Goal: Information Seeking & Learning: Learn about a topic

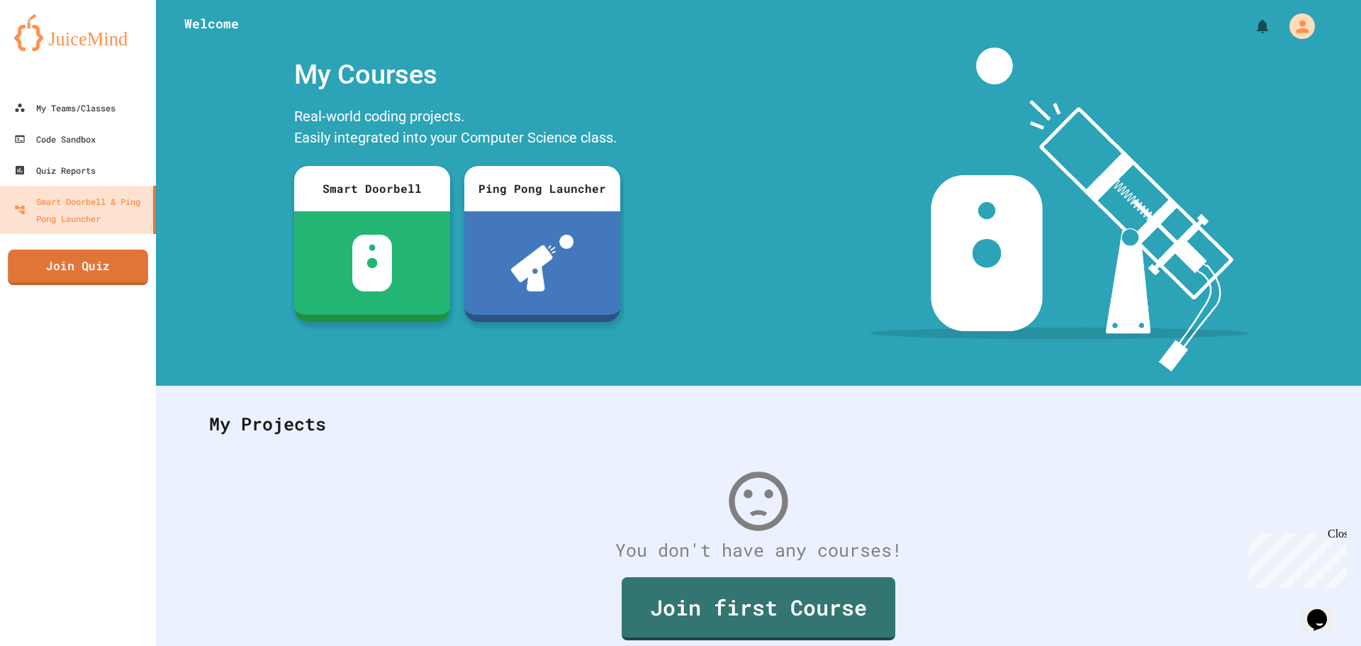
click at [39, 269] on link "Join Quiz" at bounding box center [78, 267] width 140 height 35
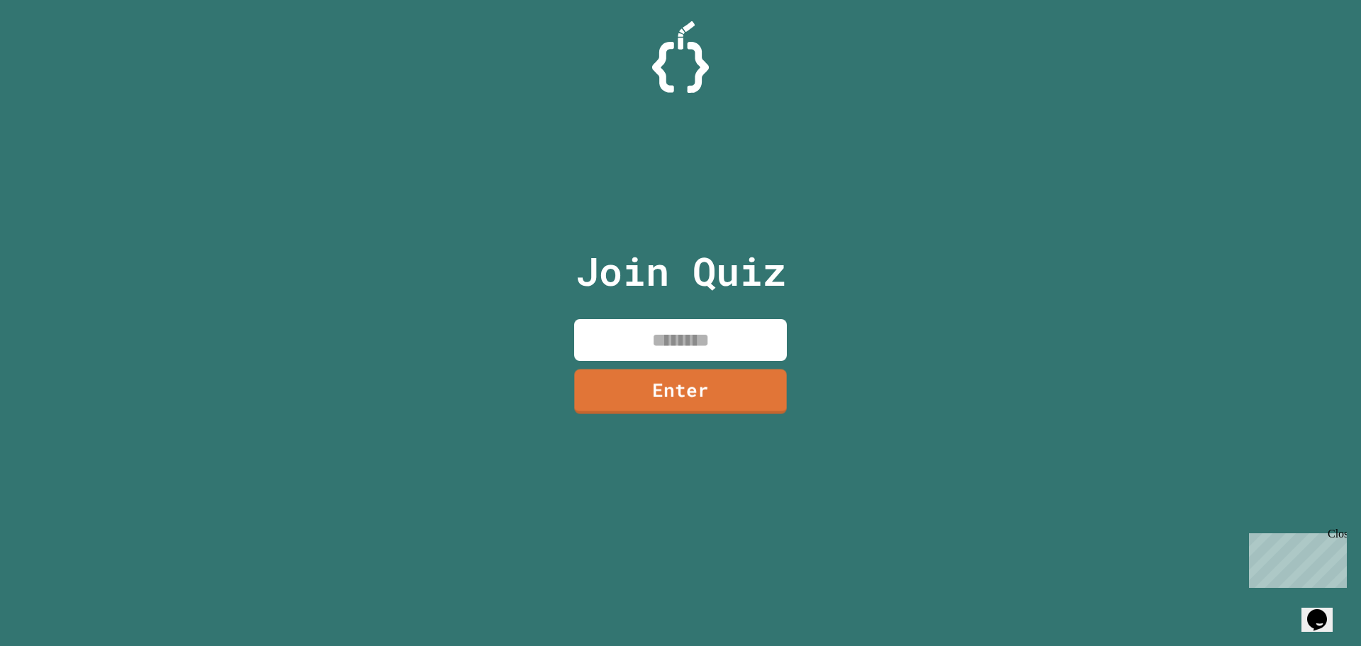
click at [711, 340] on input at bounding box center [680, 340] width 213 height 42
type input "********"
click at [713, 409] on link "Enter" at bounding box center [681, 390] width 200 height 47
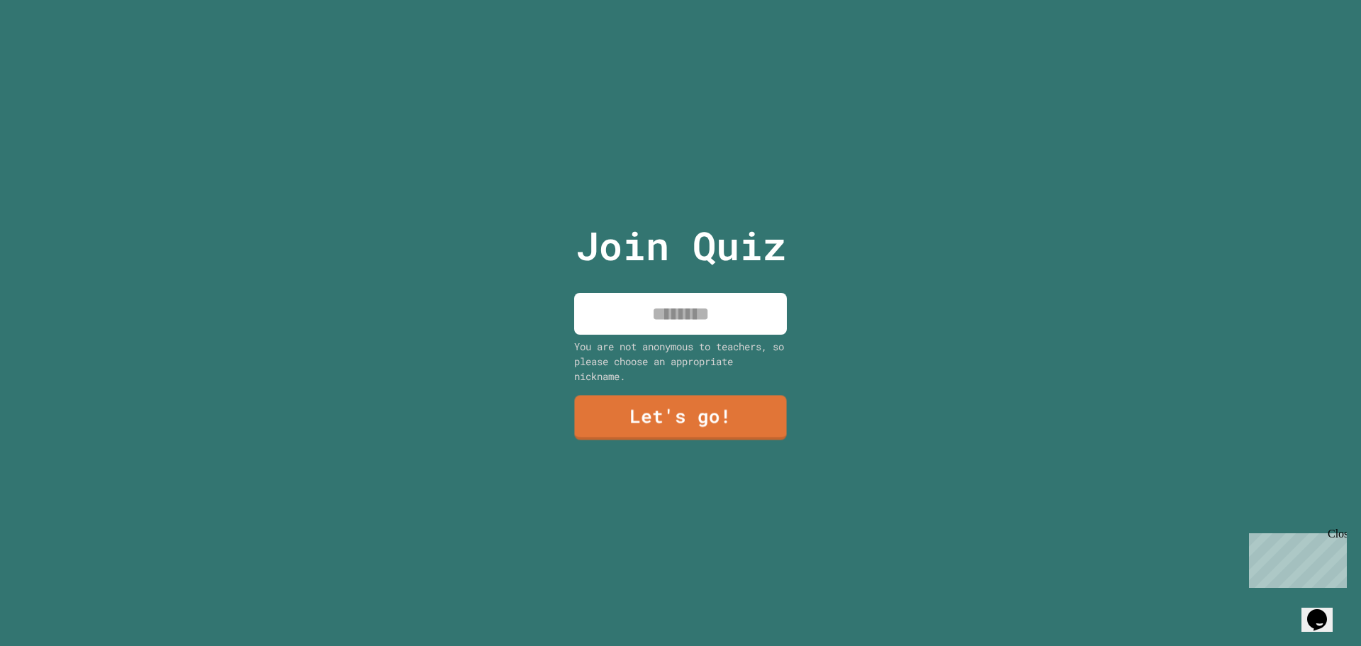
click at [647, 310] on input at bounding box center [680, 314] width 213 height 42
type input "*******"
click at [647, 427] on link "Let's go!" at bounding box center [681, 416] width 206 height 47
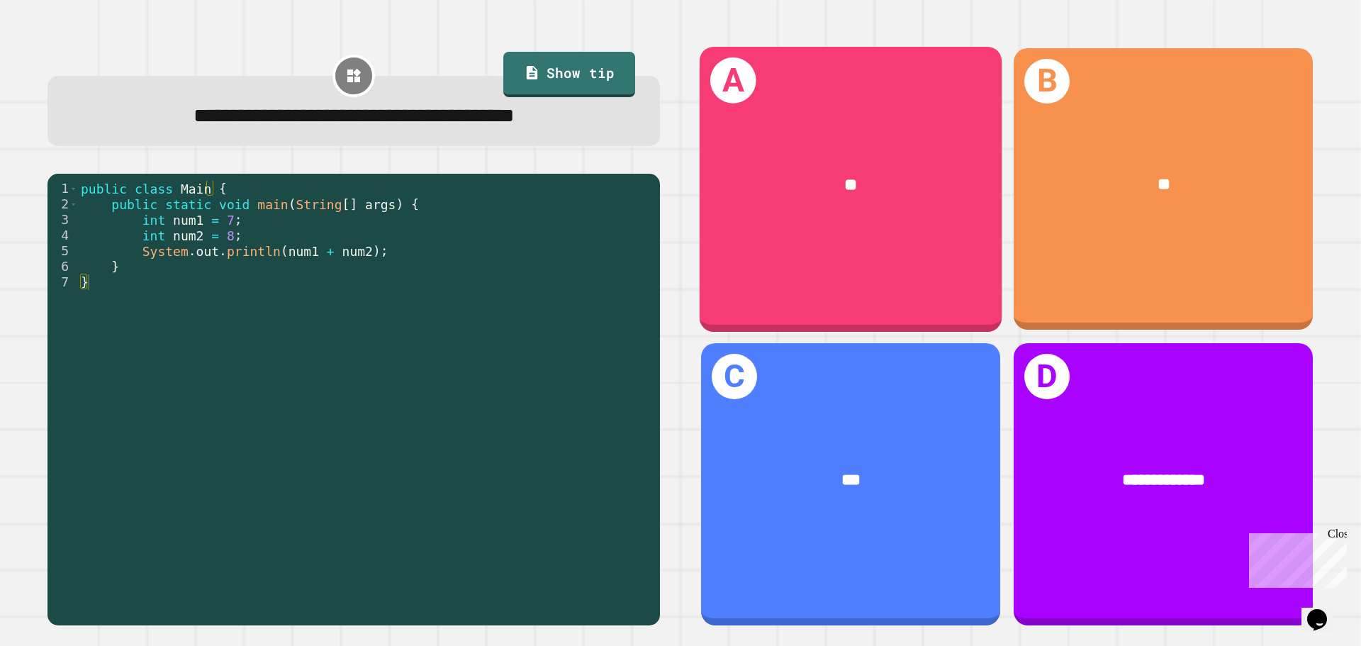
click at [766, 252] on div "A **" at bounding box center [851, 188] width 302 height 285
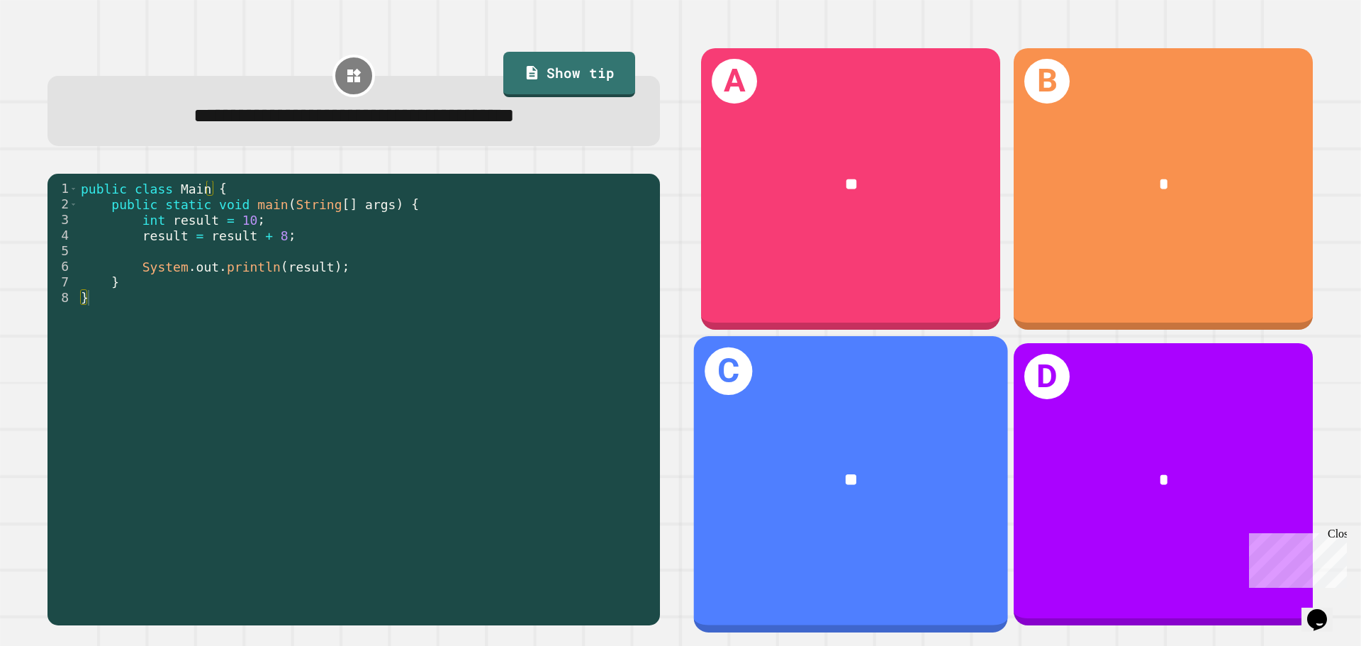
click at [879, 433] on div "**" at bounding box center [851, 480] width 314 height 95
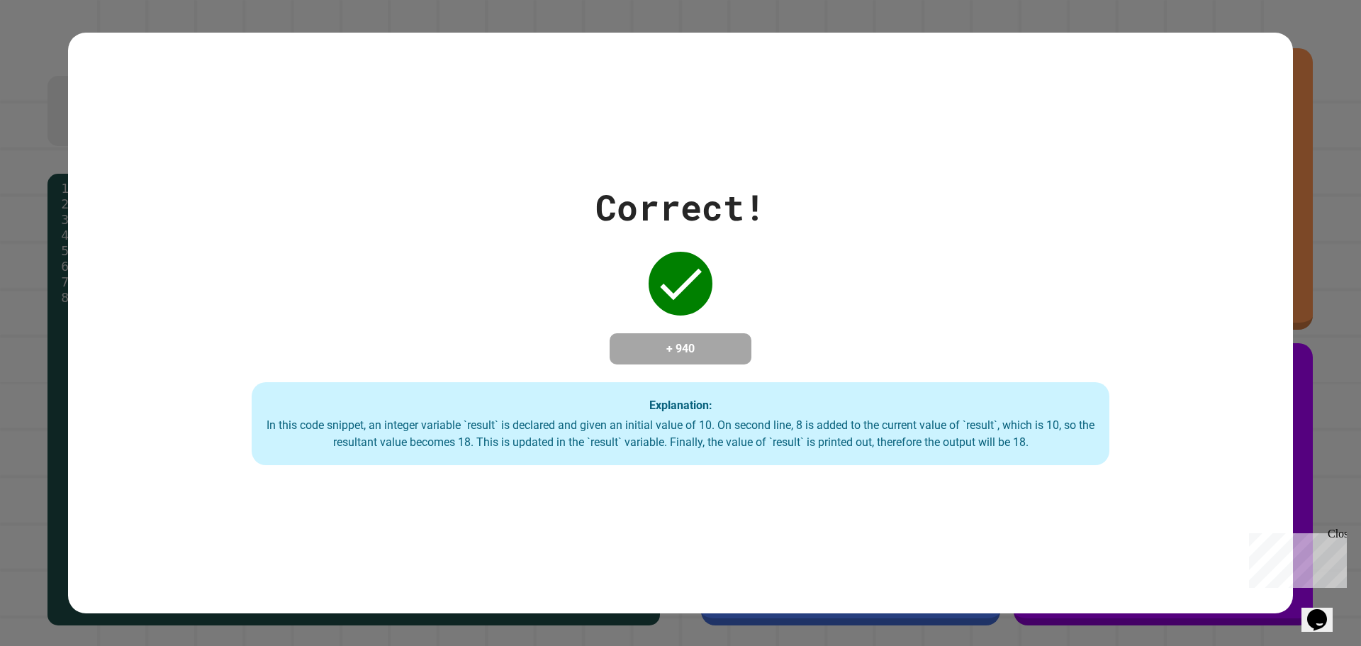
click at [1338, 530] on div "Close" at bounding box center [1337, 537] width 18 height 18
click at [983, 347] on div "Correct! + 940 Explanation: In this code snippet, an integer variable `result` …" at bounding box center [680, 323] width 1225 height 285
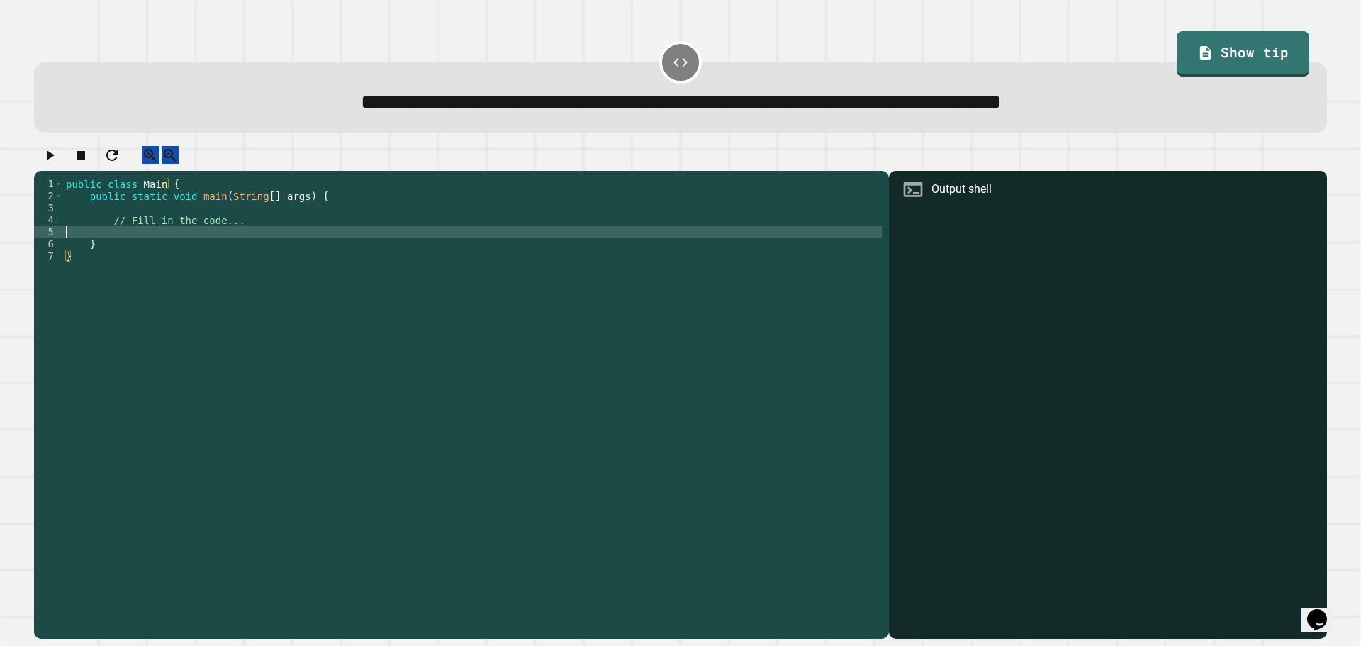
click at [523, 249] on div "public class Main { public static void main ( String [ ] args ) { // Fill in th…" at bounding box center [472, 395] width 819 height 434
type textarea "*"
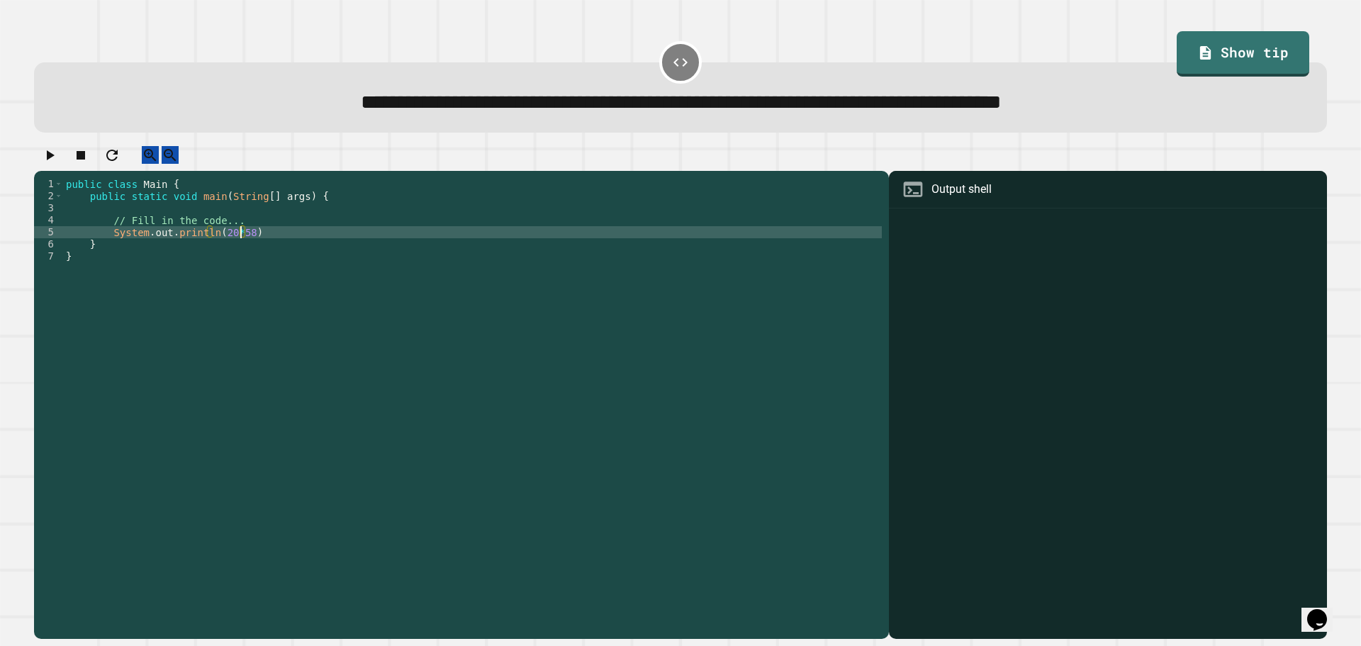
click at [49, 160] on icon "button" at bounding box center [49, 155] width 17 height 17
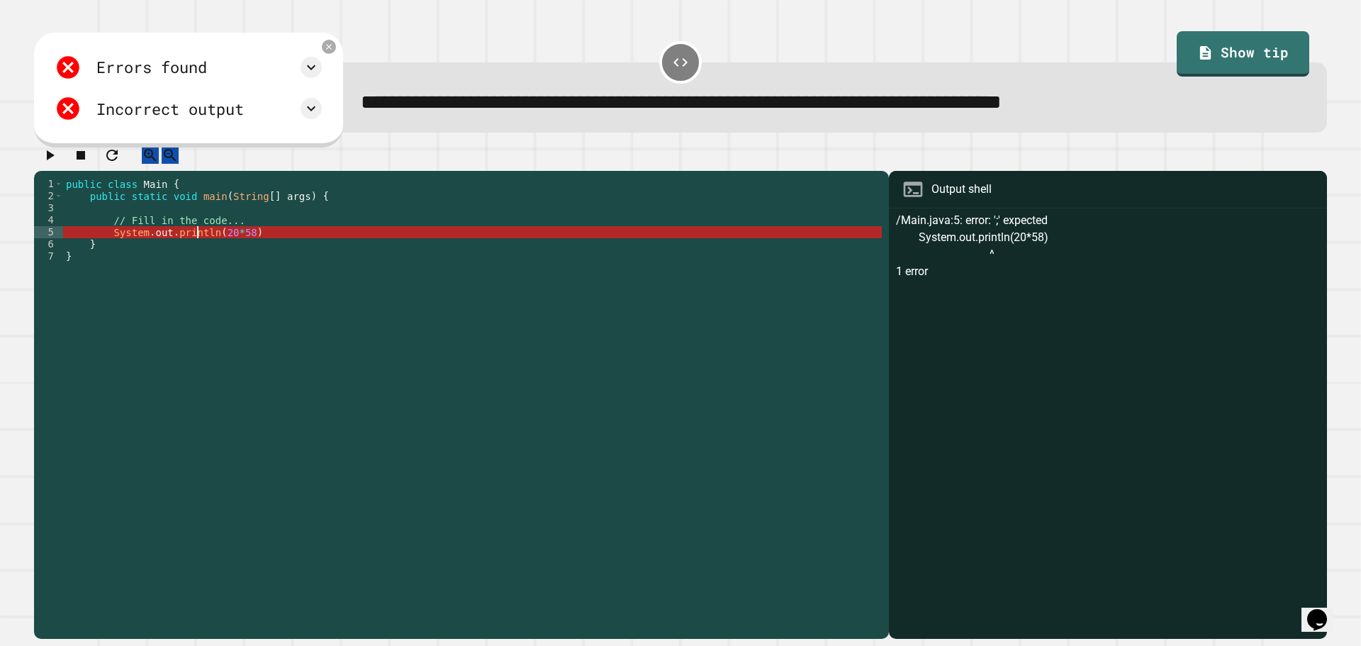
click at [198, 246] on div "public class Main { public static void main ( String [ ] args ) { // Fill in th…" at bounding box center [472, 395] width 819 height 434
click at [262, 250] on div "public class Main { public static void main ( String [ ] args ) { // Fill in th…" at bounding box center [472, 395] width 819 height 434
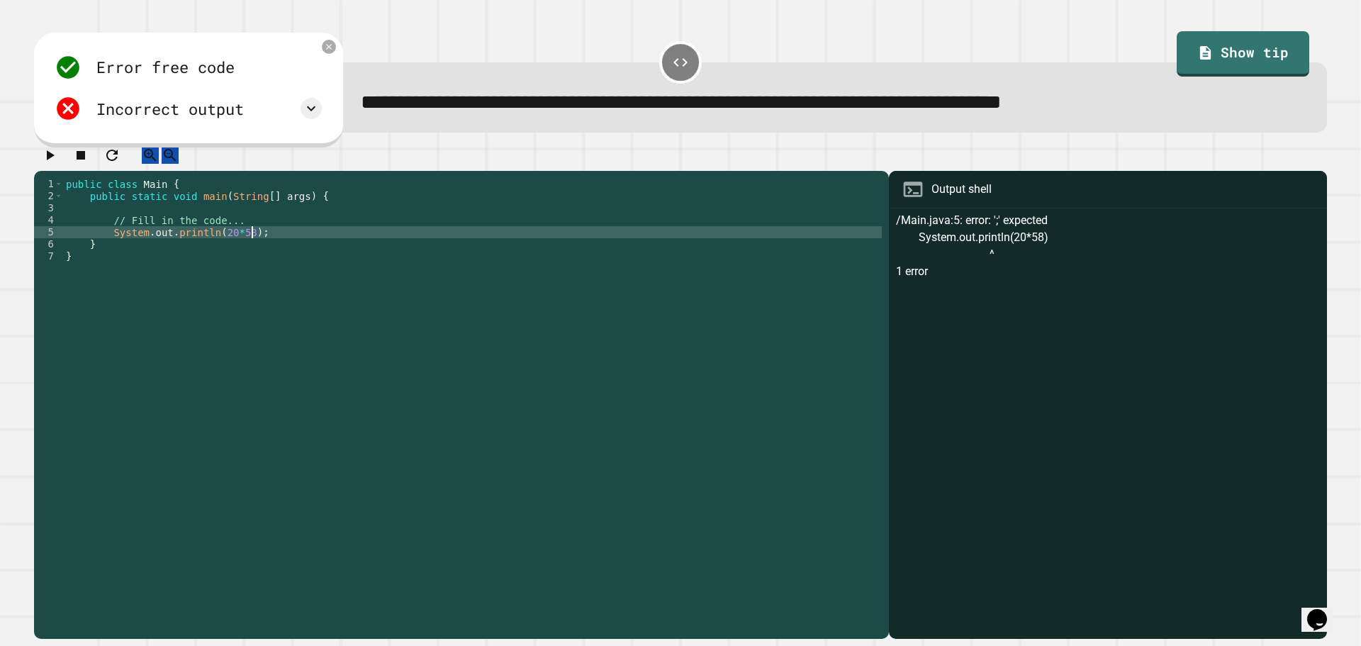
type textarea "**********"
click at [58, 162] on icon "button" at bounding box center [49, 155] width 17 height 17
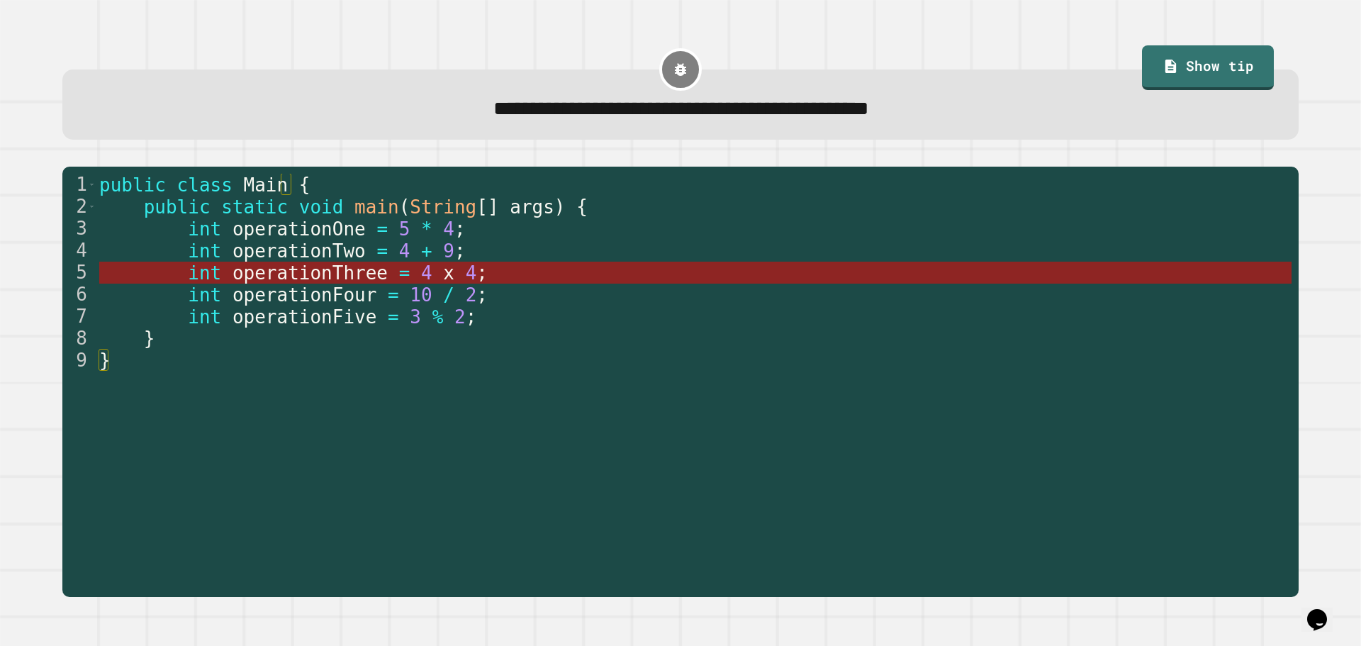
click at [465, 279] on span "4" at bounding box center [470, 272] width 11 height 21
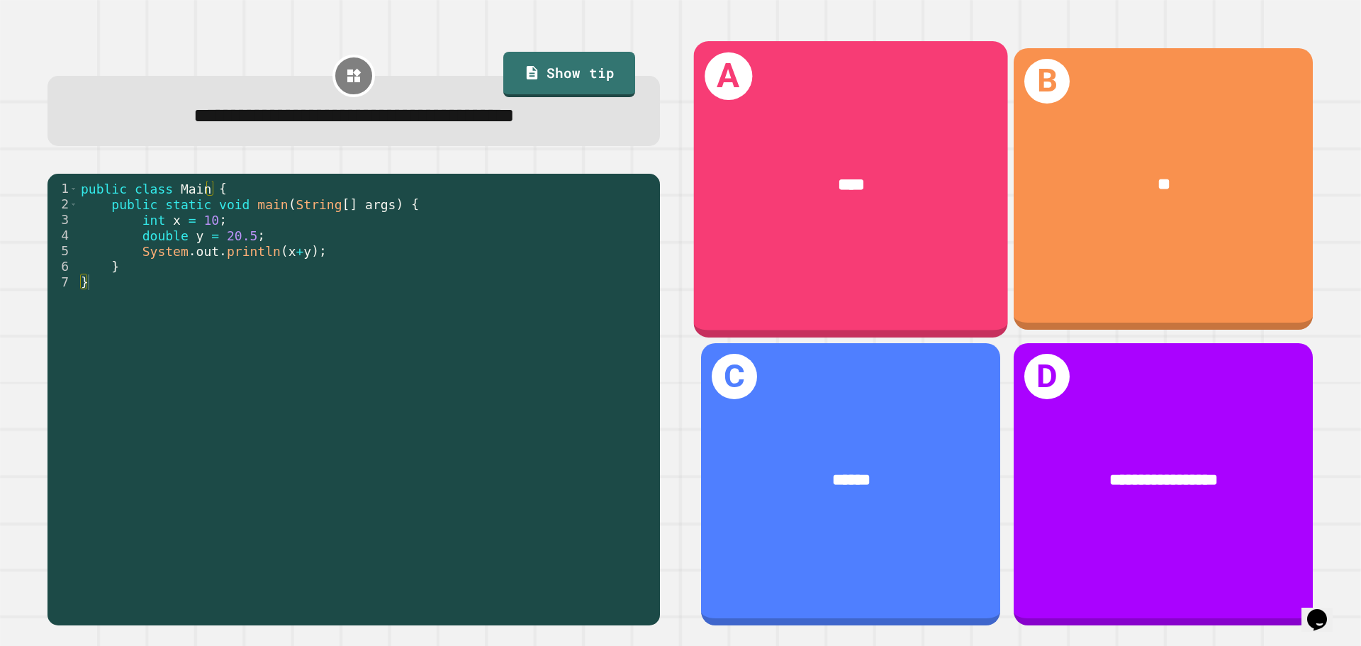
click at [779, 250] on div "A ****" at bounding box center [851, 189] width 314 height 296
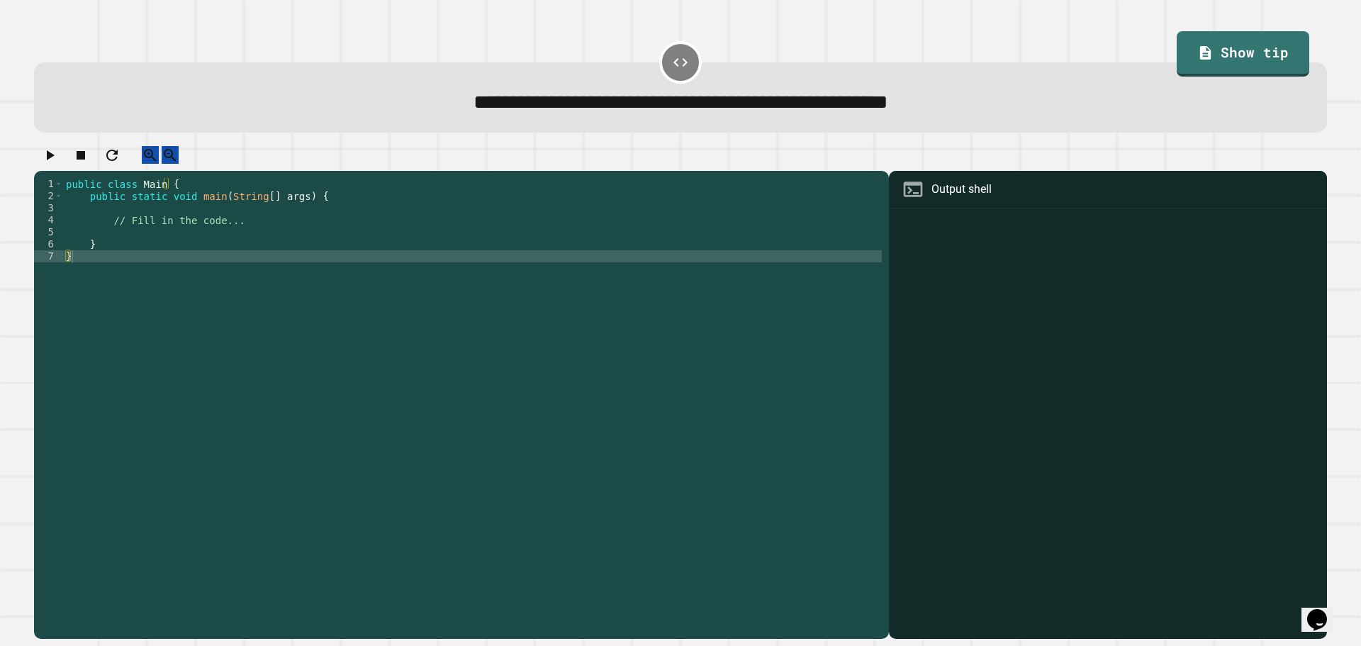
click at [518, 248] on div "public class Main { public static void main ( String [ ] args ) { // Fill in th…" at bounding box center [472, 395] width 819 height 434
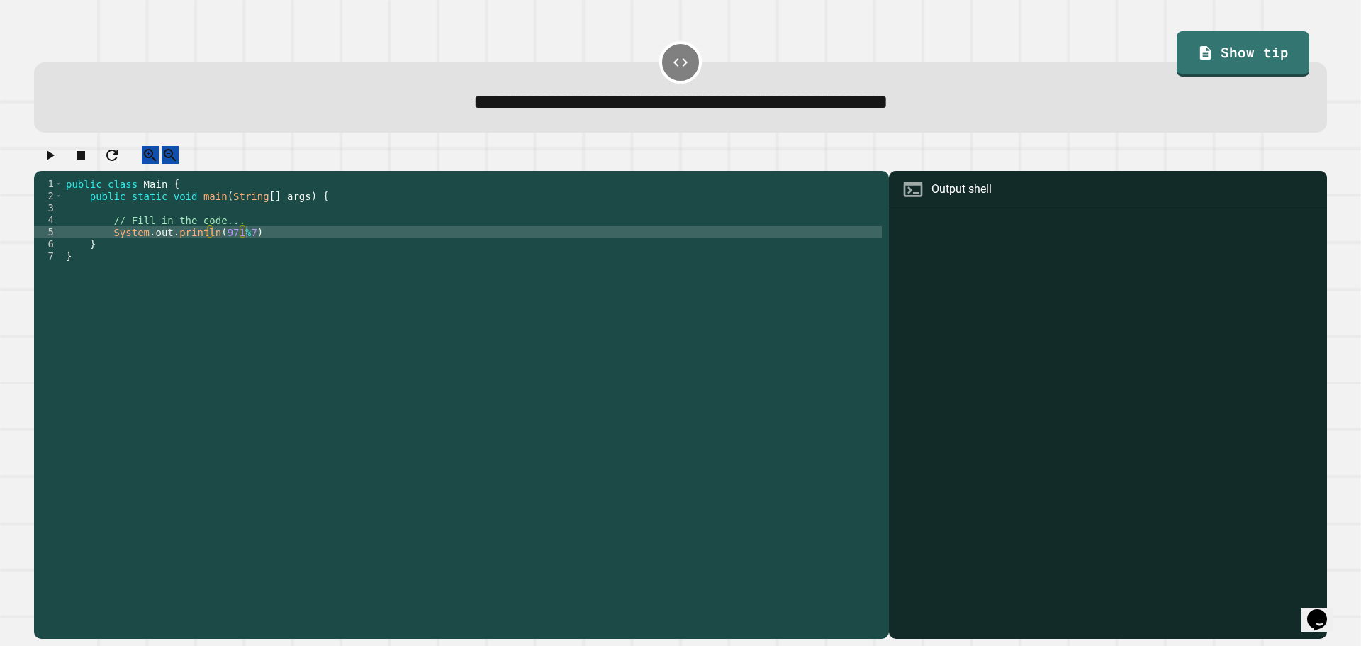
click at [58, 160] on icon "button" at bounding box center [49, 155] width 17 height 17
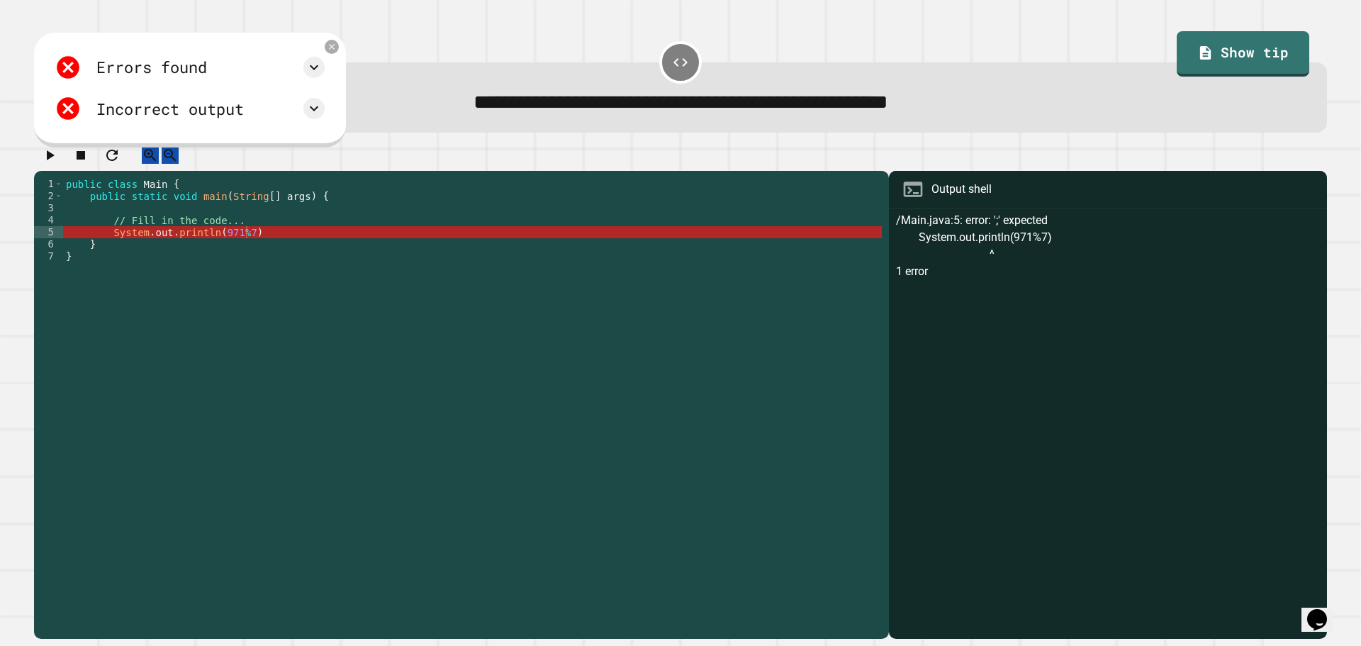
click at [240, 246] on div "public class Main { public static void main ( String [ ] args ) { // Fill in th…" at bounding box center [472, 395] width 819 height 434
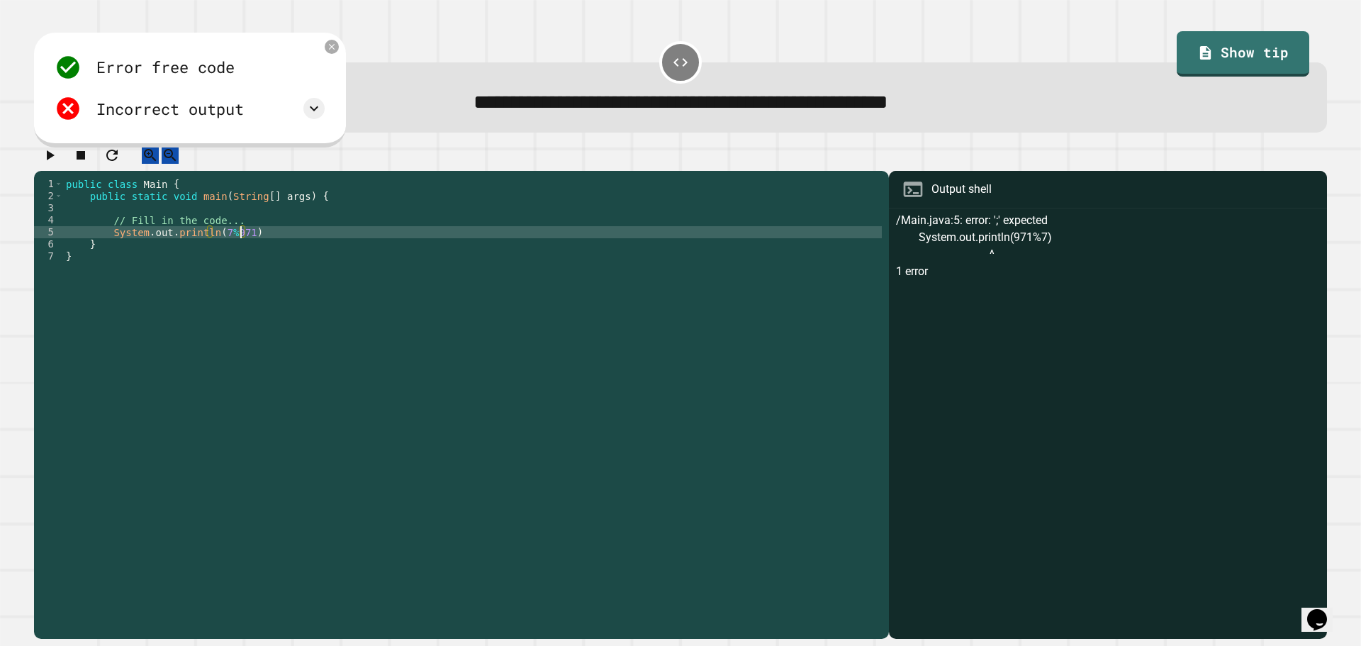
click at [44, 154] on button "button" at bounding box center [49, 155] width 17 height 18
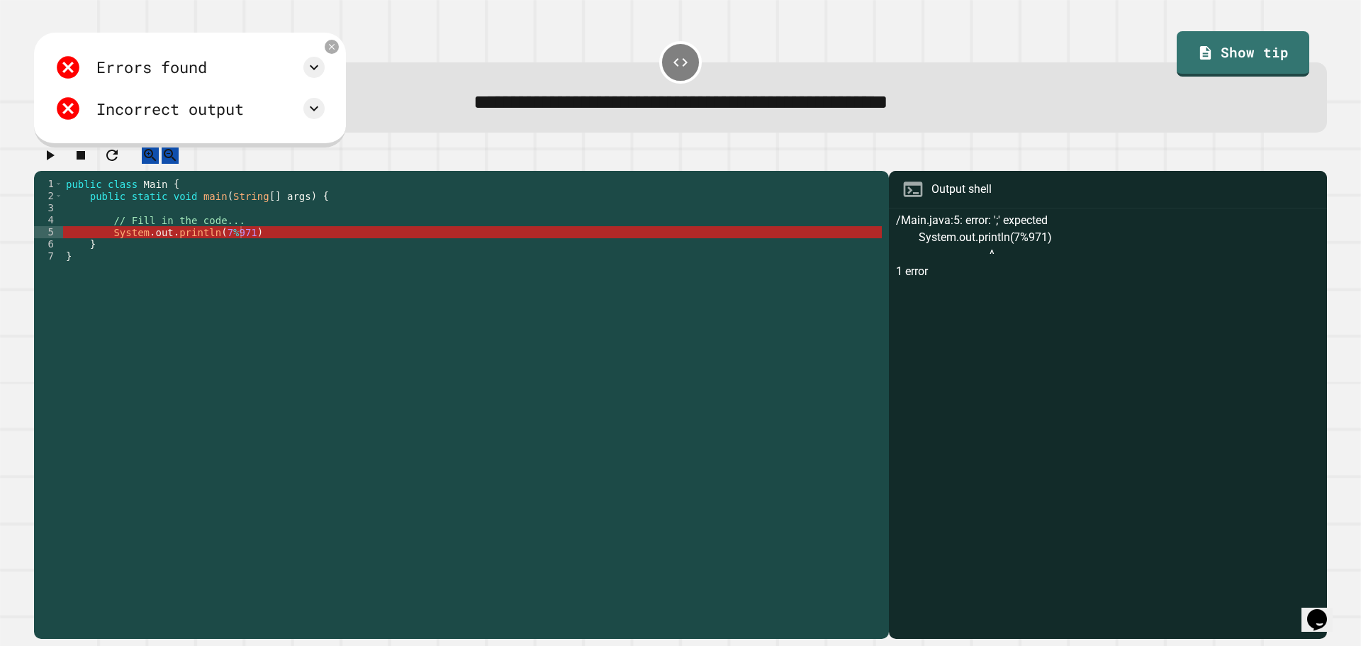
click at [269, 264] on div "public class Main { public static void main ( String [ ] args ) { // Fill in th…" at bounding box center [472, 395] width 819 height 434
click at [282, 248] on div "public class Main { public static void main ( String [ ] args ) { // Fill in th…" at bounding box center [472, 395] width 819 height 434
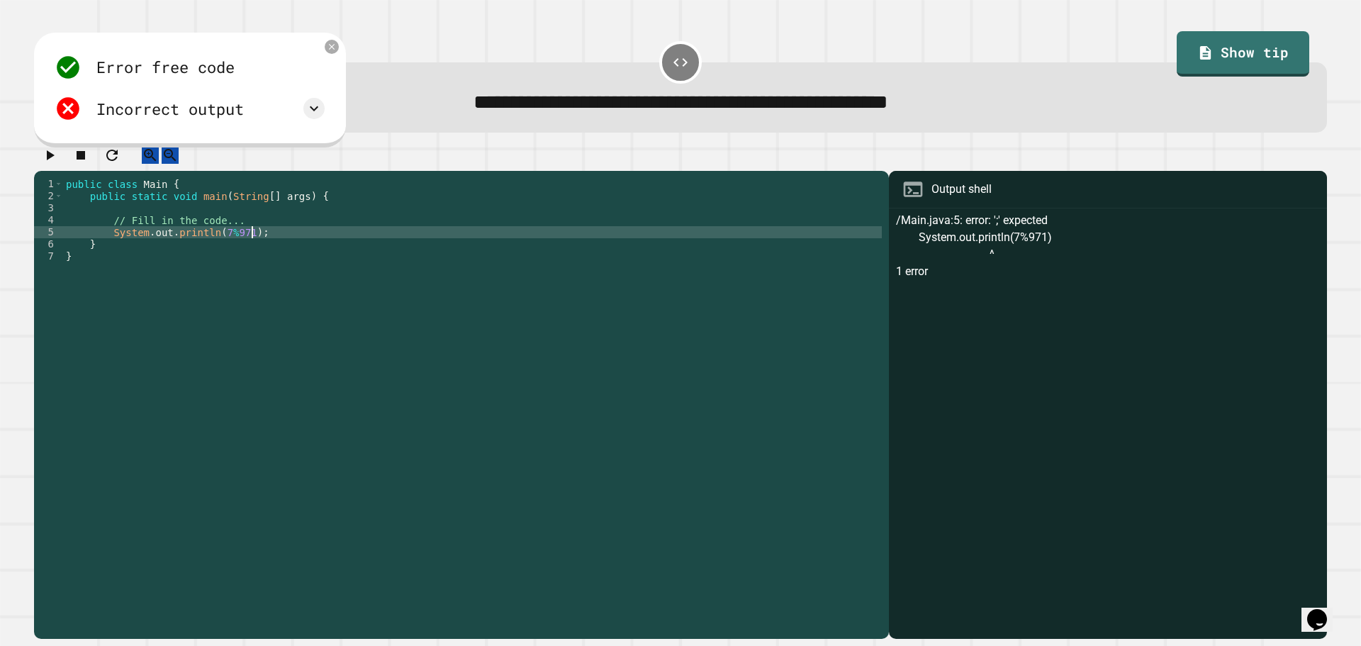
click at [58, 155] on icon "button" at bounding box center [49, 155] width 17 height 17
click at [242, 246] on div "public class Main { public static void main ( String [ ] args ) { // Fill in th…" at bounding box center [472, 395] width 819 height 434
type textarea "**********"
click at [69, 165] on div at bounding box center [680, 158] width 1293 height 25
click at [58, 164] on button "button" at bounding box center [49, 155] width 17 height 18
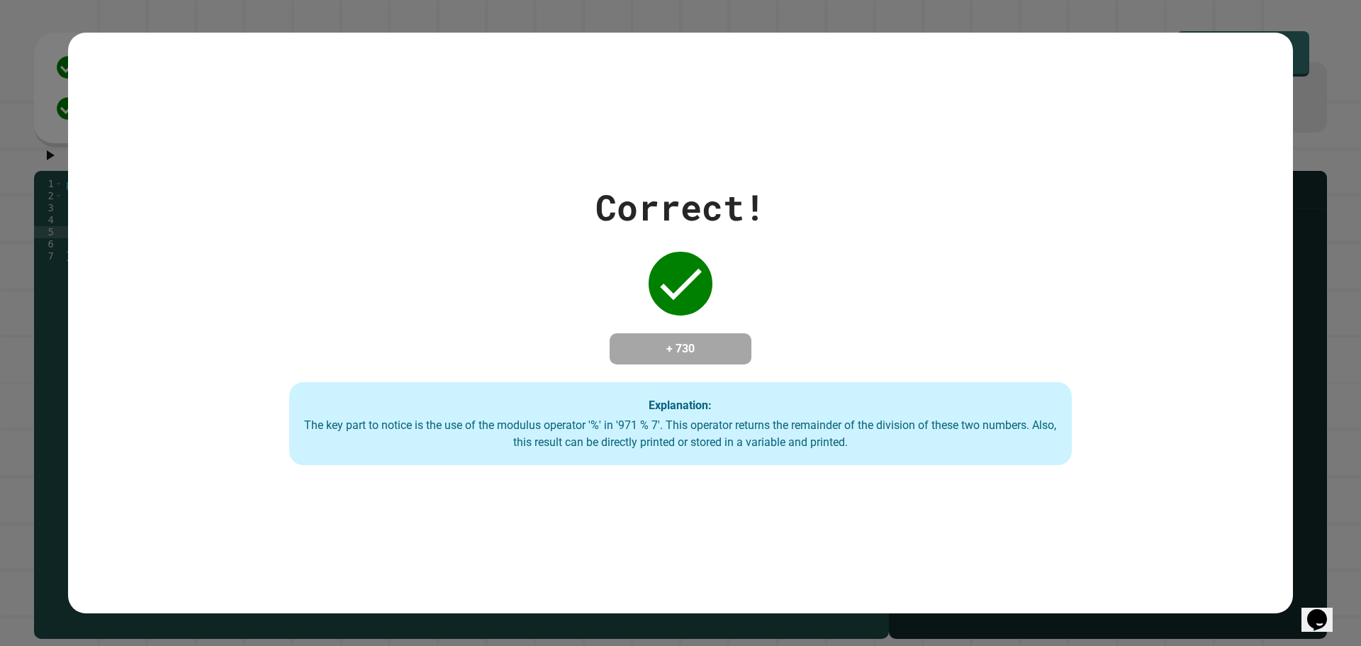
click at [579, 272] on div "Correct! + 730 Explanation: The key part to notice is the use of the modulus op…" at bounding box center [681, 323] width 1118 height 285
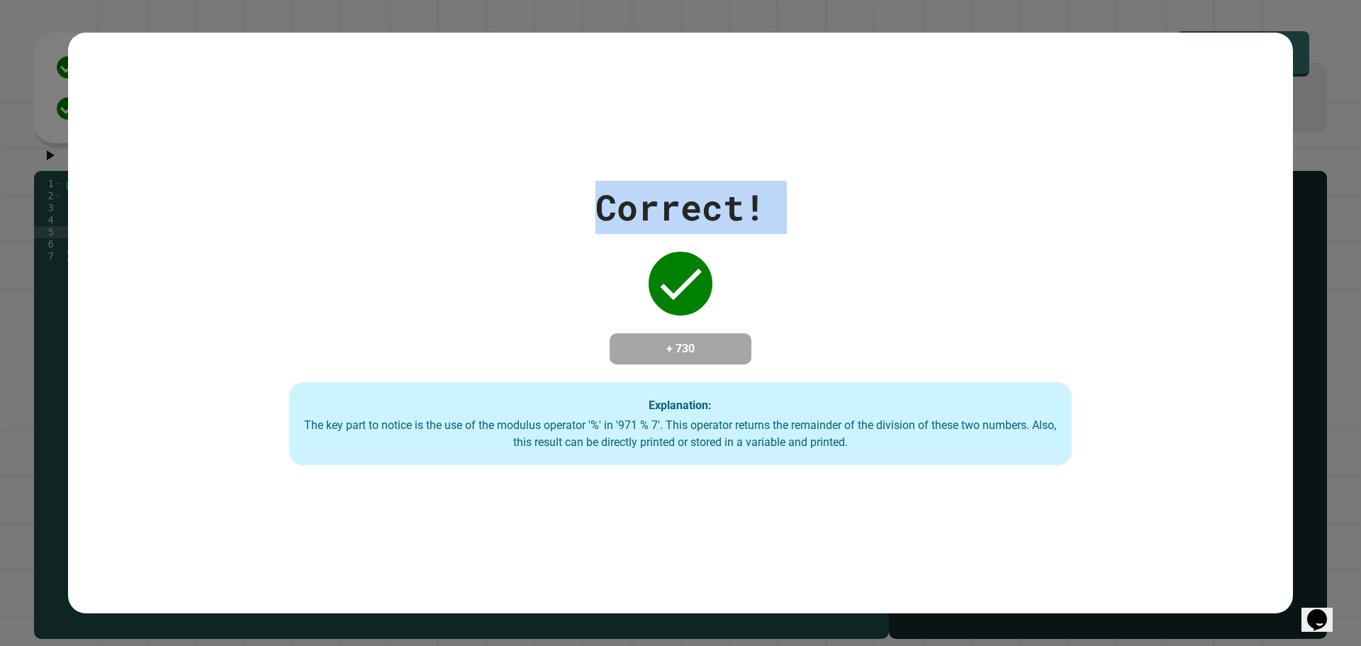
click at [486, 224] on div "Correct! + 730 Explanation: The key part to notice is the use of the modulus op…" at bounding box center [681, 323] width 1118 height 285
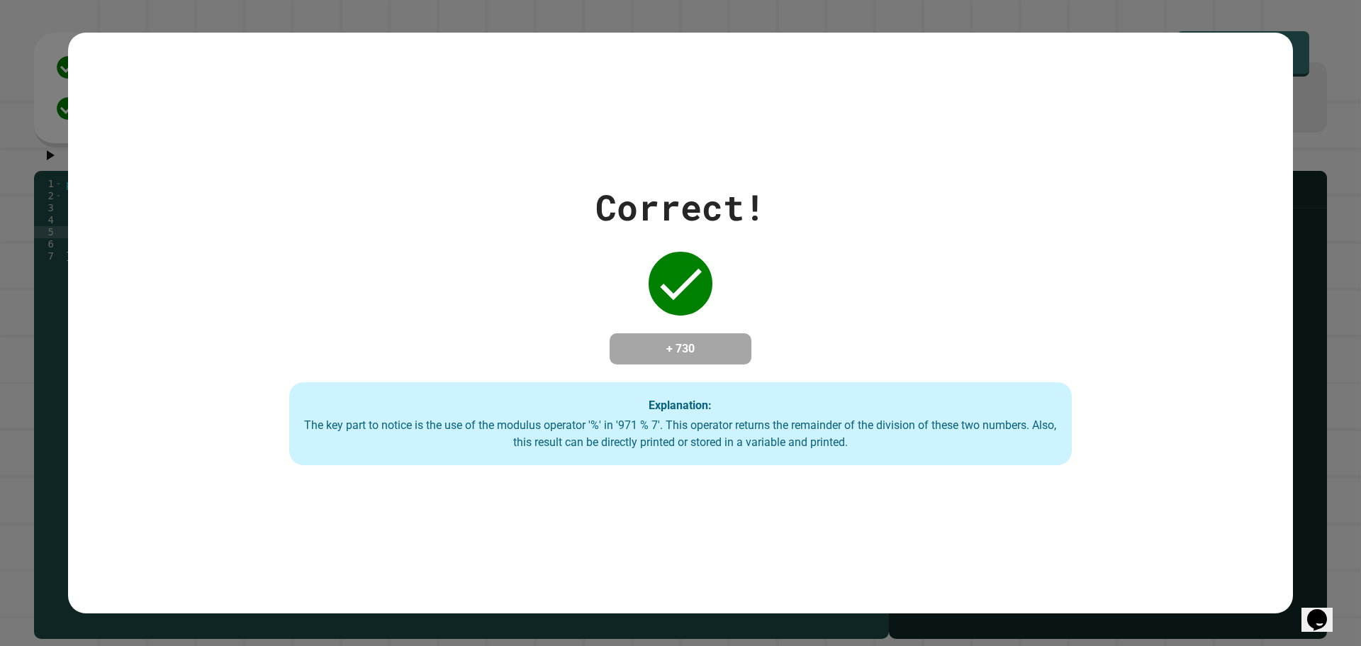
click at [479, 110] on div "Correct! + 730 Explanation: The key part to notice is the use of the modulus op…" at bounding box center [680, 323] width 1225 height 581
click at [481, 133] on div "Correct! + 730 Explanation: The key part to notice is the use of the modulus op…" at bounding box center [680, 323] width 1225 height 581
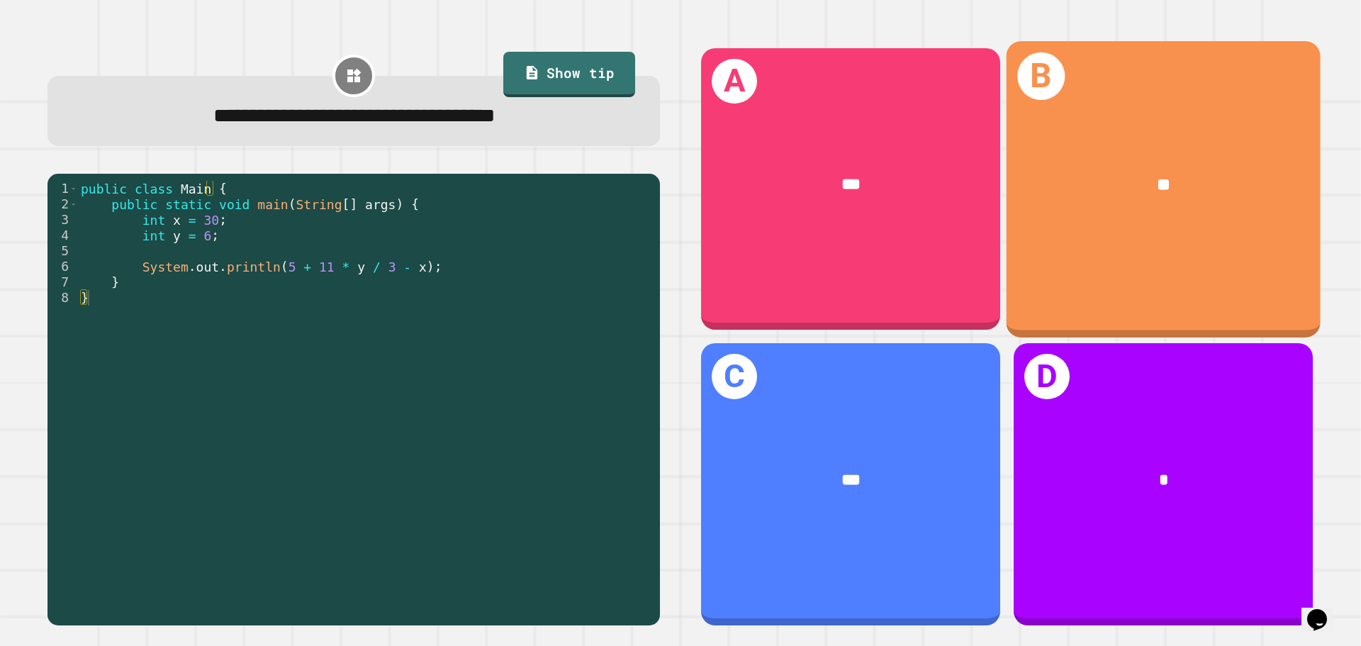
click at [1222, 272] on div "B **" at bounding box center [1164, 189] width 314 height 296
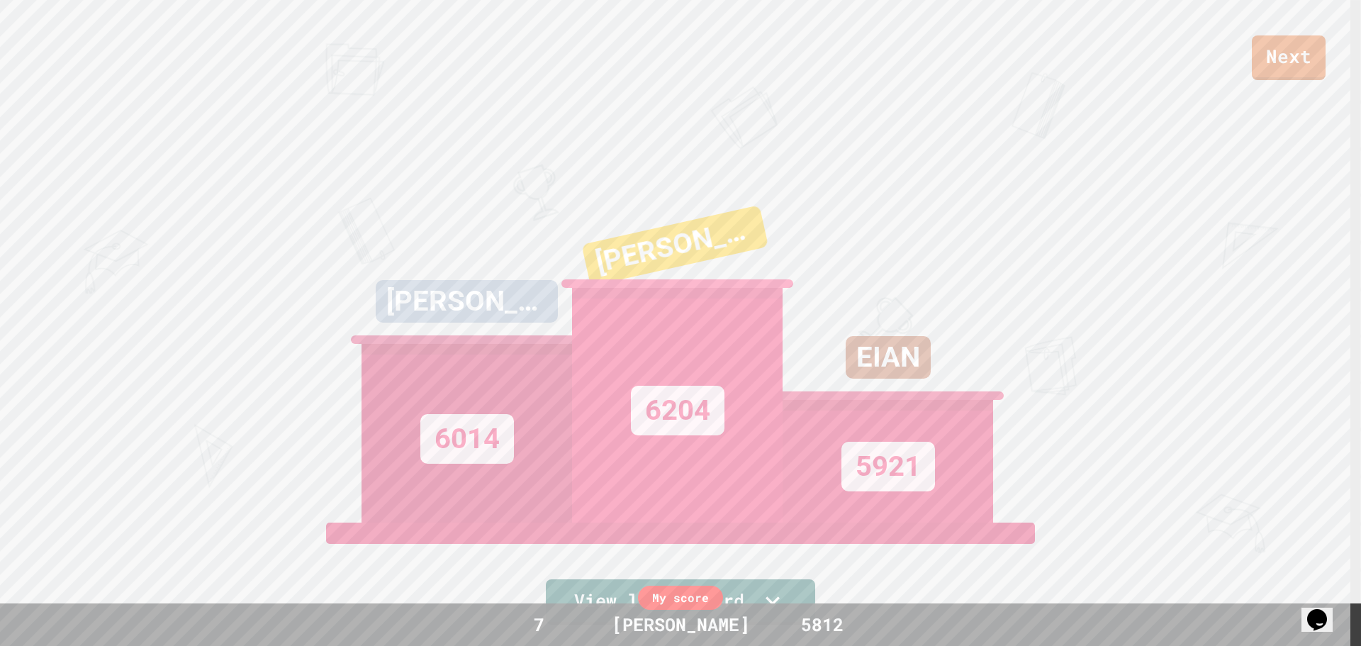
click at [1283, 46] on link "Next" at bounding box center [1289, 57] width 74 height 45
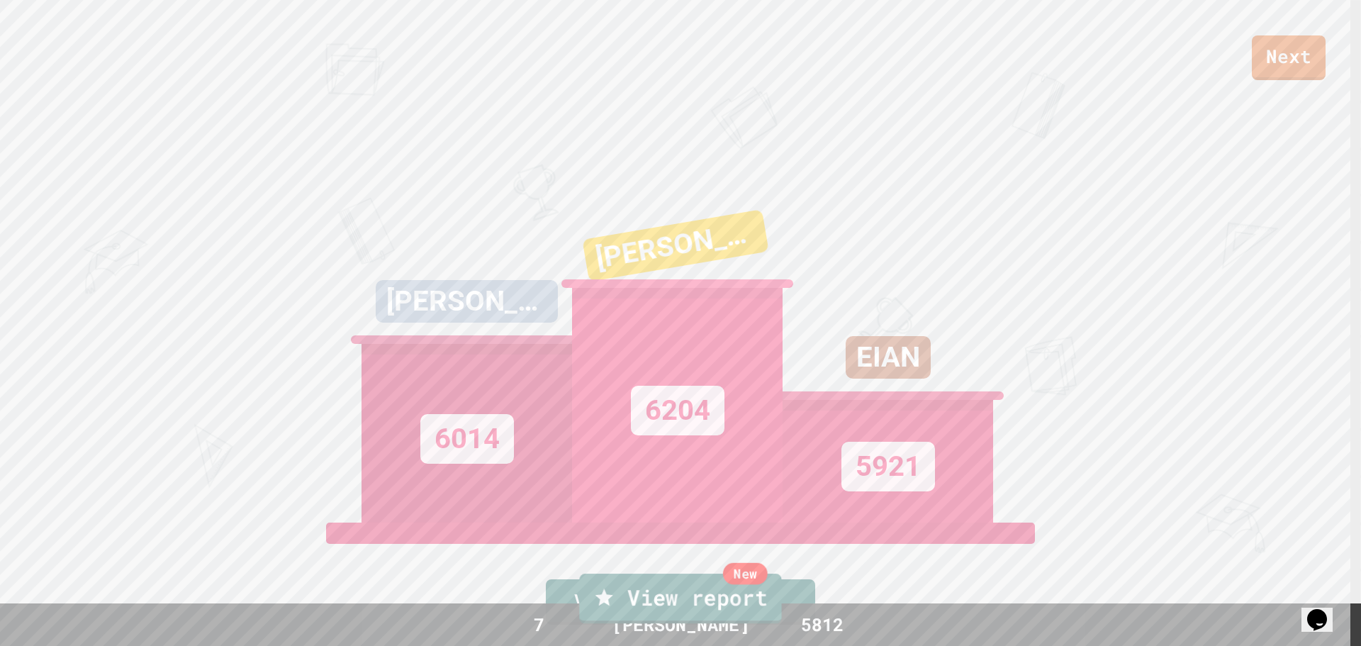
drag, startPoint x: 1176, startPoint y: 123, endPoint x: 1200, endPoint y: 99, distance: 34.1
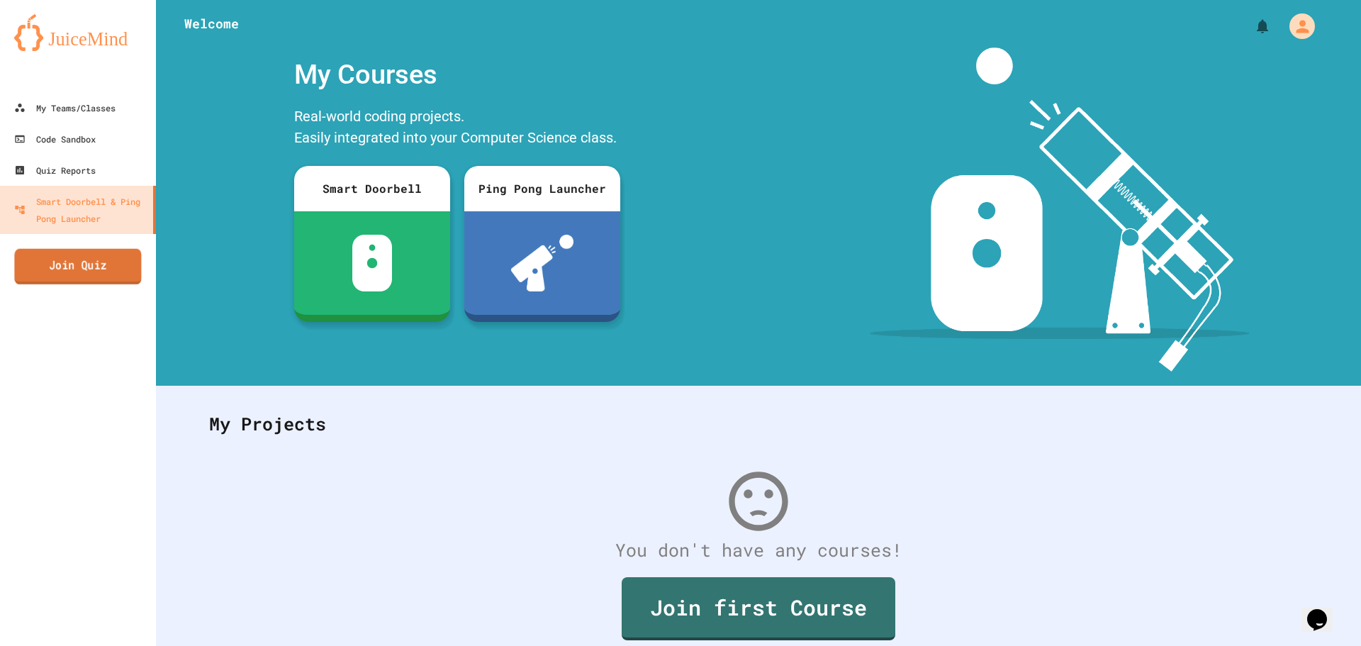
click at [118, 257] on link "Join Quiz" at bounding box center [77, 266] width 127 height 35
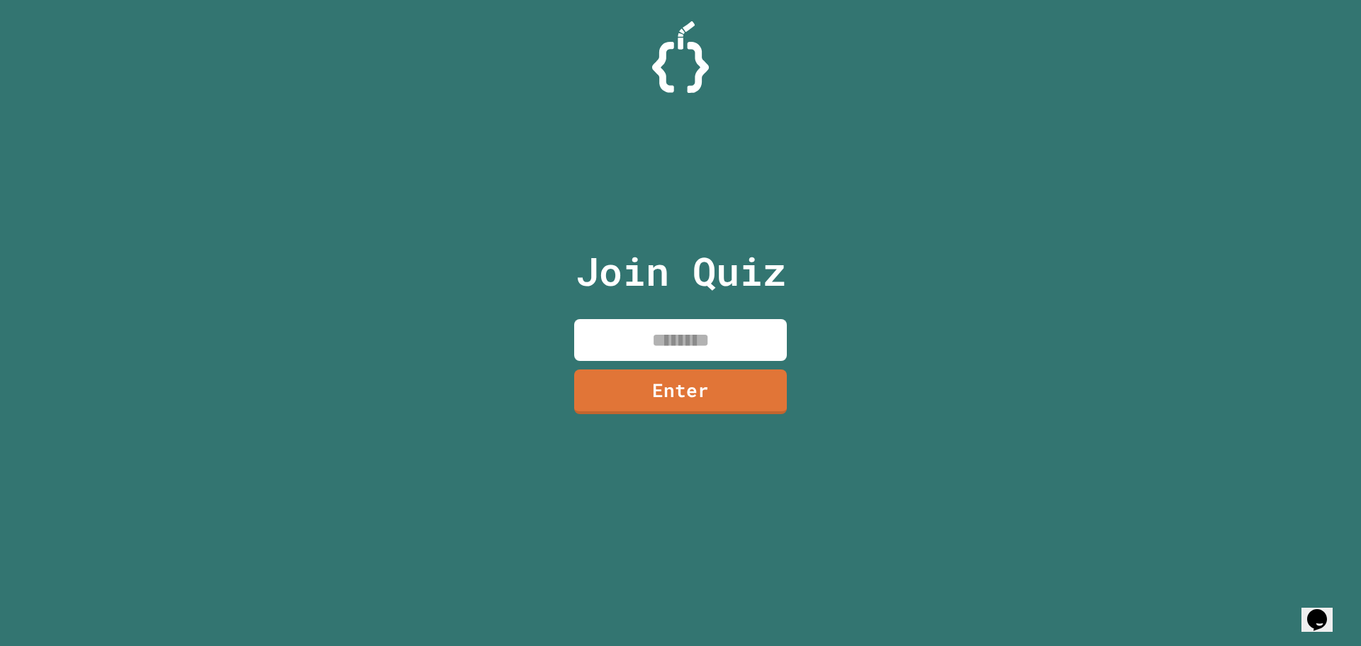
drag, startPoint x: 625, startPoint y: 354, endPoint x: 625, endPoint y: 399, distance: 44.7
click at [630, 356] on input at bounding box center [680, 340] width 213 height 42
type input "********"
click at [635, 406] on link "Enter" at bounding box center [680, 391] width 213 height 45
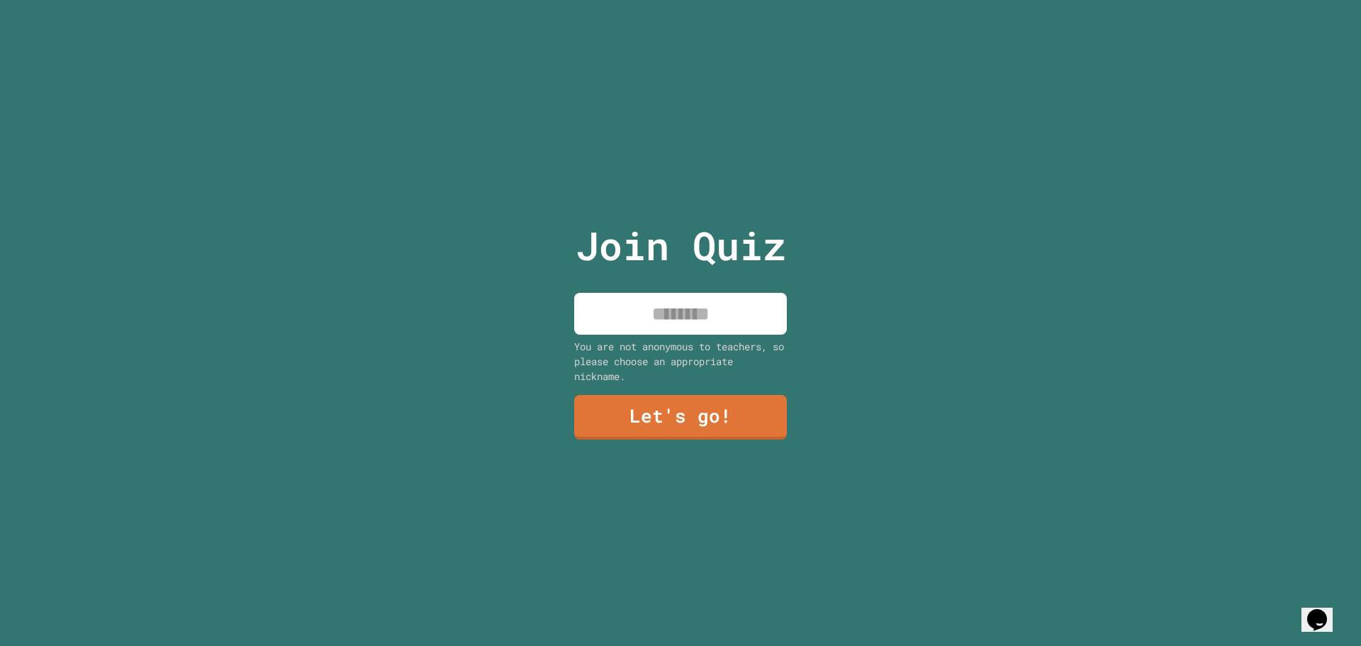
click at [652, 304] on input at bounding box center [680, 314] width 213 height 42
type input "*******"
click at [598, 393] on link "Let's go!" at bounding box center [680, 416] width 213 height 47
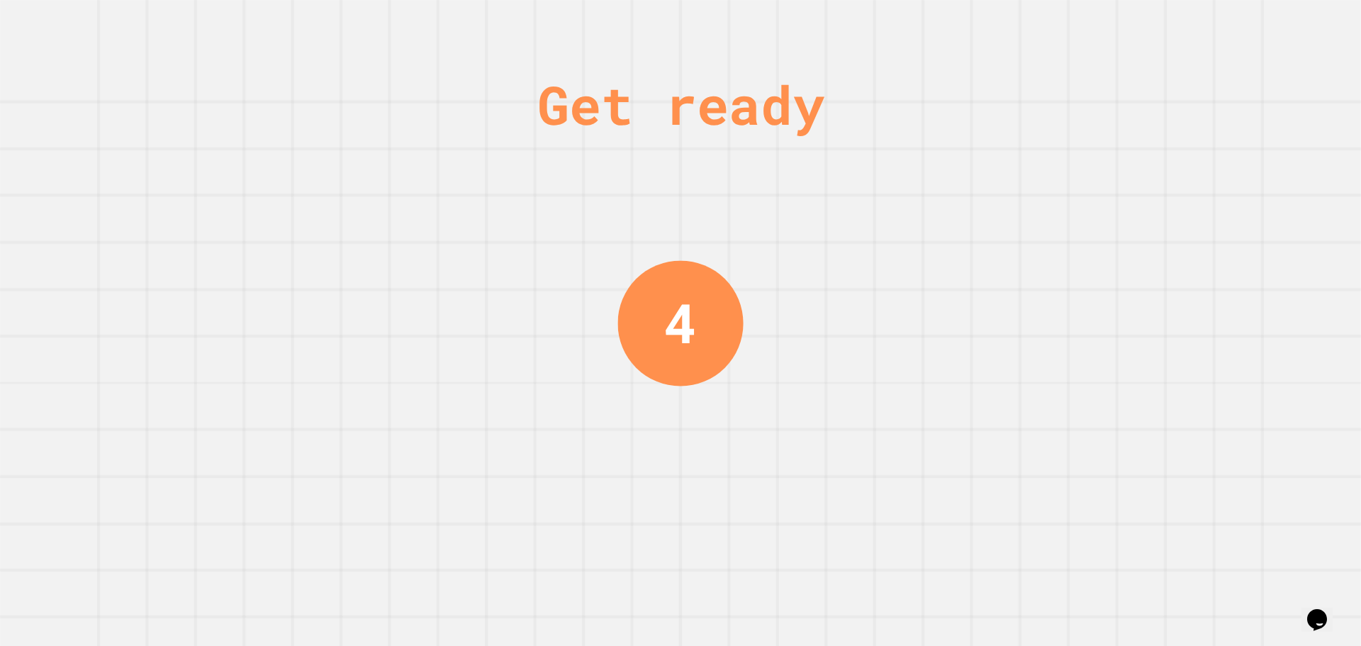
click at [1009, 101] on div "Get ready 4" at bounding box center [680, 323] width 1361 height 646
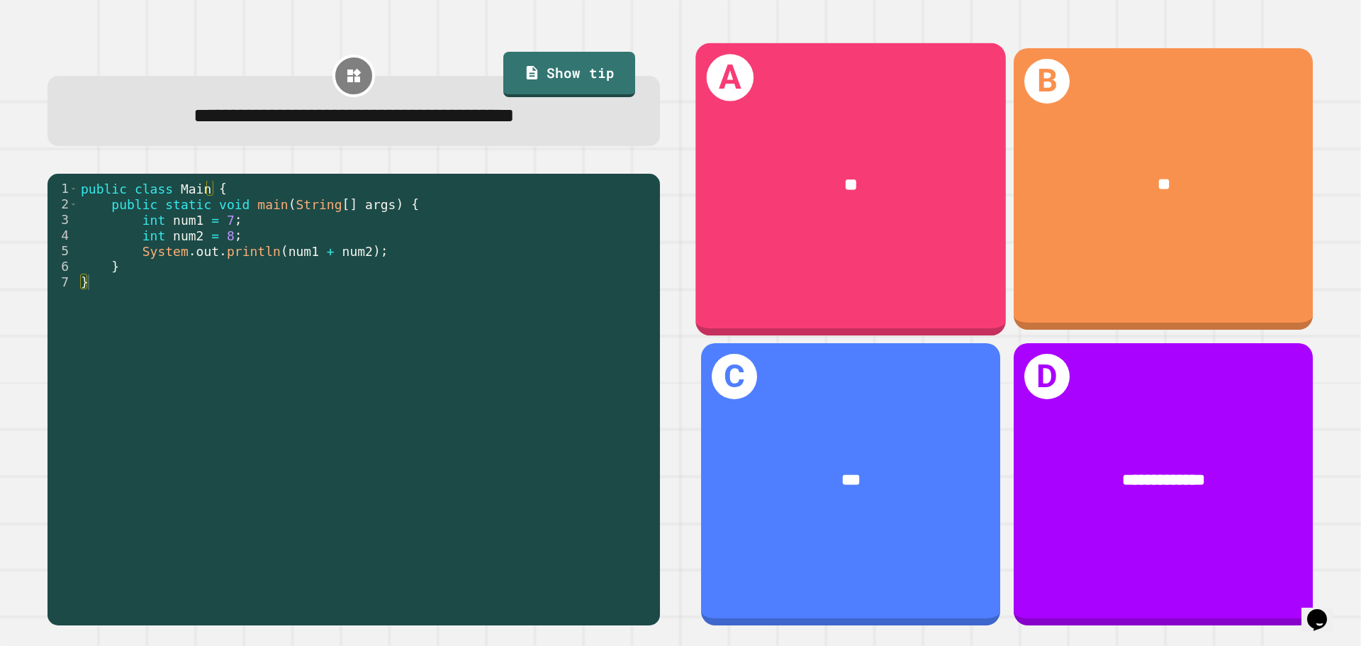
click at [774, 211] on div "**" at bounding box center [851, 185] width 311 height 94
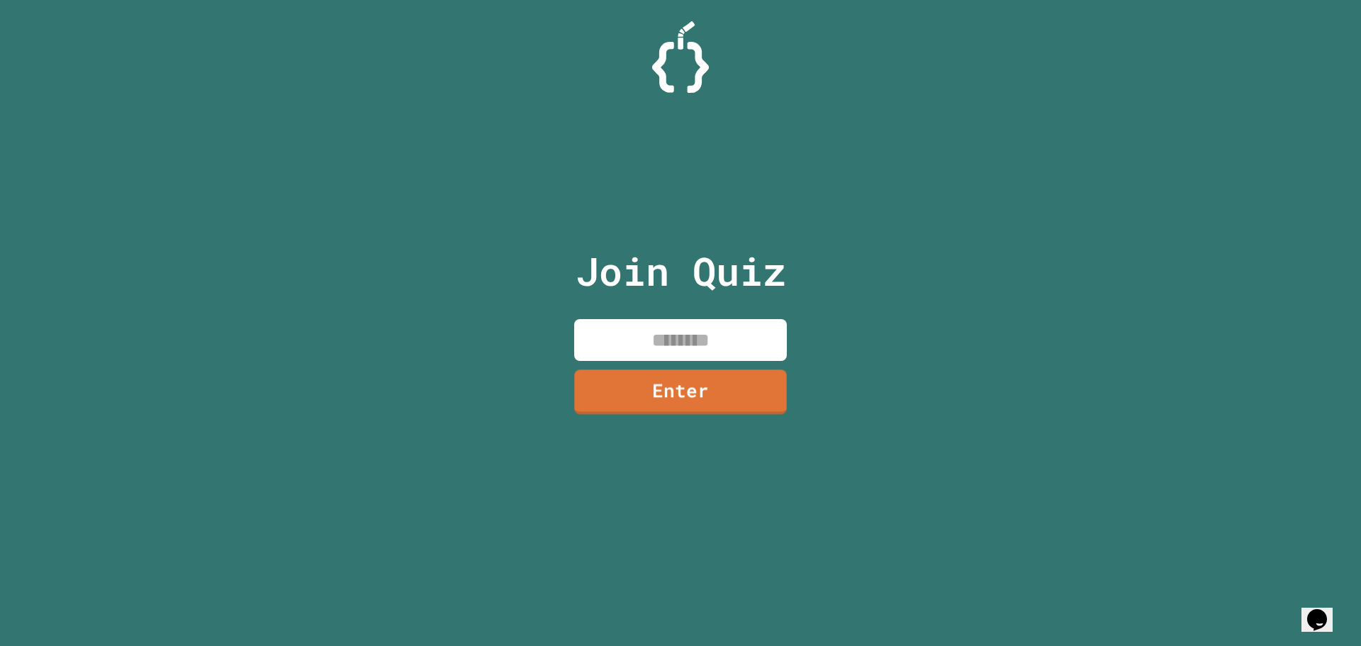
click at [715, 340] on input at bounding box center [680, 340] width 213 height 42
type input "********"
click at [686, 396] on link "Enter" at bounding box center [681, 391] width 216 height 45
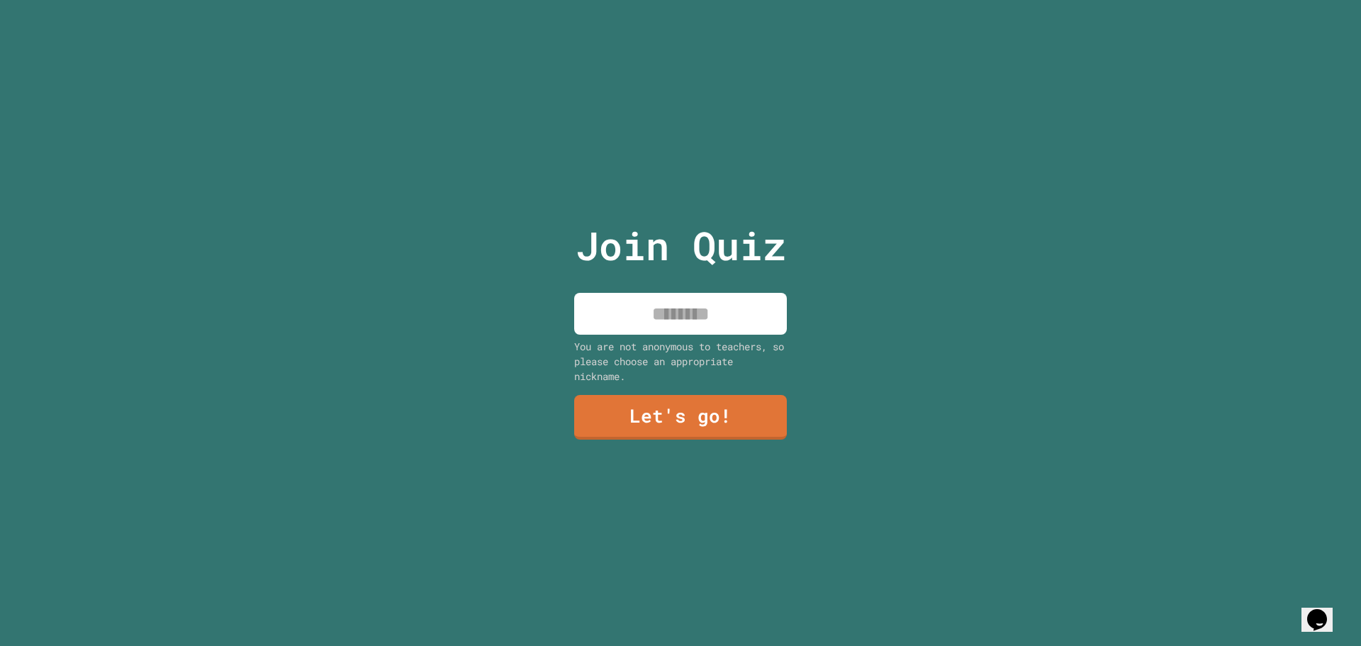
click at [662, 296] on input at bounding box center [680, 314] width 213 height 42
type input "*******"
click at [672, 395] on link "Let's go!" at bounding box center [680, 416] width 215 height 45
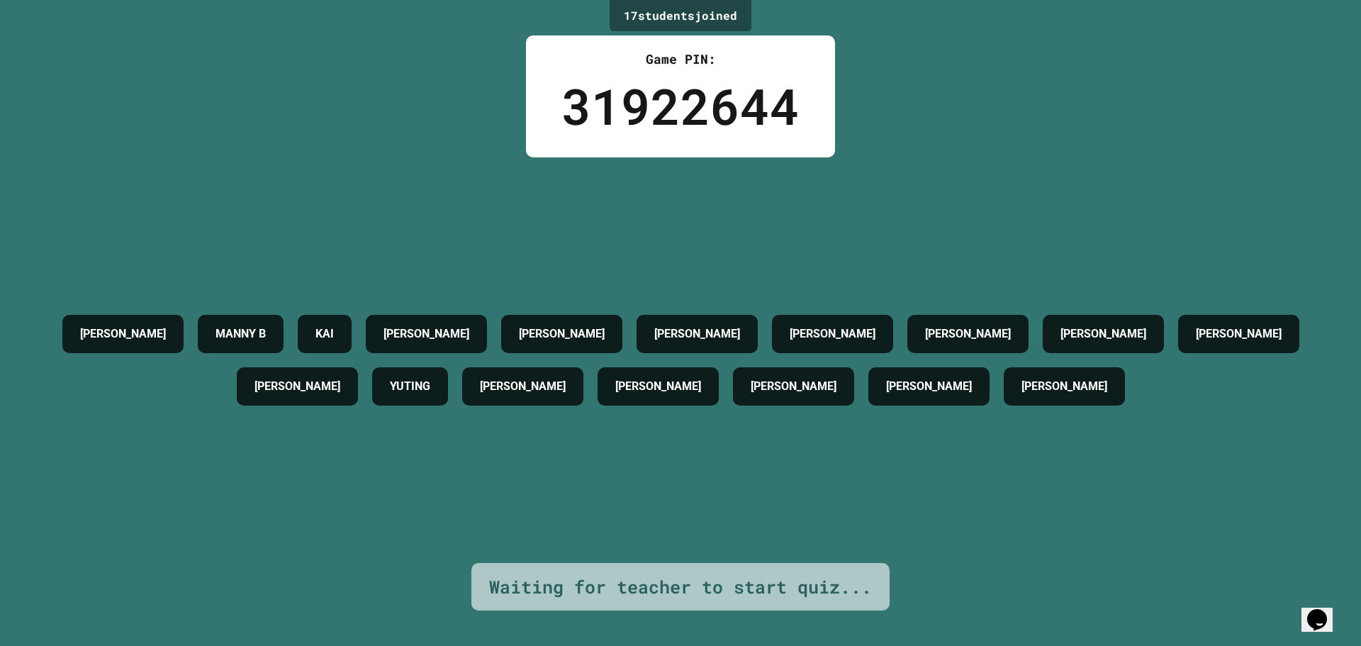
click at [432, 78] on div "17 student s joined Game PIN: 31922644 [PERSON_NAME] B KAI [PERSON_NAME] T [PER…" at bounding box center [680, 323] width 1361 height 646
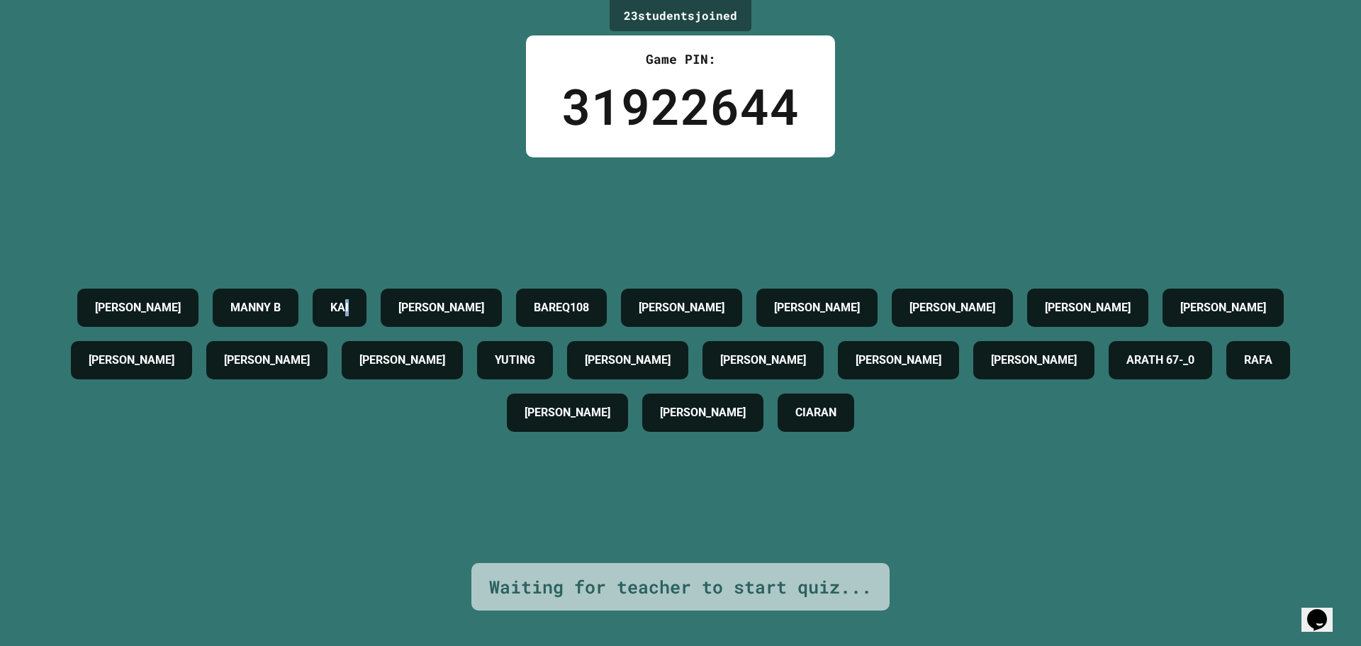
drag, startPoint x: 391, startPoint y: 162, endPoint x: 386, endPoint y: 155, distance: 9.2
click at [391, 162] on div "23 student s joined Game PIN: 31922644 [PERSON_NAME] B [PERSON_NAME] BAREQ108 […" at bounding box center [680, 323] width 1361 height 646
click at [437, 155] on div "23 student s joined Game PIN: 31922644 [PERSON_NAME] B [PERSON_NAME] BAREQ108 […" at bounding box center [680, 323] width 1361 height 646
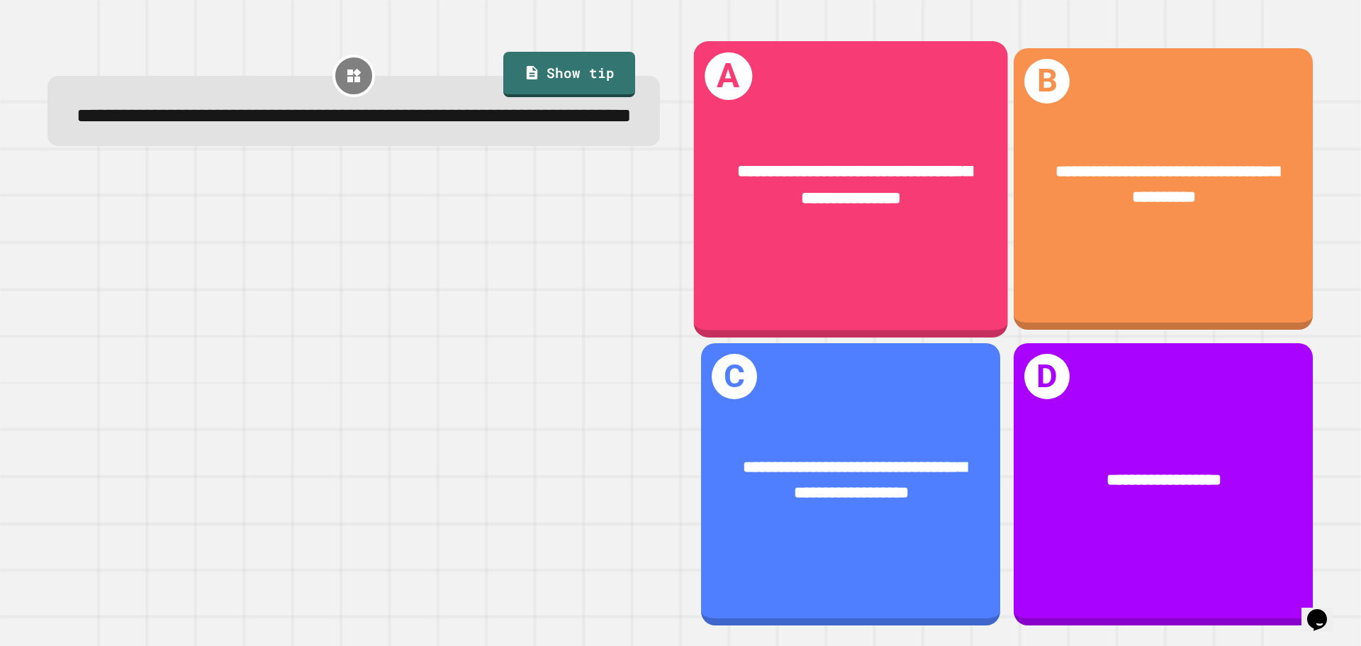
click at [777, 201] on span "**********" at bounding box center [854, 184] width 235 height 44
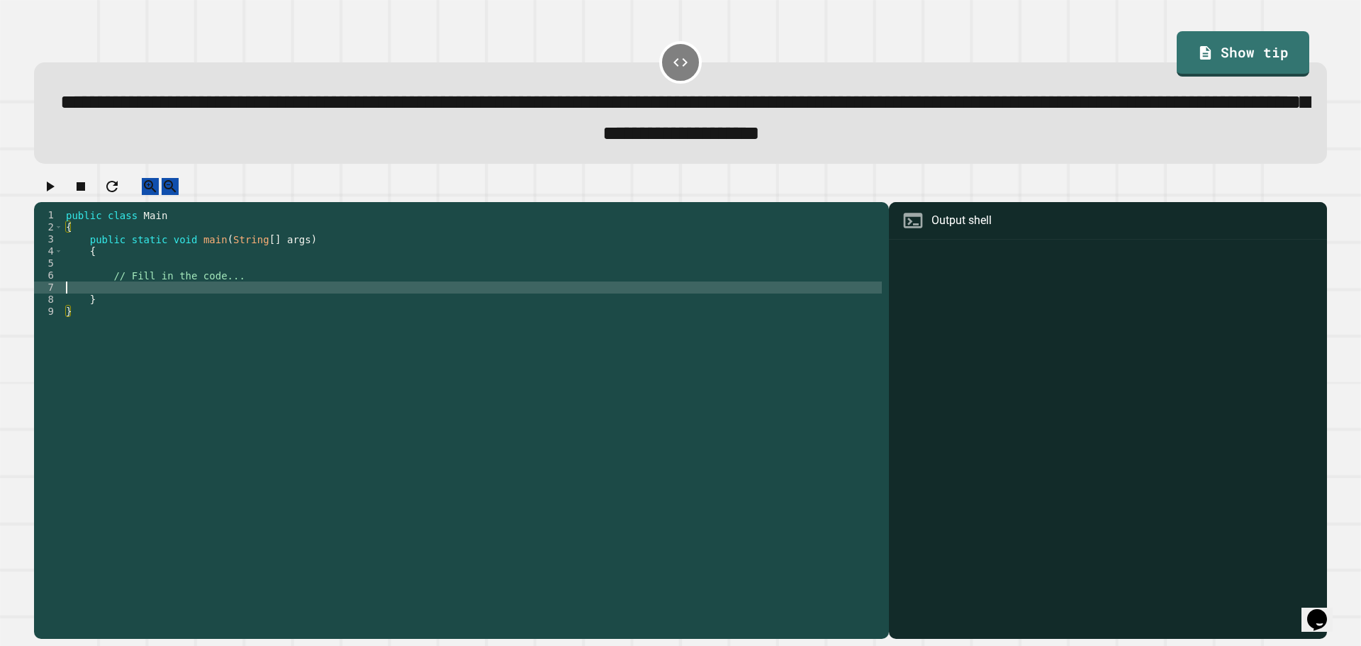
click at [278, 301] on div "public class Main { public static void main ( String [ ] args ) { // Fill in th…" at bounding box center [472, 408] width 819 height 398
type textarea "*"
click at [214, 306] on div "public class Main { public static void main ( String [ ] args ) { // Fill in th…" at bounding box center [472, 408] width 819 height 398
click at [255, 291] on div "public class Main { public static void main ( String [ ] args ) { // Fill in th…" at bounding box center [472, 408] width 819 height 398
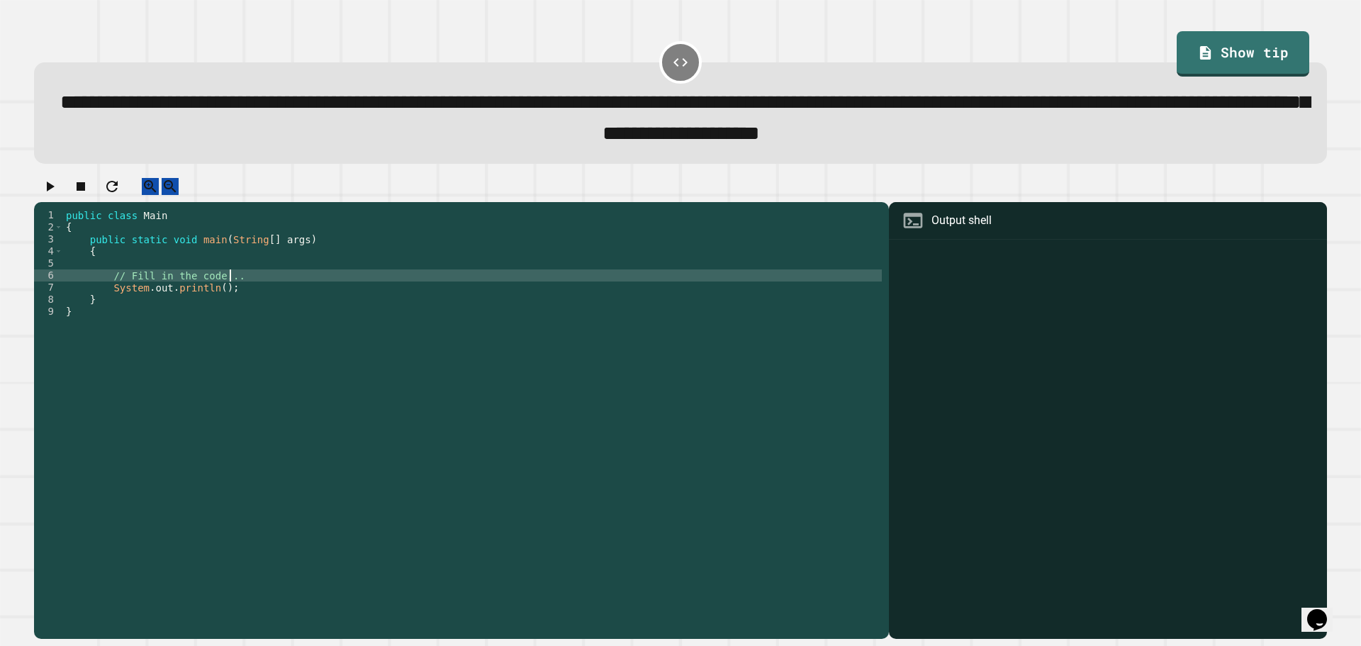
type textarea "**********"
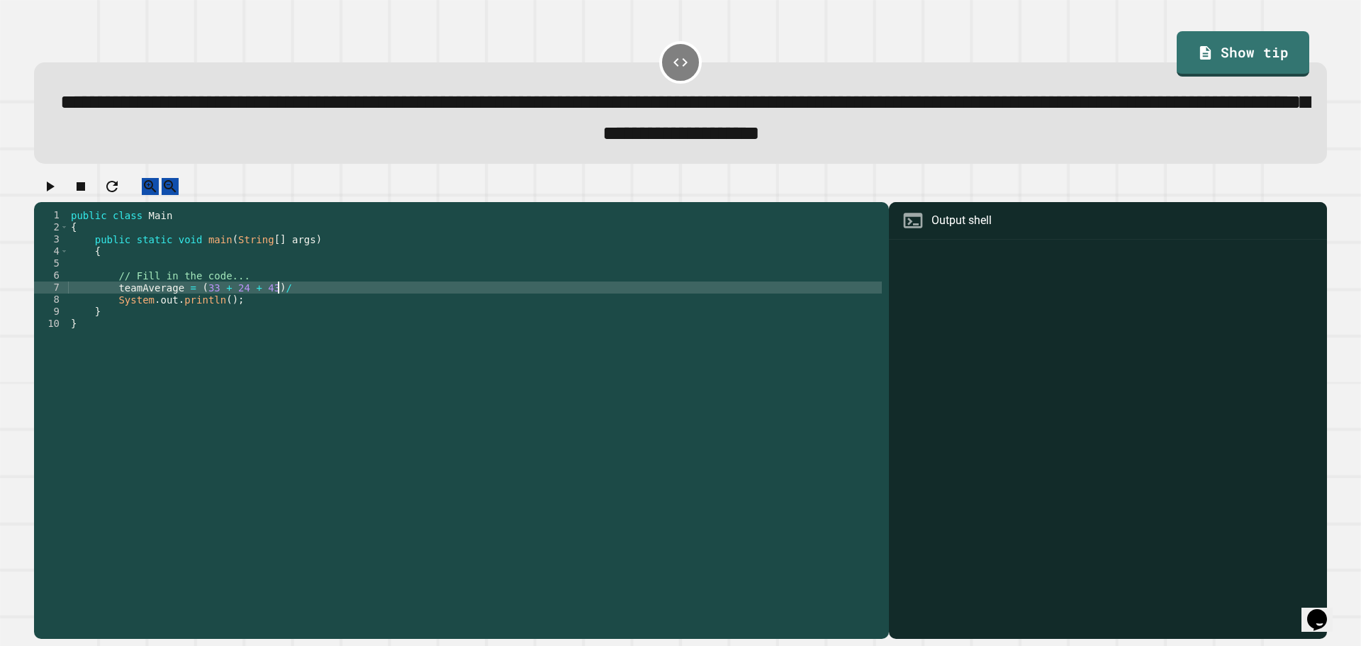
scroll to position [0, 14]
click at [113, 306] on div "public class Main { public static void main ( String [ ] args ) { // Fill in th…" at bounding box center [475, 408] width 814 height 398
click at [255, 315] on div "public class Main { public static void main ( String [ ] args ) { // Fill in th…" at bounding box center [475, 408] width 814 height 398
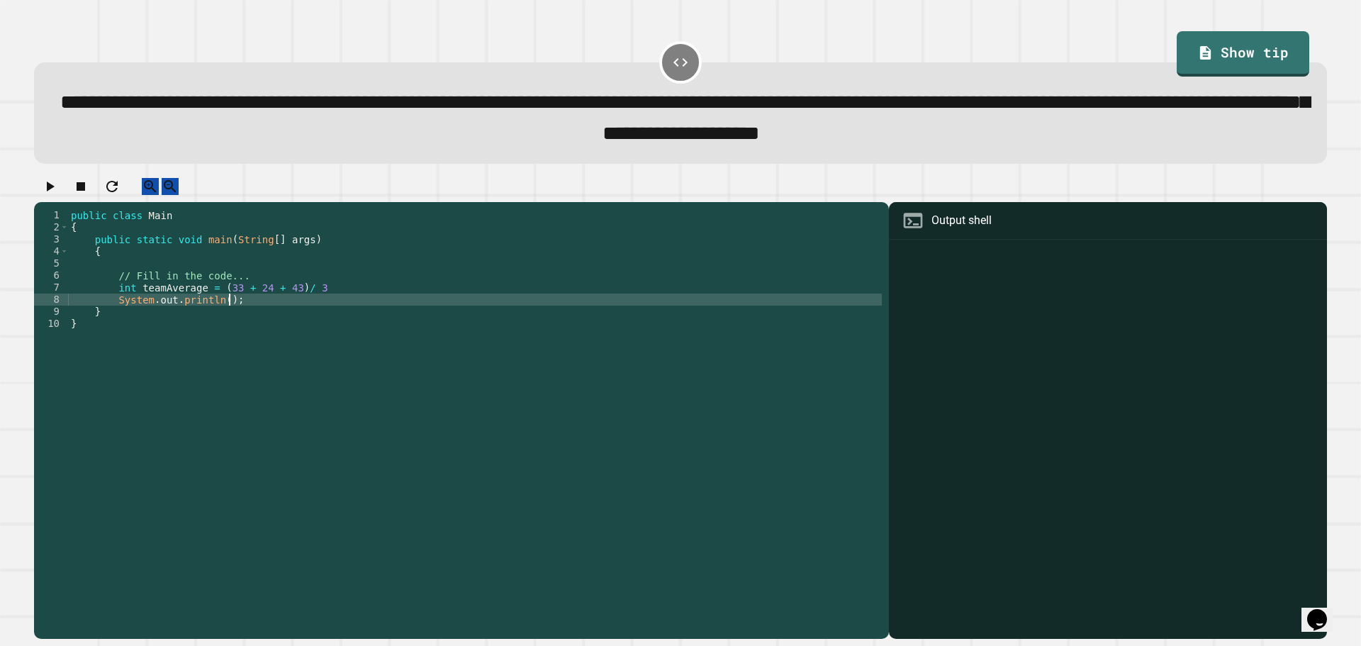
click at [217, 320] on div "public class Main { public static void main ( String [ ] args ) { // Fill in th…" at bounding box center [475, 408] width 814 height 398
click at [356, 296] on div "public class Main { public static void main ( String [ ] args ) { // Fill in th…" at bounding box center [475, 408] width 814 height 398
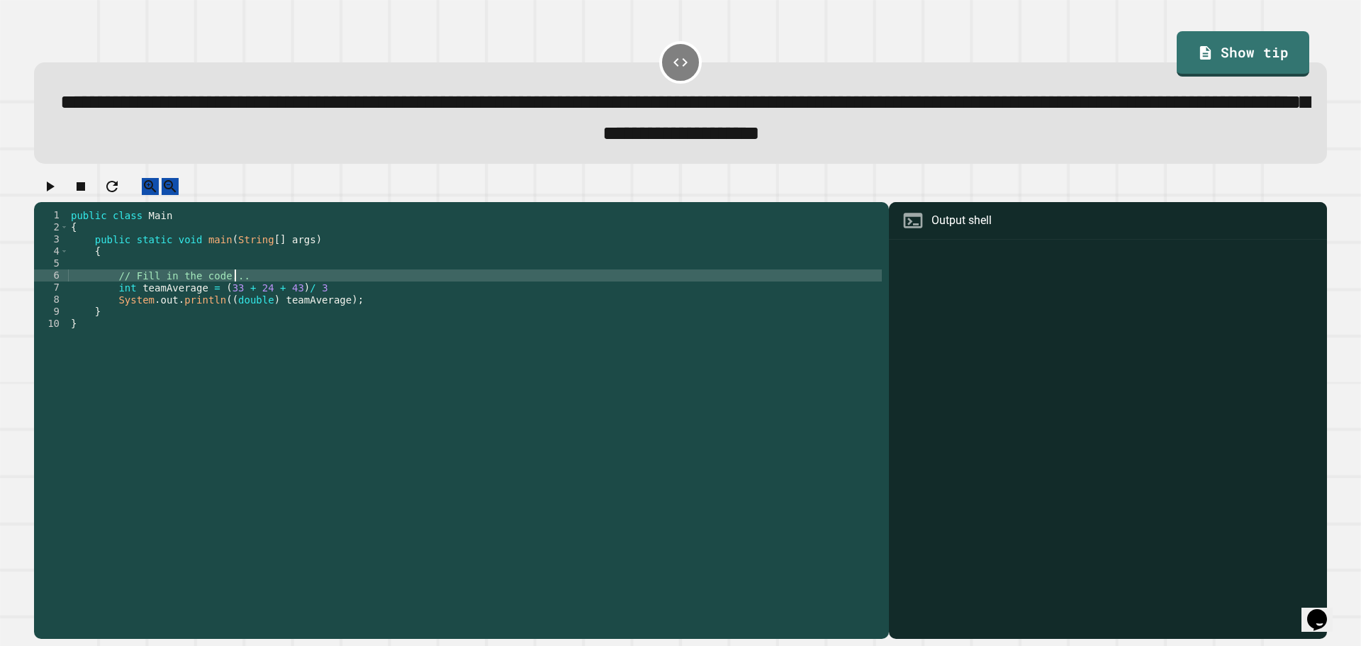
scroll to position [0, 11]
click at [345, 306] on div "public class Main { public static void main ( String [ ] args ) { // Fill in th…" at bounding box center [475, 408] width 814 height 398
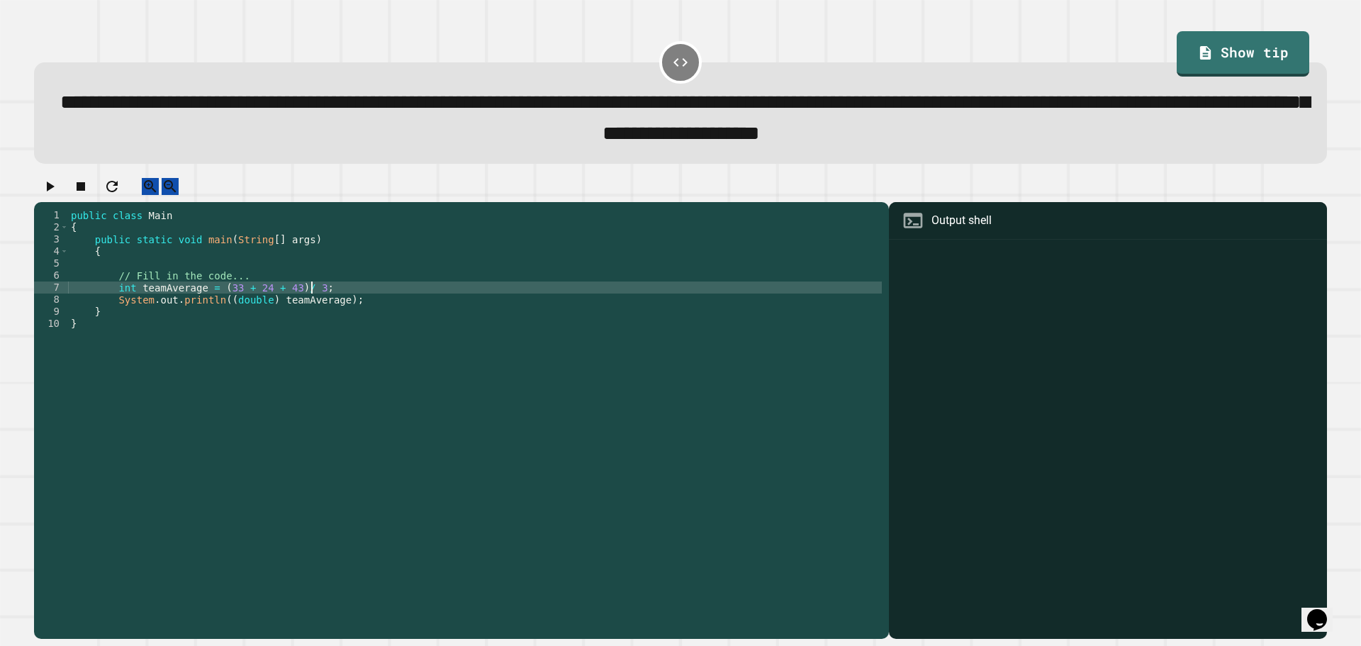
scroll to position [0, 16]
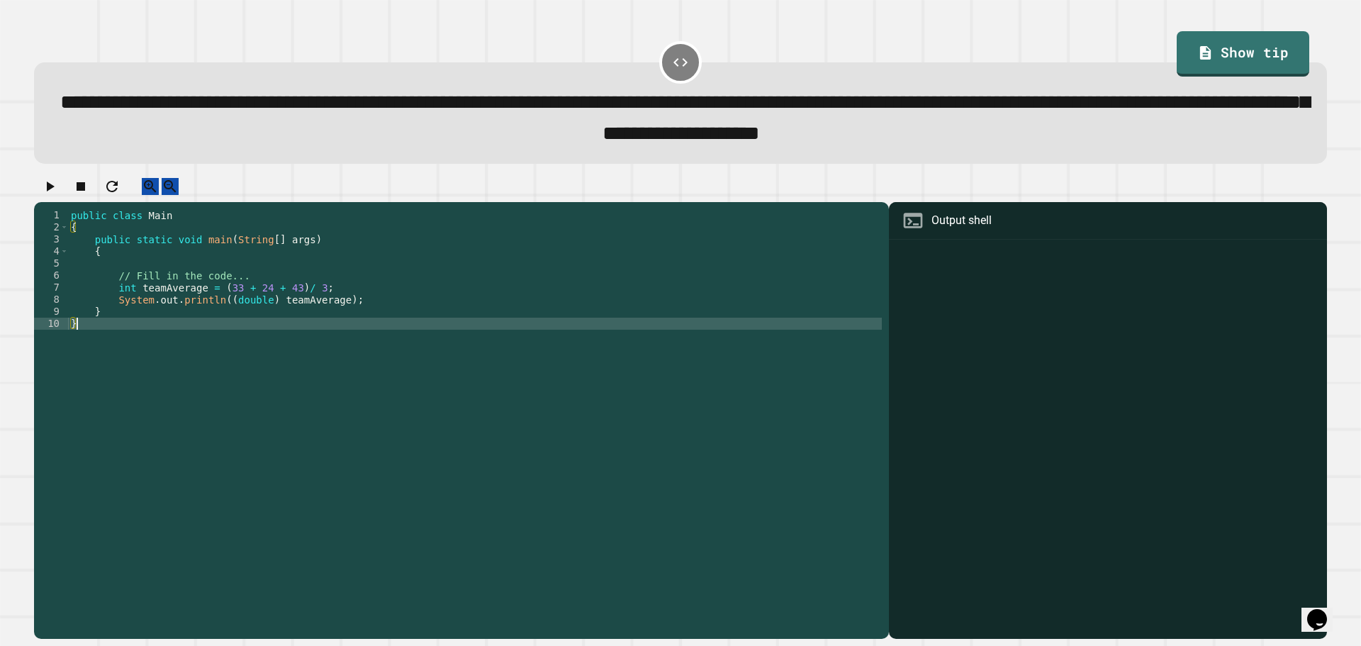
click at [360, 335] on div "public class Main { public static void main ( String [ ] args ) { // Fill in th…" at bounding box center [475, 408] width 814 height 398
click at [332, 330] on div "public class Main { public static void main ( String [ ] args ) { // Fill in th…" at bounding box center [475, 408] width 814 height 398
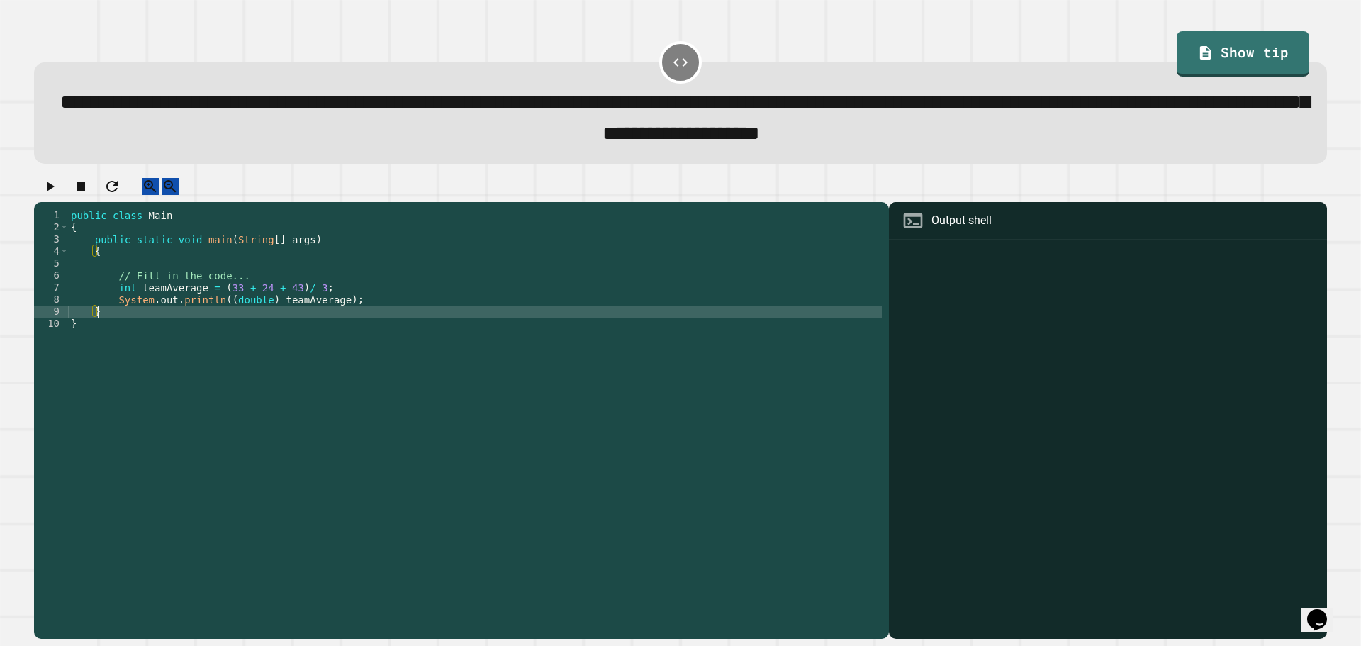
click at [329, 321] on div "public class Main { public static void main ( String [ ] args ) { // Fill in th…" at bounding box center [475, 408] width 814 height 398
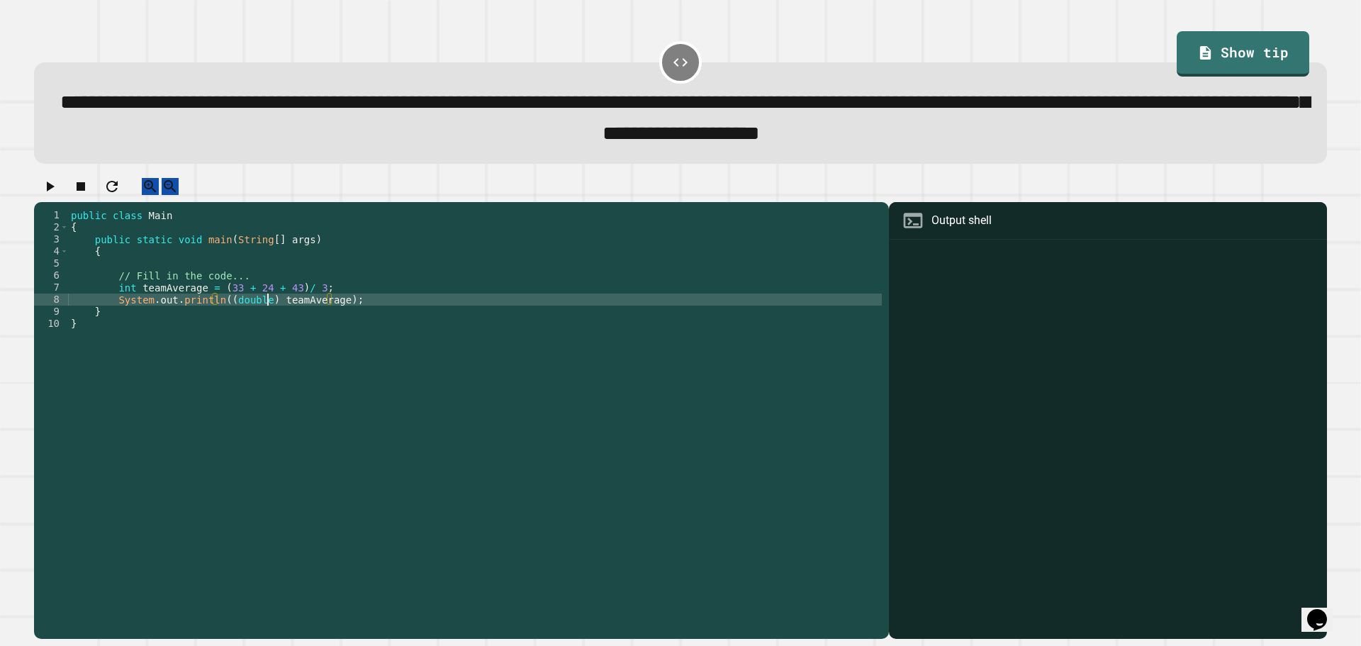
click at [267, 315] on div "public class Main { public static void main ( String [ ] args ) { // Fill in th…" at bounding box center [475, 408] width 814 height 398
click at [48, 195] on icon "button" at bounding box center [49, 186] width 17 height 17
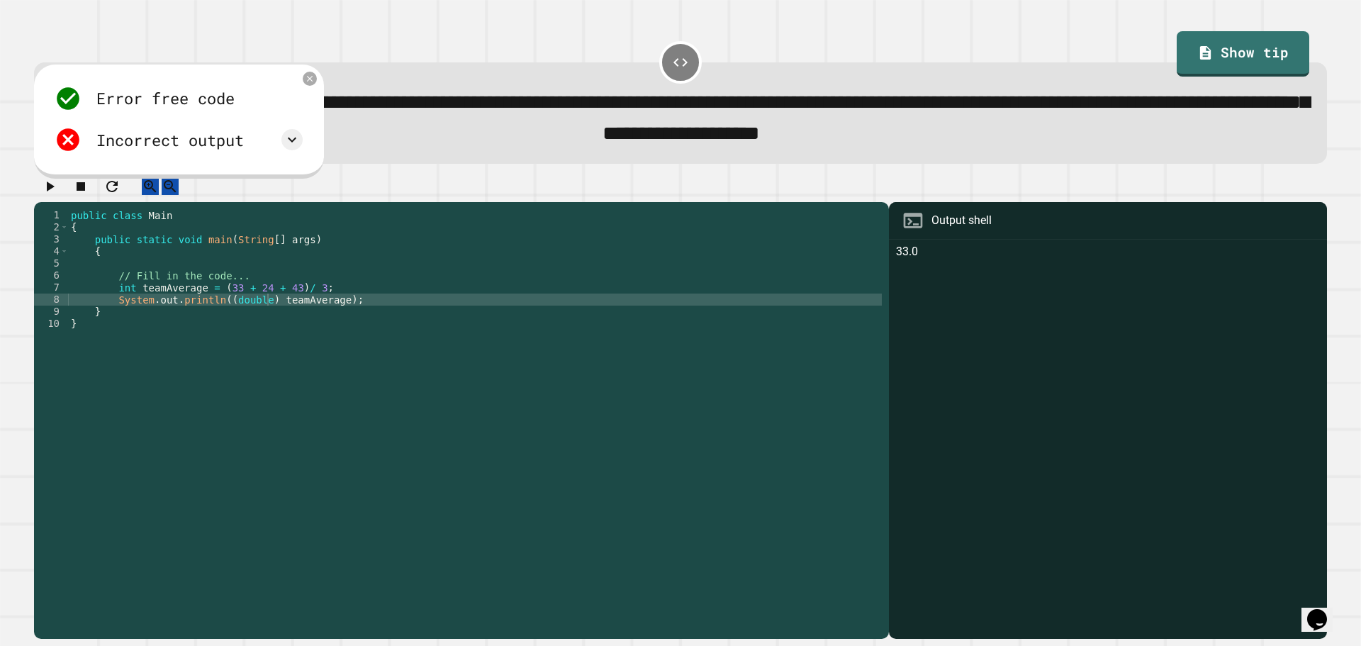
click at [338, 318] on div "public class Main { public static void main ( String [ ] args ) { // Fill in th…" at bounding box center [475, 408] width 814 height 398
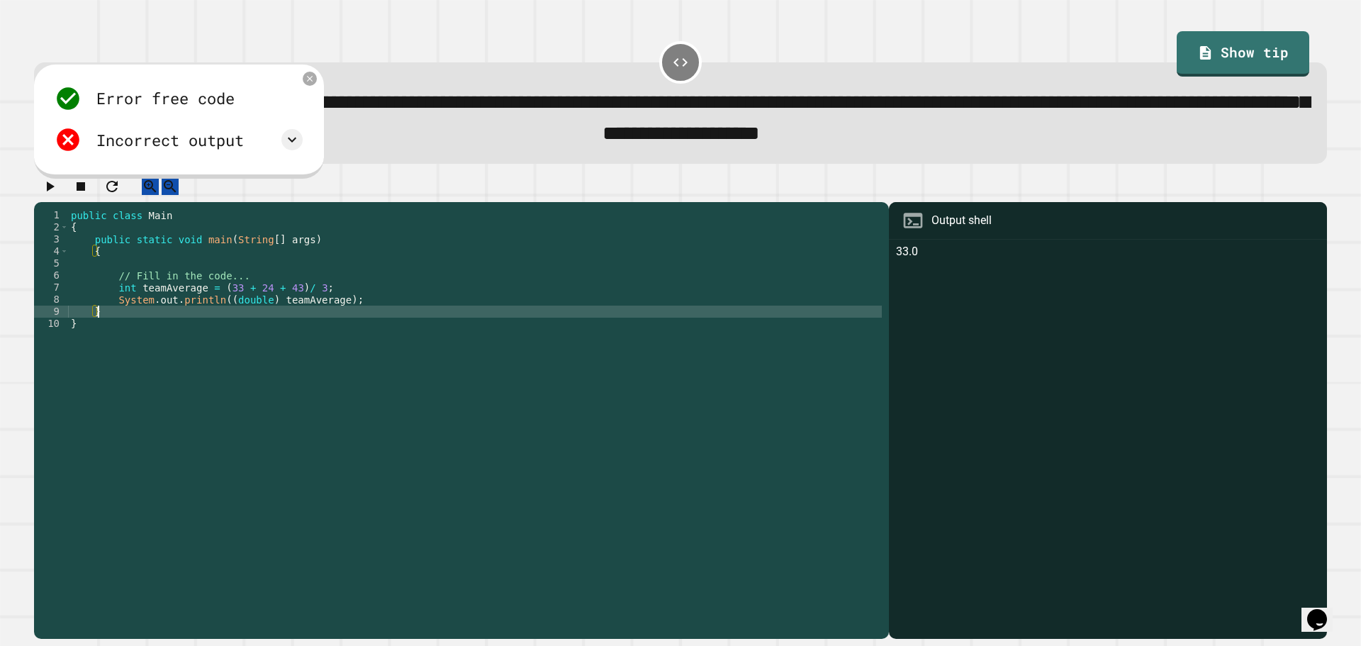
click at [327, 324] on div "public class Main { public static void main ( String [ ] args ) { // Fill in th…" at bounding box center [475, 408] width 814 height 398
click at [328, 319] on div "public class Main { public static void main ( String [ ] args ) { // Fill in th…" at bounding box center [475, 408] width 814 height 398
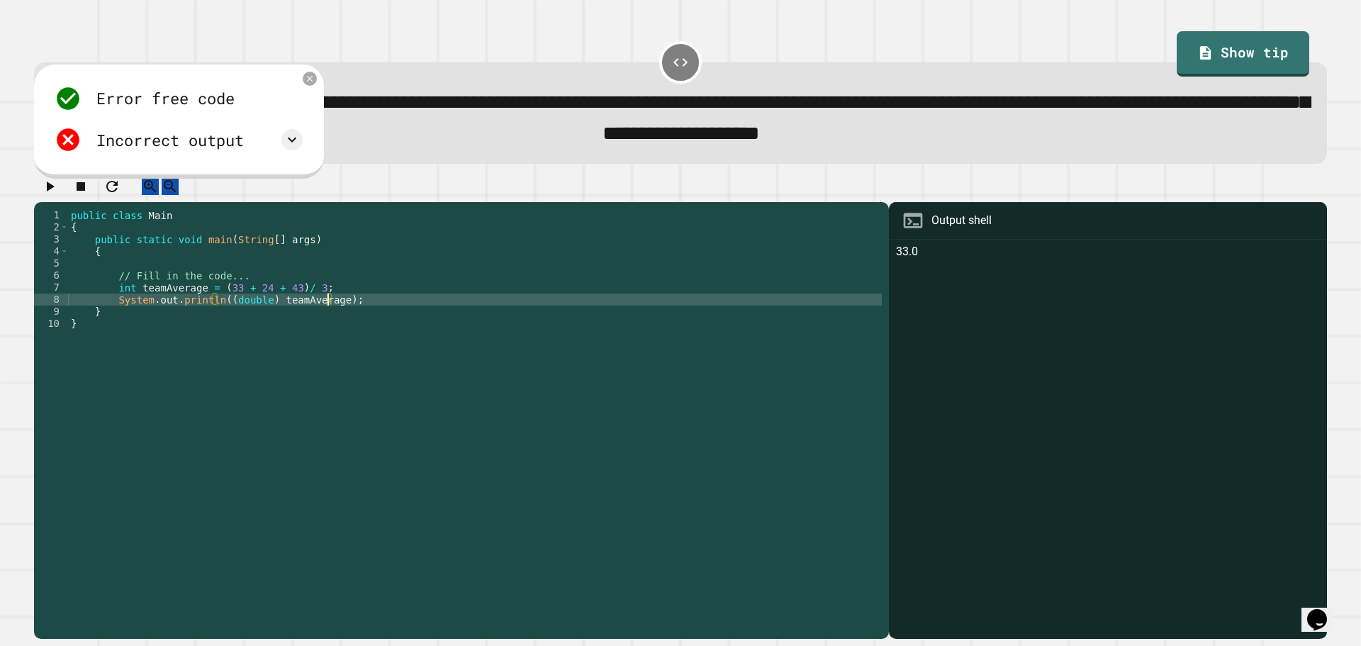
click at [330, 321] on div "public class Main { public static void main ( String [ ] args ) { // Fill in th…" at bounding box center [475, 408] width 814 height 398
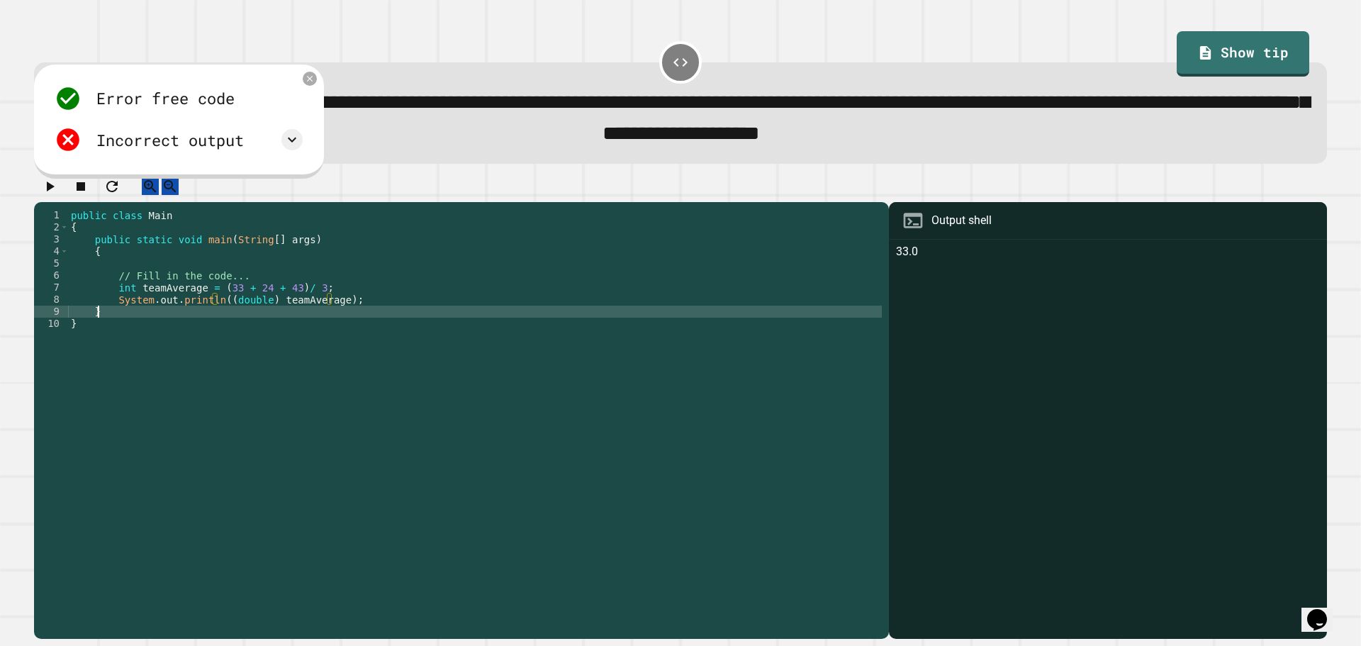
click at [339, 321] on div "public class Main { public static void main ( String [ ] args ) { // Fill in th…" at bounding box center [475, 408] width 814 height 398
click at [307, 84] on icon at bounding box center [310, 78] width 12 height 12
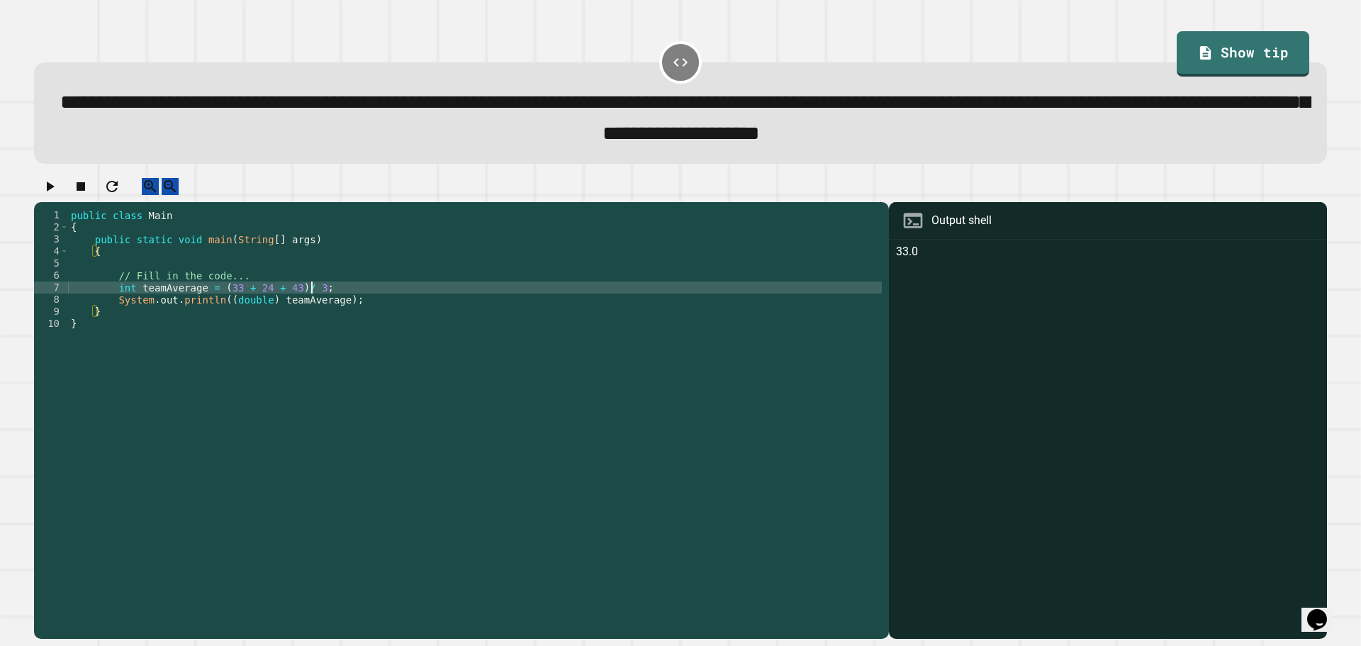
click at [353, 308] on div "public class Main { public static void main ( String [ ] args ) { // Fill in th…" at bounding box center [475, 408] width 814 height 398
click at [348, 318] on div "public class Main { public static void main ( String [ ] args ) { // Fill in th…" at bounding box center [475, 408] width 814 height 398
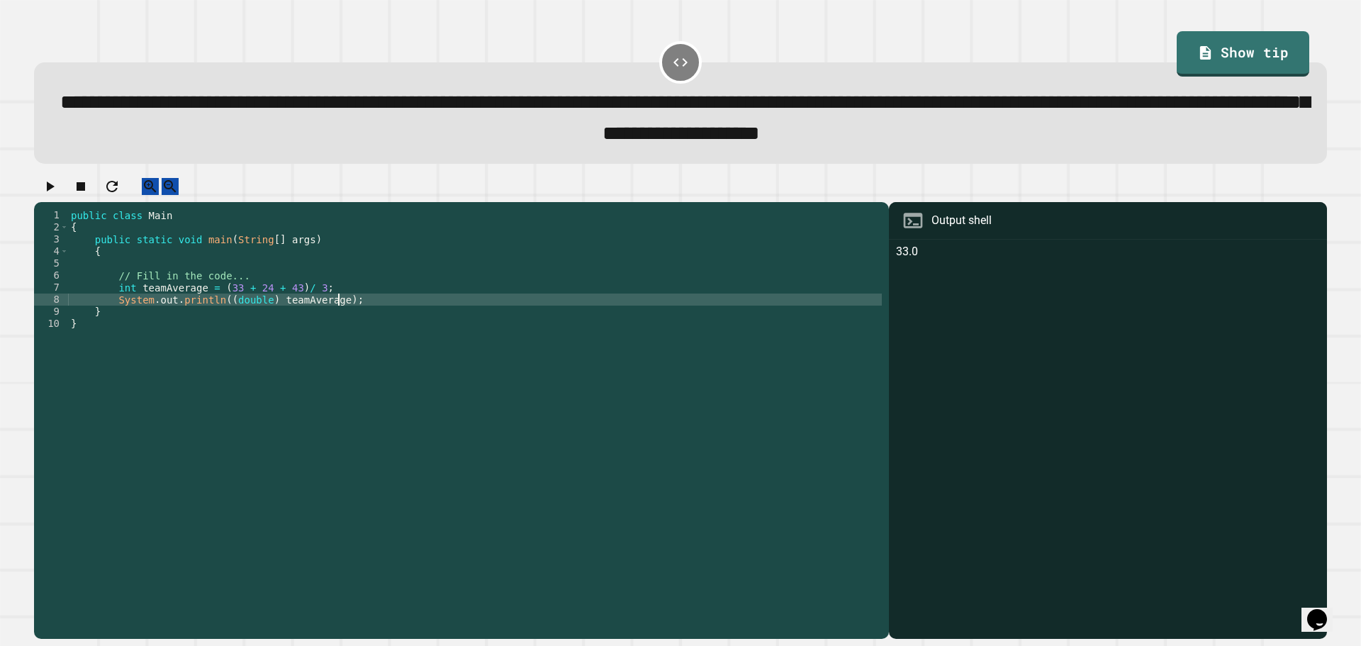
click at [333, 318] on div "public class Main { public static void main ( String [ ] args ) { // Fill in th…" at bounding box center [475, 408] width 814 height 398
drag, startPoint x: 325, startPoint y: 320, endPoint x: 221, endPoint y: 320, distance: 104.9
click at [221, 320] on div "public class Main { public static void main ( String [ ] args ) { // Fill in th…" at bounding box center [475, 408] width 814 height 398
click at [318, 303] on div "public class Main { public static void main ( String [ ] args ) { // Fill in th…" at bounding box center [475, 408] width 814 height 398
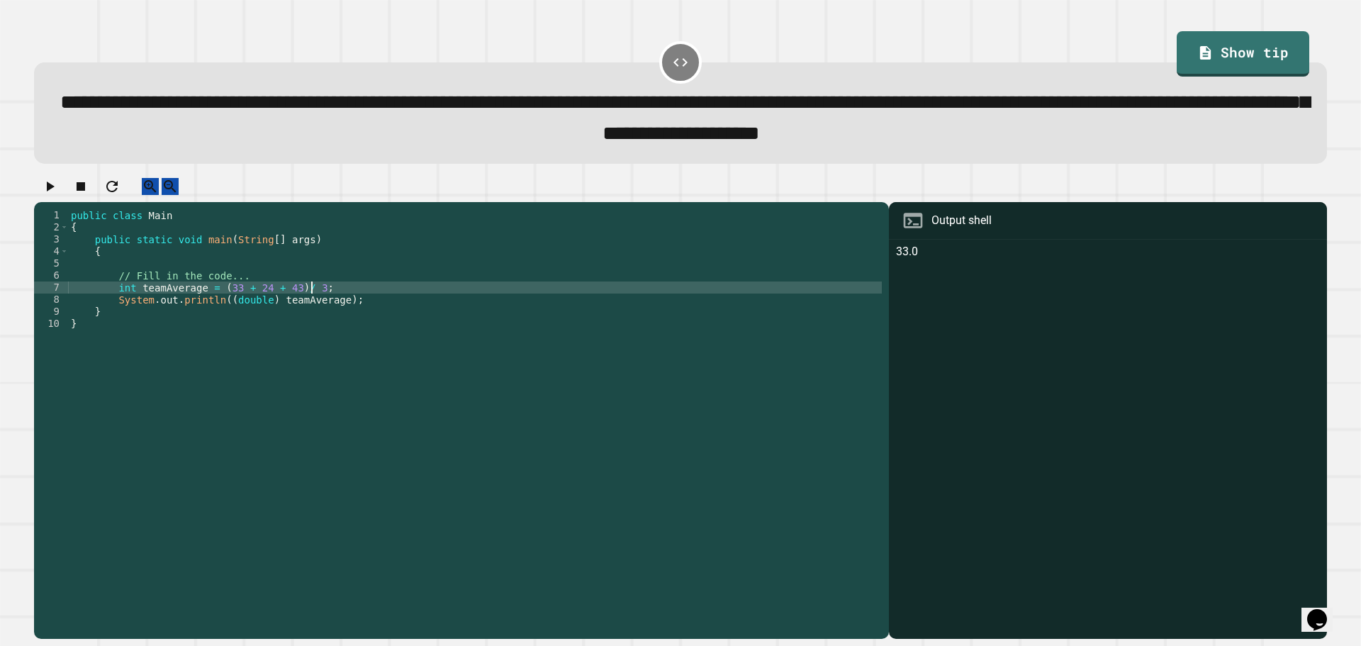
type textarea "**********"
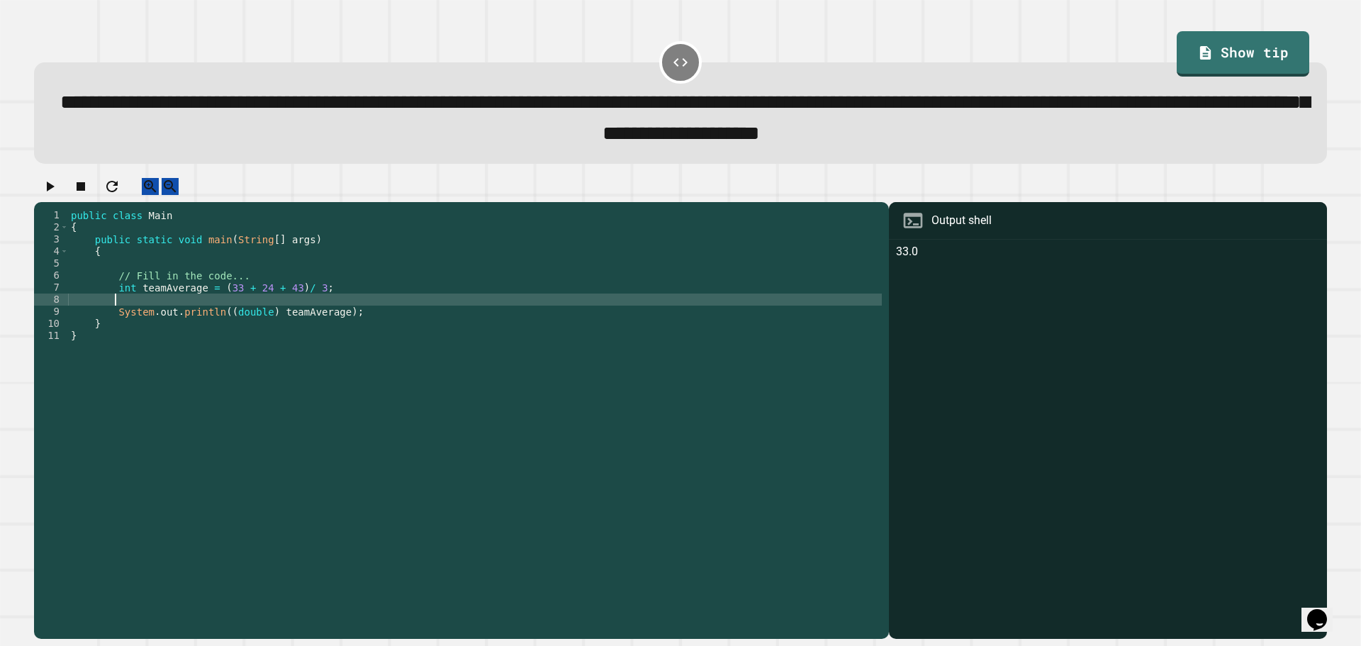
scroll to position [0, 2]
paste textarea "**********"
click at [161, 311] on div "public class Main { public static void main ( String [ ] args ) { // Fill in th…" at bounding box center [475, 408] width 814 height 398
click at [302, 320] on div "public class Main { public static void main ( String [ ] args ) { // Fill in th…" at bounding box center [475, 408] width 814 height 398
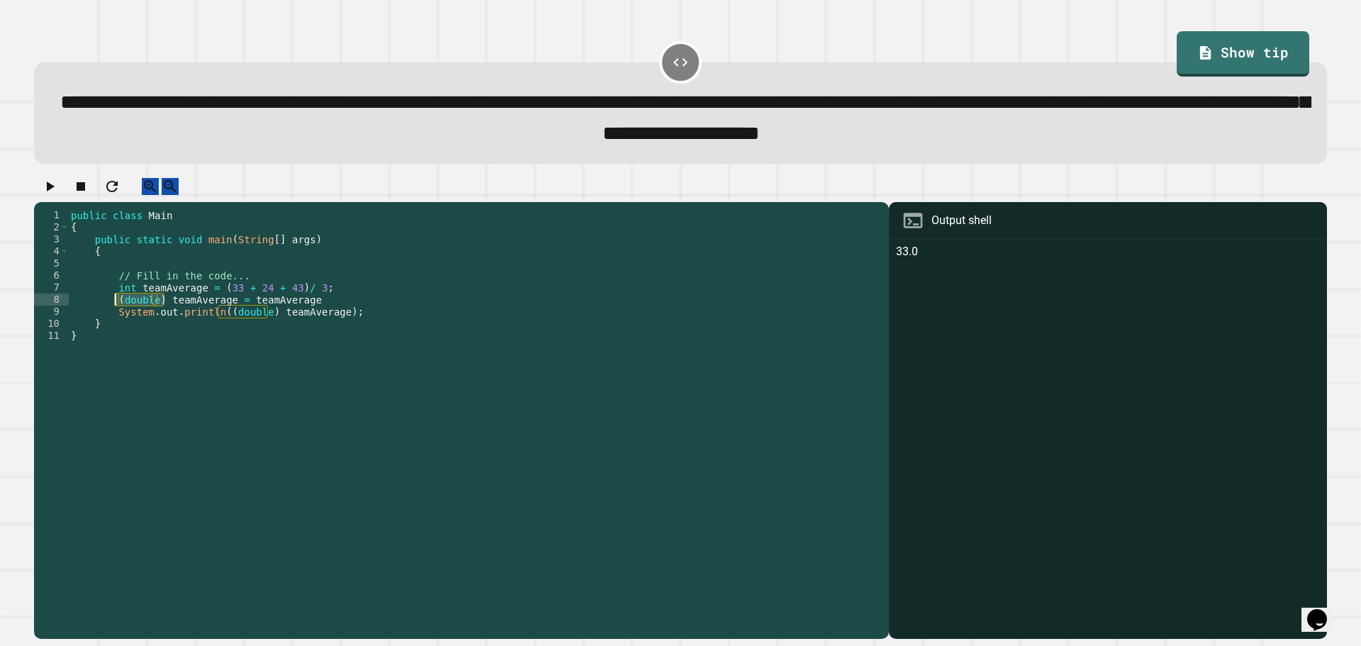
drag, startPoint x: 162, startPoint y: 319, endPoint x: 115, endPoint y: 316, distance: 46.9
click at [115, 316] on div "public class Main { public static void main ( String [ ] args ) { // Fill in th…" at bounding box center [475, 408] width 814 height 398
click at [194, 318] on div "public class Main { public static void main ( String [ ] args ) { // Fill in th…" at bounding box center [475, 408] width 814 height 398
paste textarea "*********"
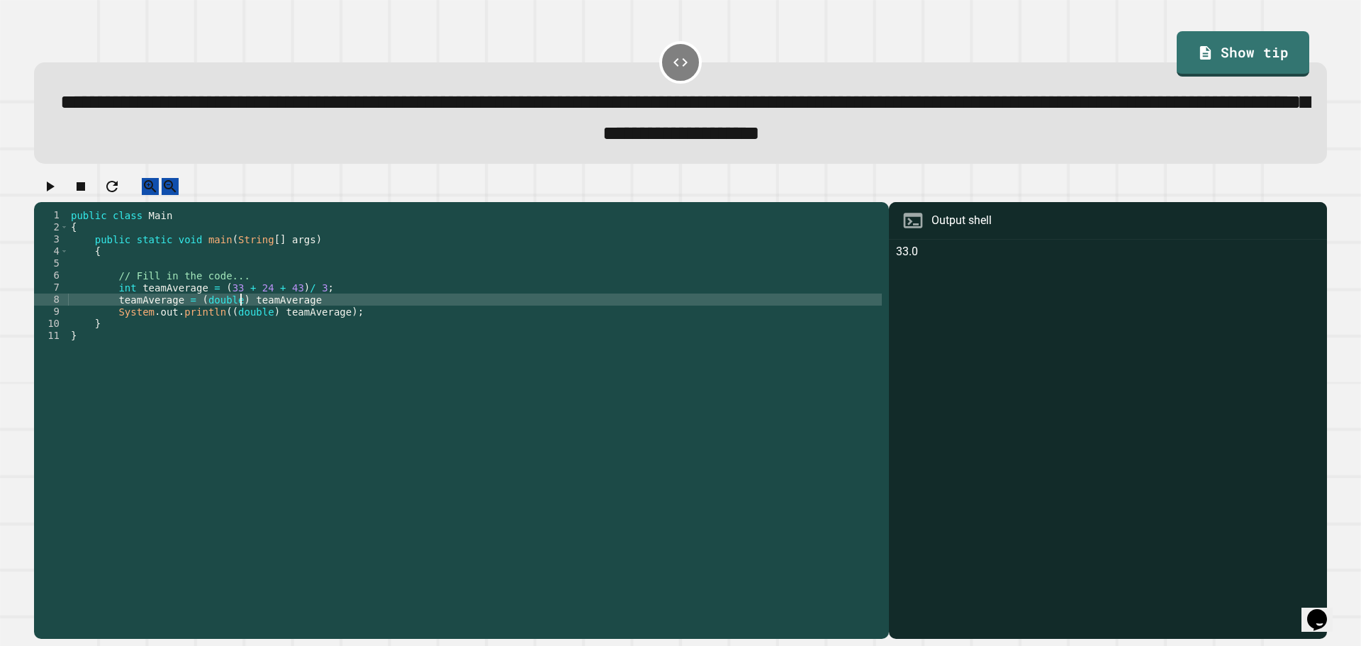
click at [252, 325] on div "public class Main { public static void main ( String [ ] args ) { // Fill in th…" at bounding box center [475, 408] width 814 height 398
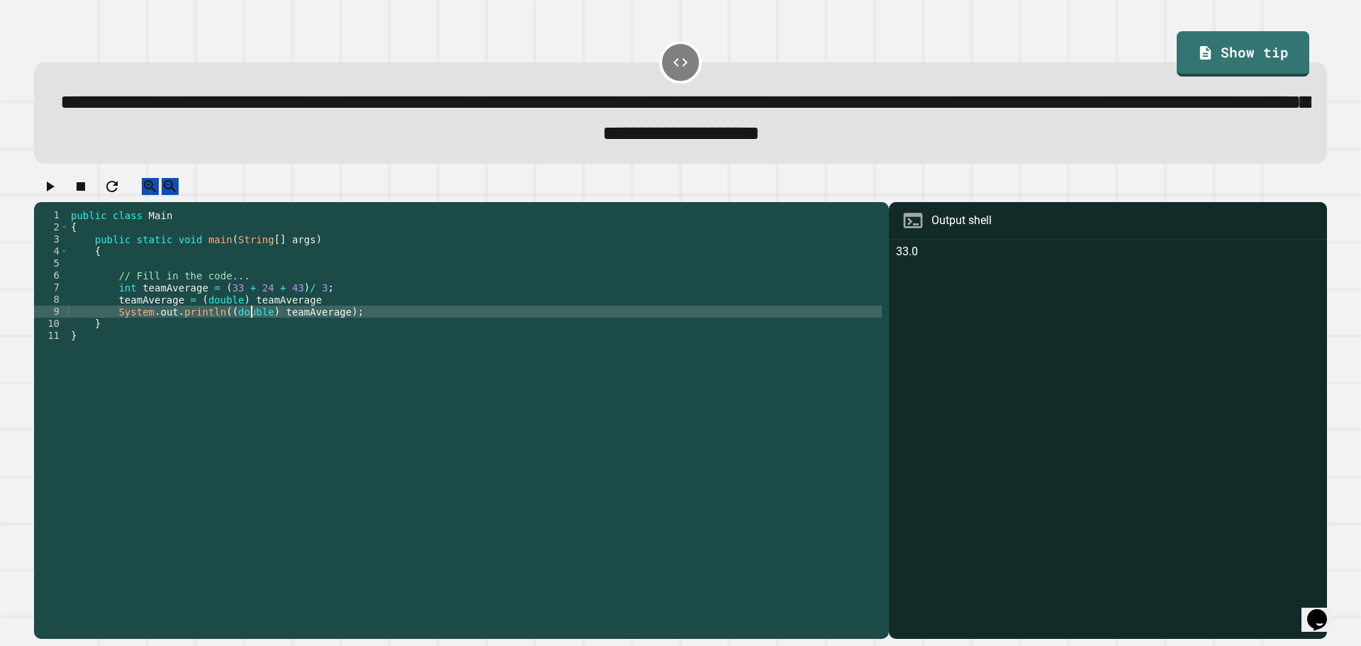
click at [252, 325] on div "public class Main { public static void main ( String [ ] args ) { // Fill in th…" at bounding box center [475, 408] width 814 height 398
click at [58, 196] on button "button" at bounding box center [49, 187] width 17 height 18
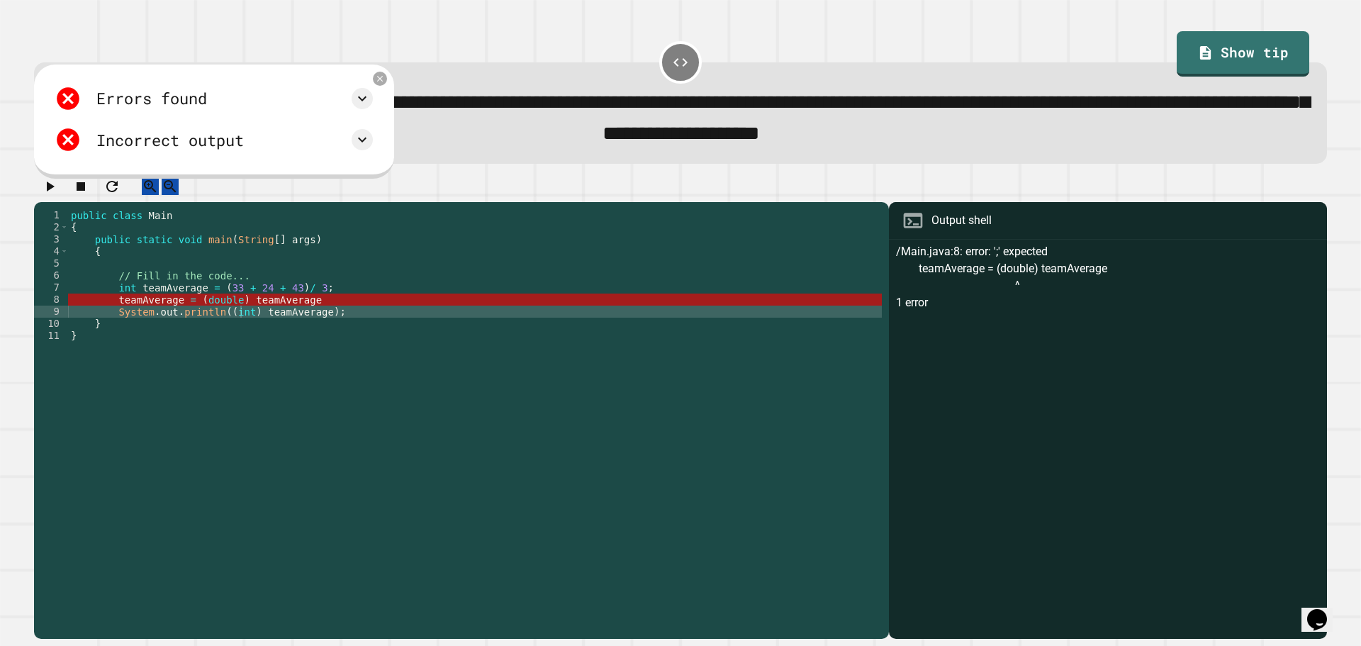
click at [254, 285] on div "public class Main { public static void main ( String [ ] args ) { // Fill in th…" at bounding box center [475, 408] width 814 height 398
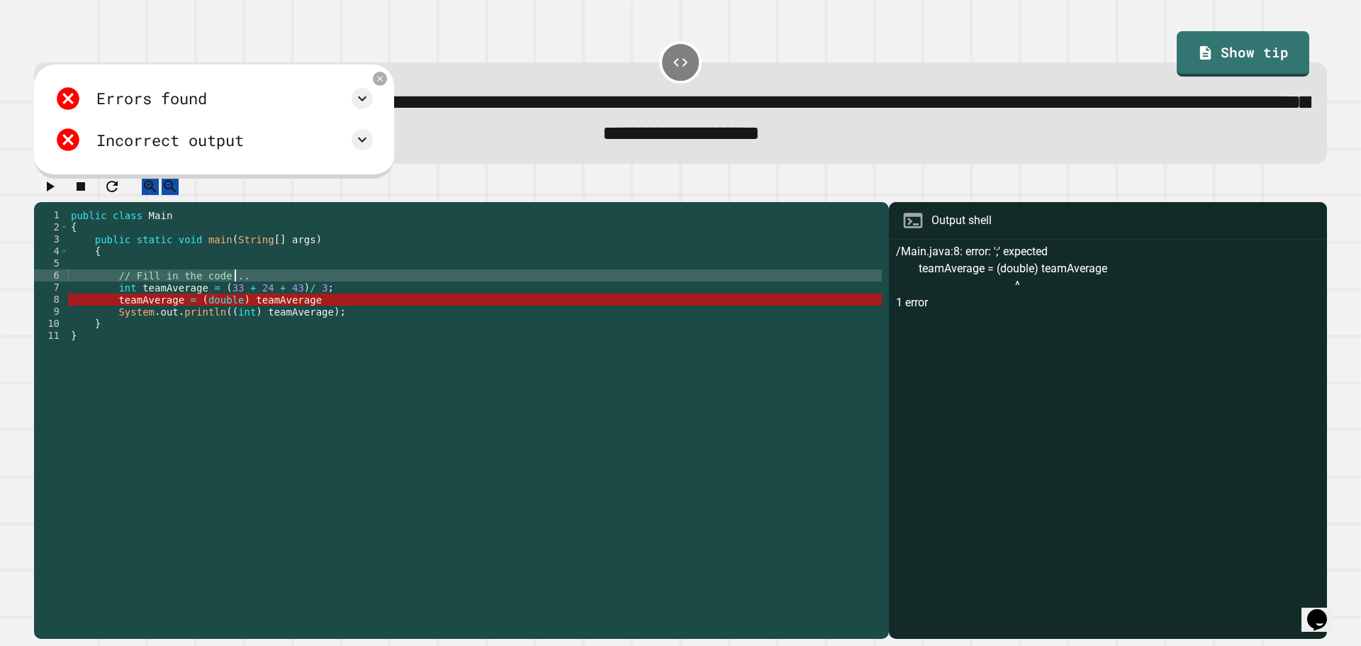
scroll to position [0, 11]
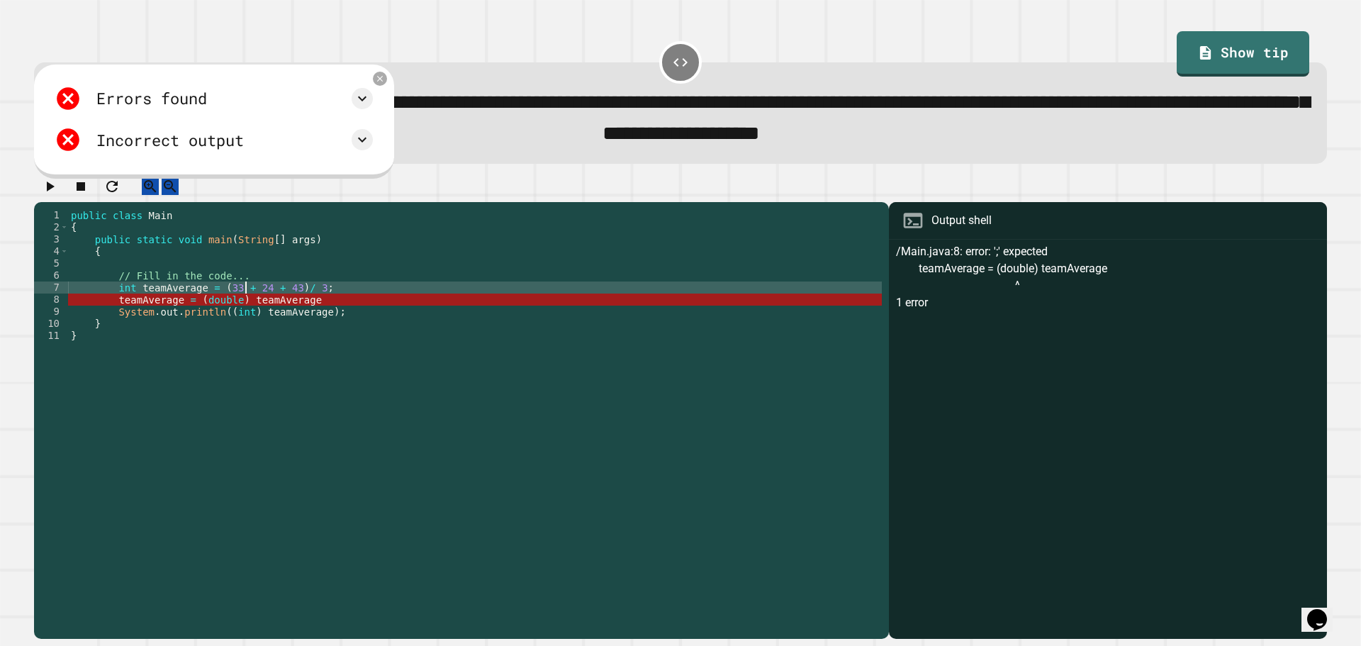
click at [244, 305] on div "public class Main { public static void main ( String [ ] args ) { // Fill in th…" at bounding box center [475, 408] width 814 height 398
click at [235, 313] on div "public class Main { public static void main ( String [ ] args ) { // Fill in th…" at bounding box center [475, 408] width 814 height 398
click at [236, 317] on div "public class Main { public static void main ( String [ ] args ) { // Fill in th…" at bounding box center [475, 408] width 814 height 398
click at [360, 313] on div "public class Main { public static void main ( String [ ] args ) { // Fill in th…" at bounding box center [475, 408] width 814 height 398
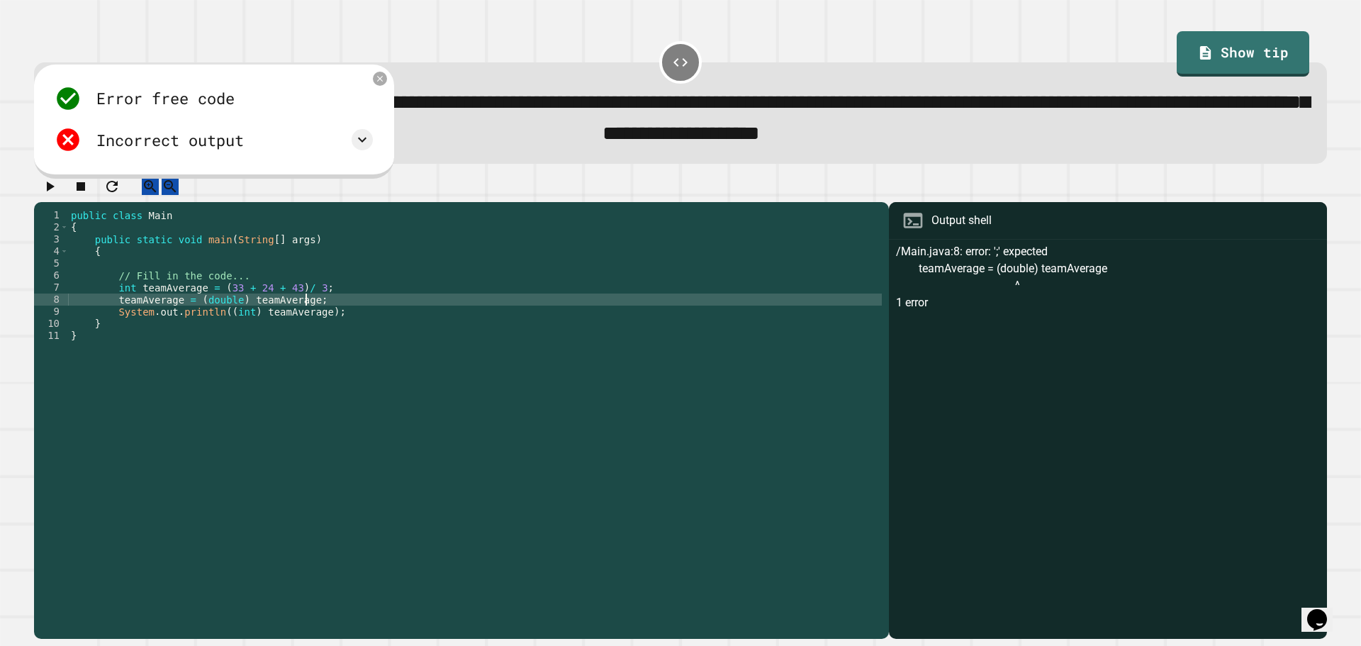
click at [58, 195] on icon "button" at bounding box center [49, 186] width 17 height 17
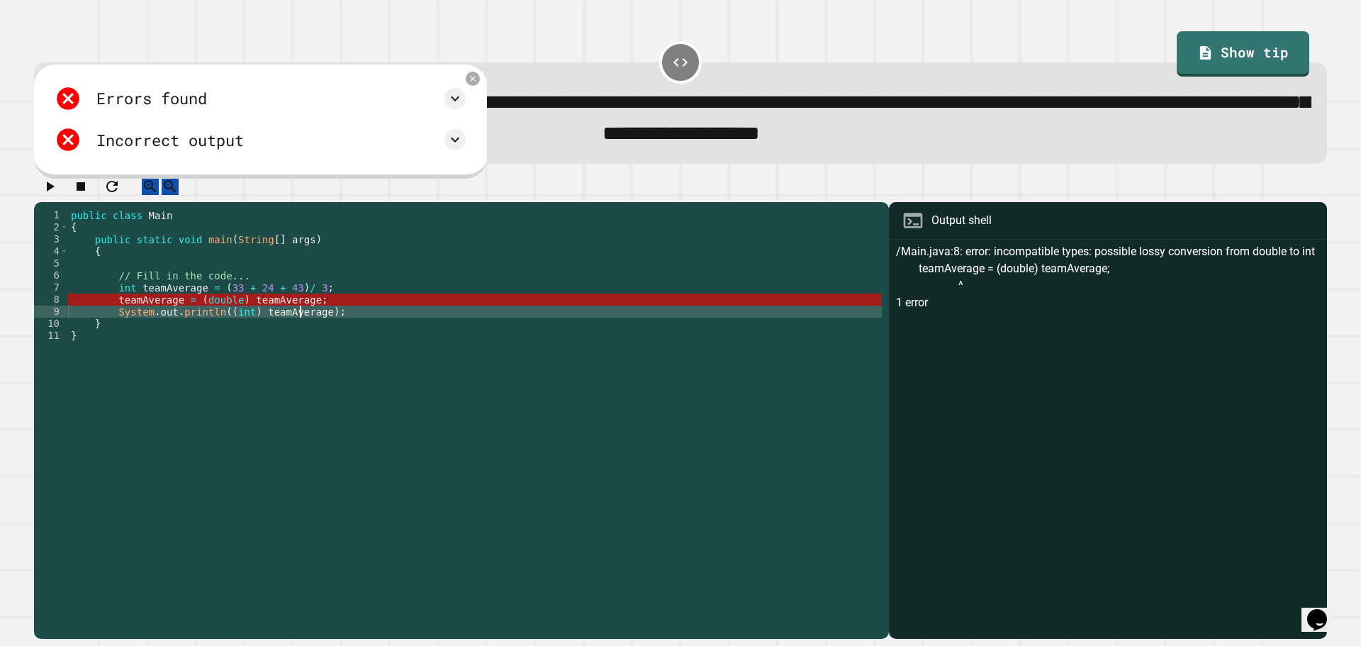
click at [298, 322] on div "public class Main { public static void main ( String [ ] args ) { // Fill in th…" at bounding box center [475, 408] width 814 height 398
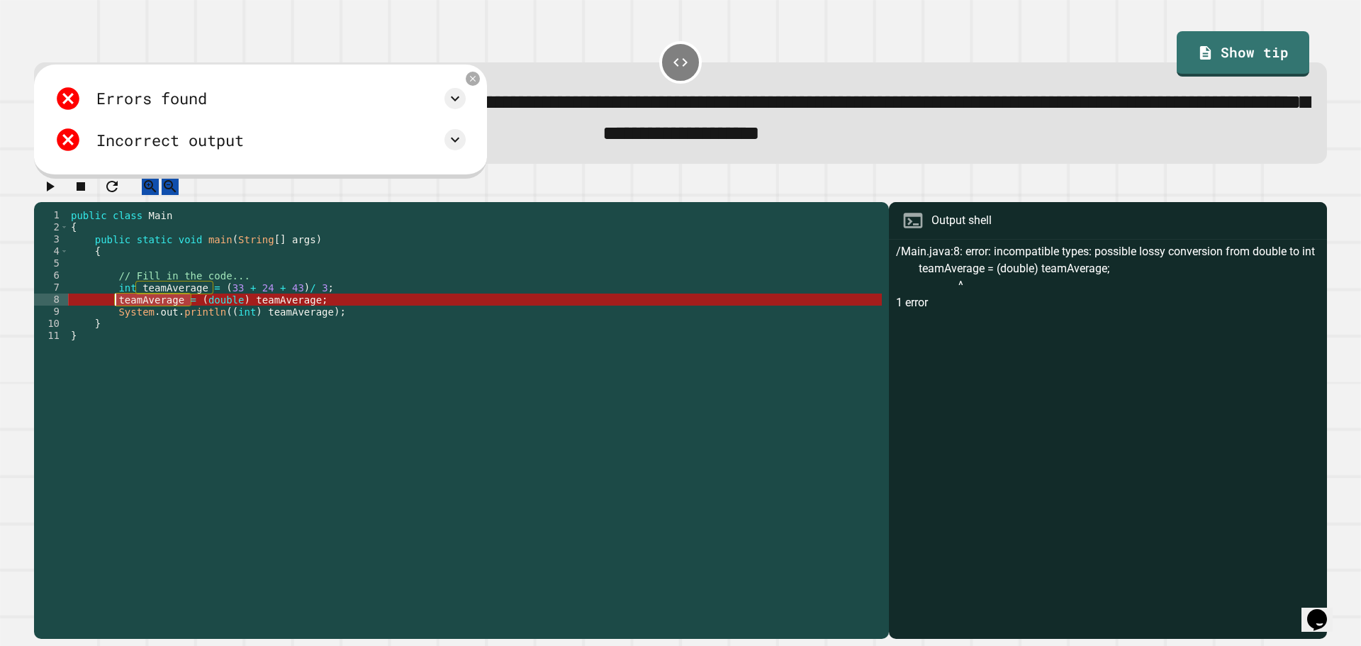
drag, startPoint x: 192, startPoint y: 314, endPoint x: 117, endPoint y: 316, distance: 75.2
click at [117, 316] on div "public class Main { public static void main ( String [ ] args ) { // Fill in th…" at bounding box center [475, 408] width 814 height 398
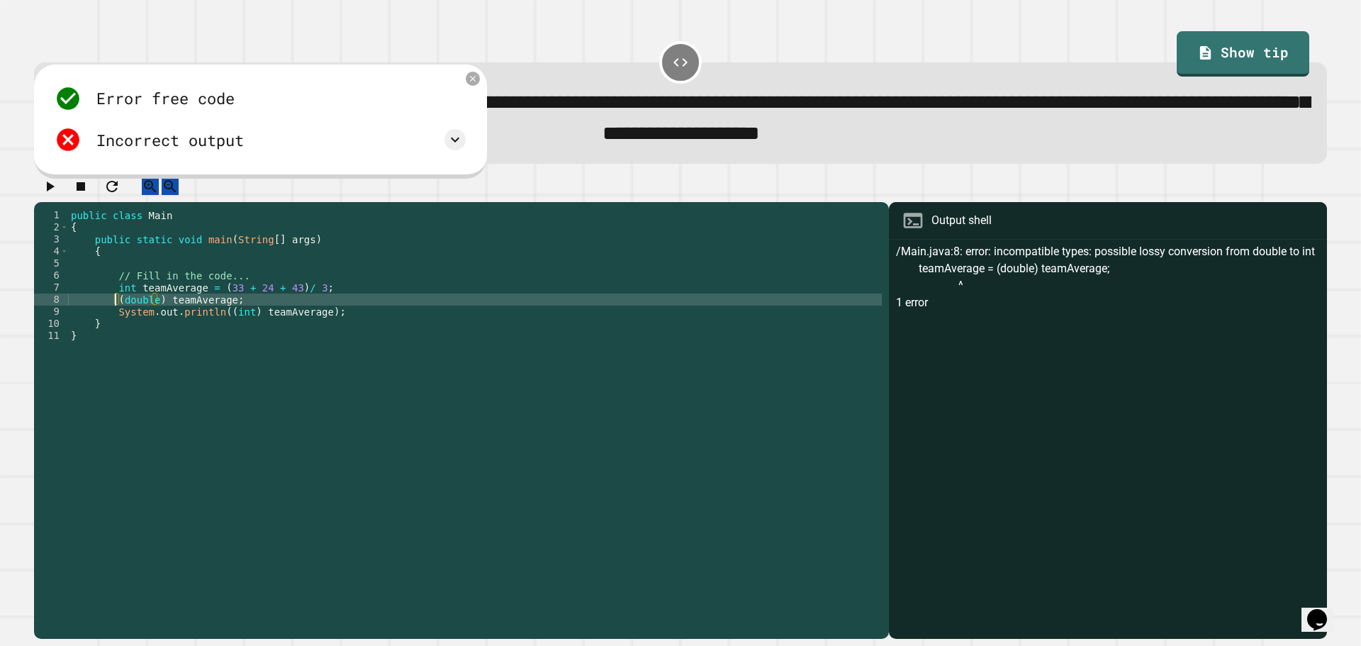
scroll to position [0, 11]
click at [45, 192] on button "button" at bounding box center [49, 187] width 17 height 18
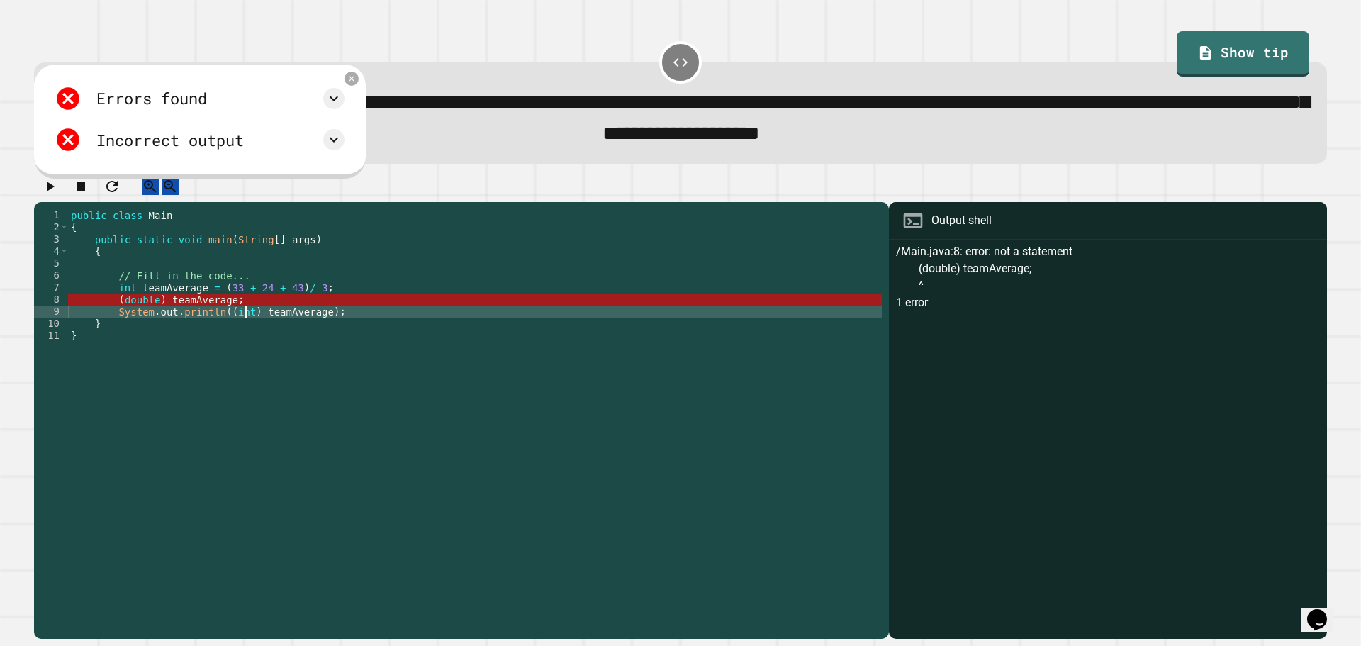
click at [244, 324] on div "public class Main { public static void main ( String [ ] args ) { // Fill in th…" at bounding box center [475, 408] width 814 height 398
click at [358, 84] on icon at bounding box center [352, 78] width 12 height 12
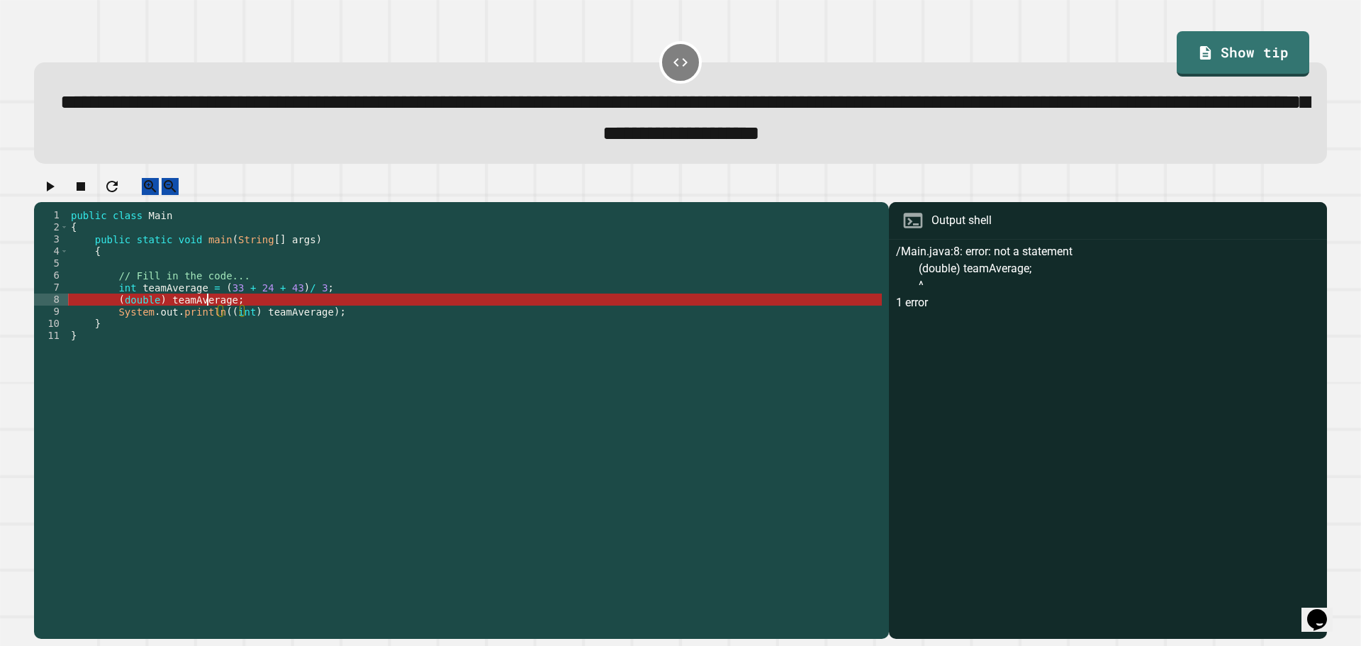
drag, startPoint x: 210, startPoint y: 321, endPoint x: 194, endPoint y: 312, distance: 17.8
click at [194, 312] on div "public class Main { public static void main ( String [ ] args ) { // Fill in th…" at bounding box center [475, 408] width 814 height 398
drag, startPoint x: 313, startPoint y: 305, endPoint x: 113, endPoint y: 306, distance: 200.0
click at [113, 306] on div "public class Main { public static void main ( String [ ] args ) { // Fill in th…" at bounding box center [475, 408] width 814 height 398
drag, startPoint x: 251, startPoint y: 316, endPoint x: 112, endPoint y: 316, distance: 139.0
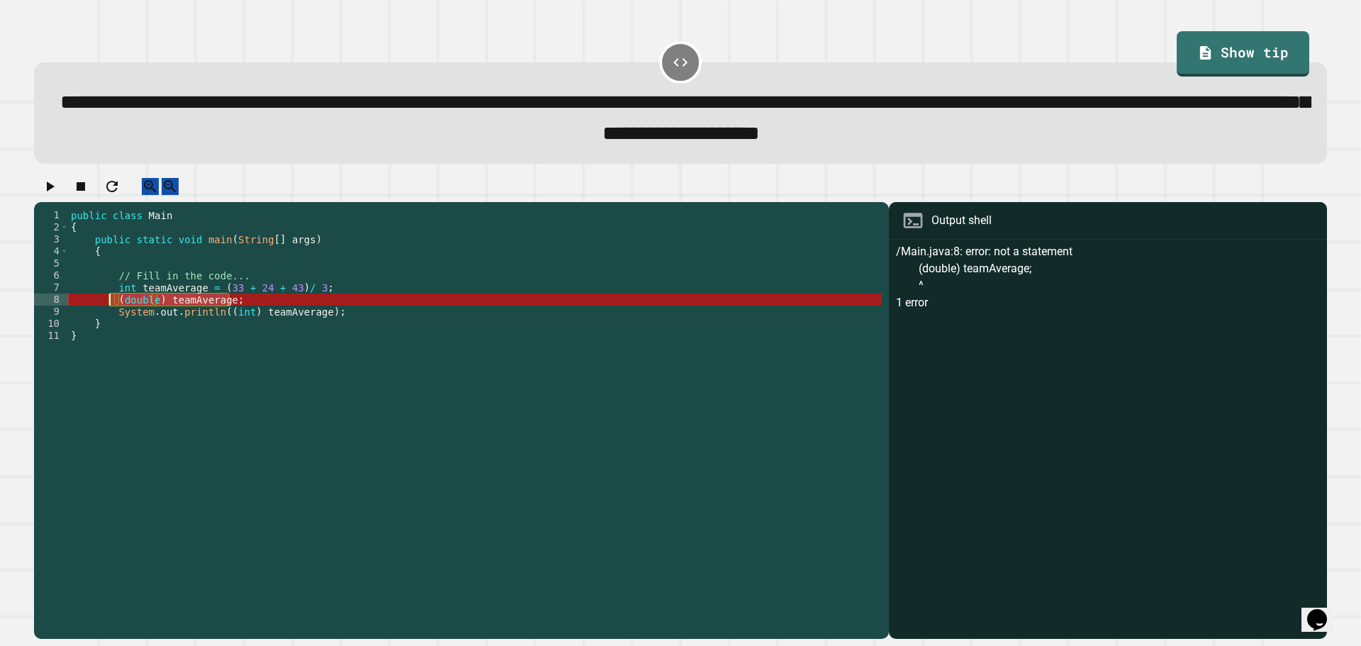
click at [112, 316] on div "public class Main { public static void main ( String [ ] args ) { // Fill in th…" at bounding box center [475, 408] width 814 height 398
click at [119, 314] on div "public class Main { public static void main ( String [ ] args ) { // Fill in th…" at bounding box center [475, 396] width 814 height 374
drag, startPoint x: 238, startPoint y: 316, endPoint x: 113, endPoint y: 318, distance: 124.8
click at [113, 318] on div "public class Main { public static void main ( String [ ] args ) { // Fill in th…" at bounding box center [475, 408] width 814 height 398
paste textarea "**********"
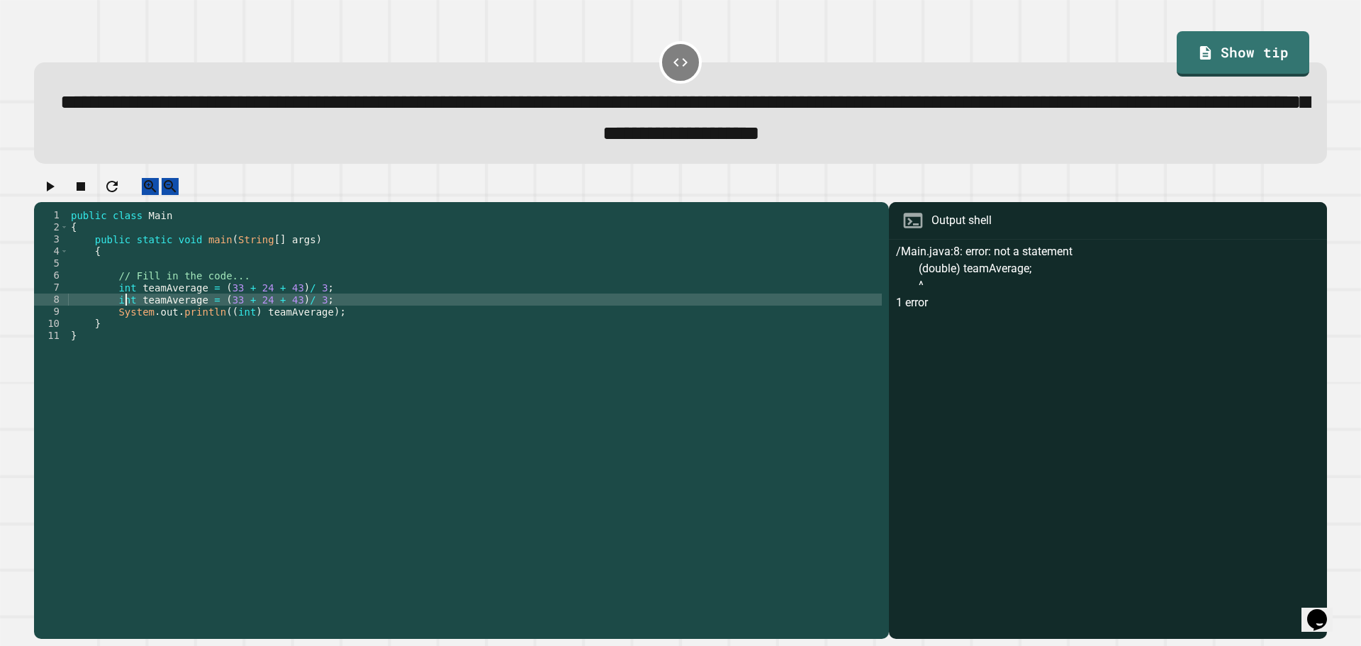
click at [123, 314] on div "public class Main { public static void main ( String [ ] args ) { // Fill in th…" at bounding box center [475, 408] width 814 height 398
click at [279, 330] on div "public class Main { public static void main ( String [ ] args ) { // Fill in th…" at bounding box center [475, 408] width 814 height 398
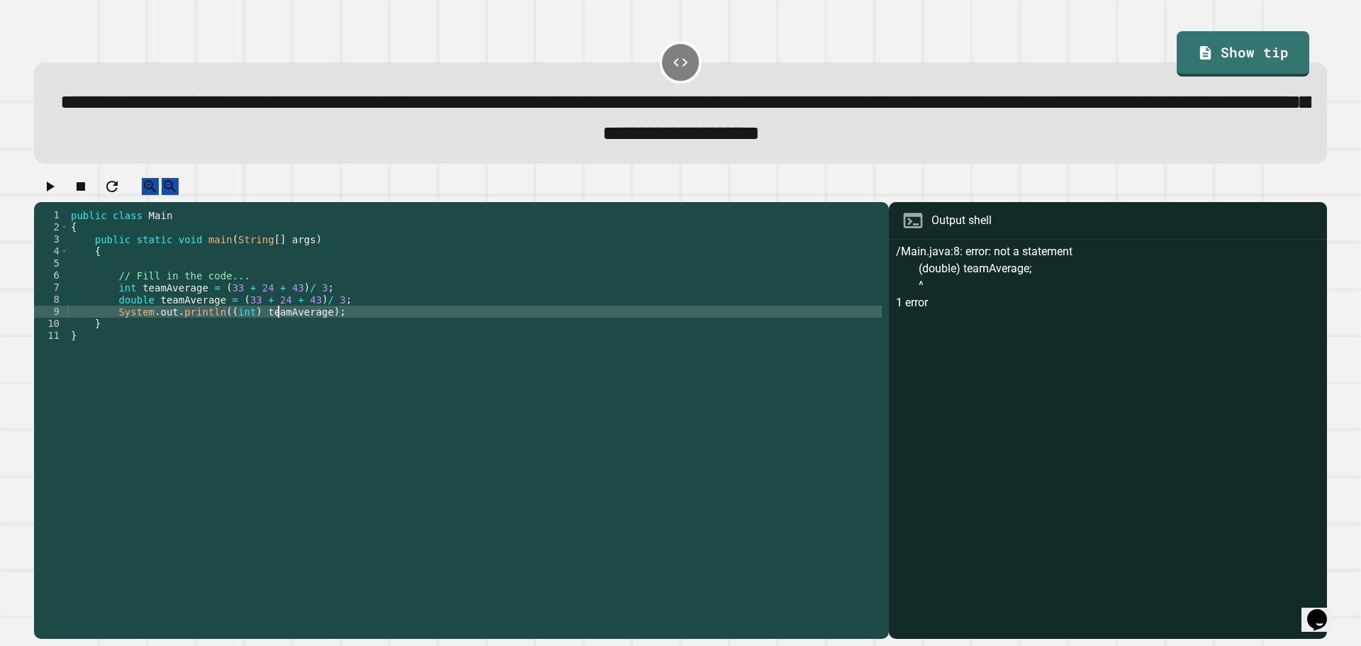
click at [243, 321] on div "public class Main { public static void main ( String [ ] args ) { // Fill in th…" at bounding box center [475, 408] width 814 height 398
click at [177, 318] on div "public class Main { public static void main ( String [ ] args ) { // Fill in th…" at bounding box center [475, 408] width 814 height 398
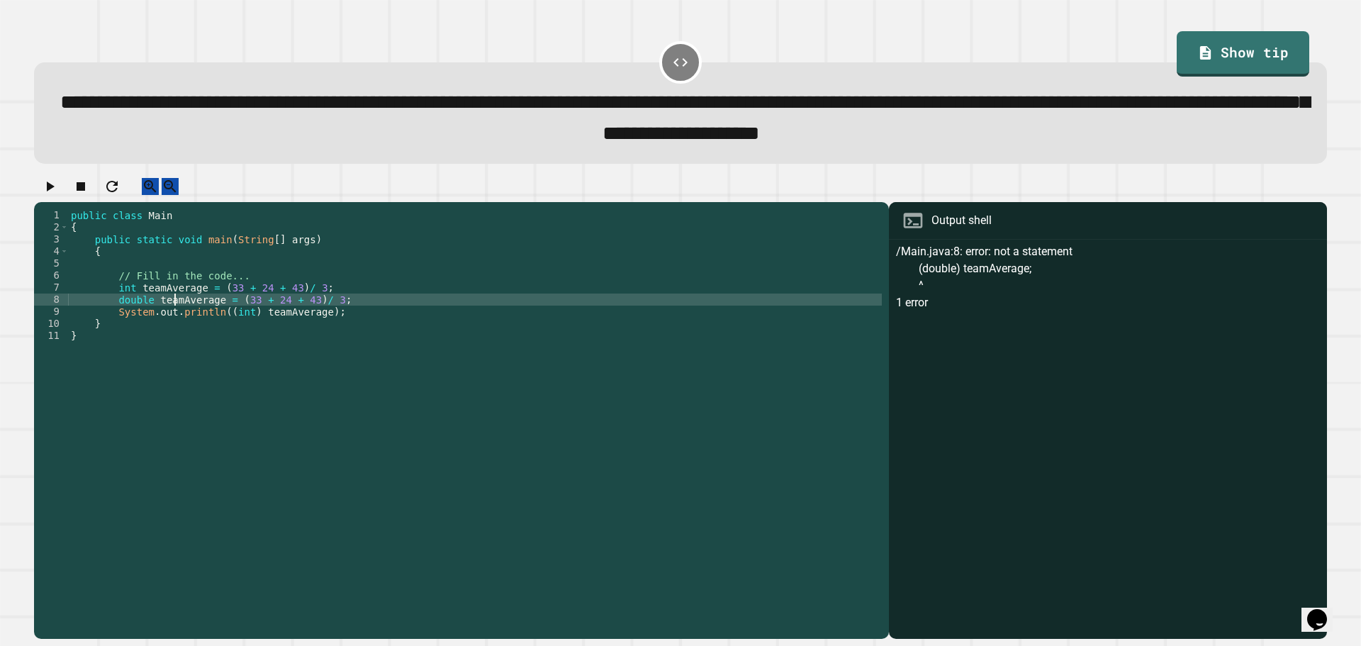
click at [179, 318] on div "public class Main { public static void main ( String [ ] args ) { // Fill in th…" at bounding box center [475, 408] width 814 height 398
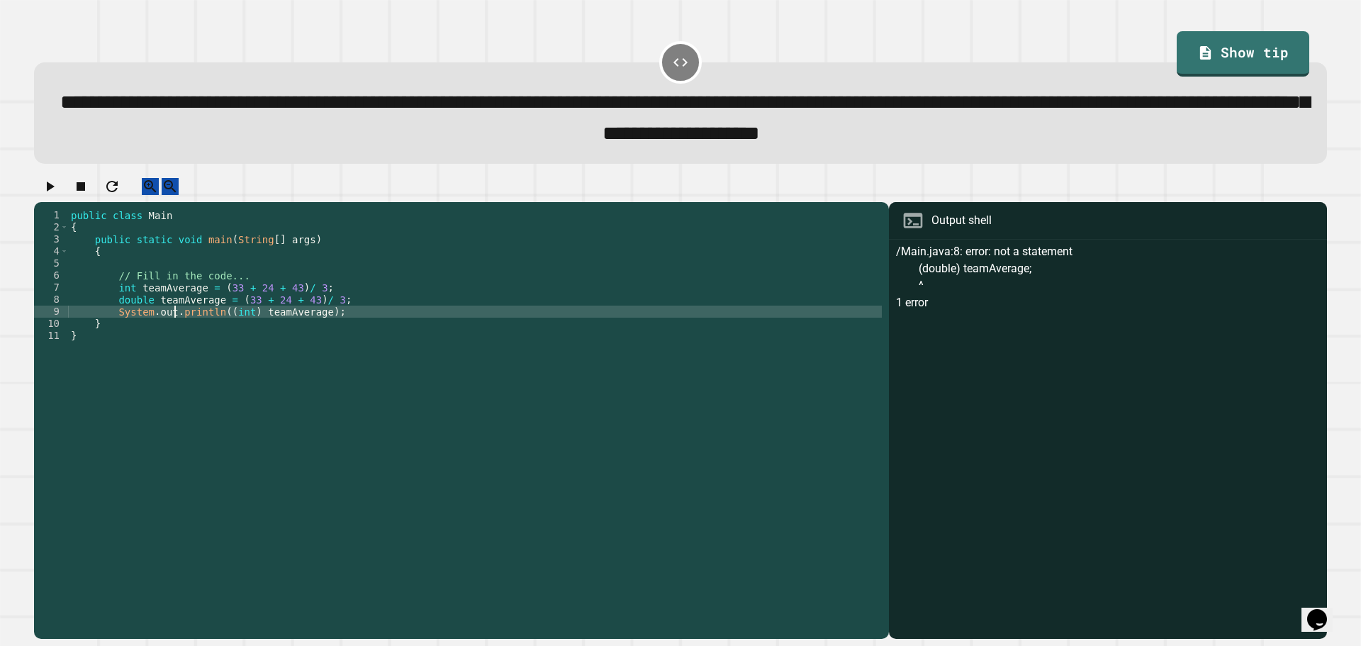
click at [174, 321] on div "public class Main { public static void main ( String [ ] args ) { // Fill in th…" at bounding box center [475, 408] width 814 height 398
click at [212, 319] on div "public class Main { public static void main ( String [ ] args ) { // Fill in th…" at bounding box center [475, 408] width 814 height 398
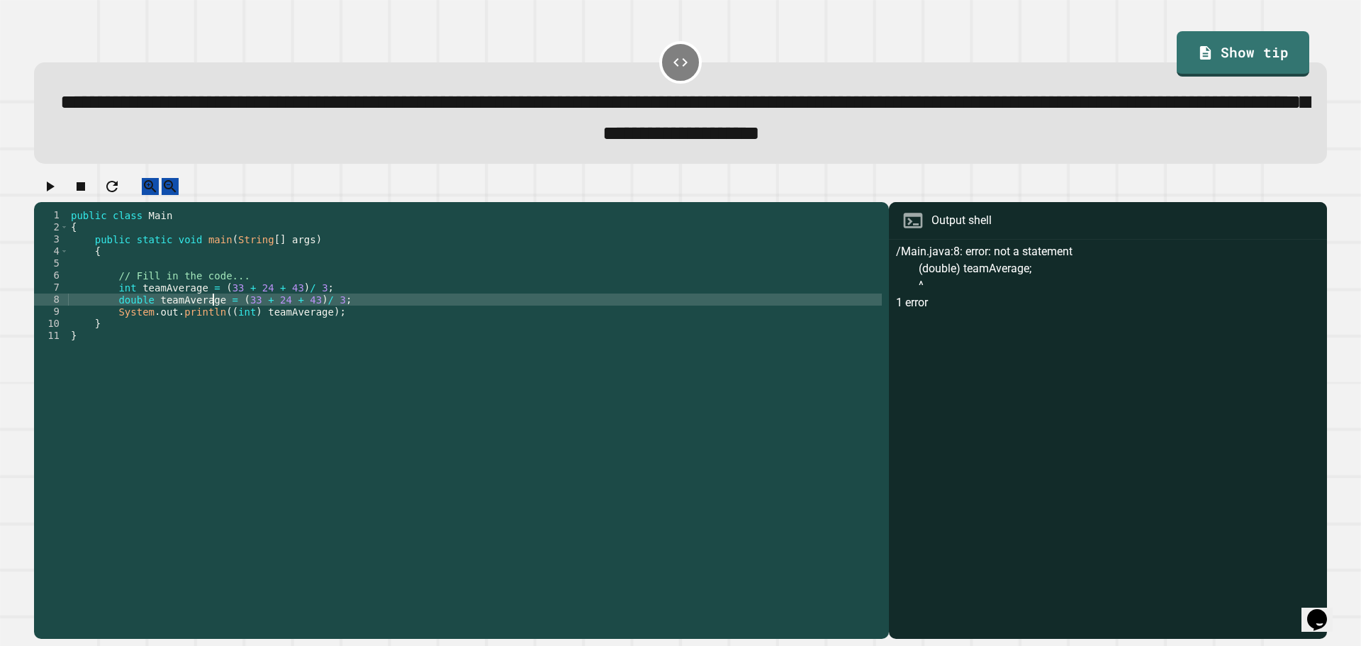
click at [155, 316] on div "public class Main { public static void main ( String [ ] args ) { // Fill in th…" at bounding box center [475, 408] width 814 height 398
click at [219, 323] on div "public class Main { public static void main ( String [ ] args ) { // Fill in th…" at bounding box center [475, 408] width 814 height 398
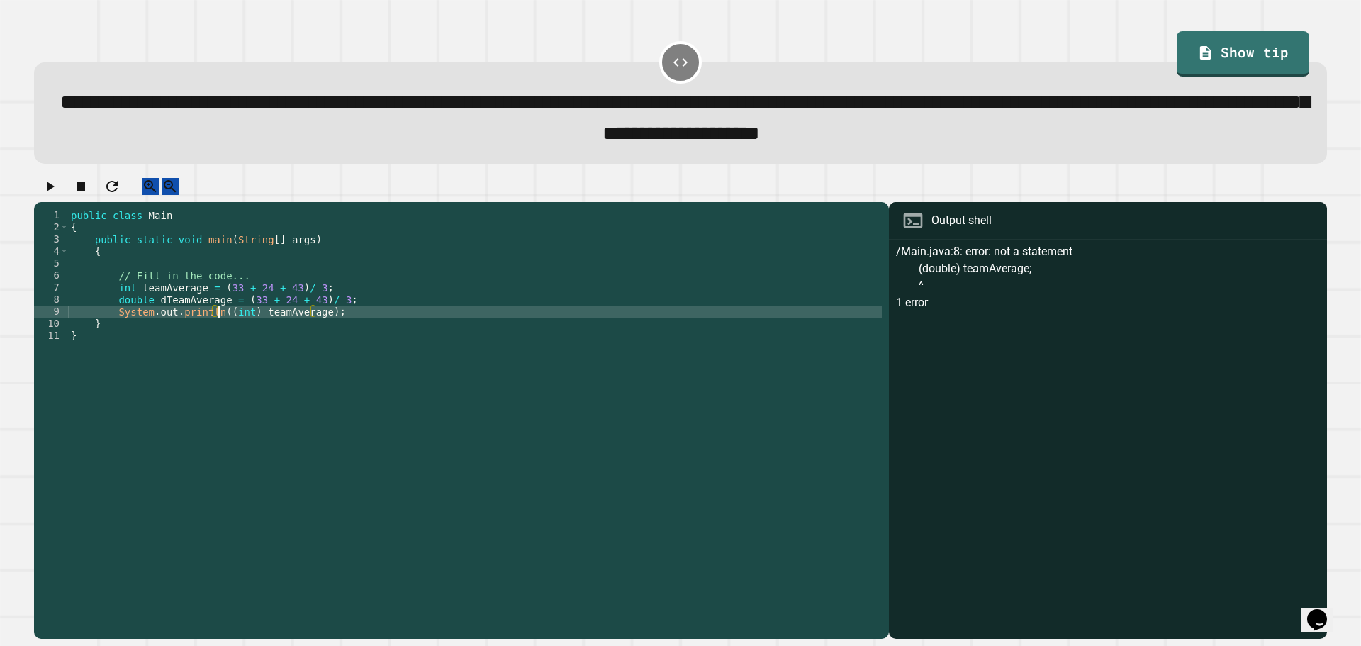
click at [244, 330] on div "public class Main { public static void main ( String [ ] args ) { // Fill in th…" at bounding box center [475, 408] width 814 height 398
click at [230, 330] on div "public class Main { public static void main ( String [ ] args ) { // Fill in th…" at bounding box center [475, 408] width 814 height 398
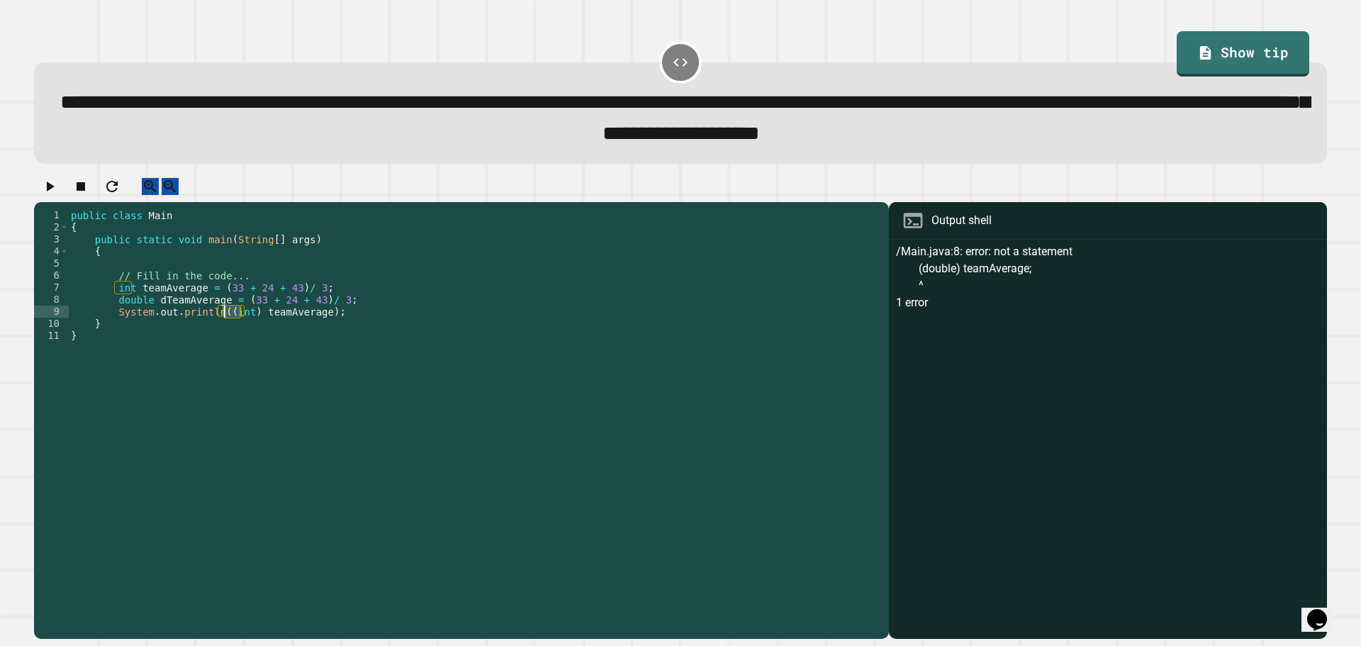
click at [268, 329] on div "public class Main { public static void main ( String [ ] args ) { // Fill in th…" at bounding box center [475, 408] width 814 height 398
drag, startPoint x: 311, startPoint y: 325, endPoint x: 221, endPoint y: 330, distance: 90.2
click at [221, 330] on div "public class Main { public static void main ( String [ ] args ) { // Fill in th…" at bounding box center [475, 408] width 814 height 398
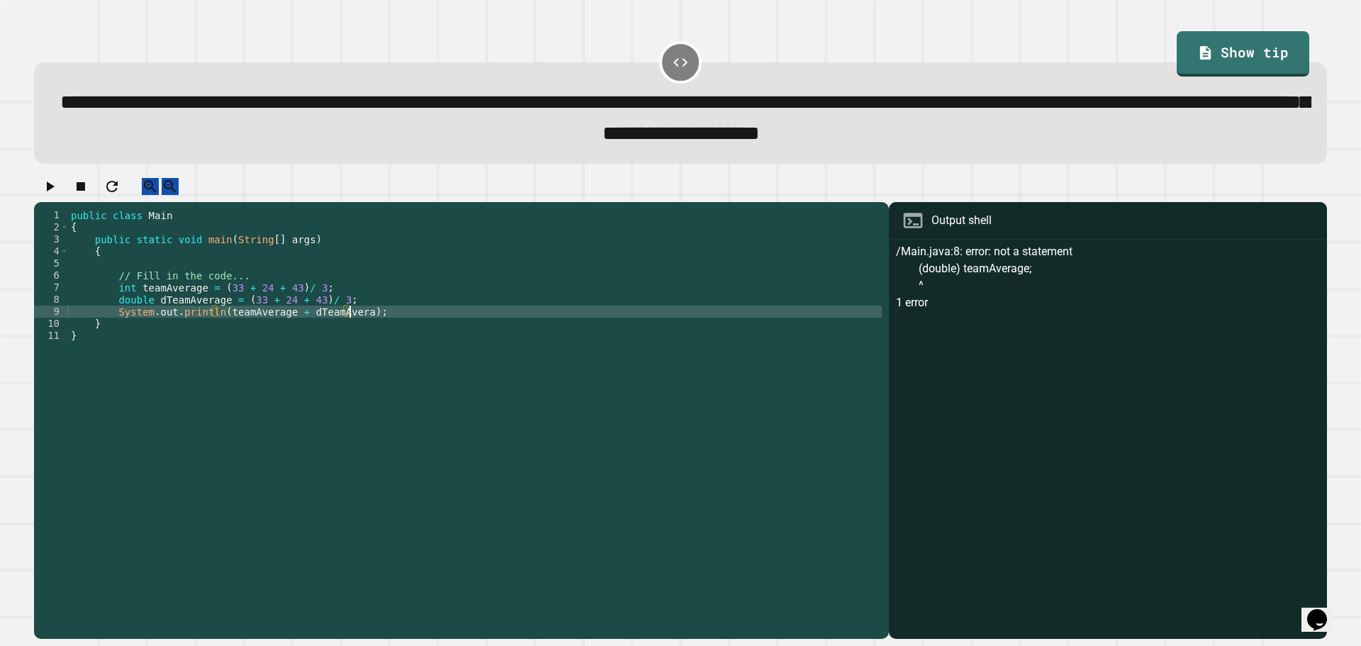
scroll to position [0, 21]
click at [53, 191] on icon "button" at bounding box center [51, 187] width 8 height 10
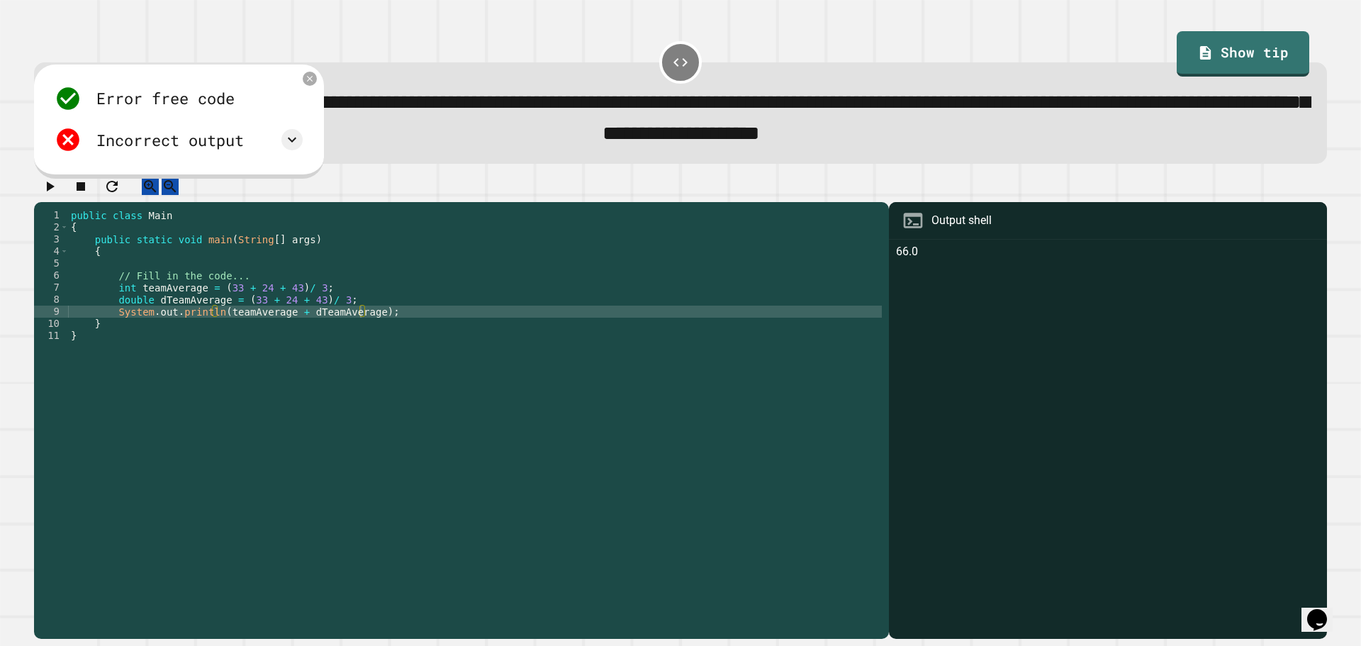
click at [359, 328] on div "public class Main { public static void main ( String [ ] args ) { // Fill in th…" at bounding box center [475, 408] width 814 height 398
click at [278, 325] on div "public class Main { public static void main ( String [ ] args ) { // Fill in th…" at bounding box center [475, 408] width 814 height 398
click at [291, 328] on div "public class Main { public static void main ( String [ ] args ) { // Fill in th…" at bounding box center [475, 408] width 814 height 398
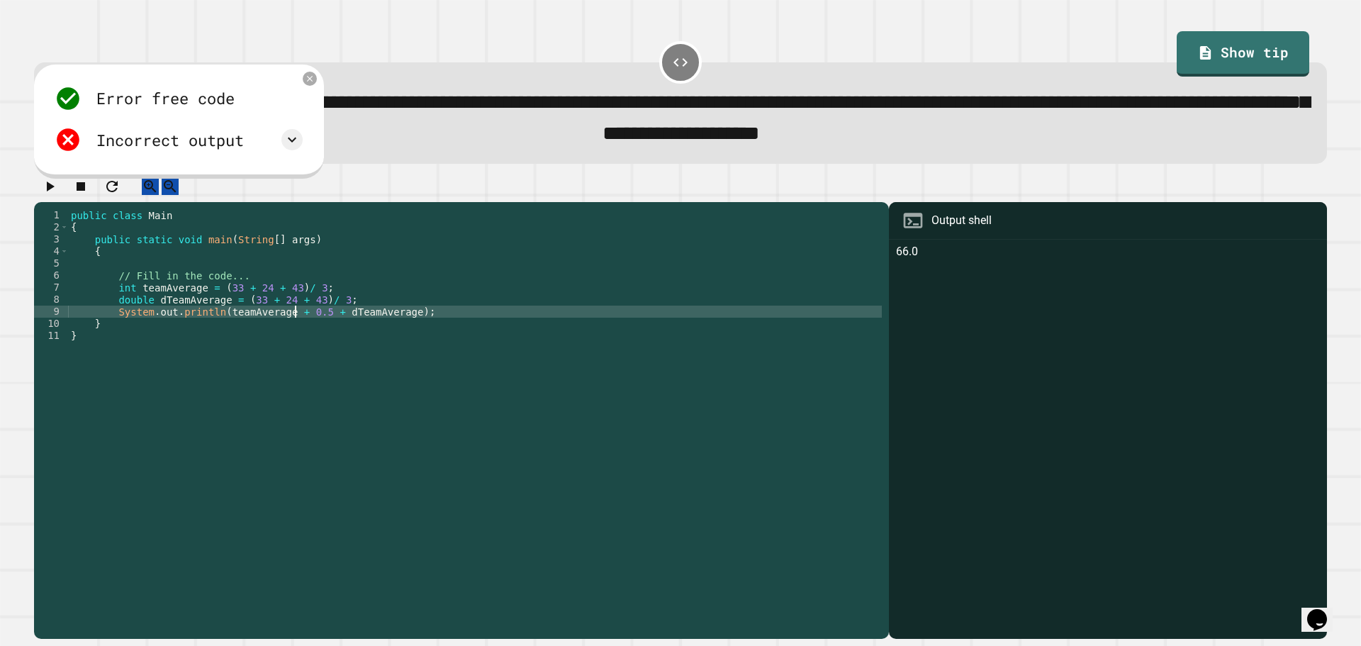
click at [341, 316] on div "public class Main { public static void main ( String [ ] args ) { // Fill in th…" at bounding box center [475, 408] width 814 height 398
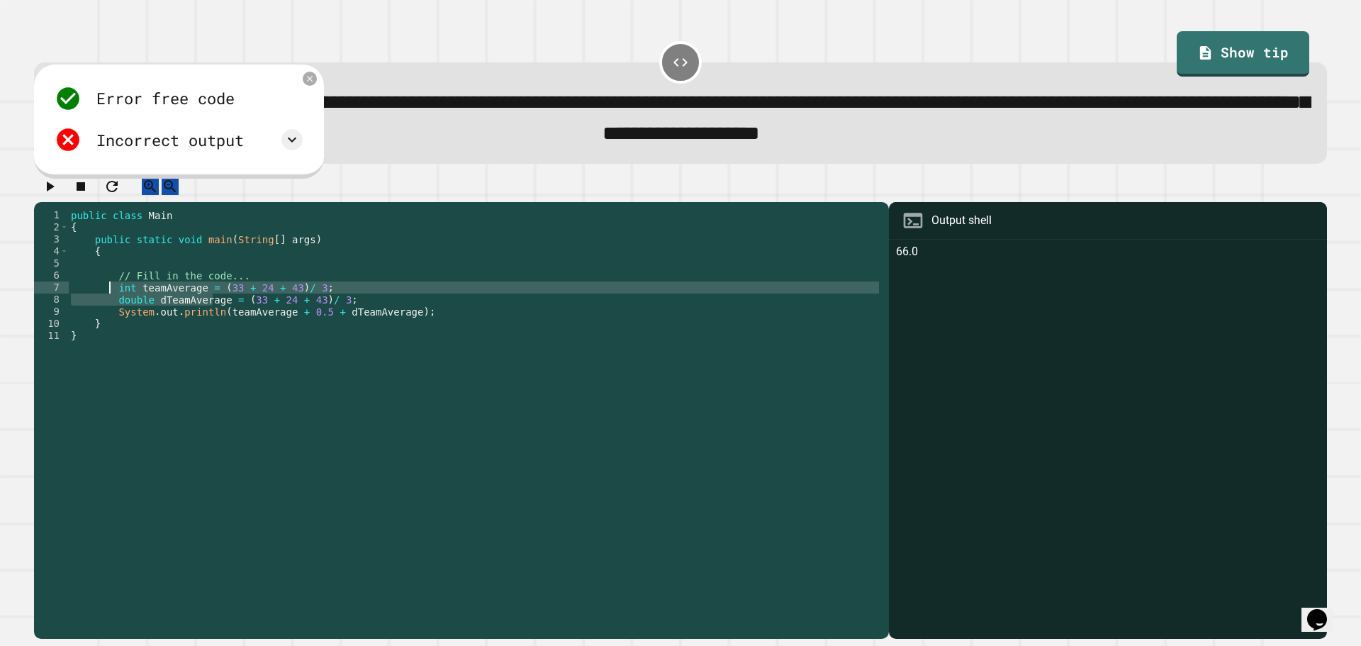
drag, startPoint x: 216, startPoint y: 313, endPoint x: 109, endPoint y: 306, distance: 106.6
click at [109, 306] on div "public class Main { public static void main ( String [ ] args ) { // Fill in th…" at bounding box center [475, 408] width 814 height 398
click at [319, 307] on div "public class Main { public static void main ( String [ ] args ) { // Fill in th…" at bounding box center [475, 396] width 814 height 374
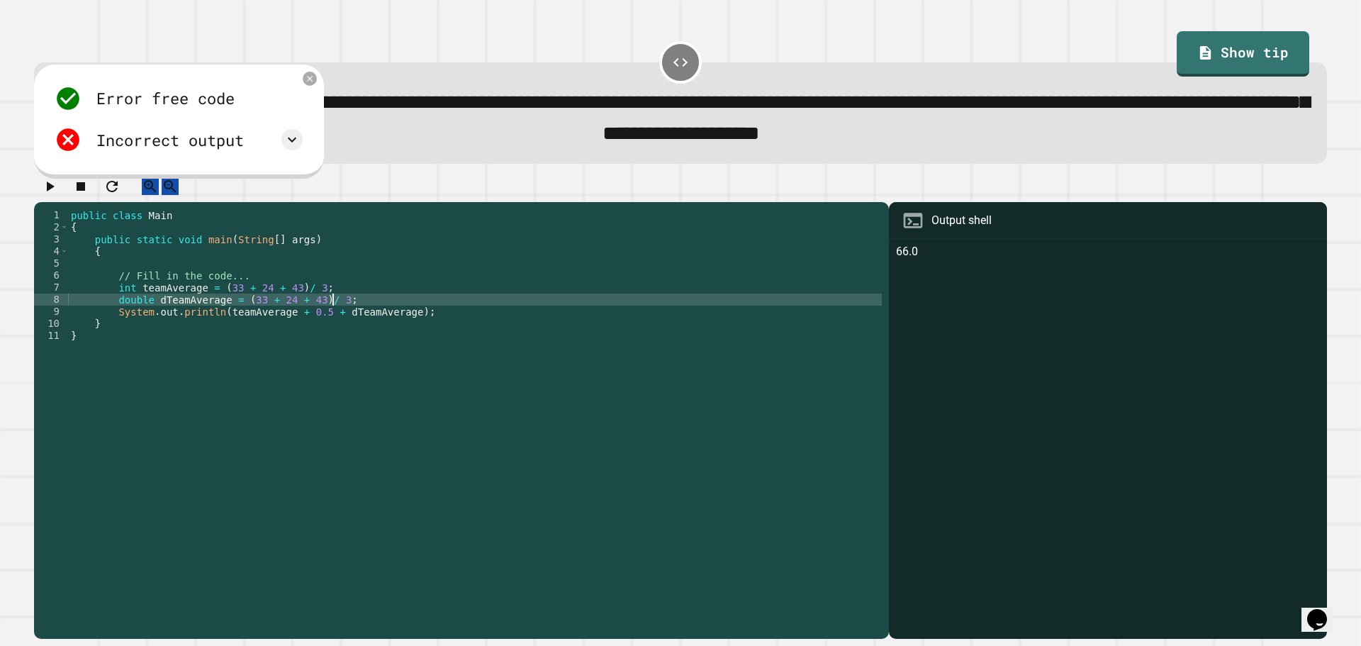
click at [340, 315] on div "public class Main { public static void main ( String [ ] args ) { // Fill in th…" at bounding box center [475, 408] width 814 height 398
type textarea "**********"
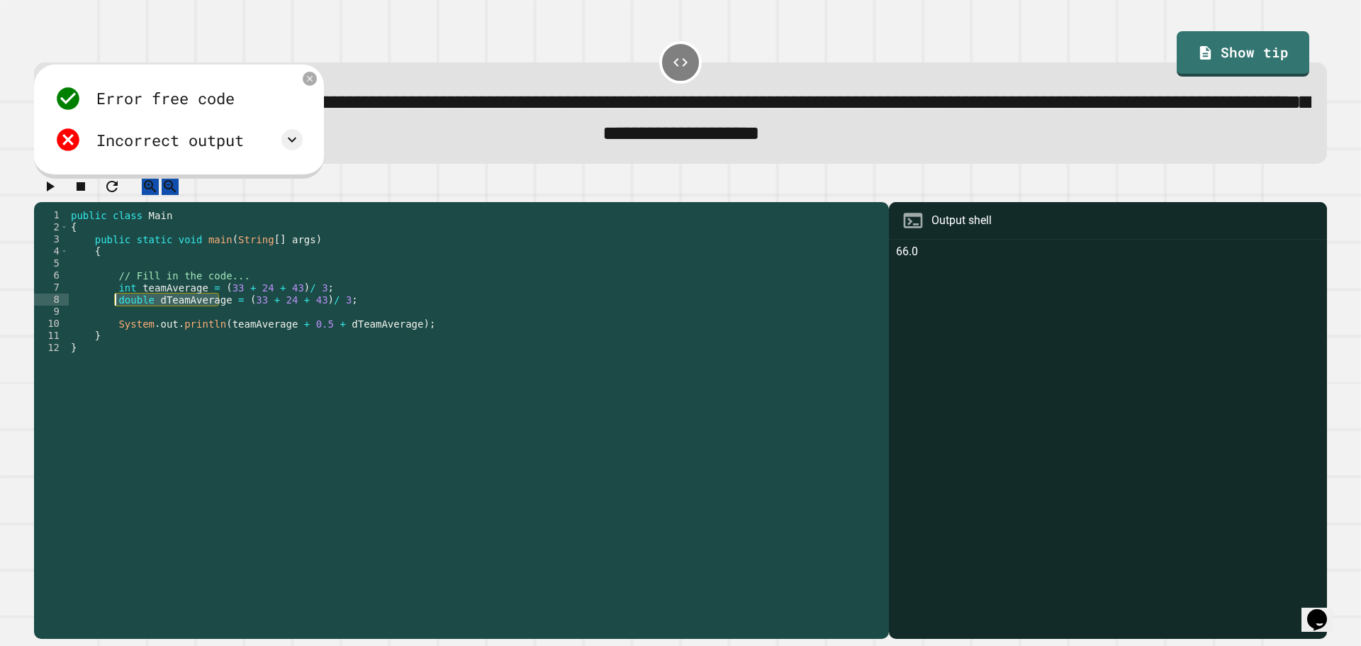
drag, startPoint x: 218, startPoint y: 315, endPoint x: 116, endPoint y: 317, distance: 102.8
click at [116, 317] on div "public class Main { public static void main ( String [ ] args ) { // Fill in th…" at bounding box center [475, 408] width 814 height 398
type textarea "**********"
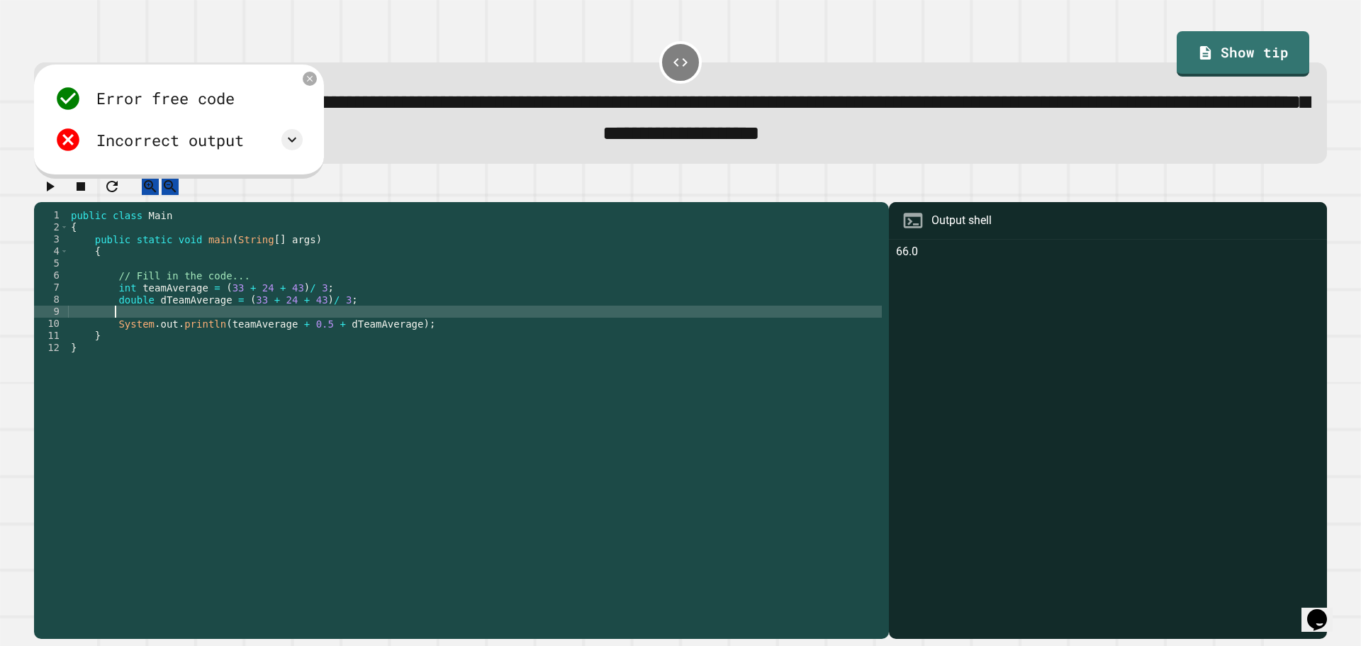
click at [140, 325] on div "public class Main { public static void main ( String [ ] args ) { // Fill in th…" at bounding box center [475, 408] width 814 height 398
paste textarea "**********"
click at [237, 323] on div "public class Main { public static void main ( String [ ] args ) { // Fill in th…" at bounding box center [475, 408] width 814 height 398
click at [311, 74] on div "Error free code 66.0 Incorrect output Expected output 26 26.6 27 My output 66.0" at bounding box center [179, 122] width 290 height 114
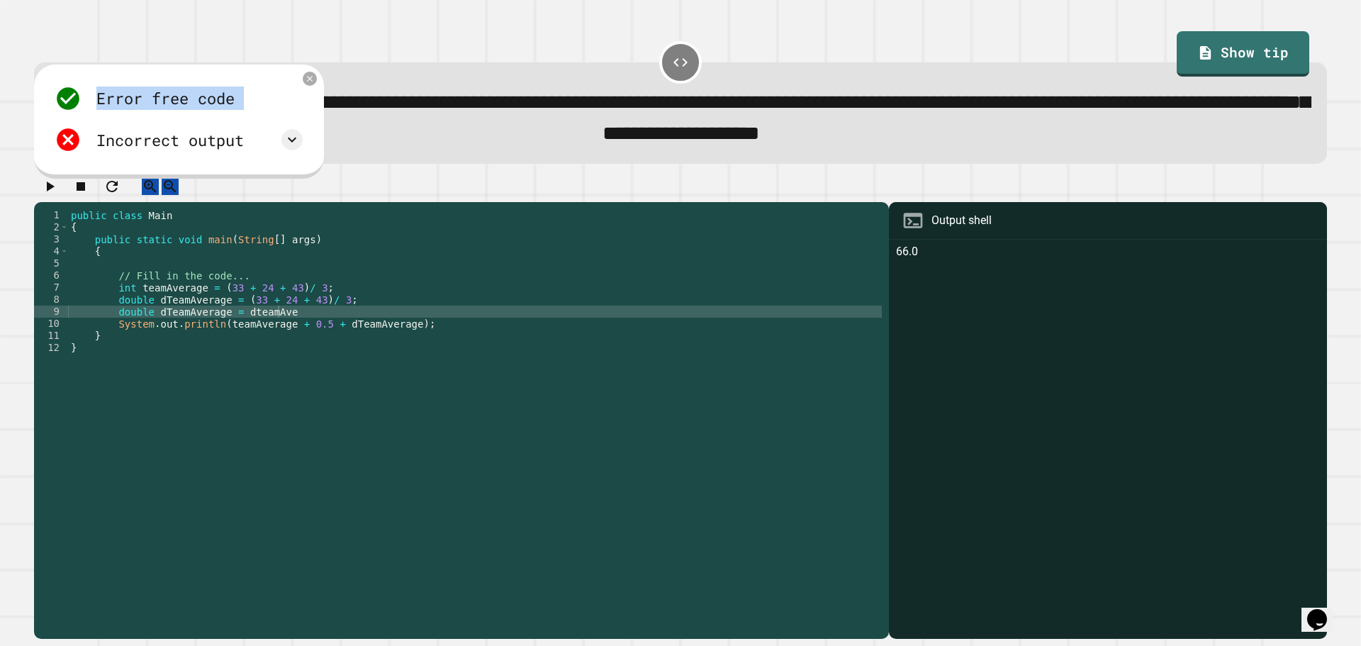
click at [312, 76] on div "Error free code 66.0 Incorrect output Expected output 26 26.6 27 My output 66.0" at bounding box center [179, 122] width 290 height 114
click at [311, 78] on icon at bounding box center [310, 78] width 12 height 12
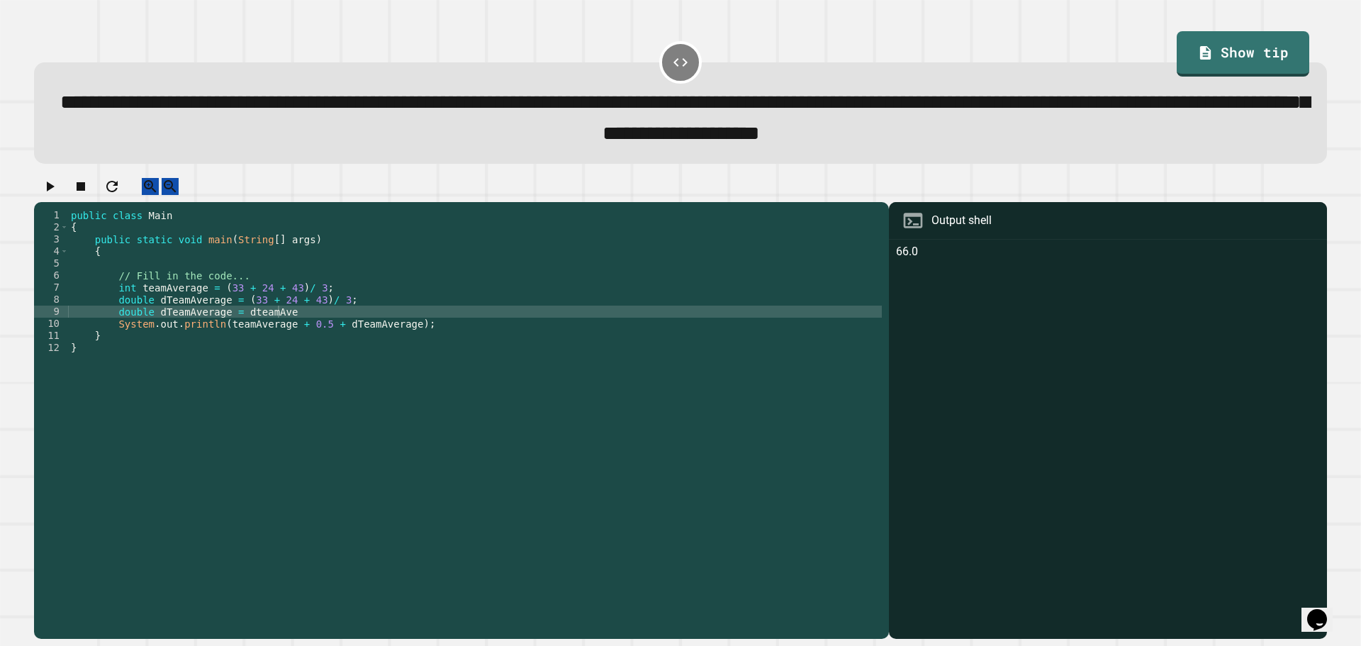
click at [306, 321] on div "public class Main { public static void main ( String [ ] args ) { // Fill in th…" at bounding box center [475, 408] width 814 height 398
click at [290, 335] on div "public class Main { public static void main ( String [ ] args ) { // Fill in th…" at bounding box center [475, 408] width 814 height 398
click at [290, 333] on div "public class Main { public static void main ( String [ ] args ) { // Fill in th…" at bounding box center [475, 408] width 814 height 398
click at [240, 304] on div "public class Main { public static void main ( String [ ] args ) { // Fill in th…" at bounding box center [475, 408] width 814 height 398
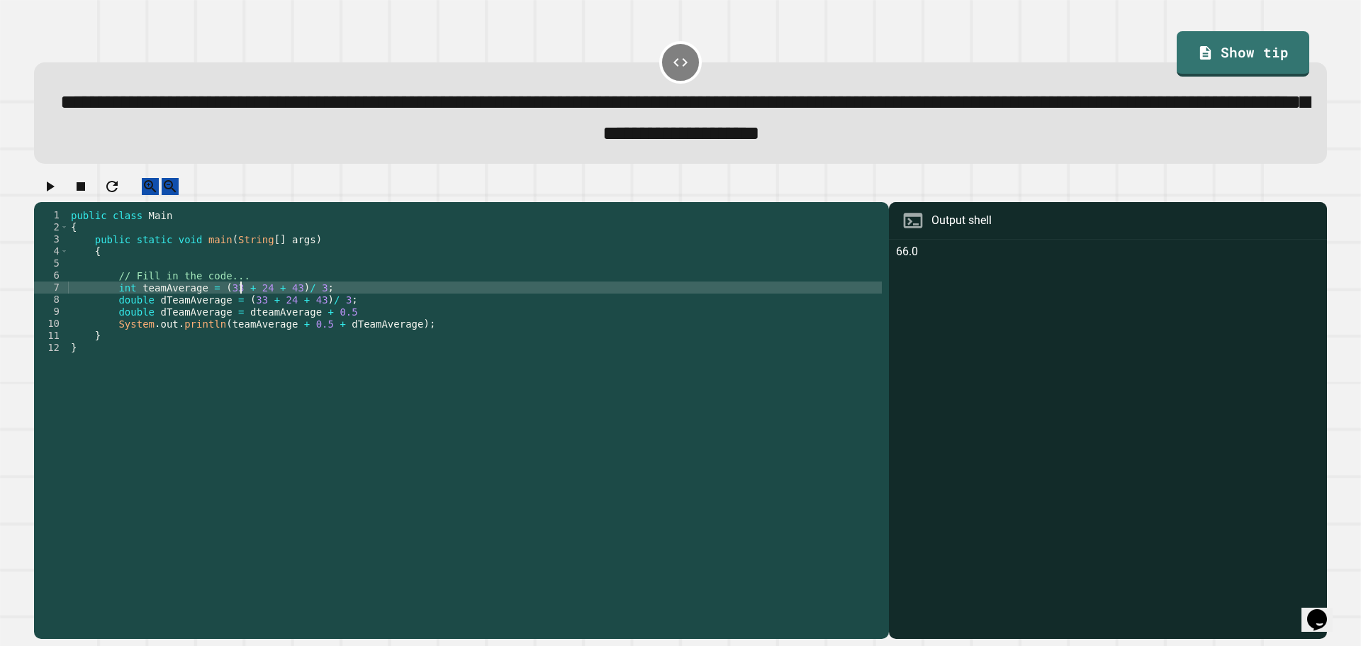
scroll to position [0, 16]
click at [286, 301] on div "public class Main { public static void main ( String [ ] args ) { // Fill in th…" at bounding box center [475, 408] width 814 height 398
click at [305, 301] on div "public class Main { public static void main ( String [ ] args ) { // Fill in th…" at bounding box center [475, 408] width 814 height 398
click at [328, 318] on div "public class Main { public static void main ( String [ ] args ) { // Fill in th…" at bounding box center [475, 408] width 814 height 398
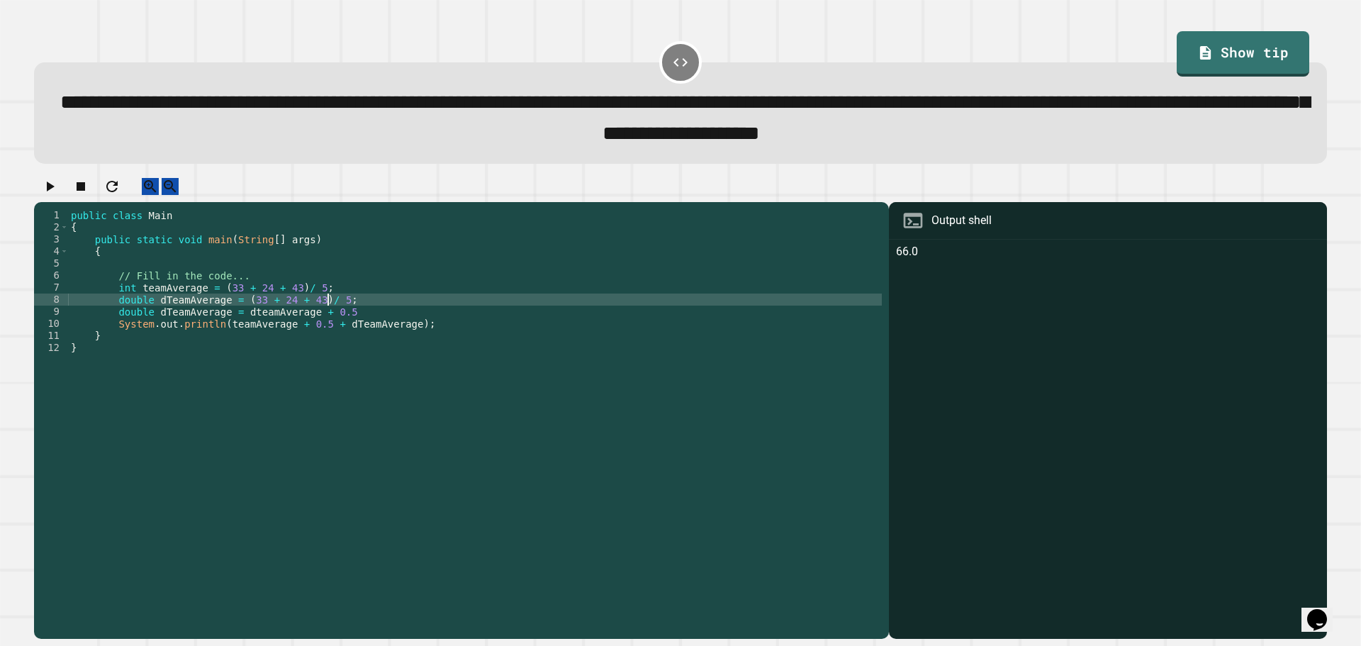
scroll to position [0, 18]
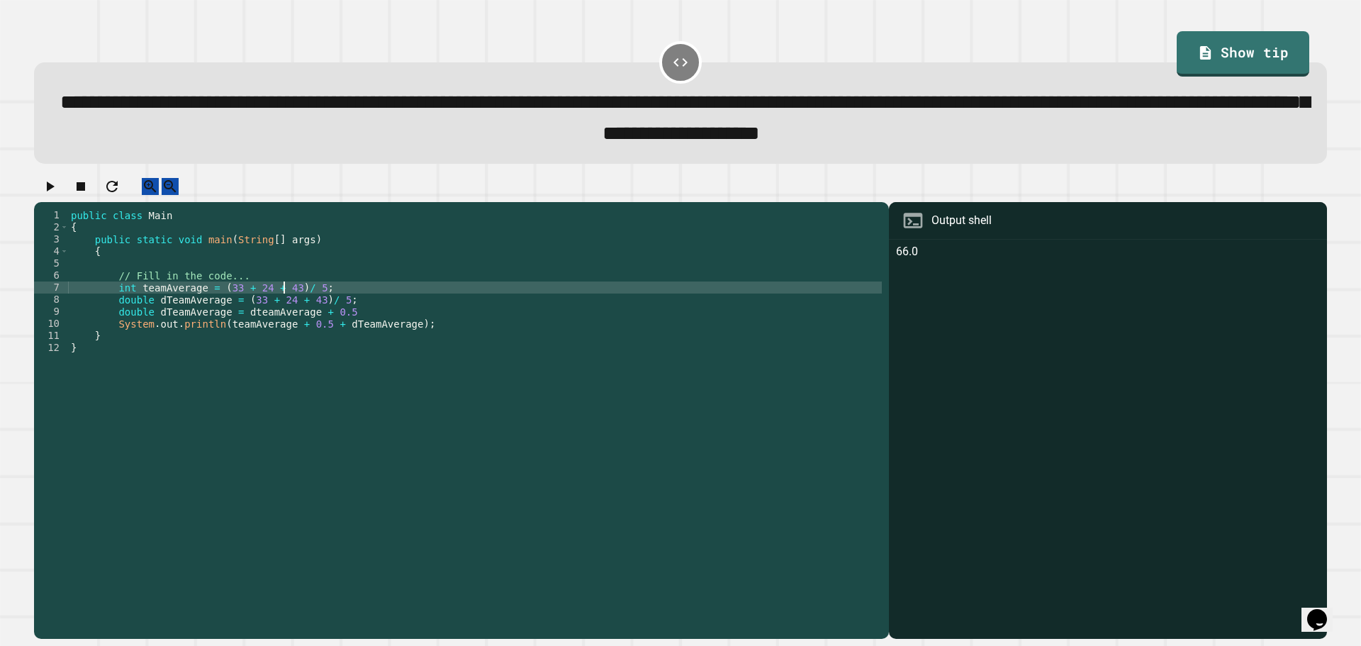
click at [283, 301] on div "public class Main { public static void main ( String [ ] args ) { // Fill in th…" at bounding box center [475, 408] width 814 height 398
click at [304, 318] on div "public class Main { public static void main ( String [ ] args ) { // Fill in th…" at bounding box center [475, 408] width 814 height 398
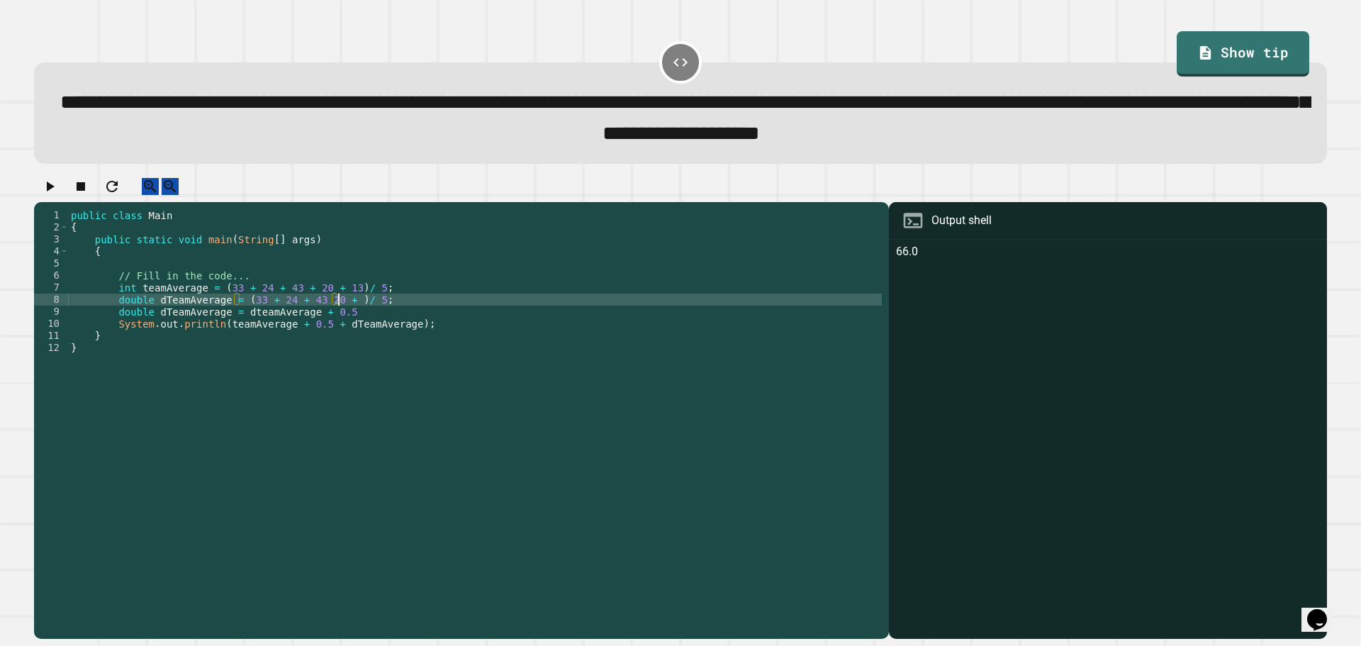
scroll to position [0, 20]
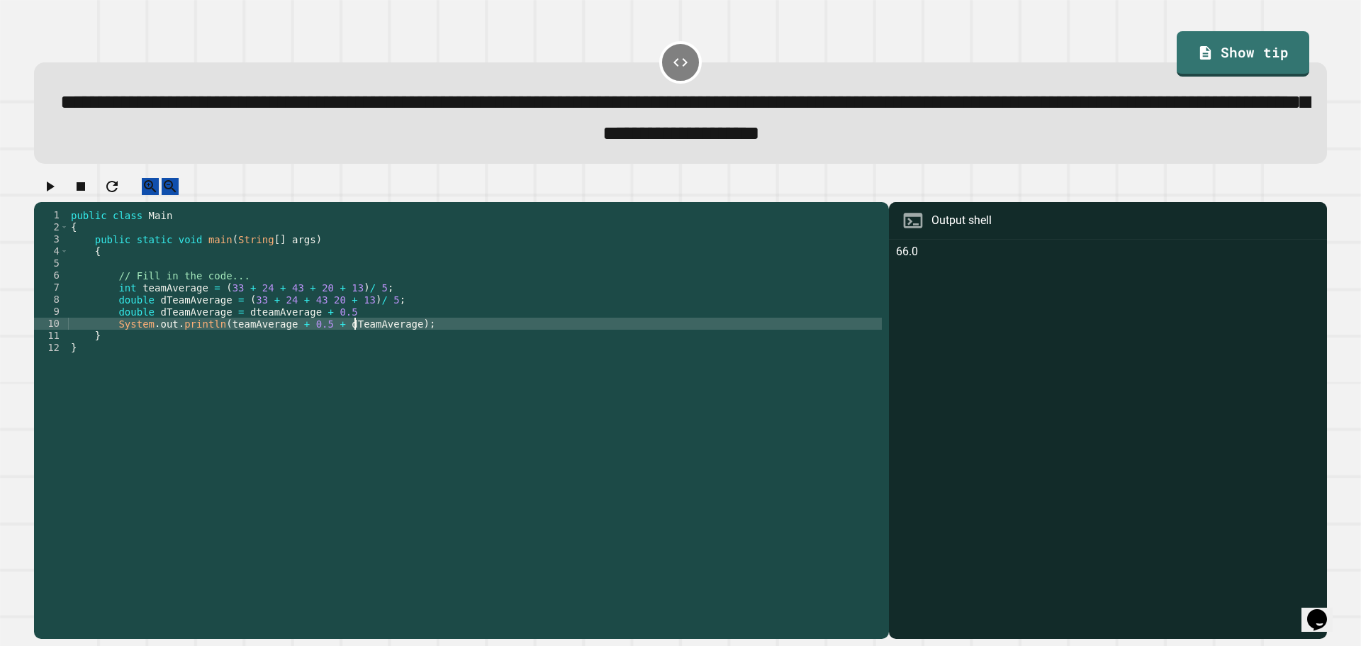
click at [357, 335] on div "public class Main { public static void main ( String [ ] args ) { // Fill in th…" at bounding box center [475, 408] width 814 height 398
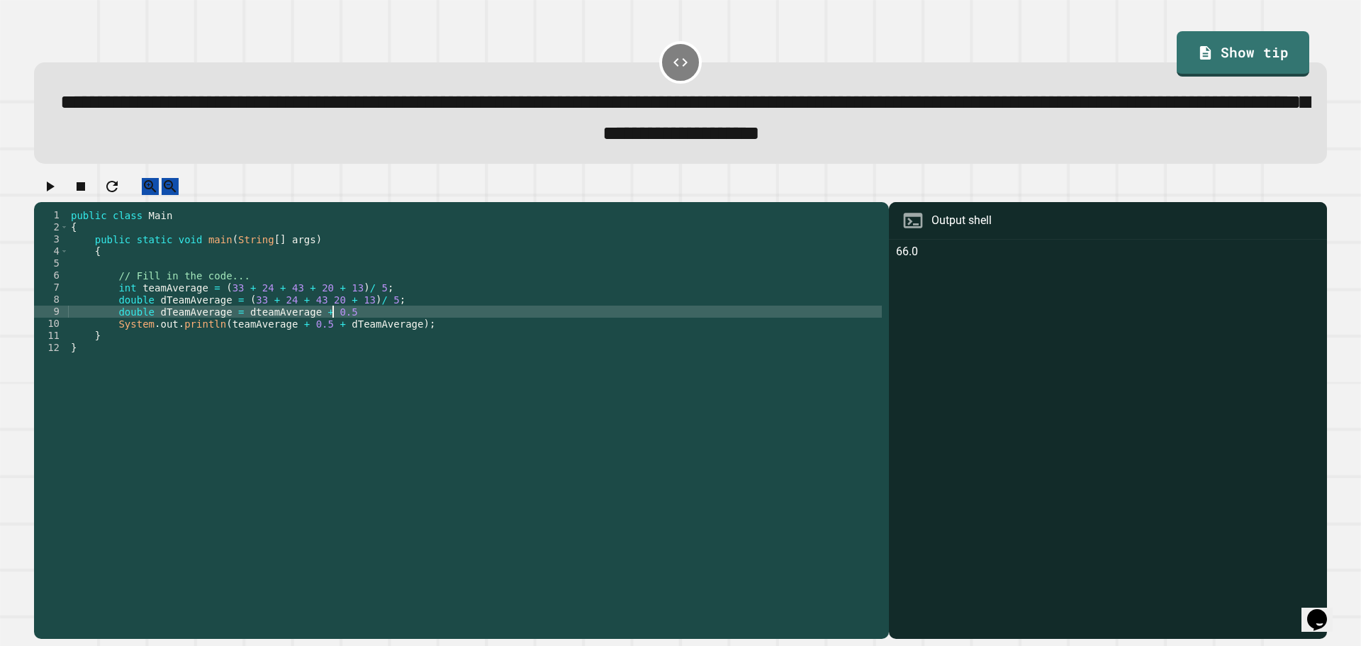
click at [352, 330] on div "public class Main { public static void main ( String [ ] args ) { // Fill in th…" at bounding box center [475, 408] width 814 height 398
type textarea "**********"
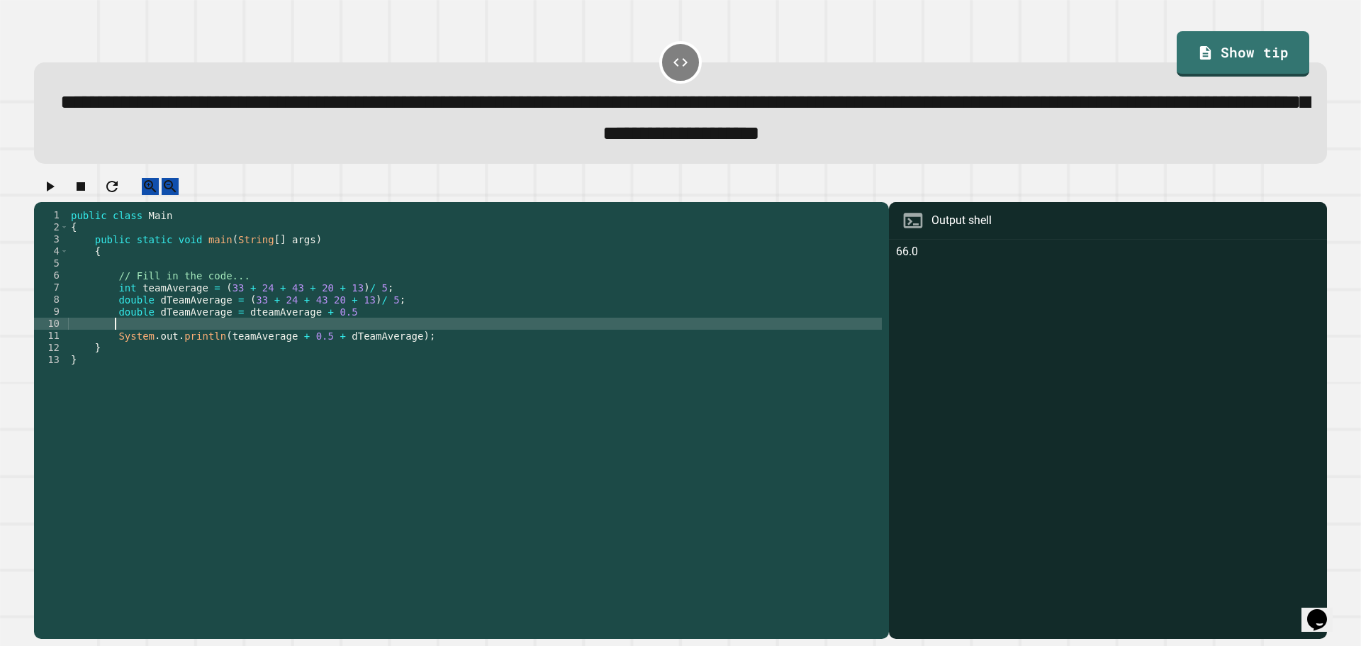
scroll to position [0, 2]
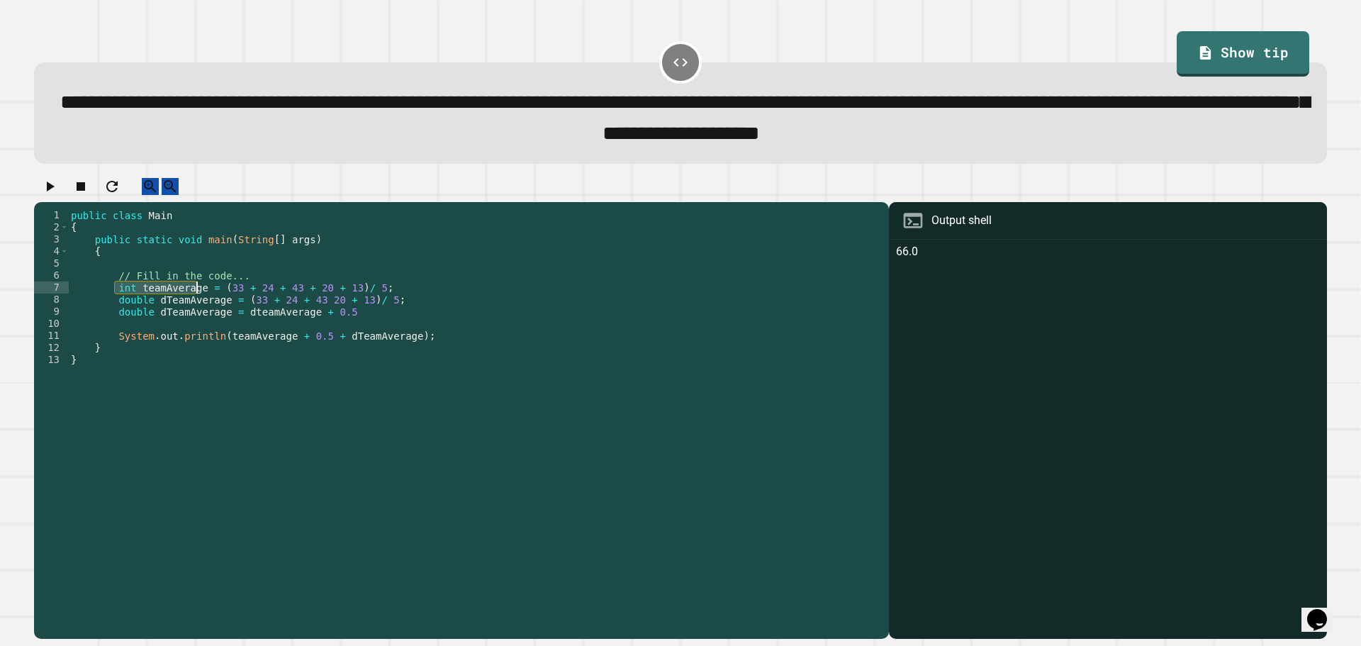
drag, startPoint x: 113, startPoint y: 306, endPoint x: 195, endPoint y: 303, distance: 81.6
click at [195, 303] on div "public class Main { public static void main ( String [ ] args ) { // Fill in th…" at bounding box center [475, 408] width 814 height 398
type textarea "**********"
click at [165, 336] on div "public class Main { public static void main ( String [ ] args ) { // Fill in th…" at bounding box center [475, 408] width 814 height 398
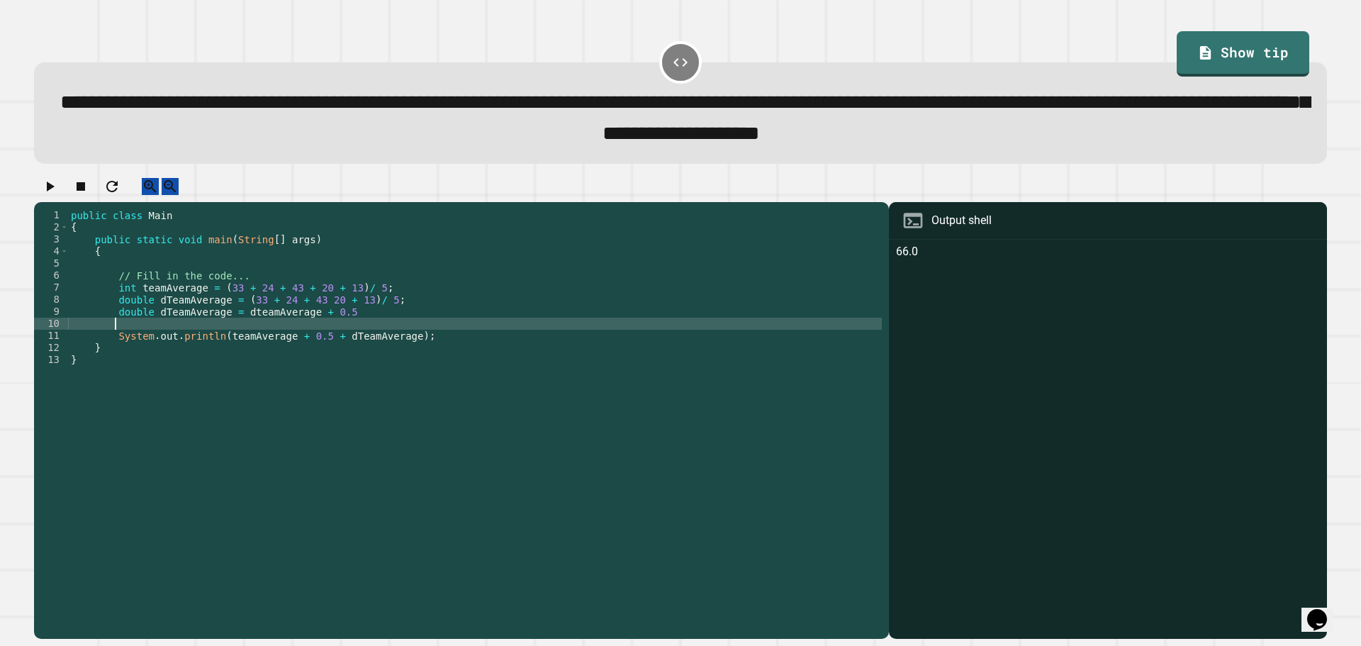
paste textarea "**********"
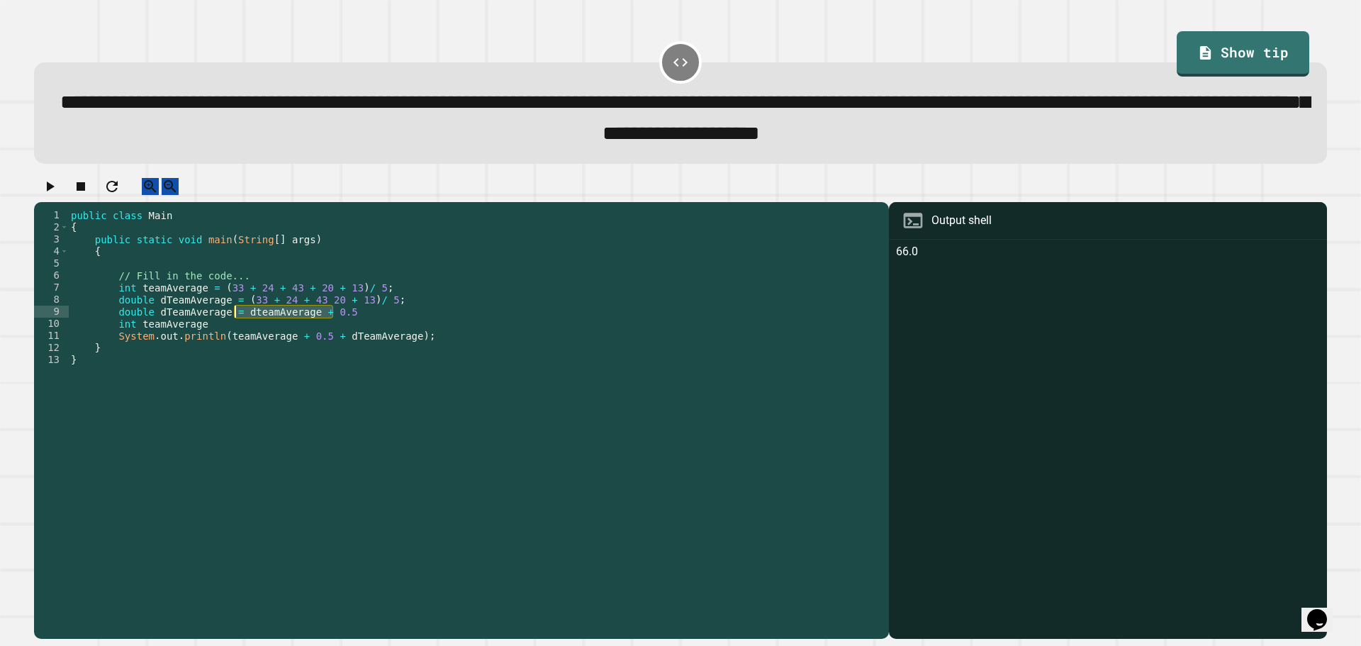
drag, startPoint x: 337, startPoint y: 327, endPoint x: 235, endPoint y: 329, distance: 101.4
click at [235, 329] on div "public class Main { public static void main ( String [ ] args ) { // Fill in th…" at bounding box center [475, 408] width 814 height 398
click at [213, 340] on div "public class Main { public static void main ( String [ ] args ) { // Fill in th…" at bounding box center [475, 408] width 814 height 398
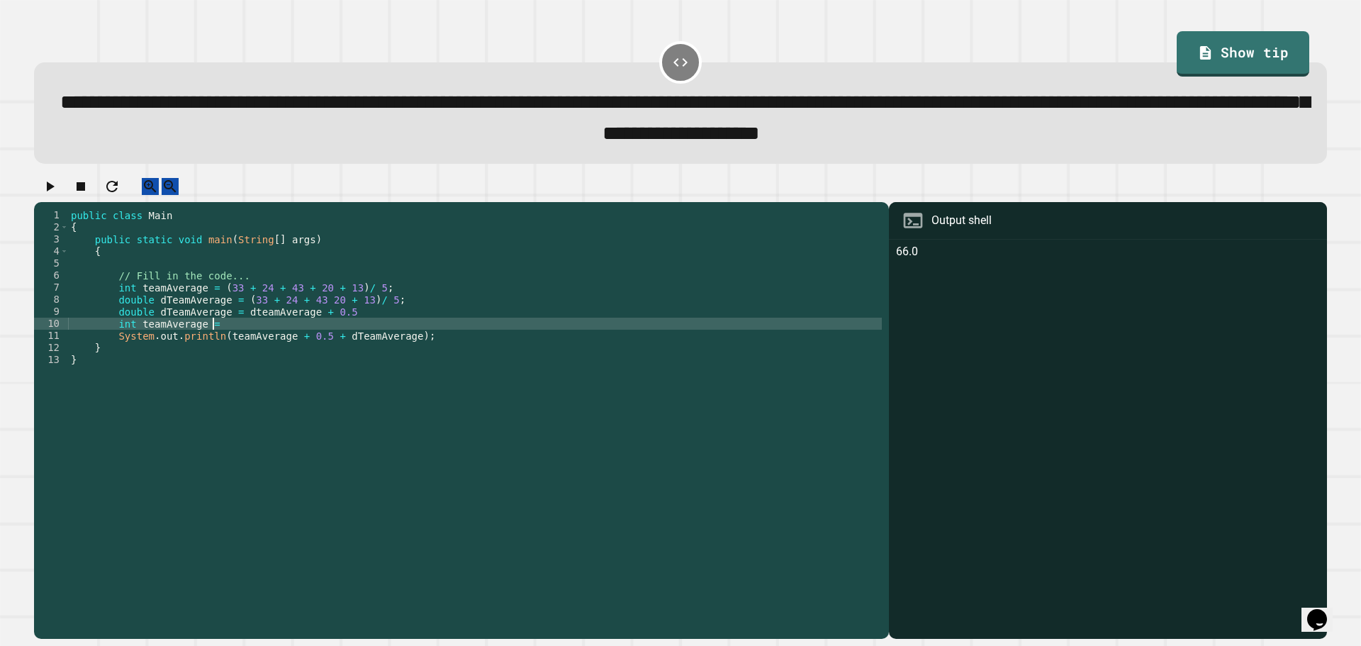
scroll to position [0, 9]
paste textarea "**********"
click at [215, 341] on div "public class Main { public static void main ( String [ ] args ) { // Fill in th…" at bounding box center [475, 408] width 814 height 398
click at [217, 341] on div "public class Main { public static void main ( String [ ] args ) { // Fill in th…" at bounding box center [475, 408] width 814 height 398
click at [156, 316] on div "public class Main { public static void main ( String [ ] args ) { // Fill in th…" at bounding box center [475, 408] width 814 height 398
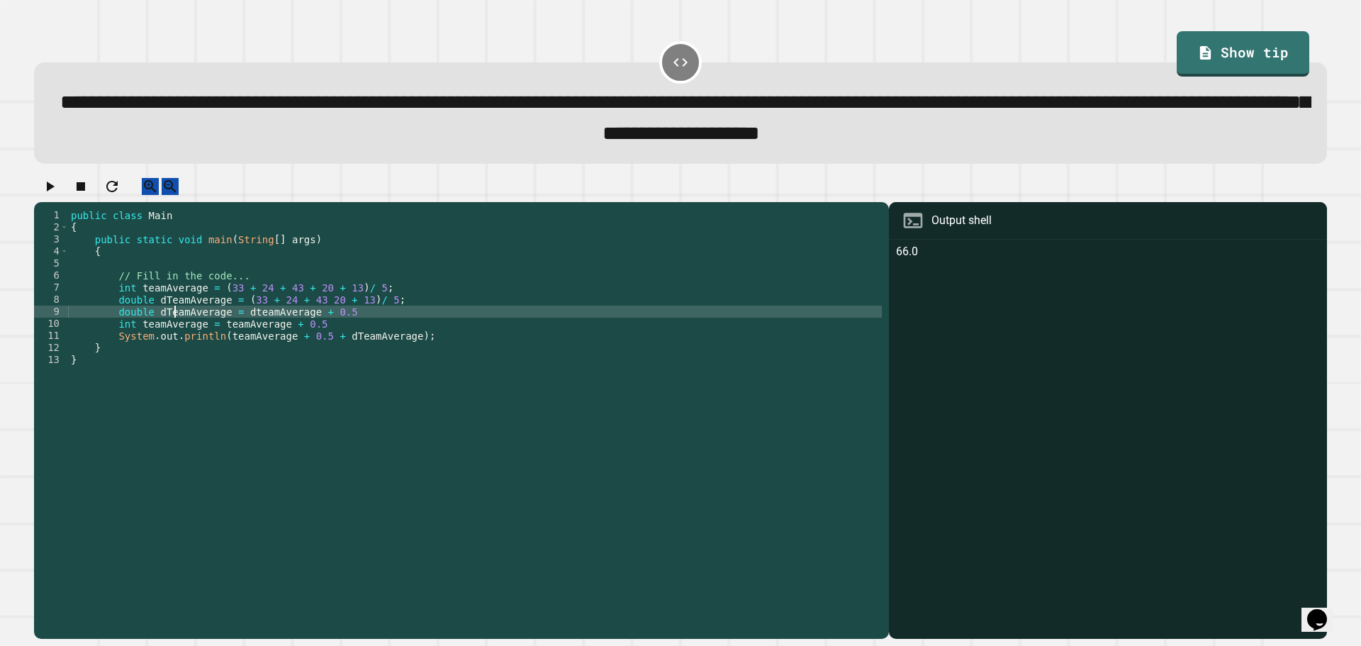
click at [174, 324] on div "public class Main { public static void main ( String [ ] args ) { // Fill in th…" at bounding box center [475, 408] width 814 height 398
click at [182, 331] on div "public class Main { public static void main ( String [ ] args ) { // Fill in th…" at bounding box center [475, 408] width 814 height 398
click at [250, 344] on div "public class Main { public static void main ( String [ ] args ) { // Fill in th…" at bounding box center [475, 408] width 814 height 398
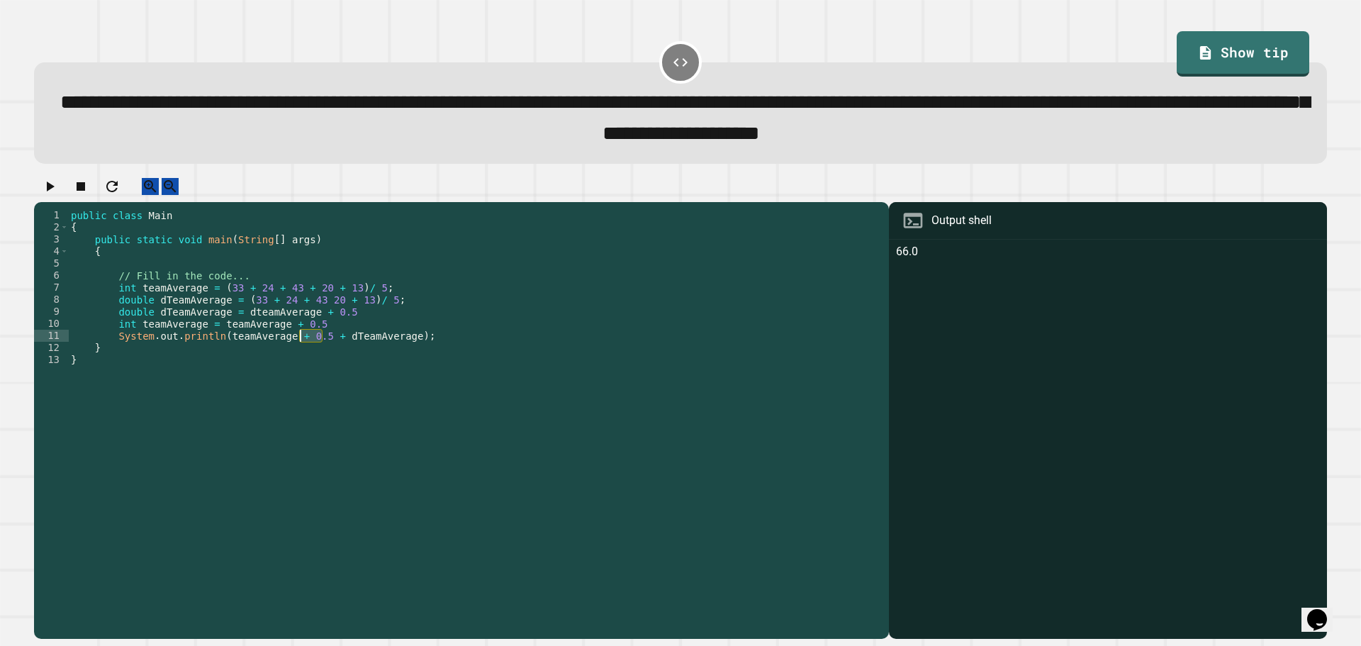
drag, startPoint x: 321, startPoint y: 355, endPoint x: 294, endPoint y: 355, distance: 27.0
click at [294, 355] on div "public class Main { public static void main ( String [ ] args ) { // Fill in th…" at bounding box center [475, 408] width 814 height 398
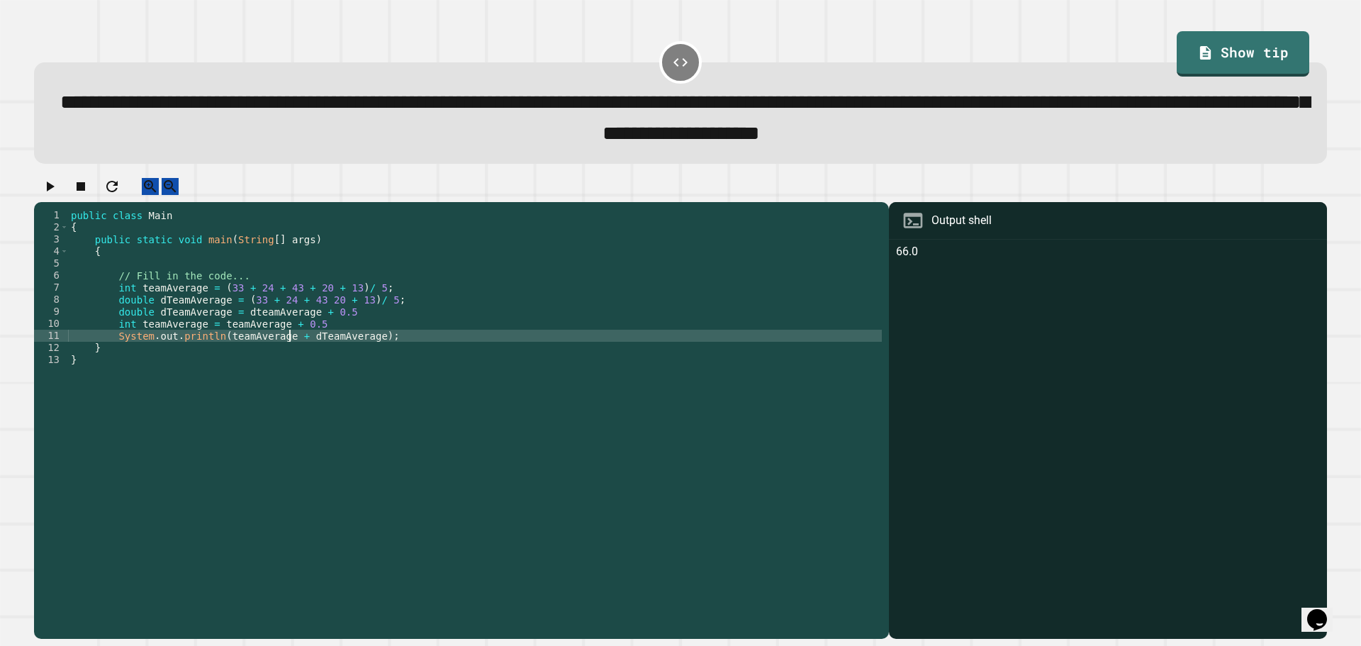
click at [360, 352] on div "public class Main { public static void main ( String [ ] args ) { // Fill in th…" at bounding box center [475, 408] width 814 height 398
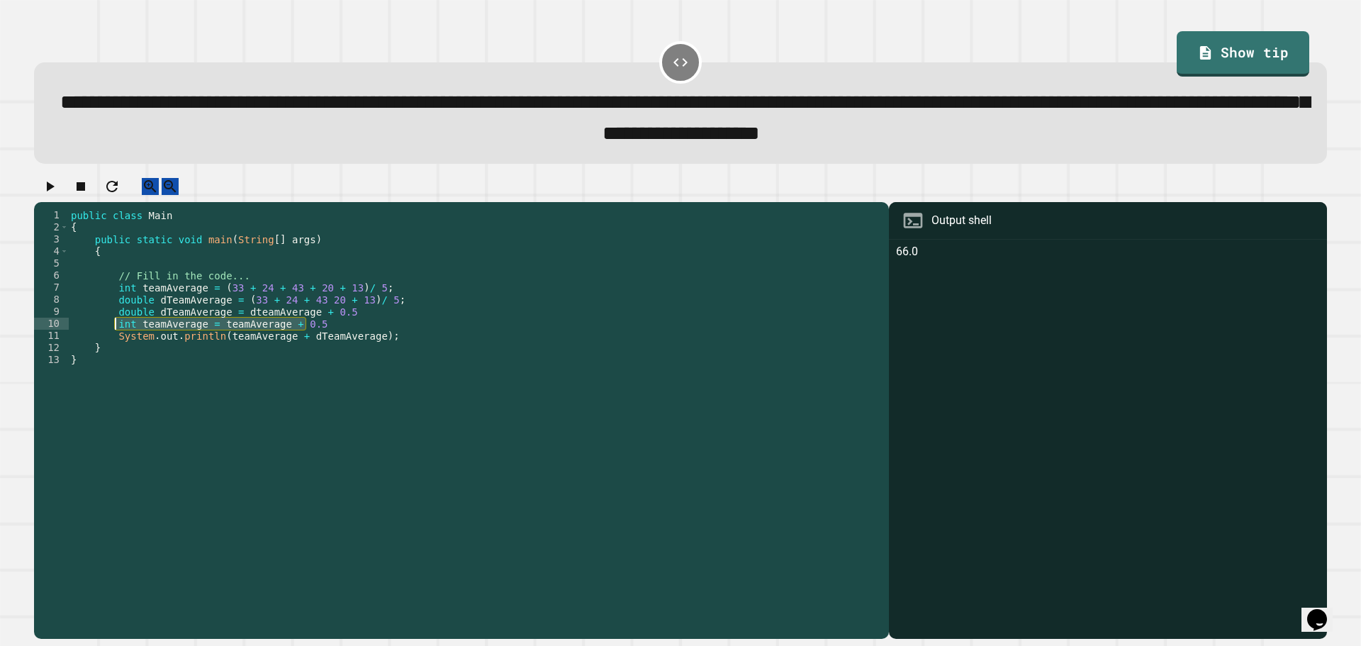
drag, startPoint x: 282, startPoint y: 334, endPoint x: 115, endPoint y: 336, distance: 166.6
click at [115, 336] on div "public class Main { public static void main ( String [ ] args ) { // Fill in th…" at bounding box center [475, 408] width 814 height 398
type textarea "**********"
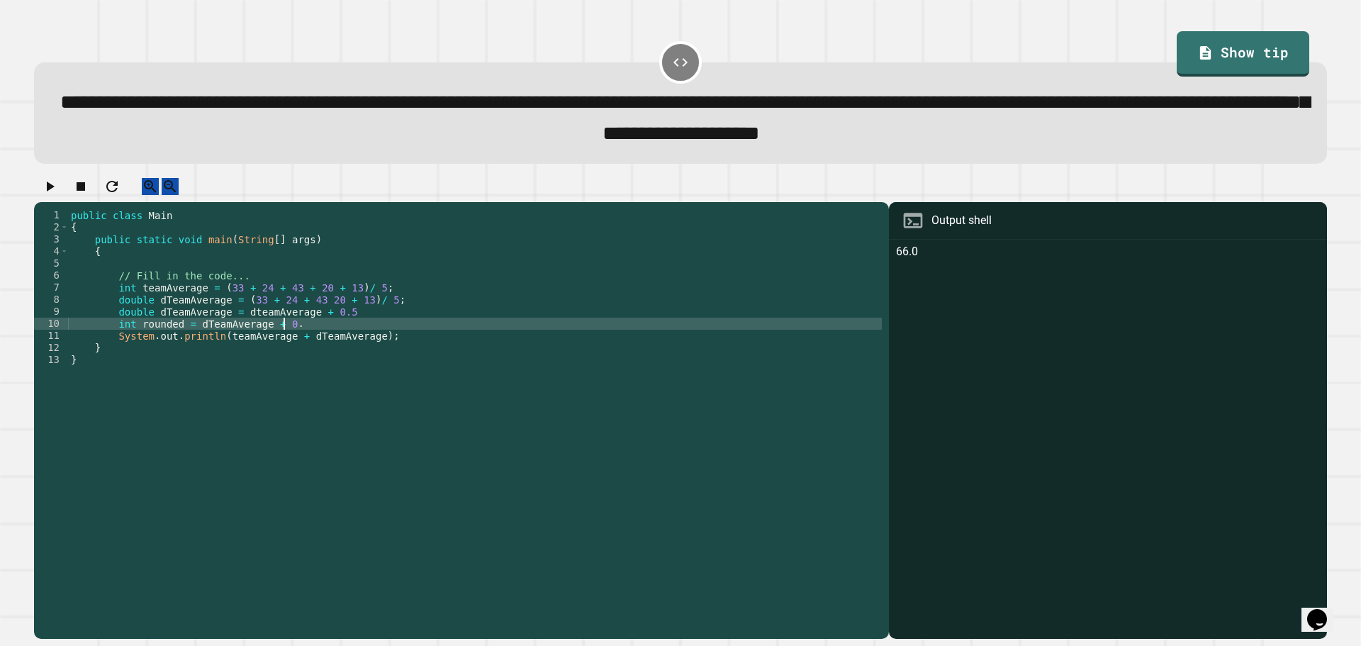
scroll to position [0, 15]
click at [364, 357] on div "public class Main { public static void main ( String [ ] args ) { // Fill in th…" at bounding box center [475, 408] width 814 height 398
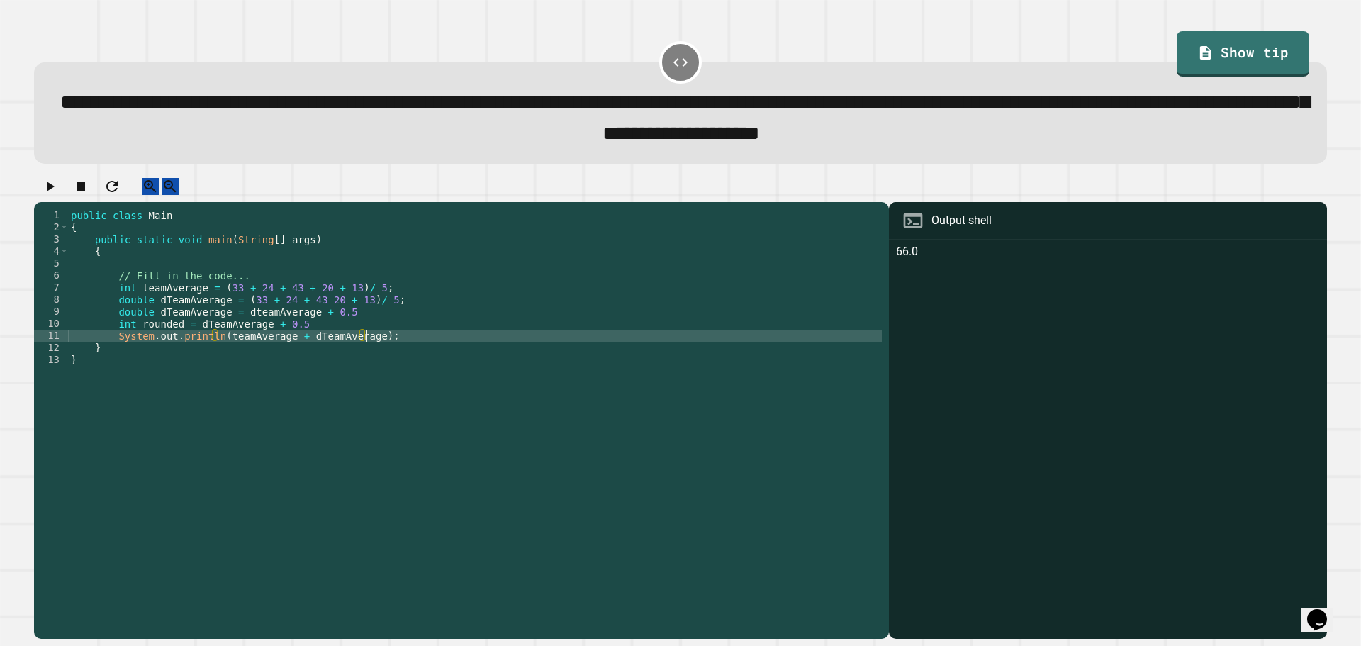
click at [358, 357] on div "public class Main { public static void main ( String [ ] args ) { // Fill in th…" at bounding box center [475, 408] width 814 height 398
click at [58, 195] on icon "button" at bounding box center [49, 186] width 17 height 17
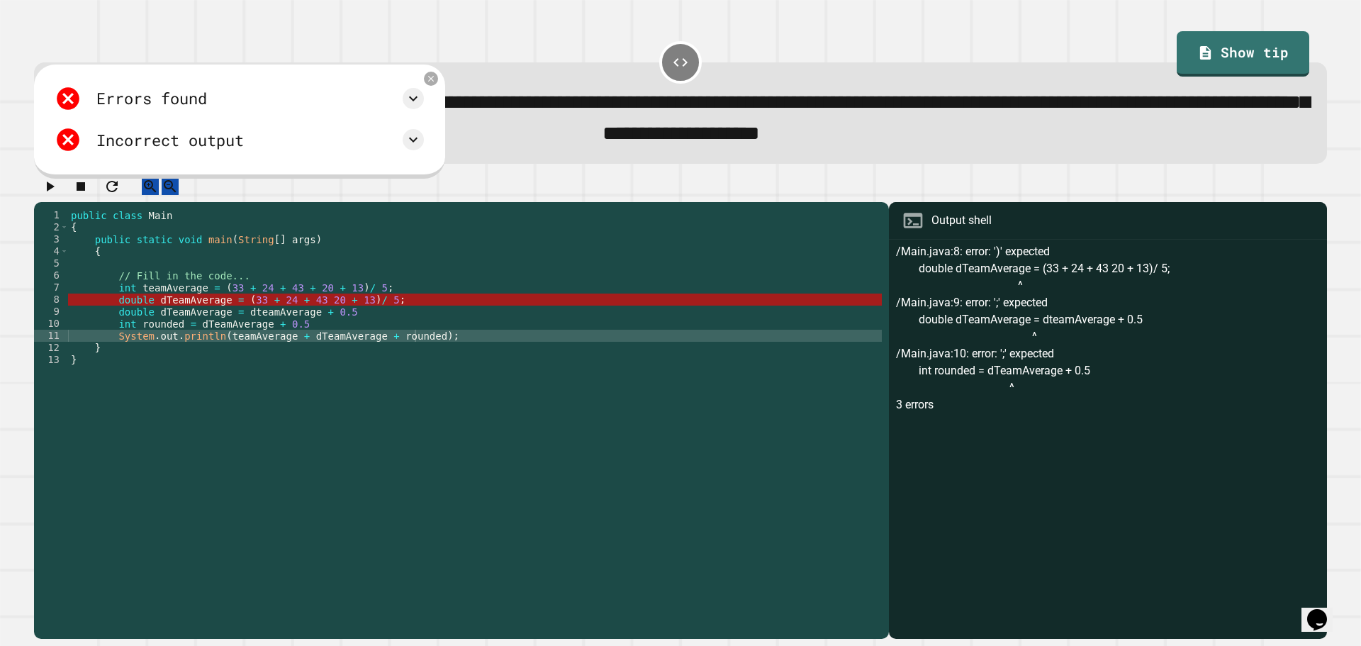
click at [450, 316] on div "public class Main { public static void main ( String [ ] args ) { // Fill in th…" at bounding box center [475, 408] width 814 height 398
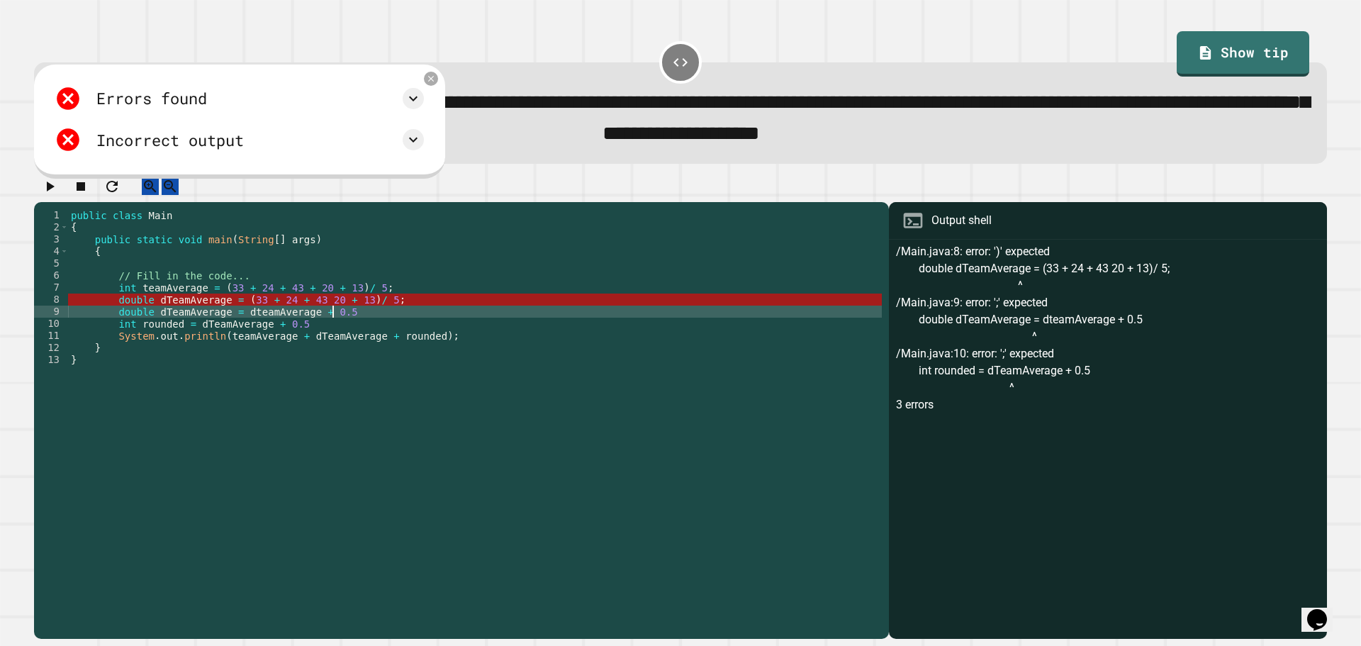
click at [421, 325] on div "public class Main { public static void main ( String [ ] args ) { // Fill in th…" at bounding box center [475, 408] width 814 height 398
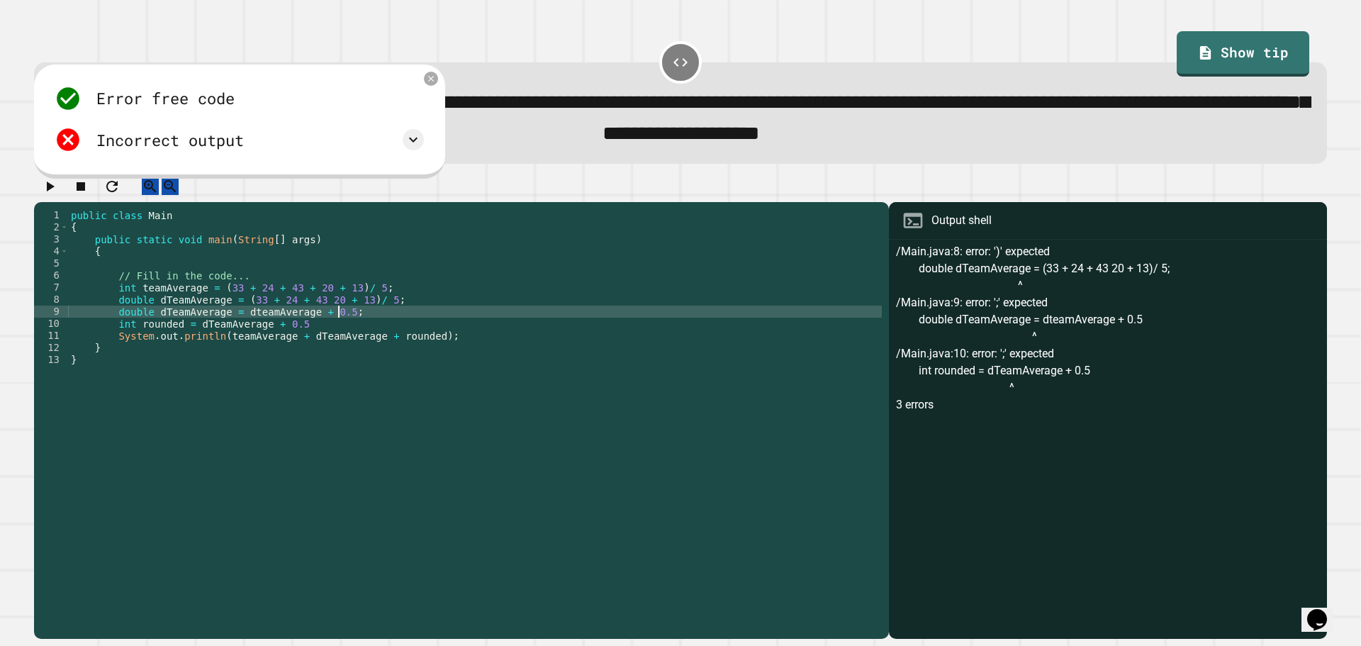
click at [353, 346] on div "public class Main { public static void main ( String [ ] args ) { // Fill in th…" at bounding box center [475, 408] width 814 height 398
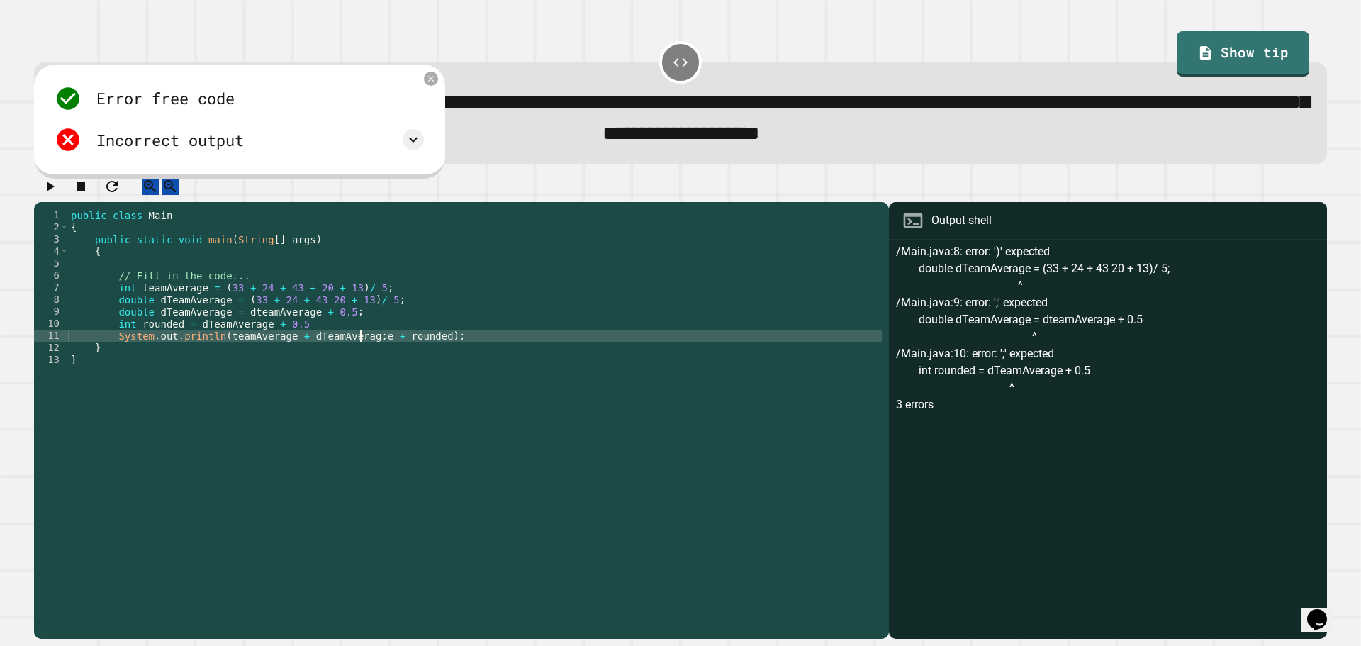
click at [342, 339] on div "public class Main { public static void main ( String [ ] args ) { // Fill in th…" at bounding box center [475, 408] width 814 height 398
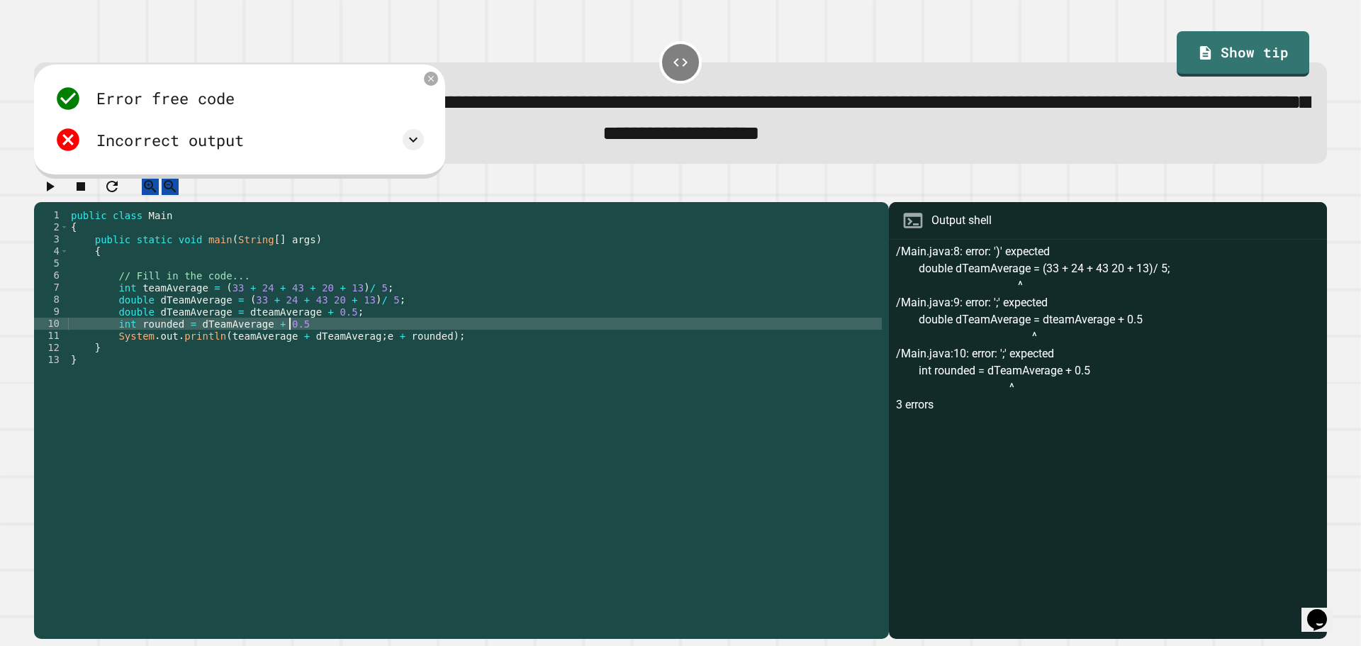
scroll to position [0, 15]
click at [362, 351] on div "public class Main { public static void main ( String [ ] args ) { // Fill in th…" at bounding box center [475, 408] width 814 height 398
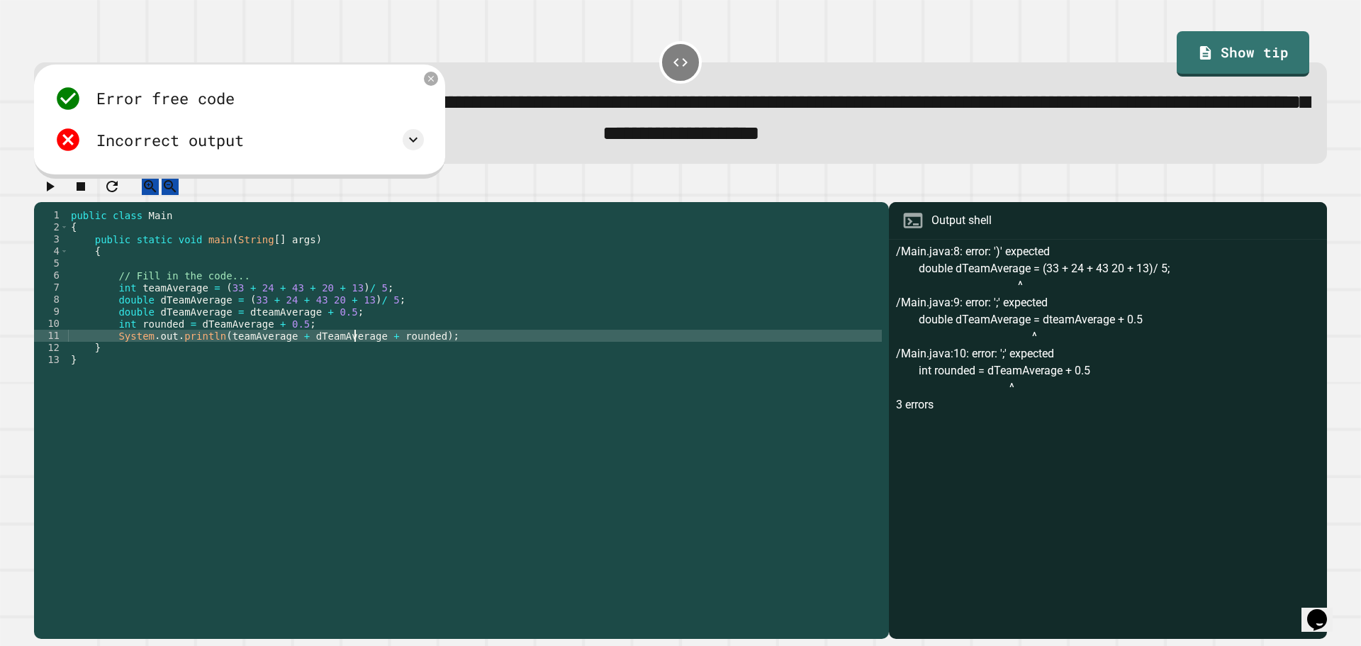
type textarea "**********"
click at [55, 189] on icon "button" at bounding box center [49, 186] width 17 height 17
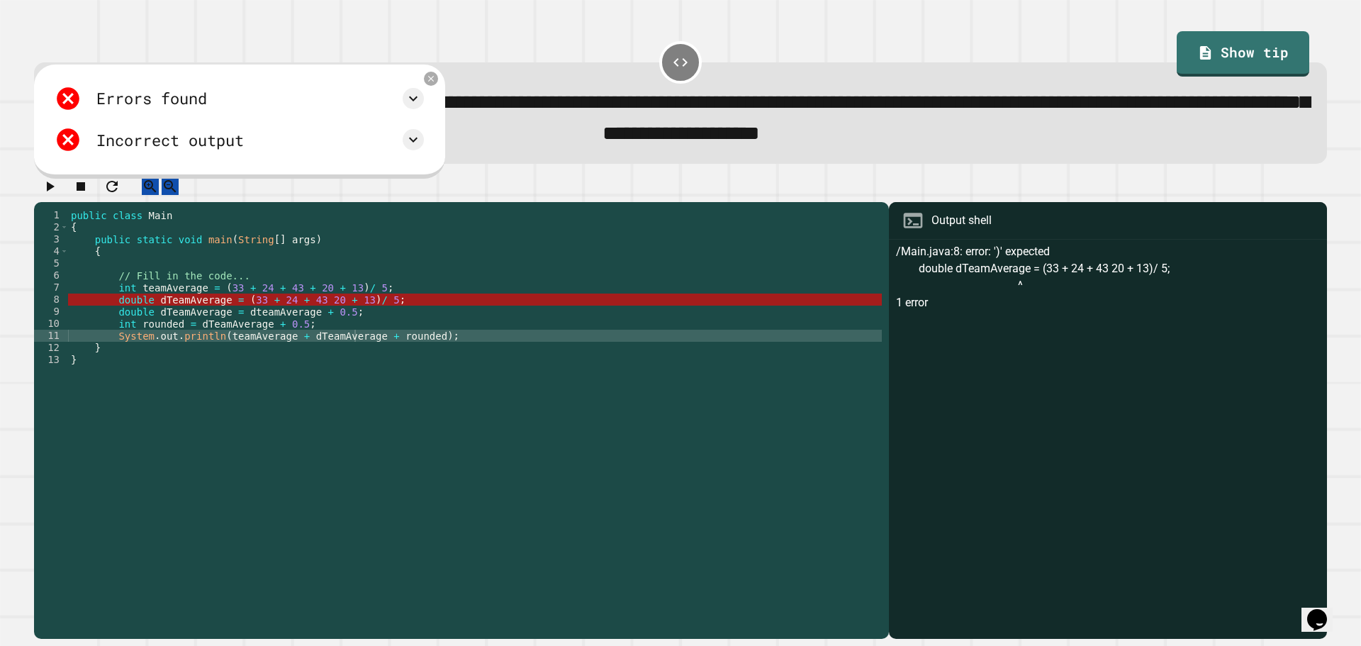
click at [363, 323] on div "public class Main { public static void main ( String [ ] args ) { // Fill in th…" at bounding box center [475, 408] width 814 height 398
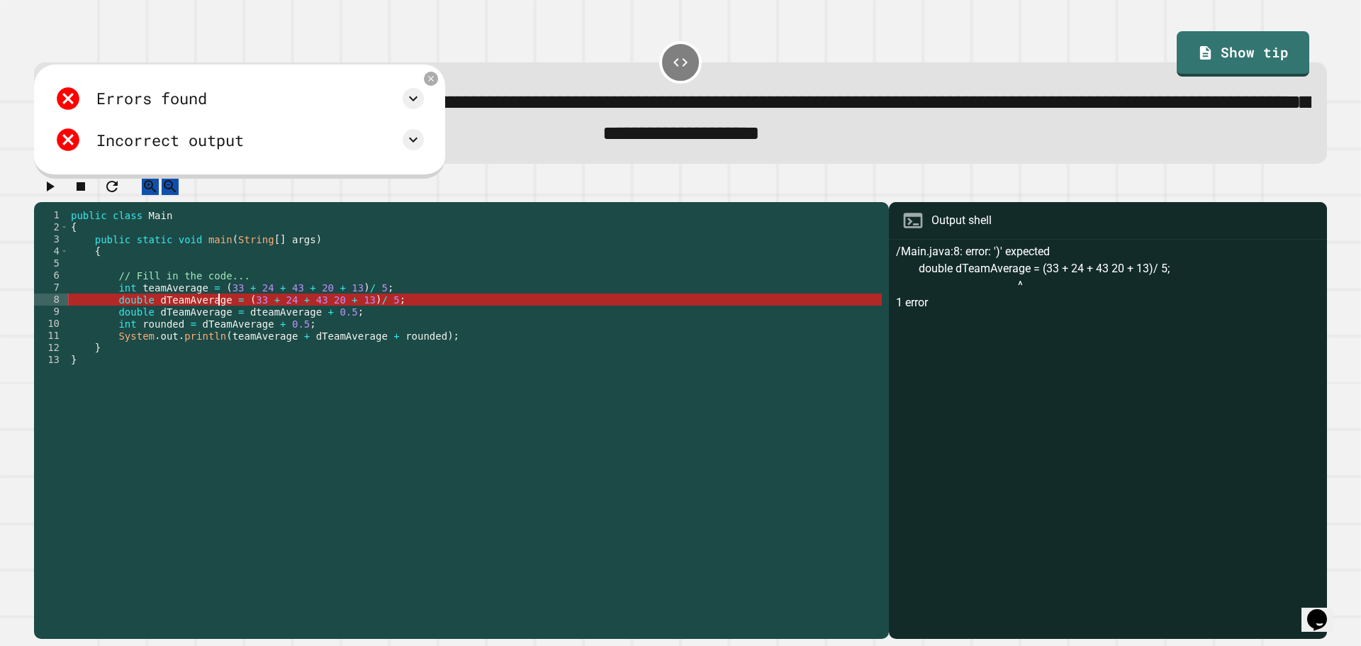
click at [221, 319] on div "public class Main { public static void main ( String [ ] args ) { // Fill in th…" at bounding box center [475, 408] width 814 height 398
click at [177, 320] on div "public class Main { public static void main ( String [ ] args ) { // Fill in th…" at bounding box center [475, 408] width 814 height 398
click at [370, 308] on div "public class Main { public static void main ( String [ ] args ) { // Fill in th…" at bounding box center [475, 408] width 814 height 398
click at [372, 324] on div "public class Main { public static void main ( String [ ] args ) { // Fill in th…" at bounding box center [475, 408] width 814 height 398
click at [362, 335] on div "public class Main { public static void main ( String [ ] args ) { // Fill in th…" at bounding box center [475, 408] width 814 height 398
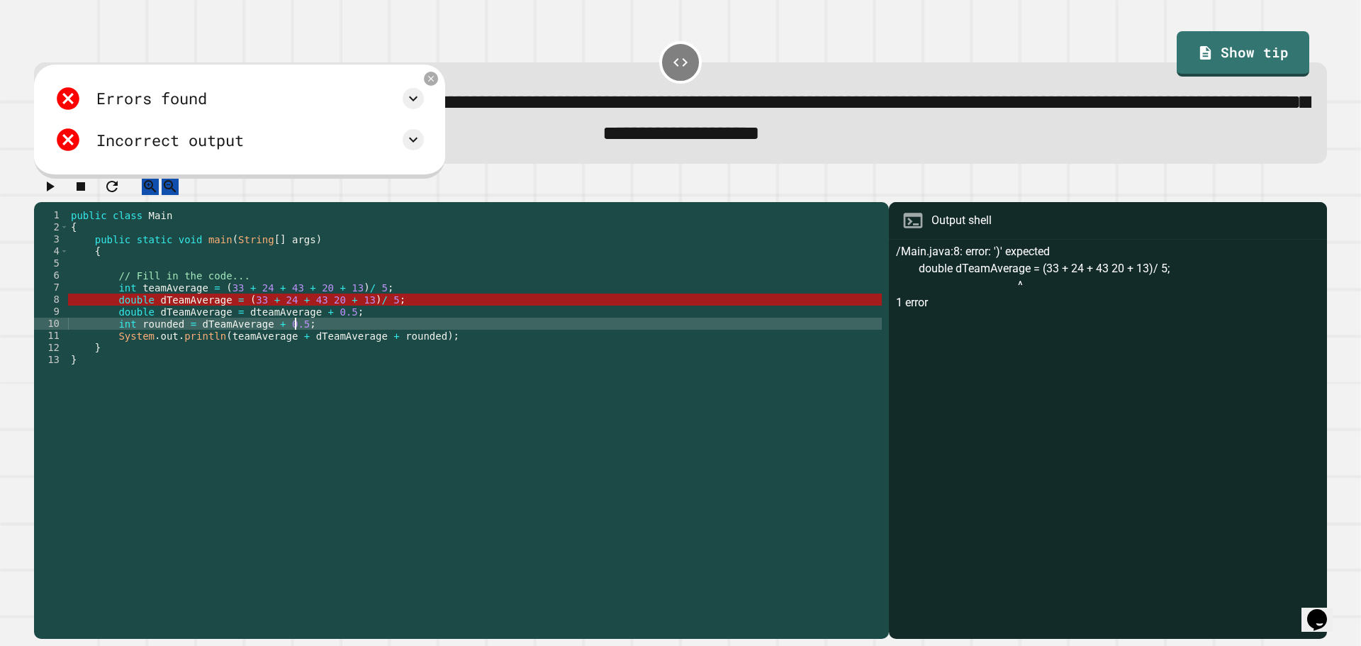
click at [337, 331] on div "public class Main { public static void main ( String [ ] args ) { // Fill in th…" at bounding box center [475, 408] width 814 height 398
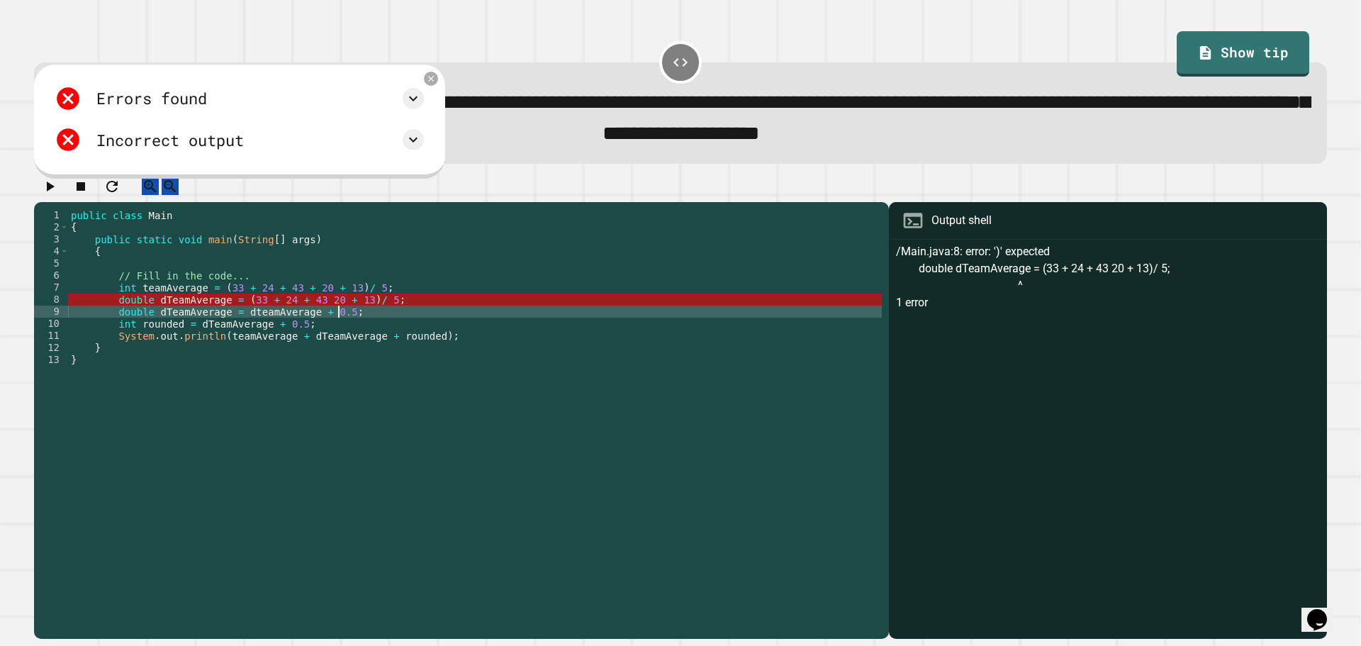
click at [313, 346] on div "public class Main { public static void main ( String [ ] args ) { // Fill in th…" at bounding box center [475, 408] width 814 height 398
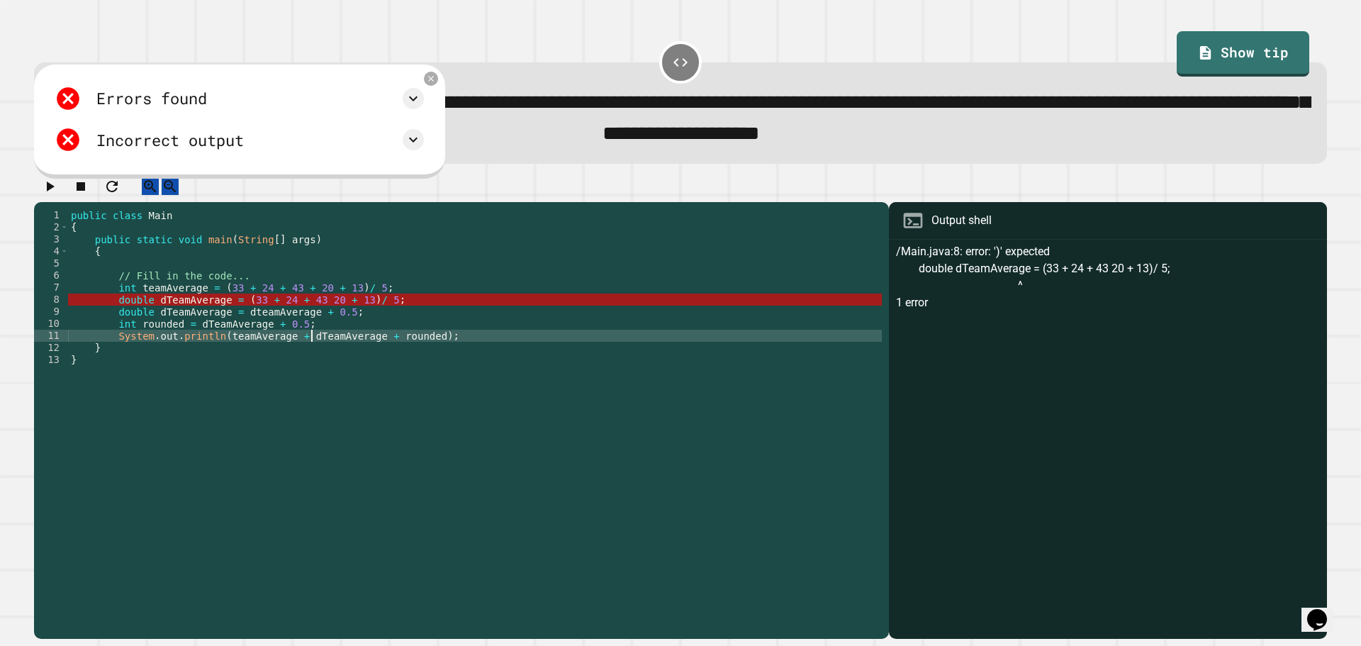
click at [335, 313] on div "public class Main { public static void main ( String [ ] args ) { // Fill in th…" at bounding box center [475, 408] width 814 height 398
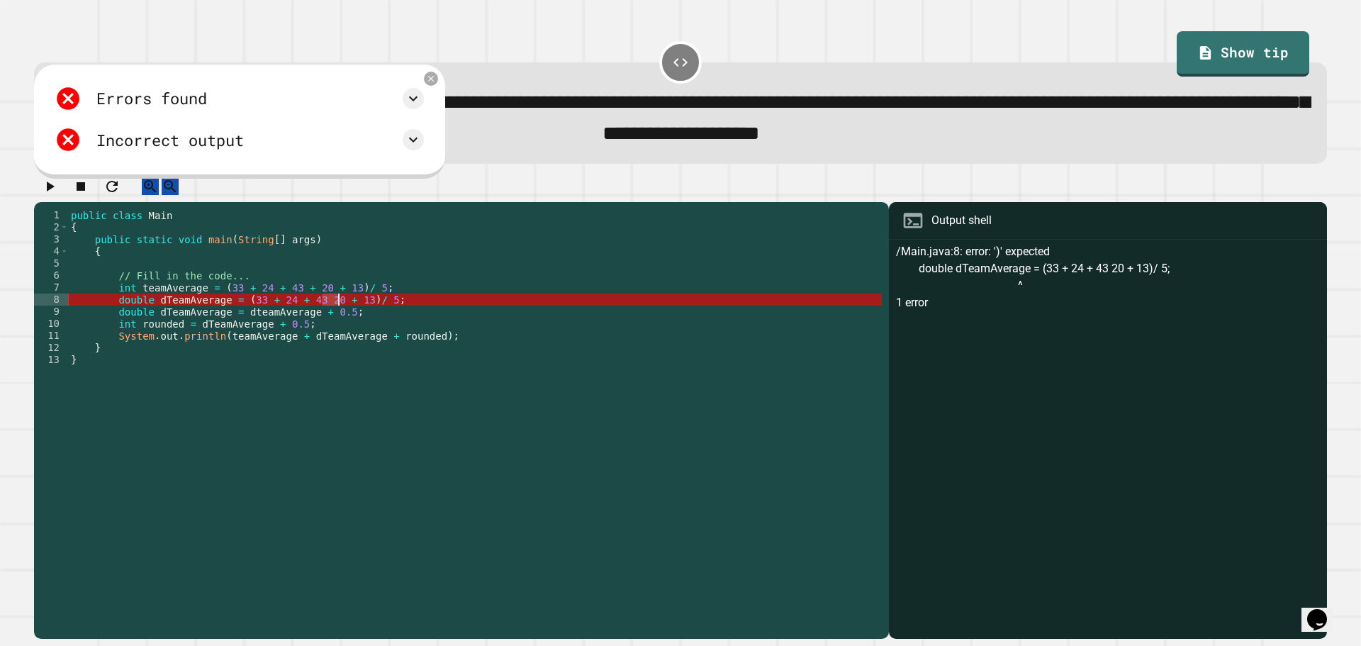
click at [335, 313] on div "public class Main { public static void main ( String [ ] args ) { // Fill in th…" at bounding box center [475, 408] width 814 height 398
click at [330, 313] on div "public class Main { public static void main ( String [ ] args ) { // Fill in th…" at bounding box center [475, 396] width 814 height 374
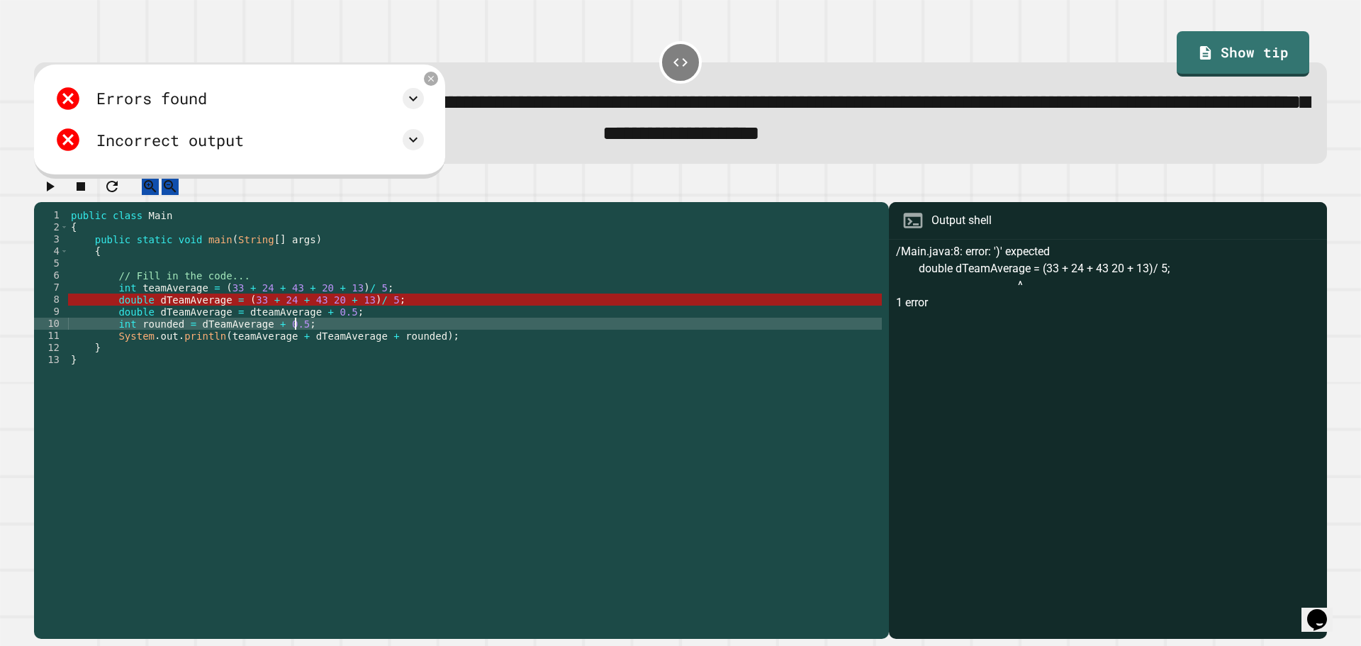
click at [319, 335] on div "public class Main { public static void main ( String [ ] args ) { // Fill in th…" at bounding box center [475, 408] width 814 height 398
click at [438, 82] on icon at bounding box center [431, 78] width 12 height 12
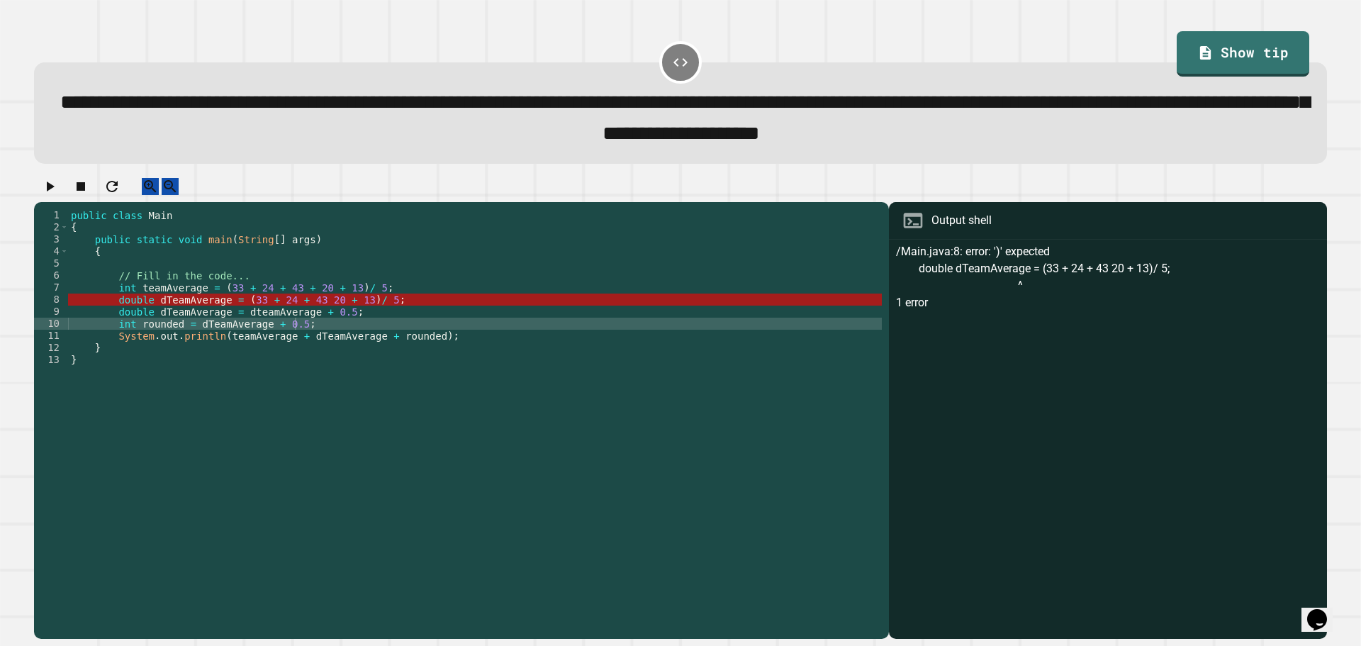
click at [58, 191] on icon "button" at bounding box center [49, 186] width 17 height 17
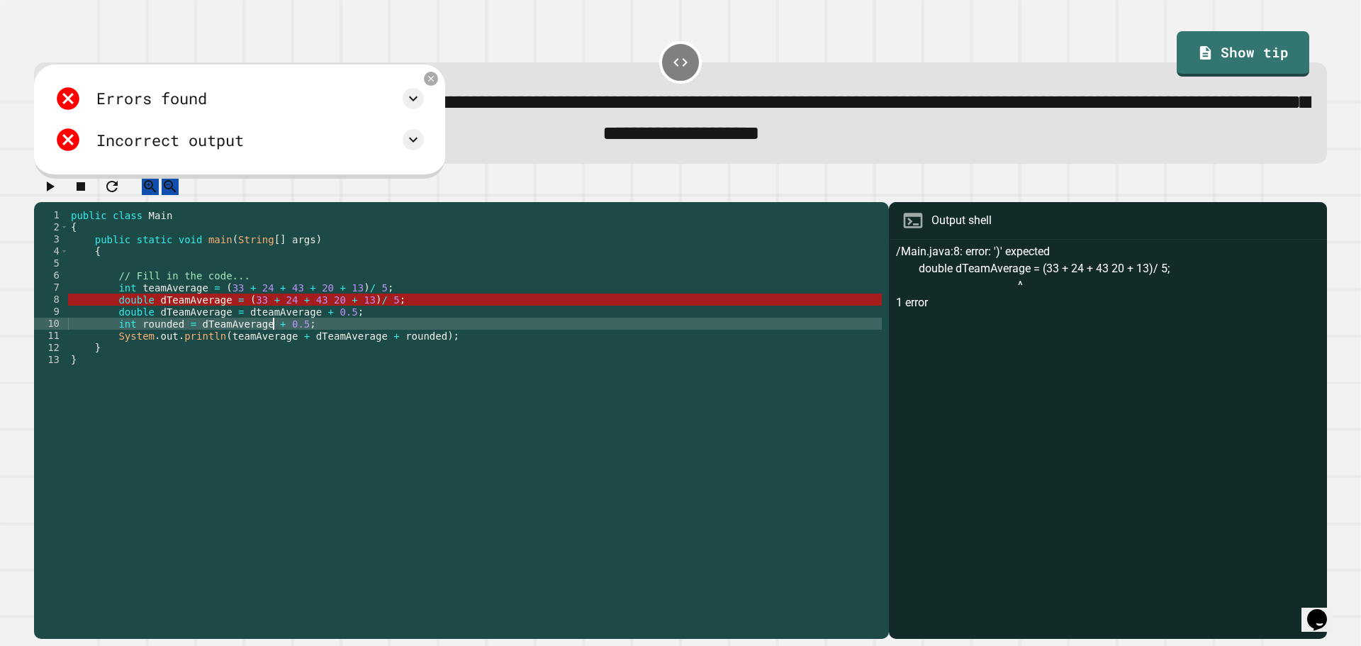
click at [275, 338] on div "public class Main { public static void main ( String [ ] args ) { // Fill in th…" at bounding box center [475, 408] width 814 height 398
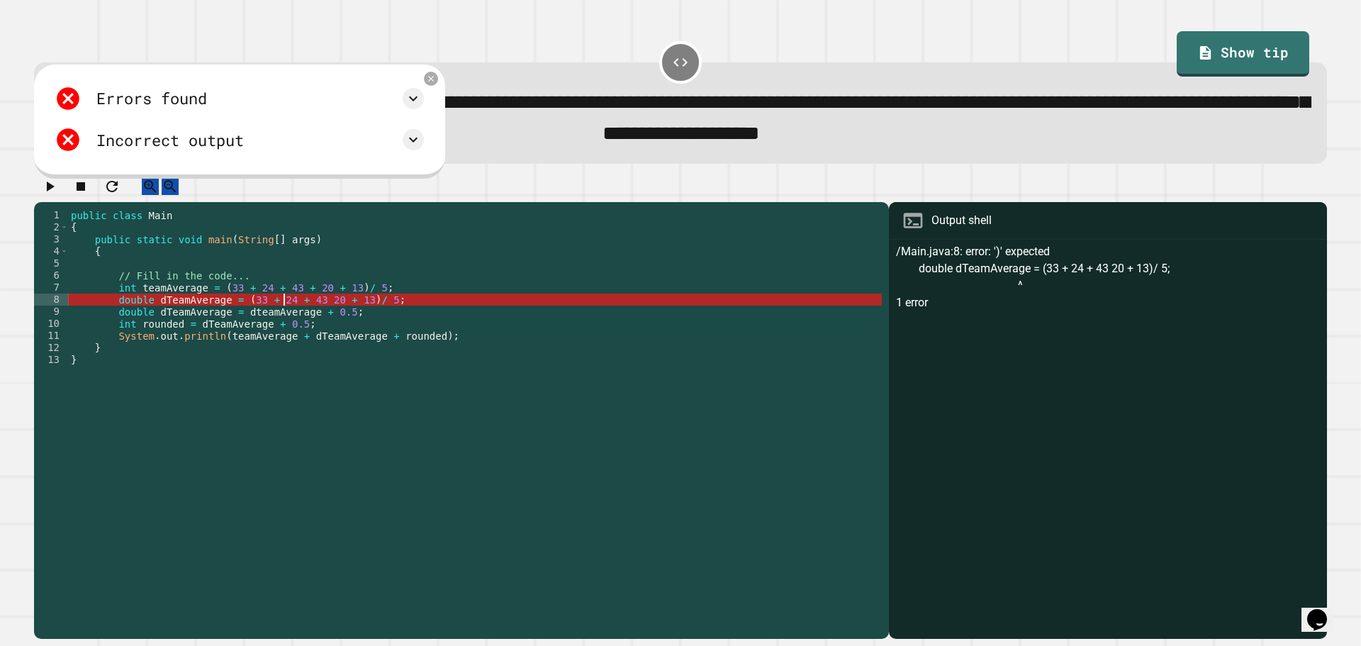
click at [286, 320] on div "public class Main { public static void main ( String [ ] args ) { // Fill in th…" at bounding box center [475, 408] width 814 height 398
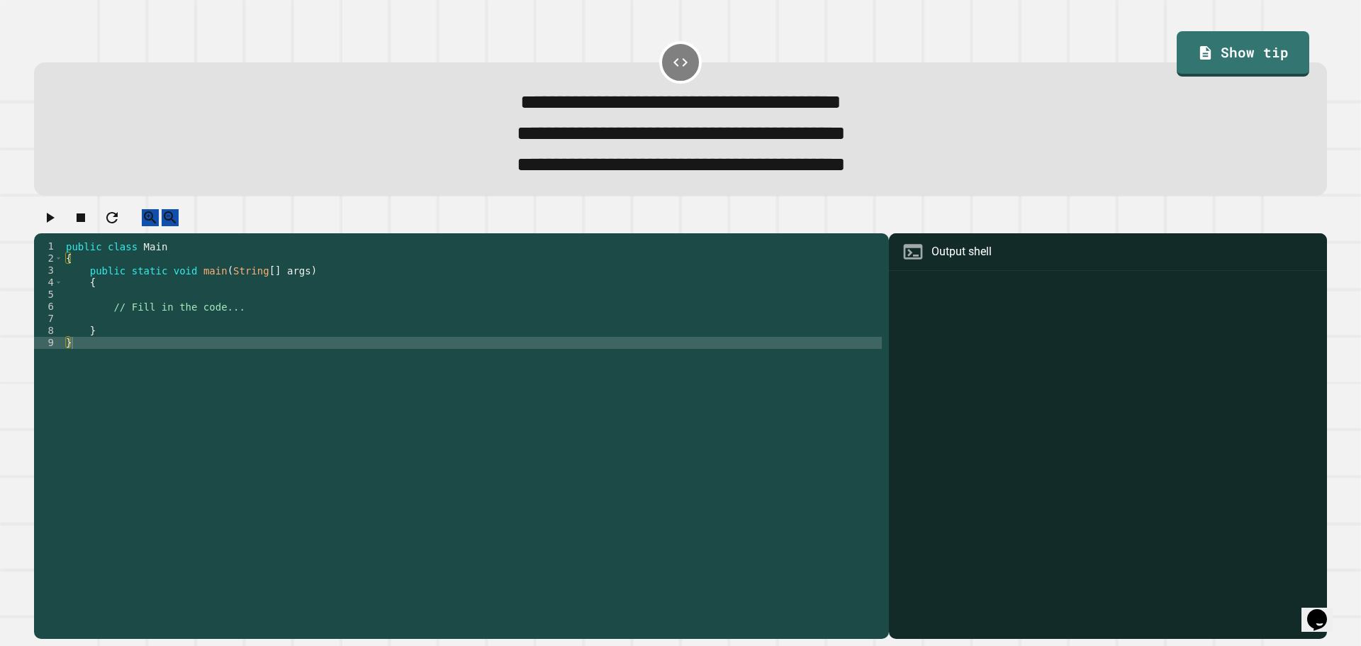
click at [266, 332] on div "public class Main { public static void main ( String [ ] args ) { // Fill in th…" at bounding box center [472, 421] width 819 height 362
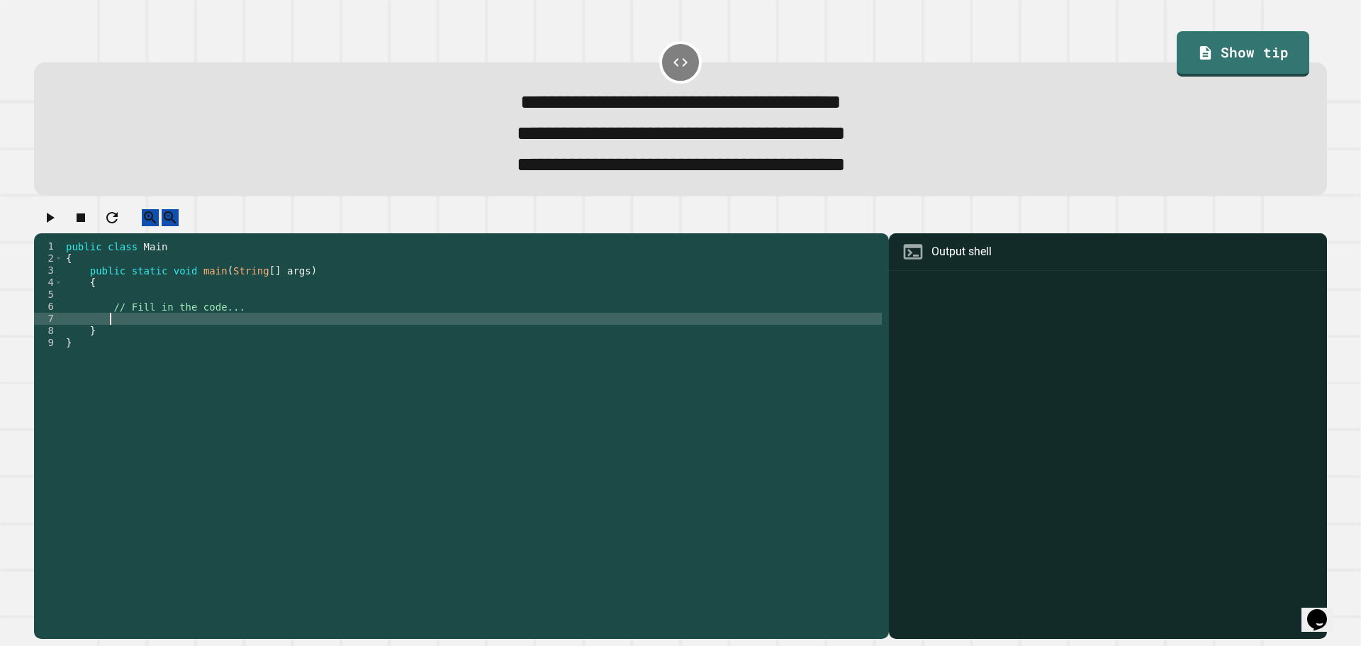
type textarea "*"
type textarea "*******"
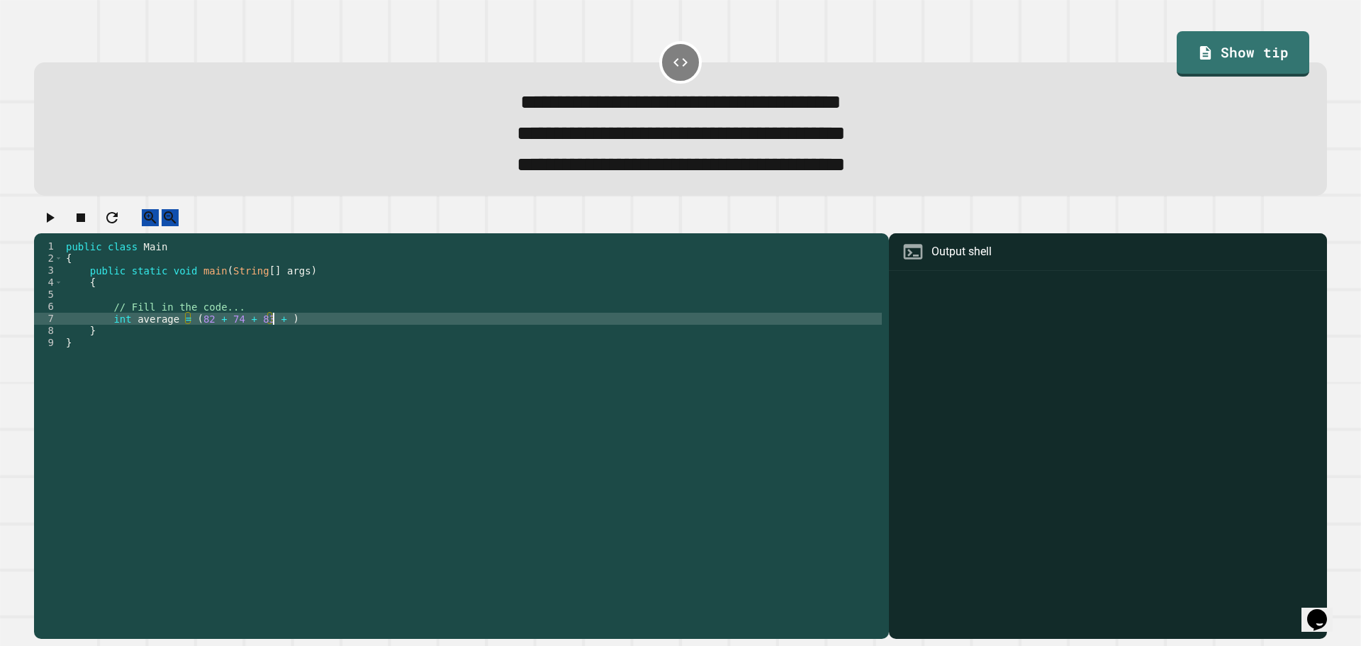
scroll to position [0, 15]
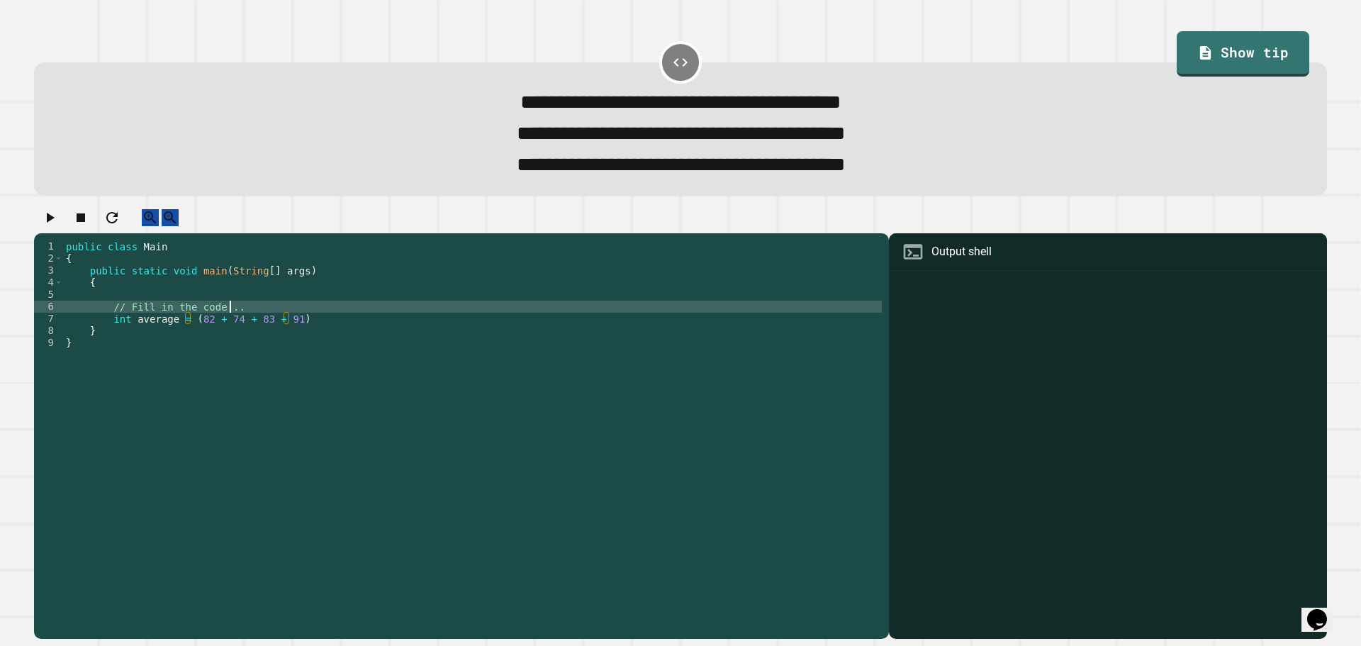
click at [299, 329] on div "public class Main { public static void main ( String [ ] args ) { // Fill in th…" at bounding box center [472, 421] width 819 height 362
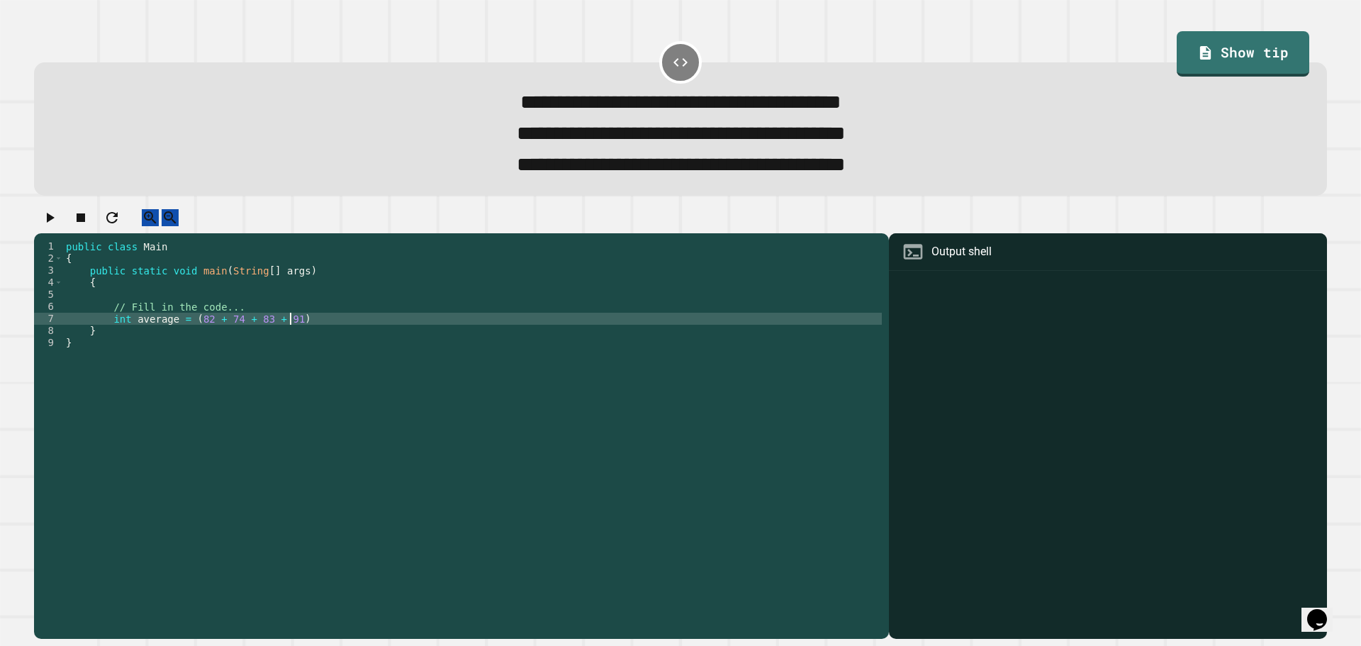
click at [299, 333] on div "public class Main { public static void main ( String [ ] args ) { // Fill in th…" at bounding box center [472, 421] width 819 height 362
click at [286, 338] on div "public class Main { public static void main ( String [ ] args ) { // Fill in th…" at bounding box center [472, 421] width 819 height 362
click at [353, 335] on div "public class Main { public static void main ( String [ ] args ) { // Fill in th…" at bounding box center [472, 421] width 819 height 362
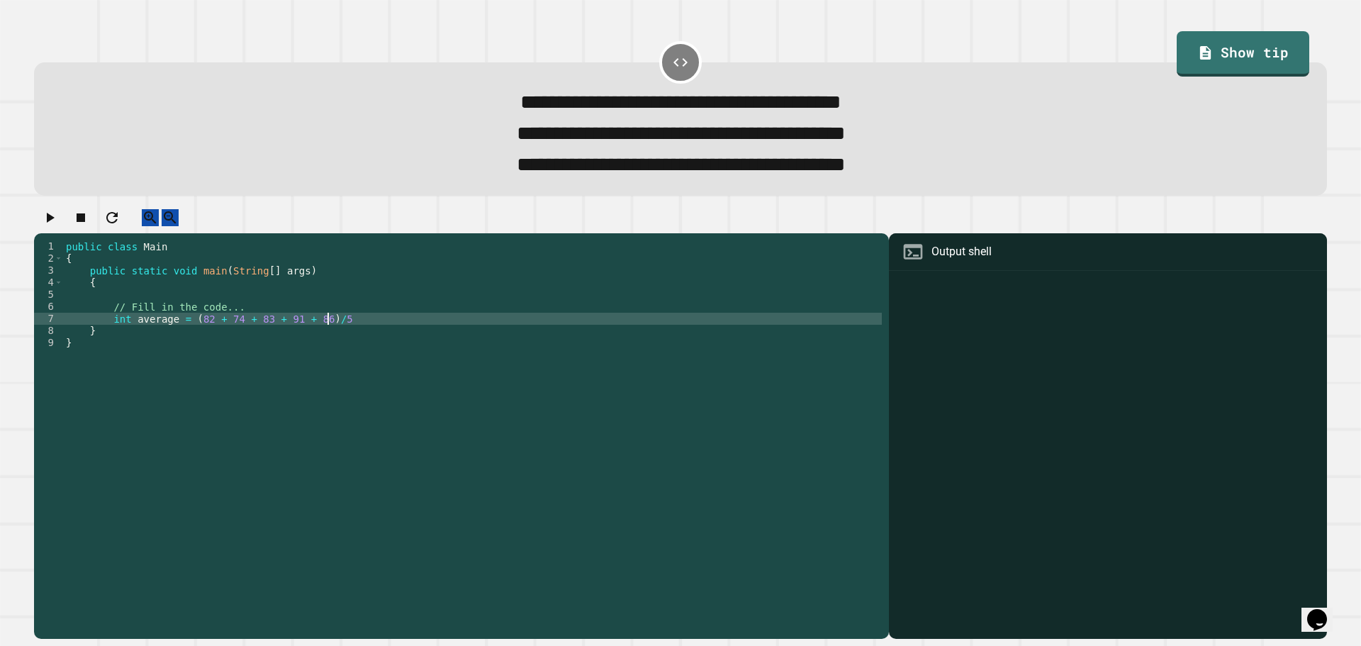
scroll to position [0, 18]
click at [183, 335] on div "public class Main { public static void main ( String [ ] args ) { // Fill in th…" at bounding box center [472, 421] width 819 height 362
click at [186, 335] on div "public class Main { public static void main ( String [ ] args ) { // Fill in th…" at bounding box center [472, 421] width 819 height 362
type textarea "**********"
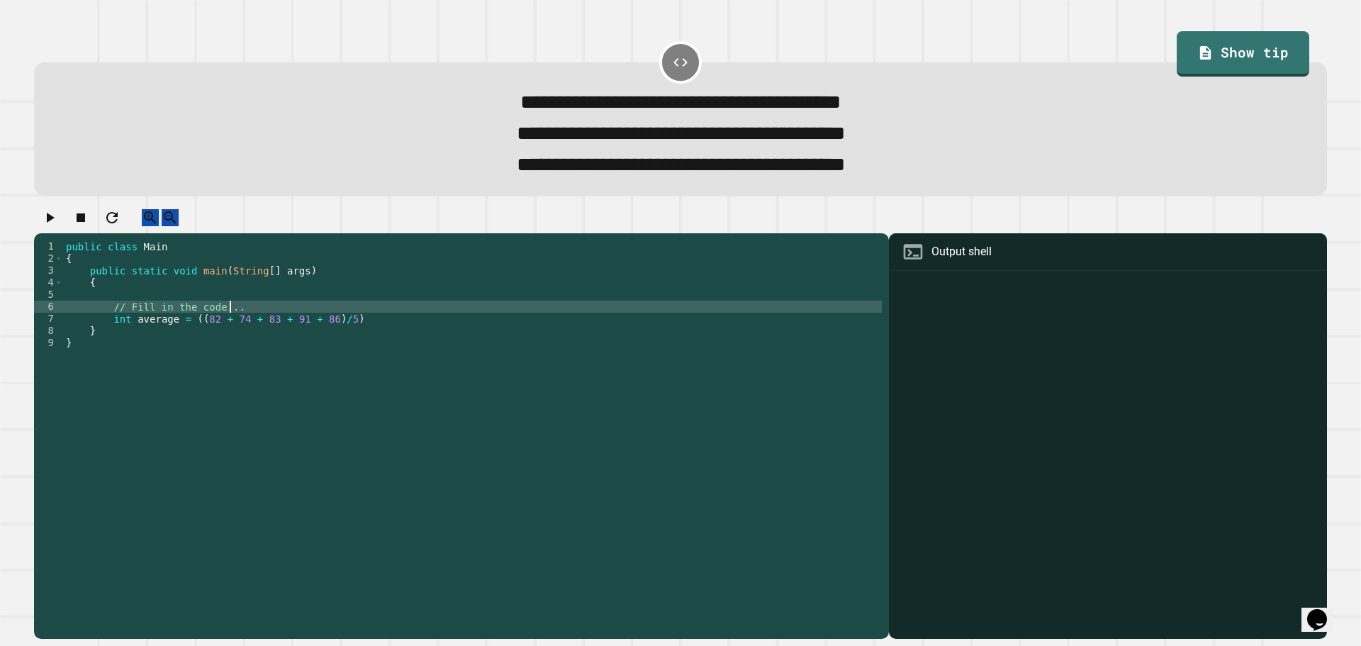
click at [372, 328] on div "public class Main { public static void main ( String [ ] args ) { // Fill in th…" at bounding box center [472, 421] width 819 height 362
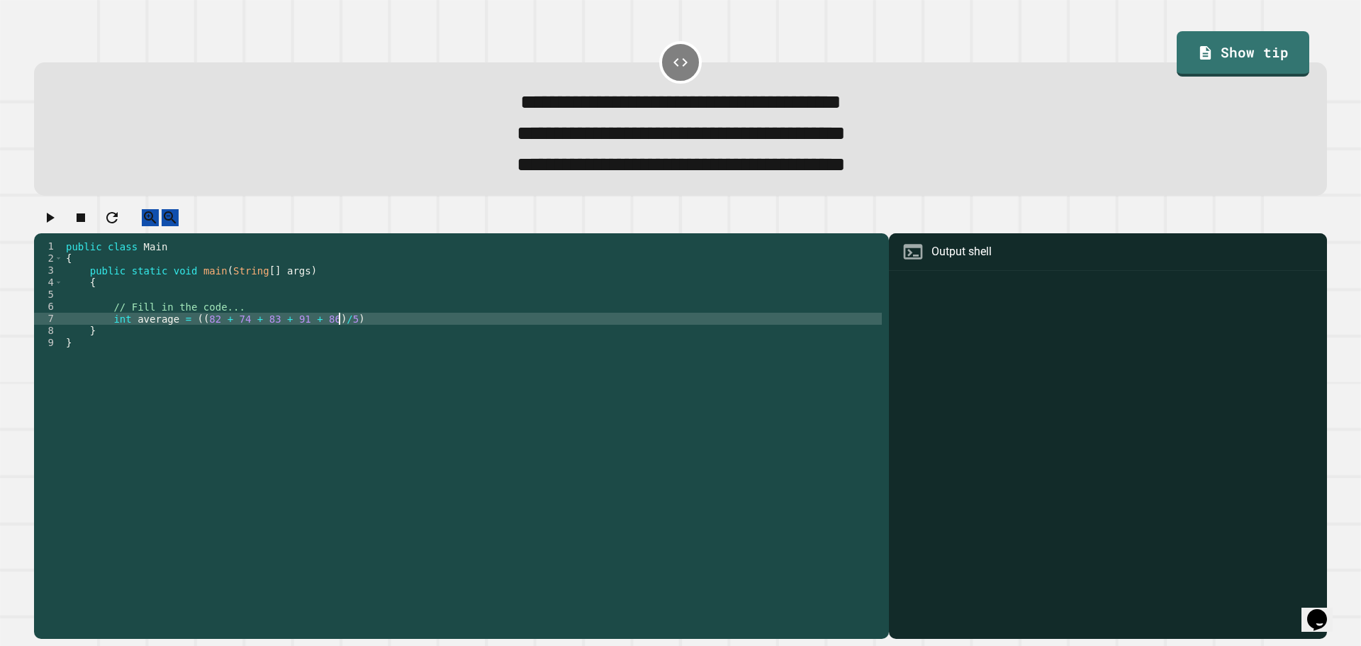
click at [361, 338] on div "public class Main { public static void main ( String [ ] args ) { // Fill in th…" at bounding box center [472, 421] width 819 height 362
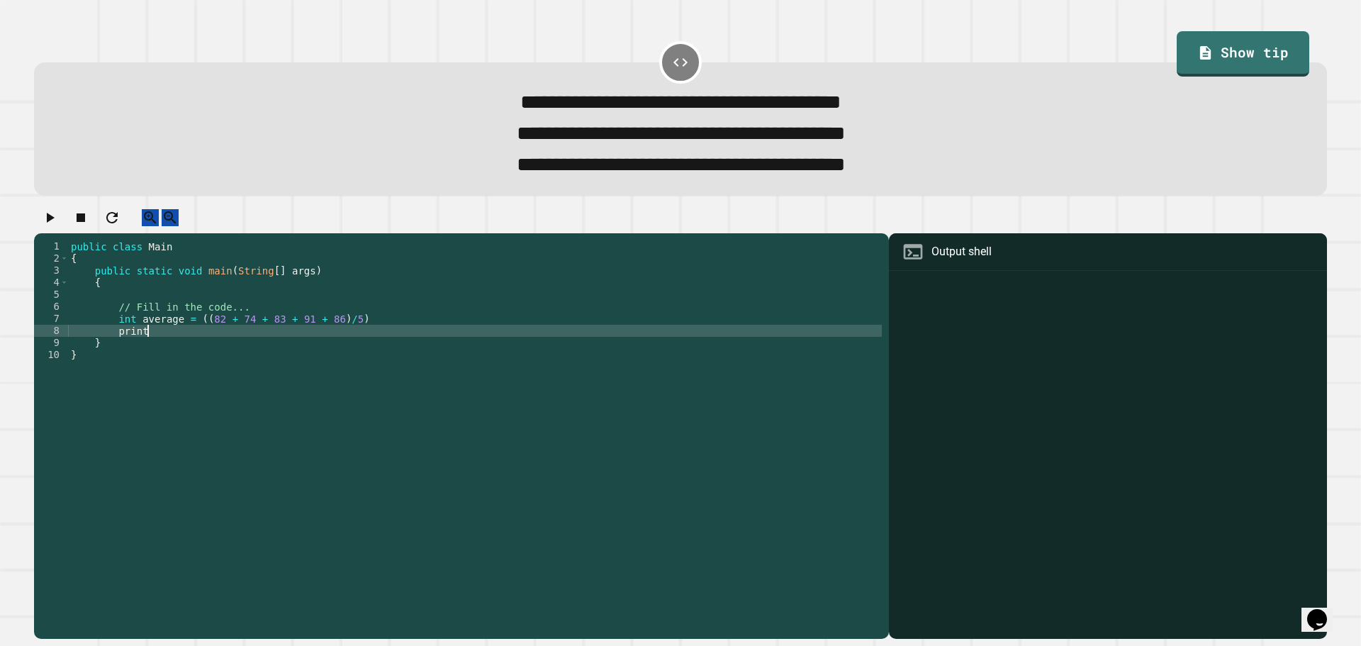
type textarea "*****"
drag, startPoint x: 226, startPoint y: 349, endPoint x: 115, endPoint y: 350, distance: 111.3
click at [115, 350] on div "public class Main { public static void main ( String [ ] args ) { // Fill in th…" at bounding box center [475, 421] width 814 height 362
click at [214, 348] on div "public class Main { public static void main ( String [ ] args ) { // Fill in th…" at bounding box center [475, 409] width 814 height 338
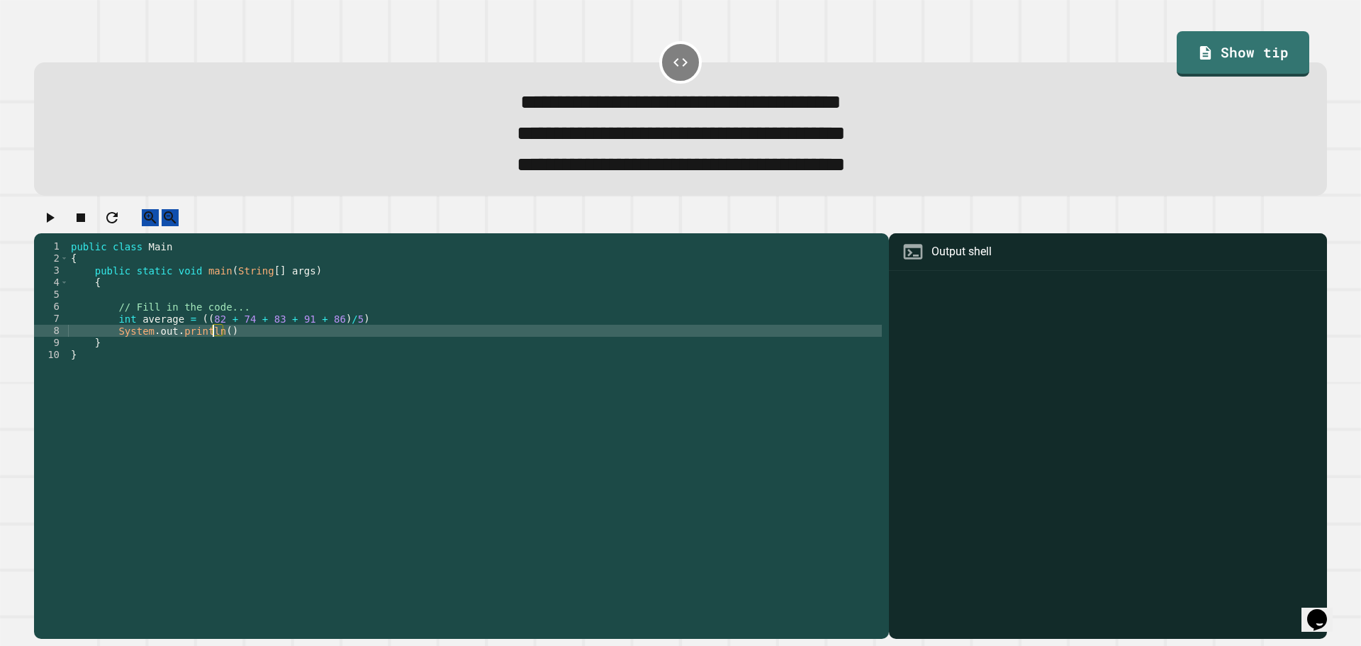
click at [221, 348] on div "public class Main { public static void main ( String [ ] args ) { // Fill in th…" at bounding box center [475, 421] width 814 height 362
type textarea "**********"
click at [285, 344] on div "public class Main { public static void main ( String [ ] args ) { // Fill in th…" at bounding box center [475, 421] width 814 height 362
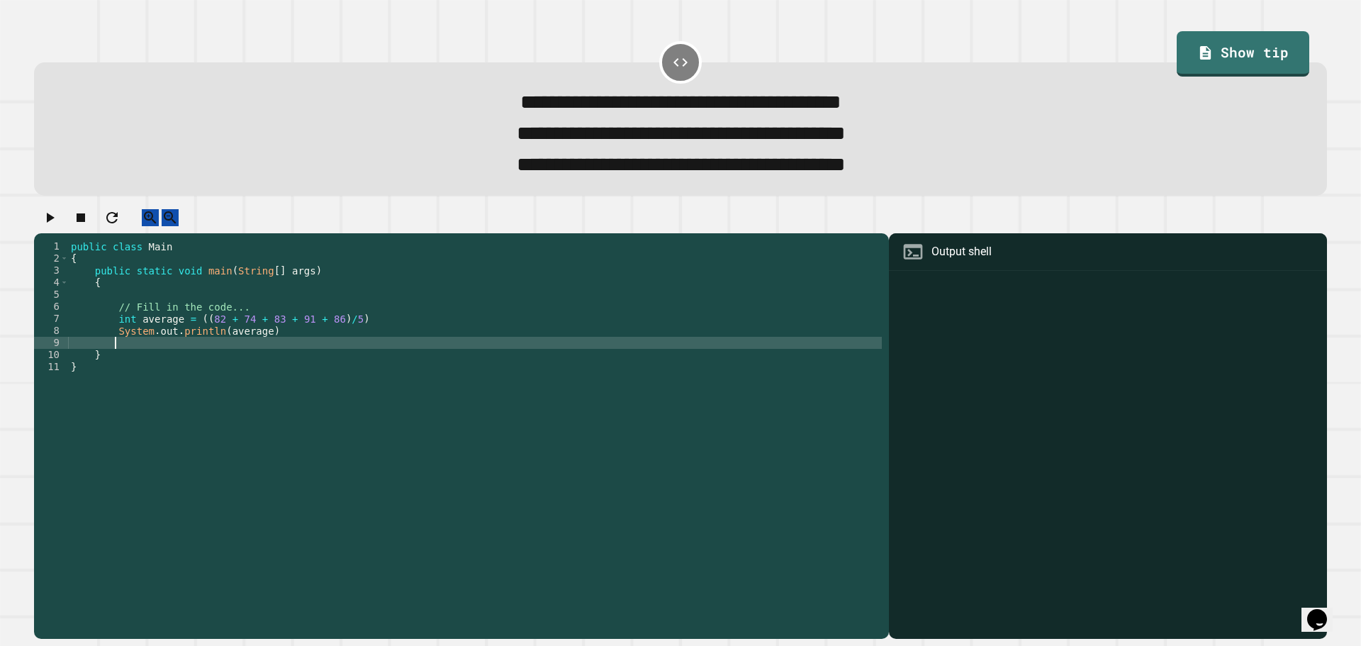
paste textarea "**********"
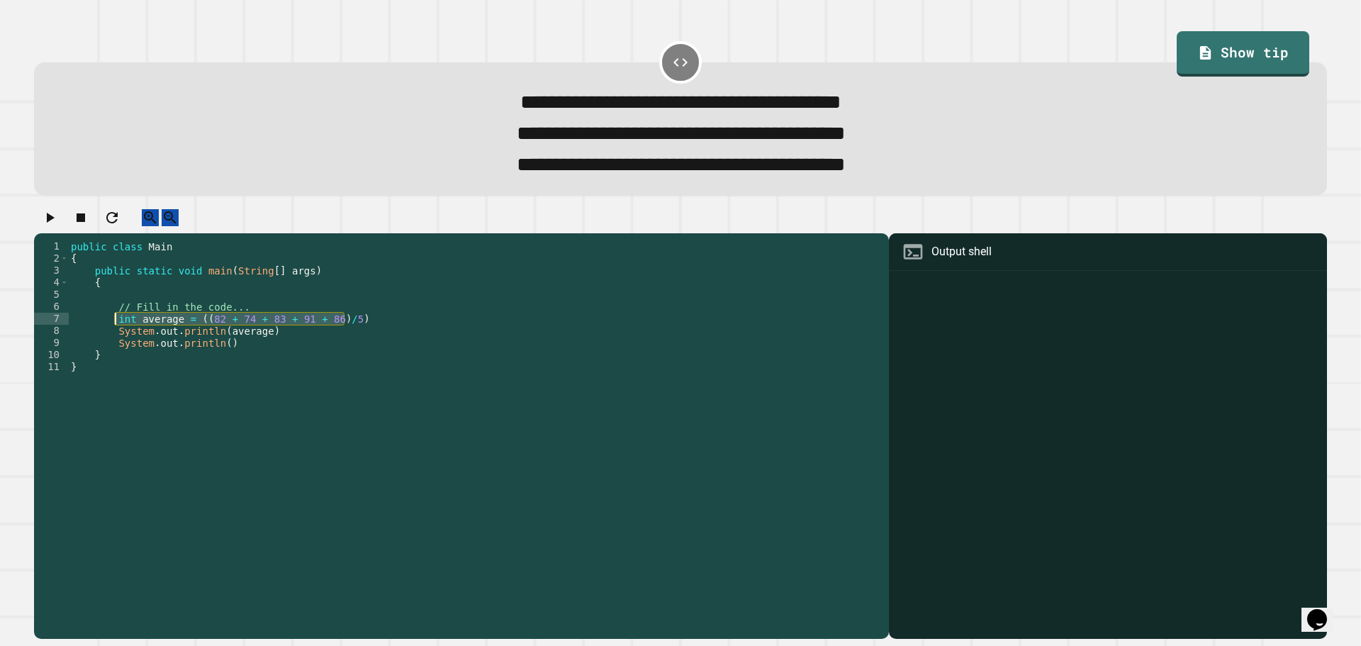
drag, startPoint x: 349, startPoint y: 335, endPoint x: 113, endPoint y: 341, distance: 235.5
click at [113, 341] on div "public class Main { public static void main ( String [ ] args ) { // Fill in th…" at bounding box center [475, 421] width 814 height 362
click at [329, 352] on div "public class Main { public static void main ( String [ ] args ) { // Fill in th…" at bounding box center [475, 421] width 814 height 362
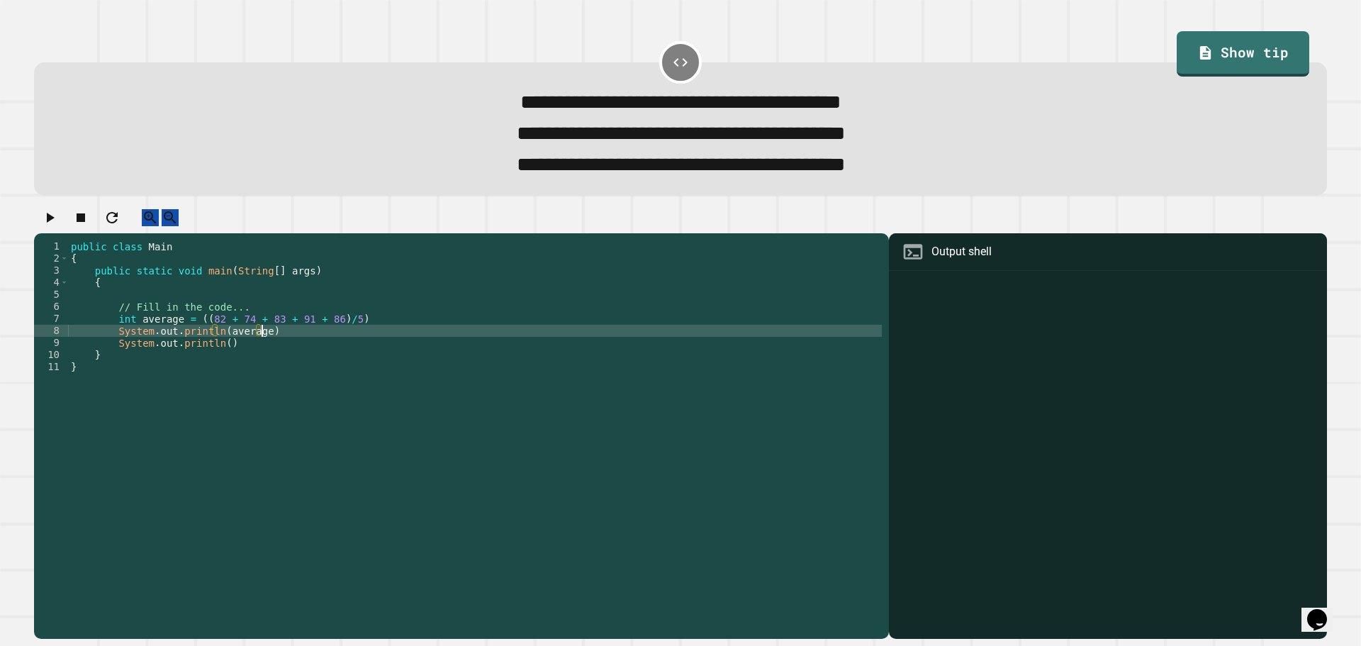
type textarea "**********"
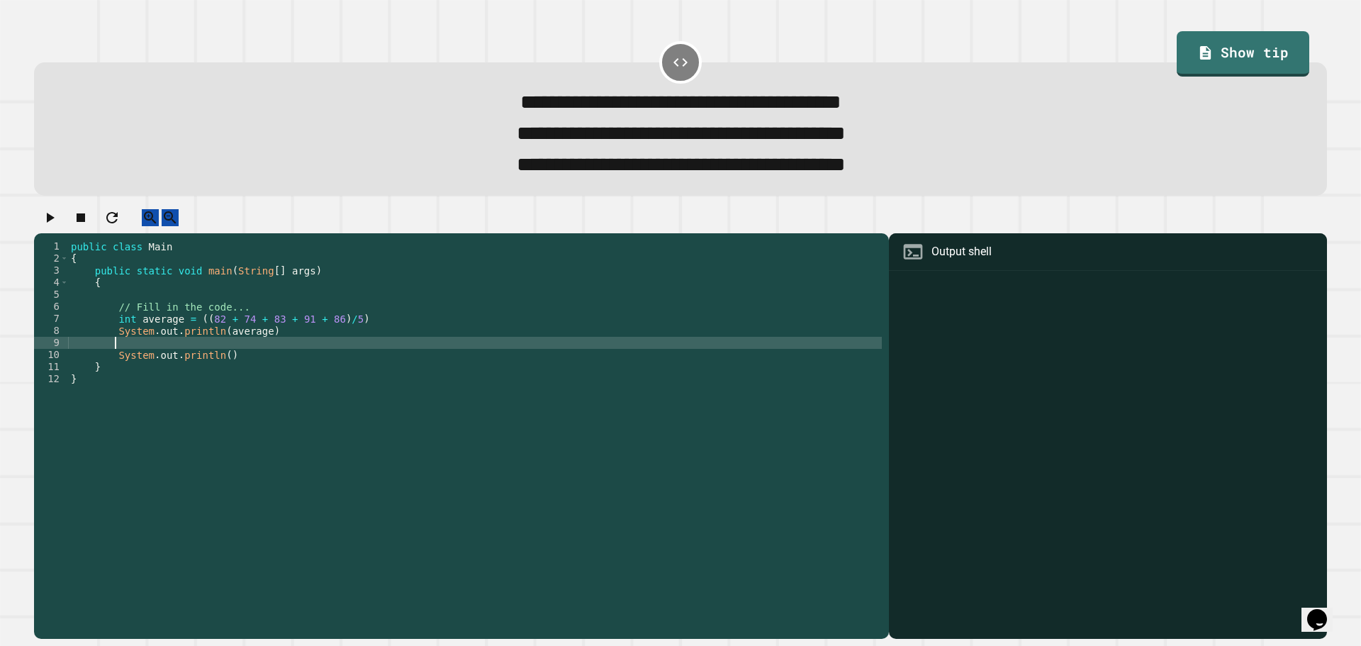
paste textarea "**********"
click at [123, 361] on div "public class Main { public static void main ( String [ ] args ) { // Fill in th…" at bounding box center [475, 421] width 814 height 362
click at [209, 364] on div "public class Main { public static void main ( String [ ] args ) { // Fill in th…" at bounding box center [475, 421] width 814 height 362
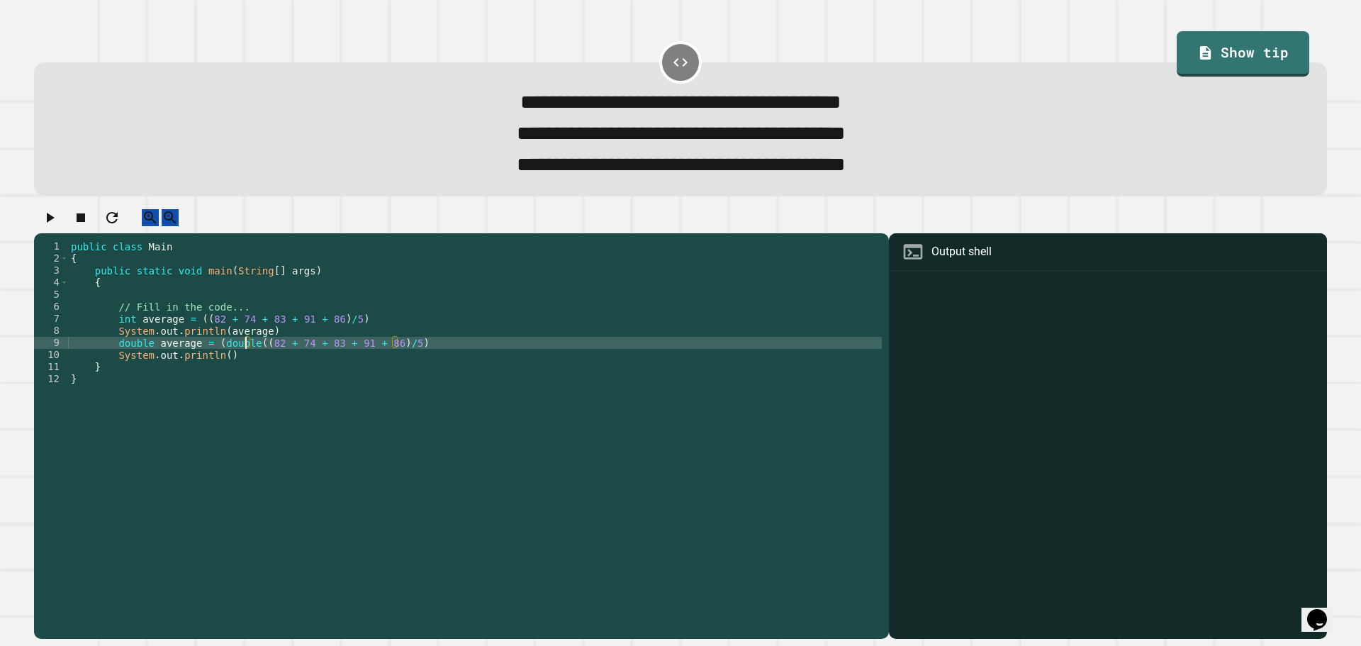
scroll to position [0, 13]
click at [190, 335] on div "public class Main { public static void main ( String [ ] args ) { // Fill in th…" at bounding box center [475, 421] width 814 height 362
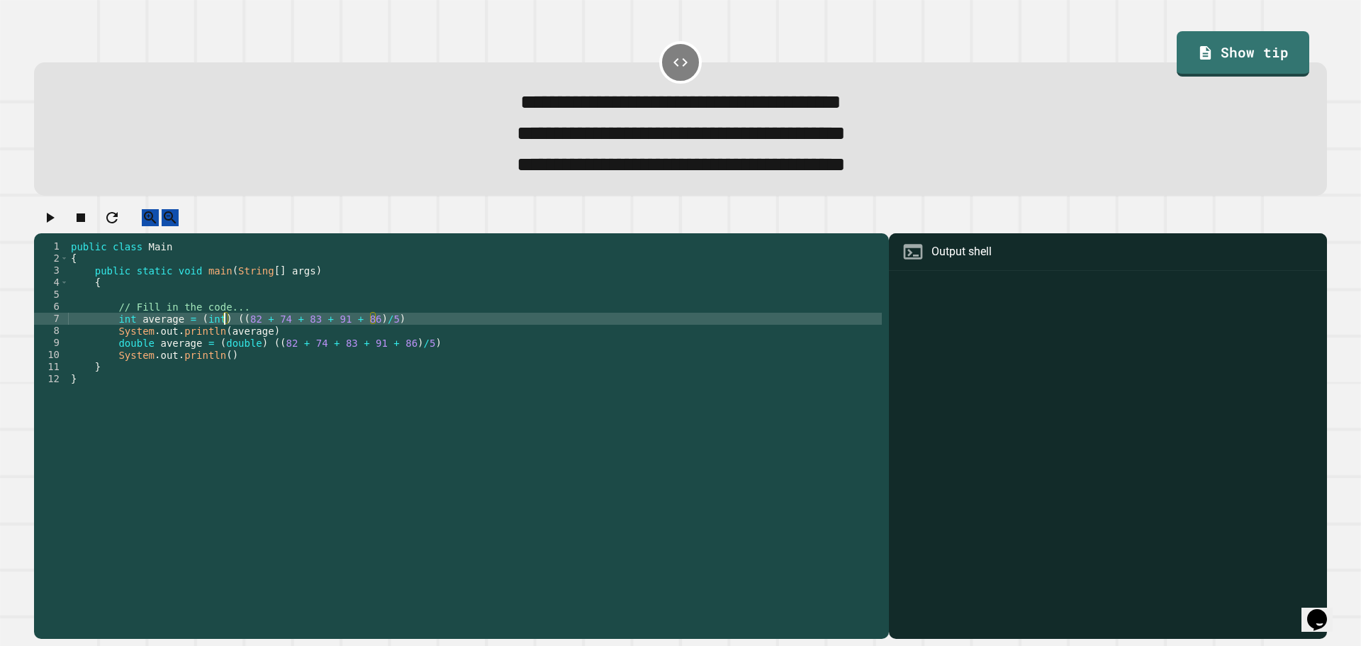
scroll to position [0, 11]
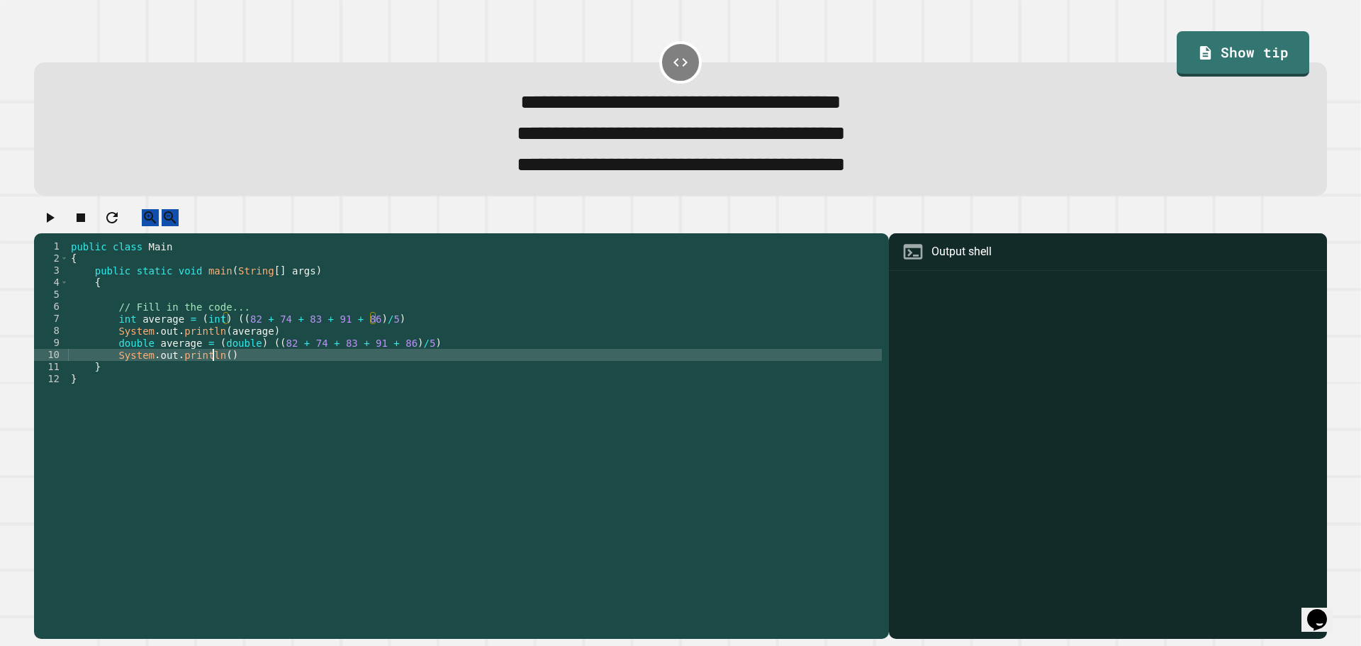
click at [216, 369] on div "public class Main { public static void main ( String [ ] args ) { // Fill in th…" at bounding box center [475, 421] width 814 height 362
click at [219, 369] on div "public class Main { public static void main ( String [ ] args ) { // Fill in th…" at bounding box center [475, 421] width 814 height 362
click at [179, 360] on div "public class Main { public static void main ( String [ ] args ) { // Fill in th…" at bounding box center [475, 421] width 814 height 362
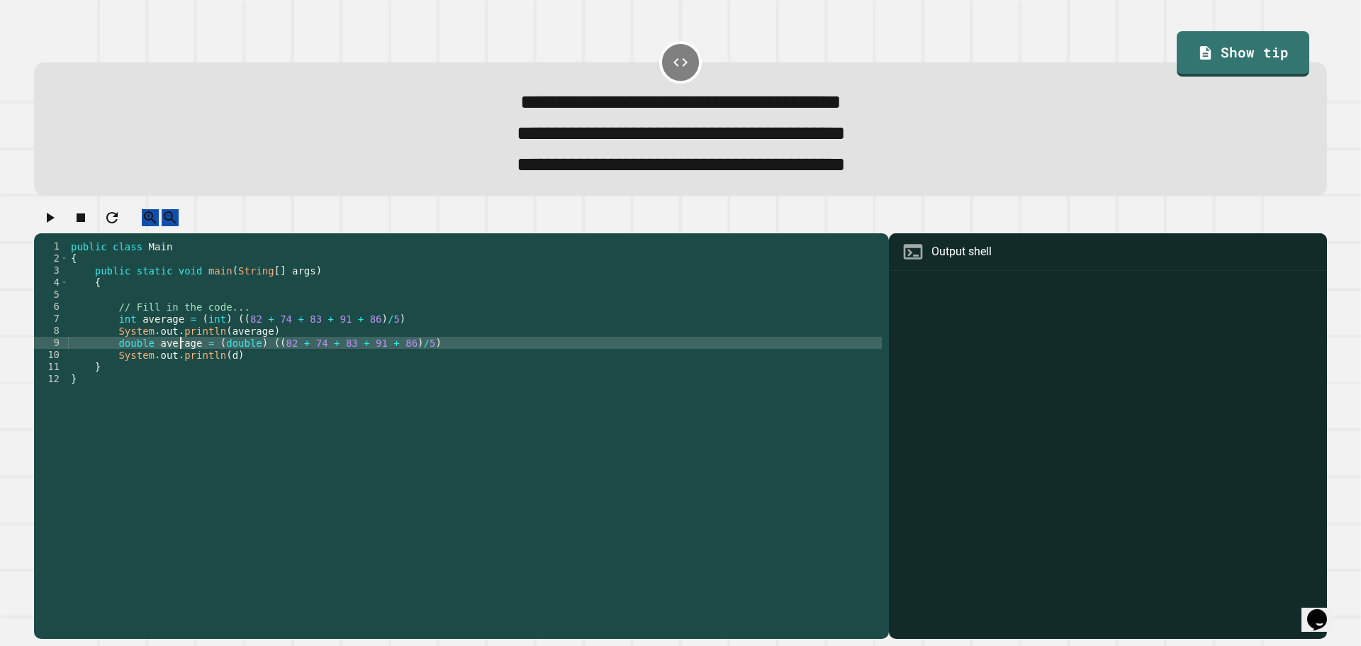
click at [179, 360] on div "public class Main { public static void main ( String [ ] args ) { // Fill in th…" at bounding box center [475, 421] width 814 height 362
click at [56, 220] on button "button" at bounding box center [49, 218] width 17 height 18
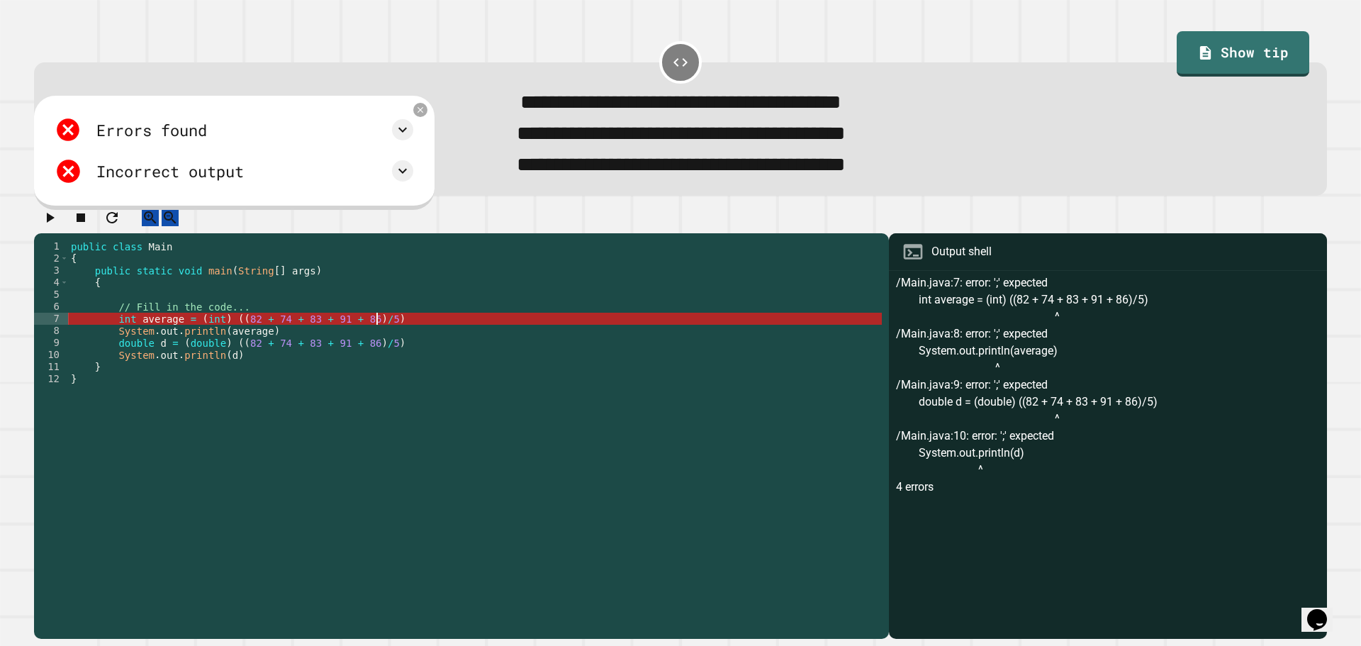
click at [377, 338] on div "public class Main { public static void main ( String [ ] args ) { // Fill in th…" at bounding box center [475, 421] width 814 height 362
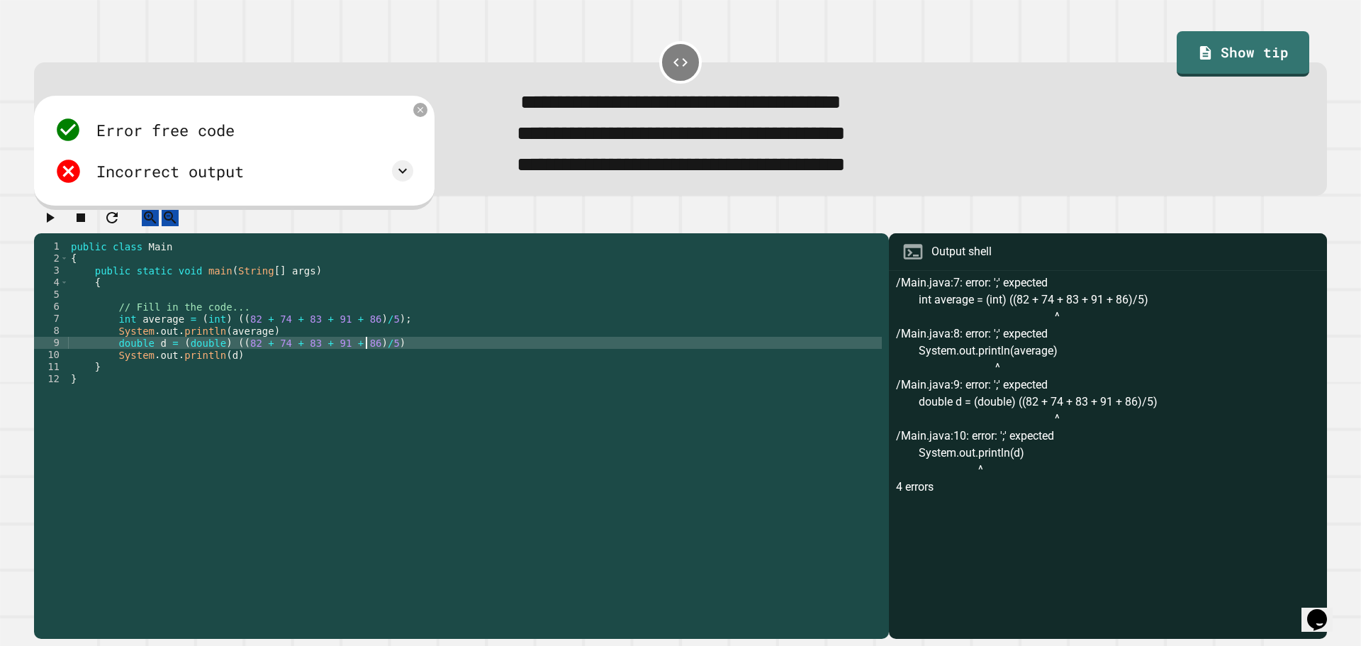
click at [364, 357] on div "public class Main { public static void main ( String [ ] args ) { // Fill in th…" at bounding box center [475, 421] width 814 height 362
click at [381, 352] on div "public class Main { public static void main ( String [ ] args ) { // Fill in th…" at bounding box center [475, 421] width 814 height 362
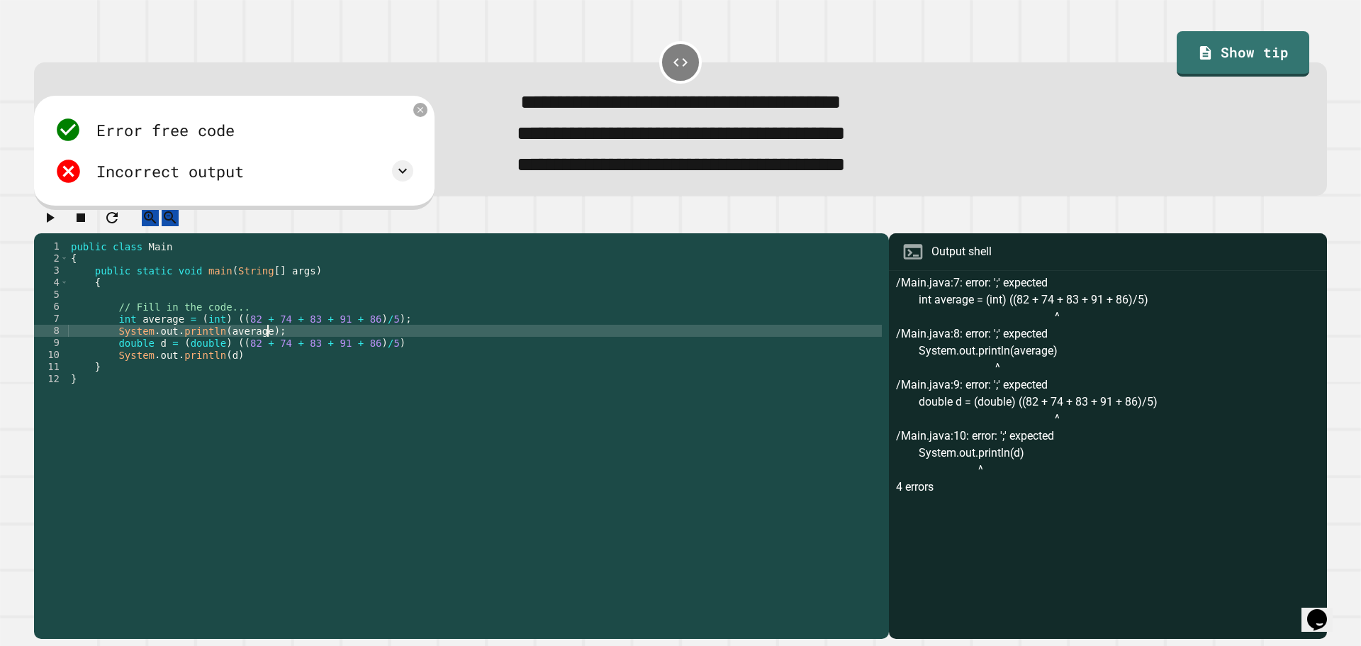
click at [392, 359] on div "public class Main { public static void main ( String [ ] args ) { // Fill in th…" at bounding box center [475, 421] width 814 height 362
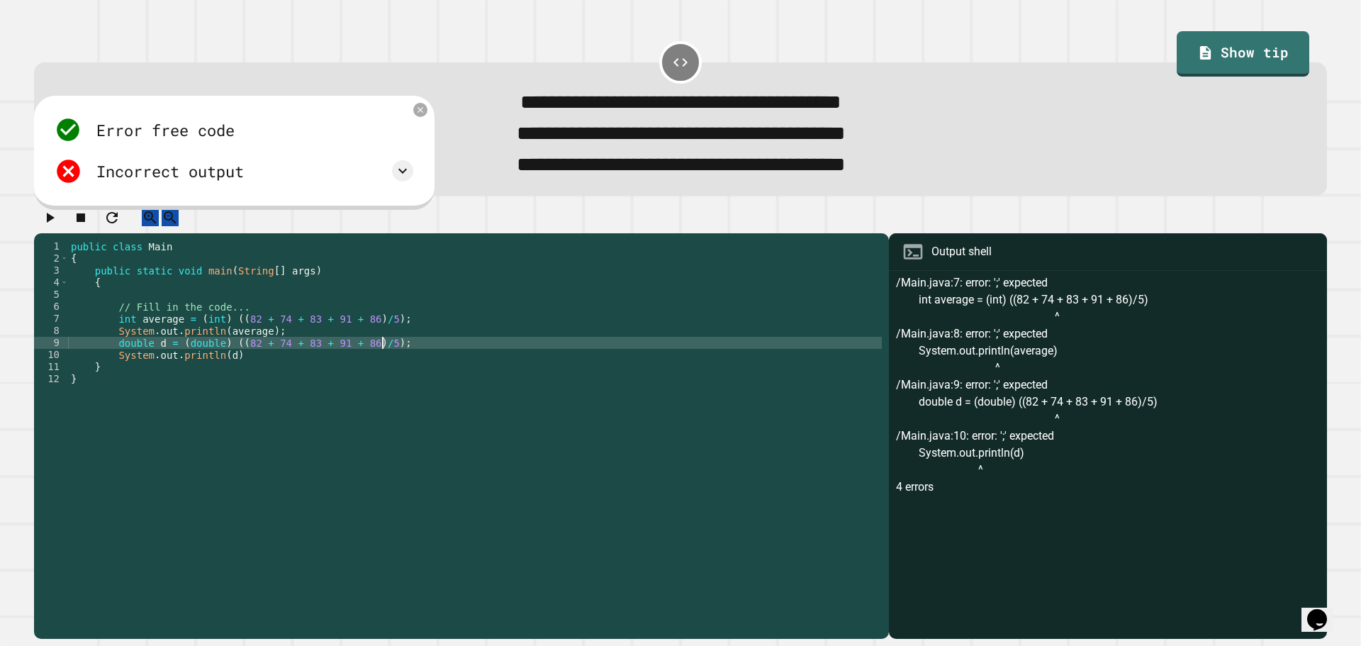
click at [326, 373] on div "public class Main { public static void main ( String [ ] args ) { // Fill in th…" at bounding box center [475, 421] width 814 height 362
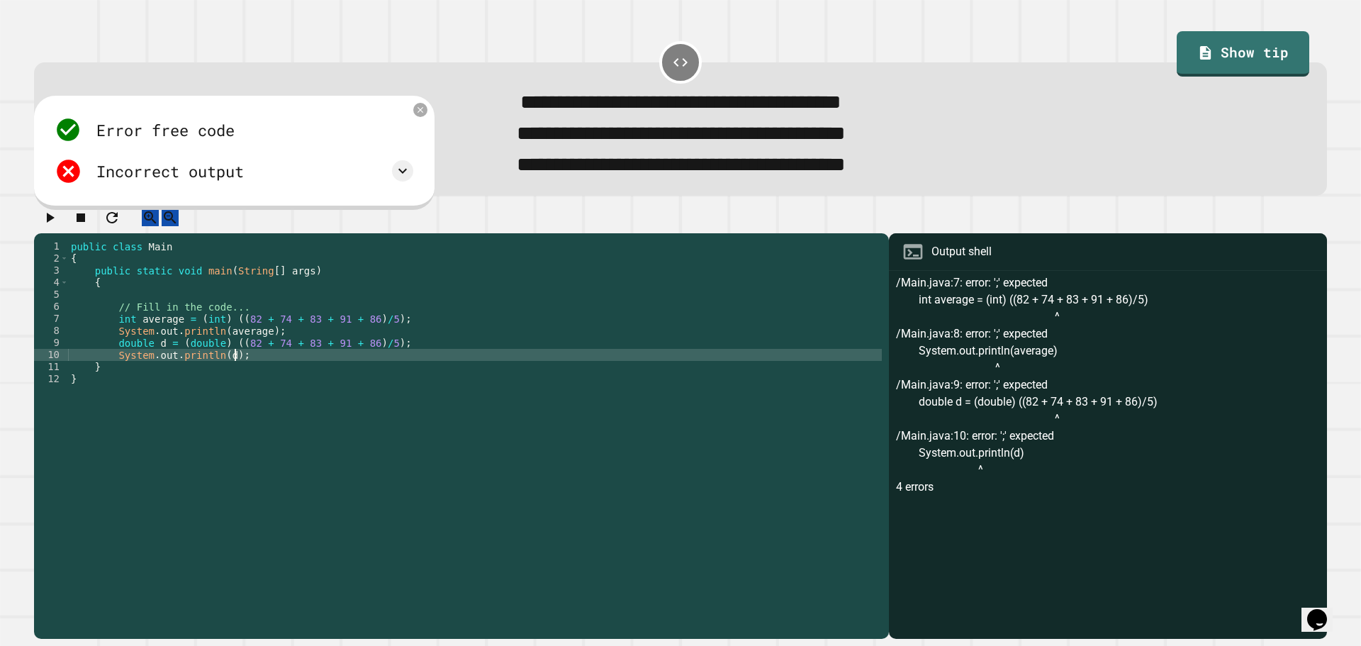
click at [58, 222] on button "button" at bounding box center [49, 218] width 17 height 18
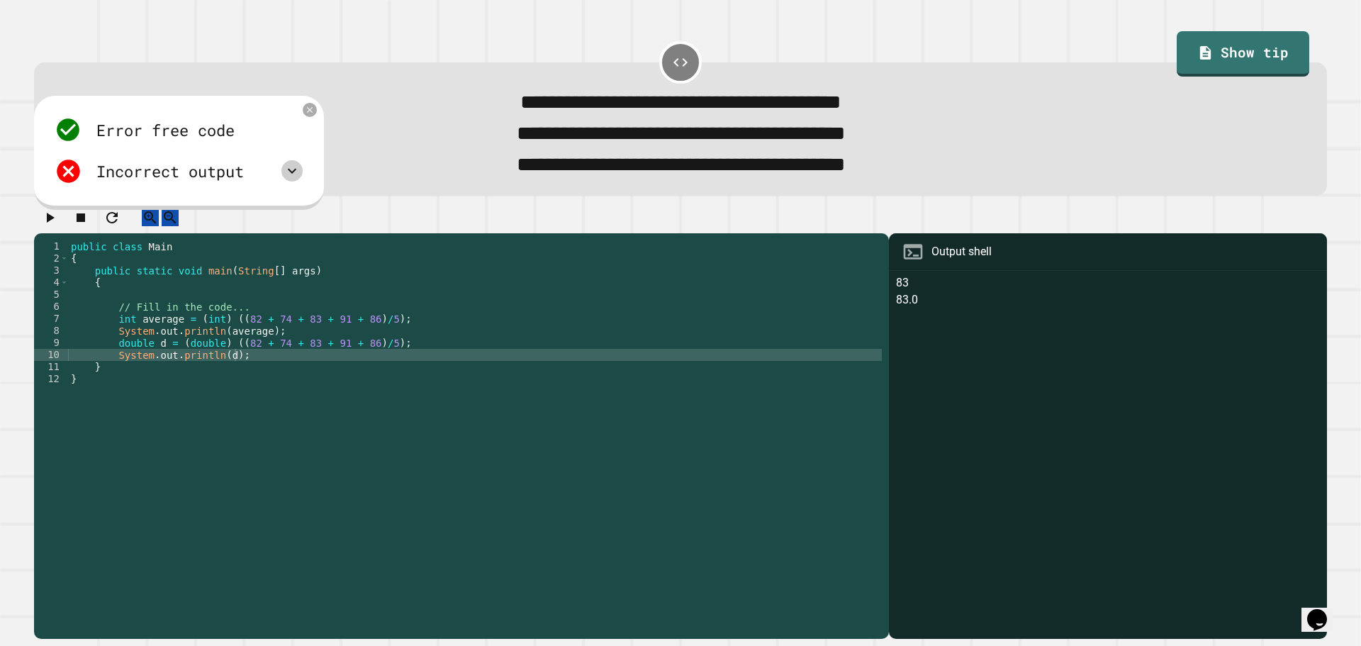
click at [301, 176] on icon at bounding box center [292, 170] width 17 height 17
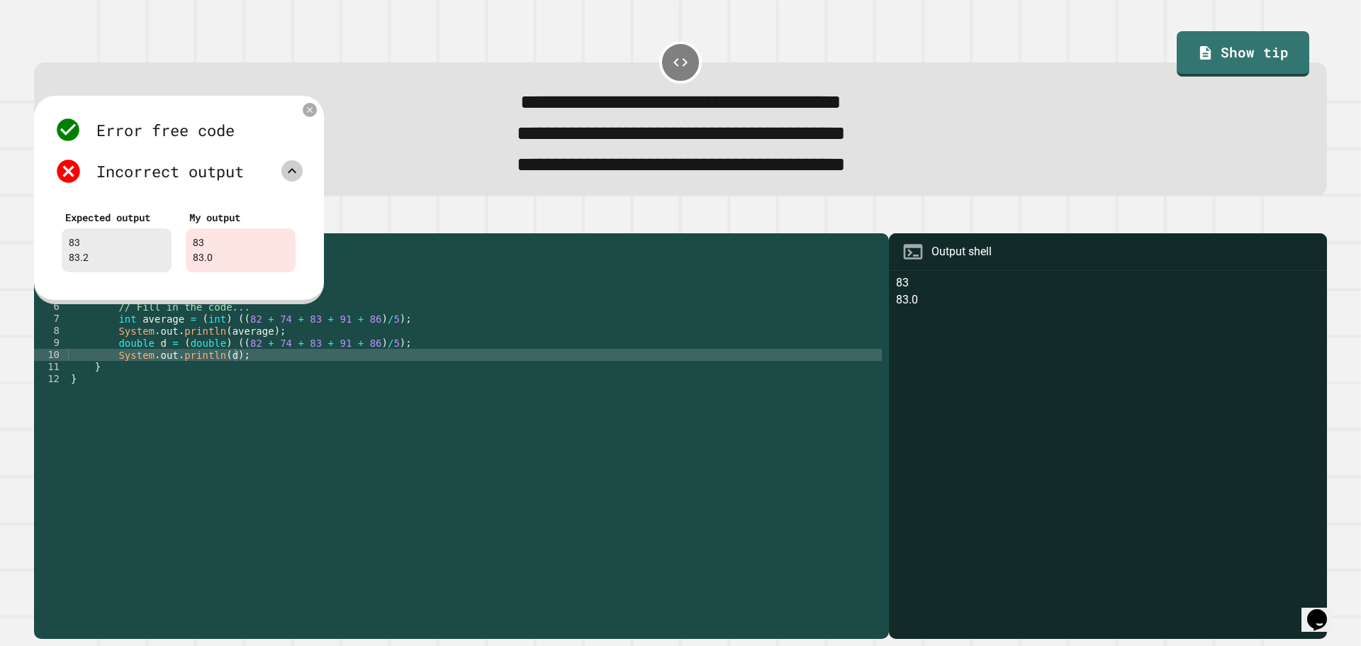
click at [291, 179] on icon at bounding box center [292, 170] width 17 height 17
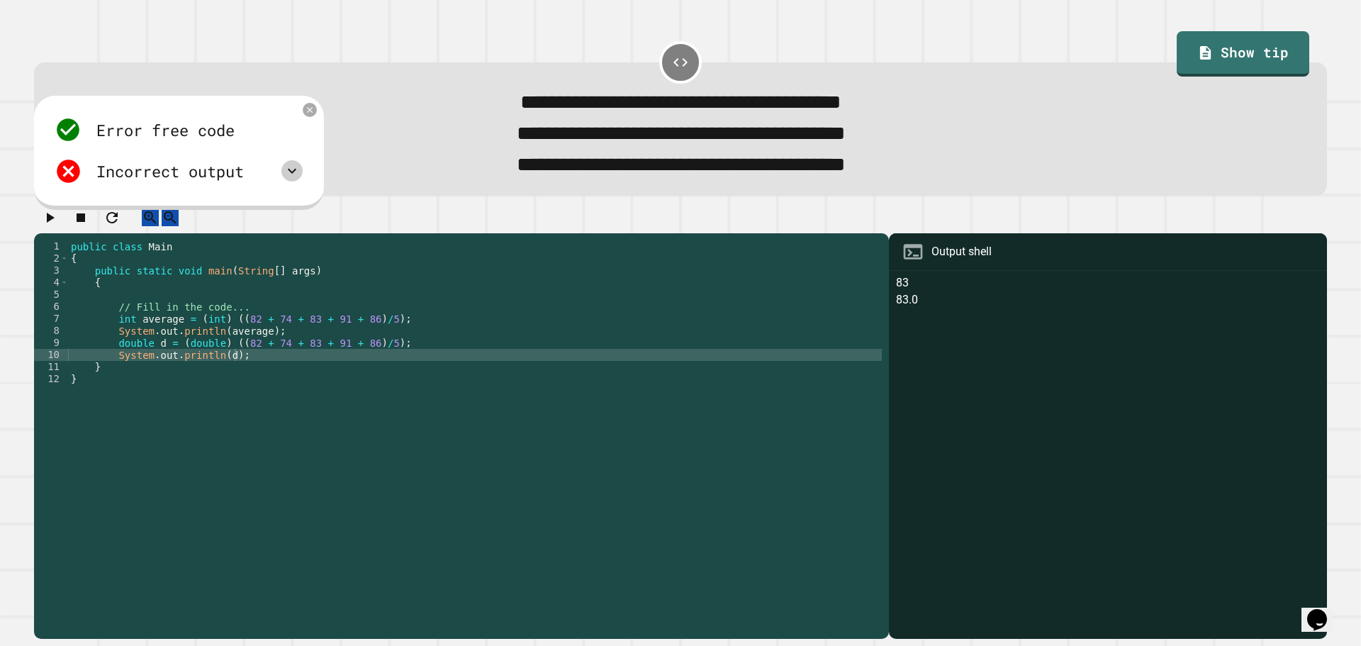
click at [284, 172] on icon at bounding box center [292, 170] width 17 height 17
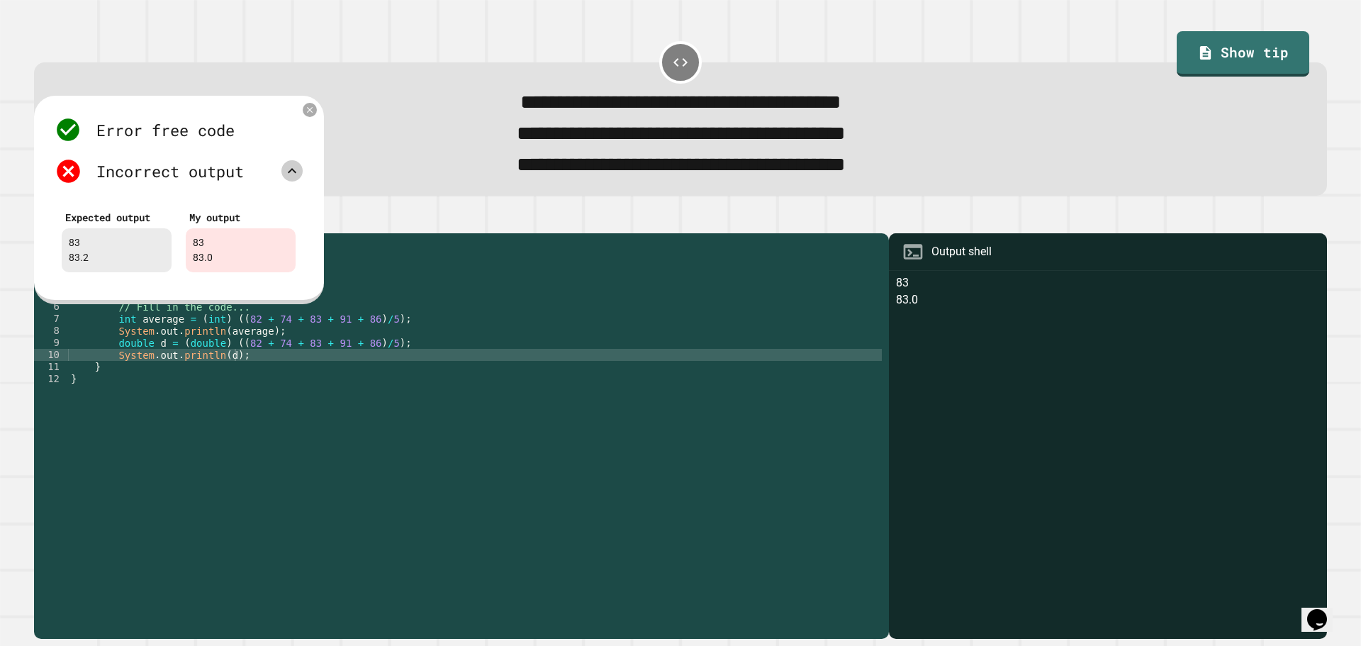
click at [286, 179] on icon at bounding box center [292, 170] width 17 height 17
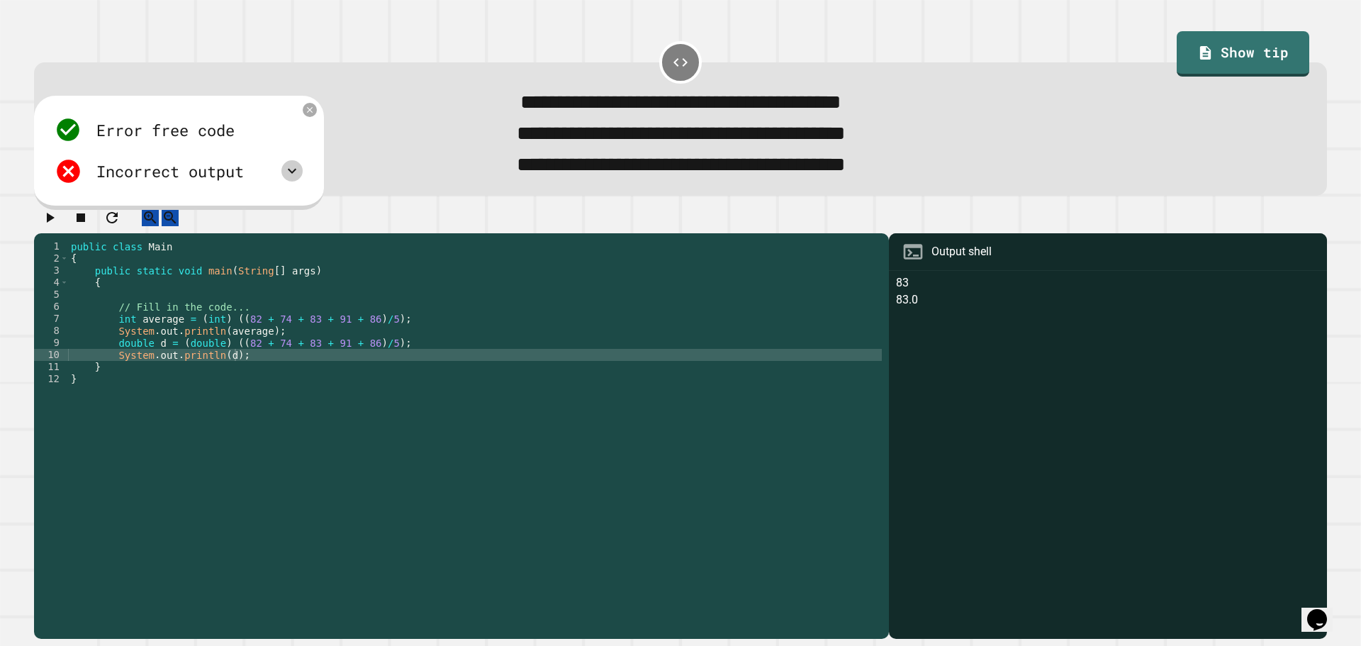
click at [303, 176] on div "Incorrect output" at bounding box center [179, 170] width 248 height 27
click at [299, 176] on icon at bounding box center [292, 170] width 17 height 17
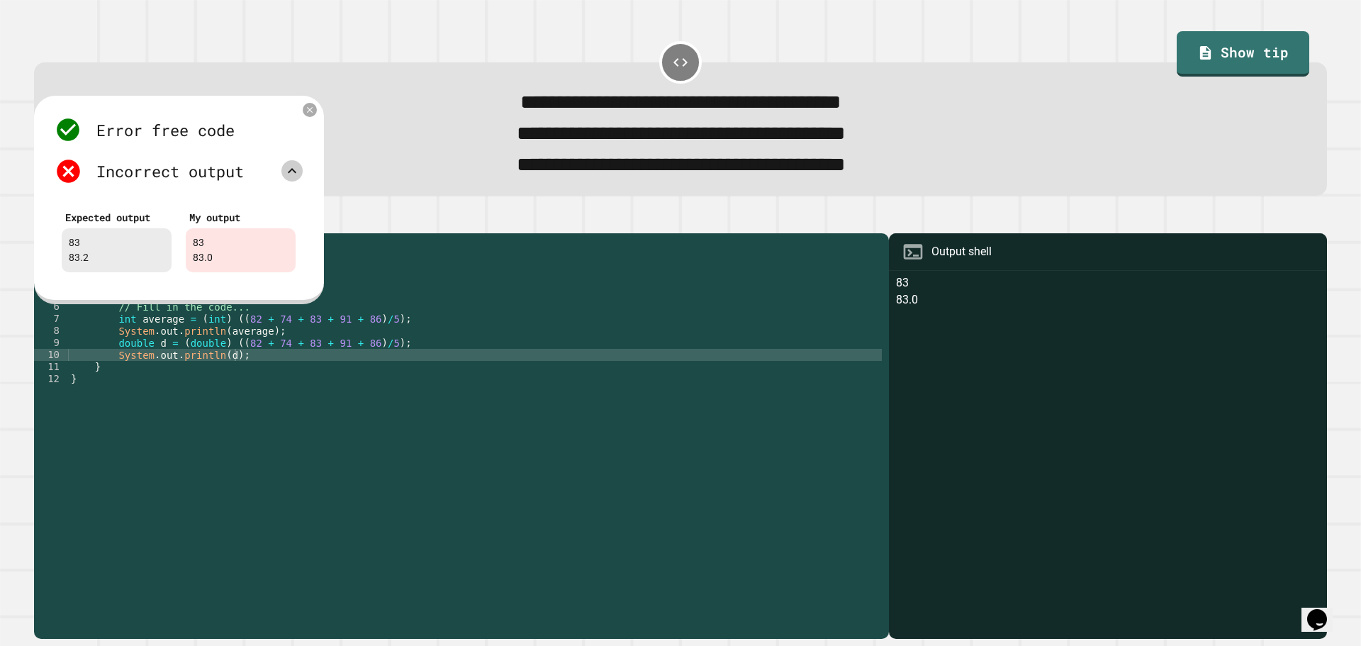
click at [299, 176] on icon at bounding box center [292, 170] width 17 height 17
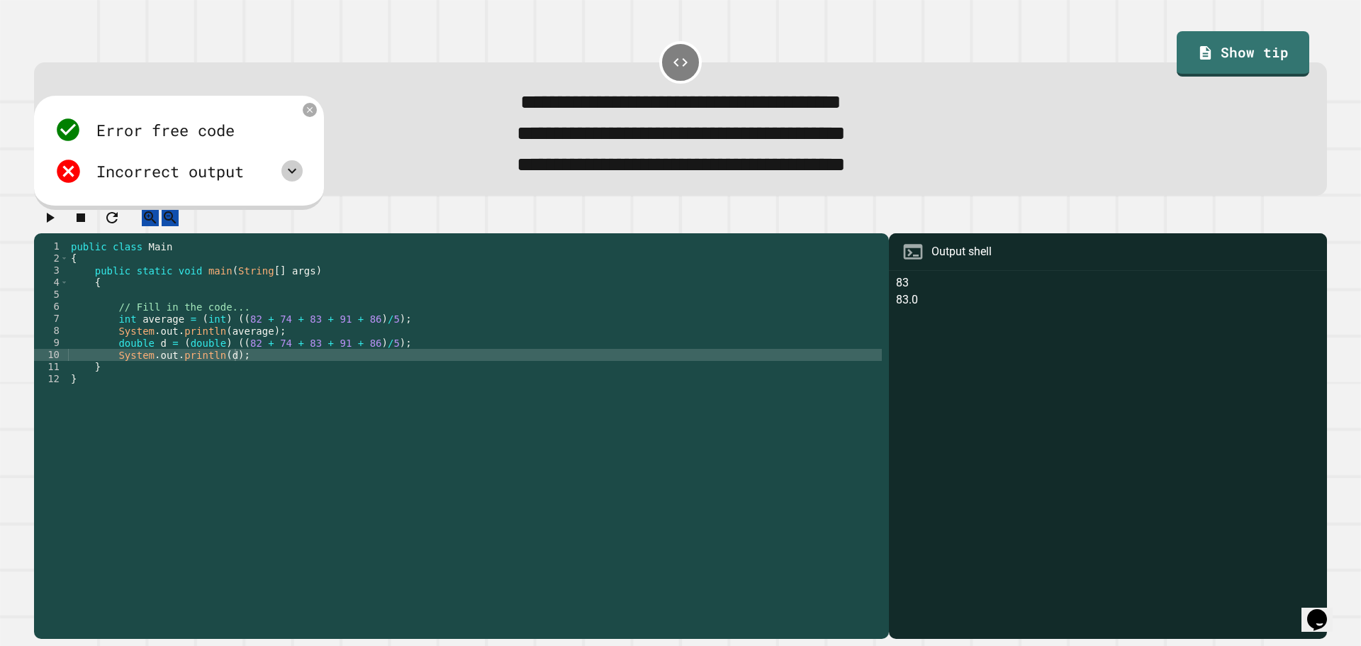
click at [194, 360] on div "public class Main { public static void main ( String [ ] args ) { // Fill in th…" at bounding box center [475, 421] width 814 height 362
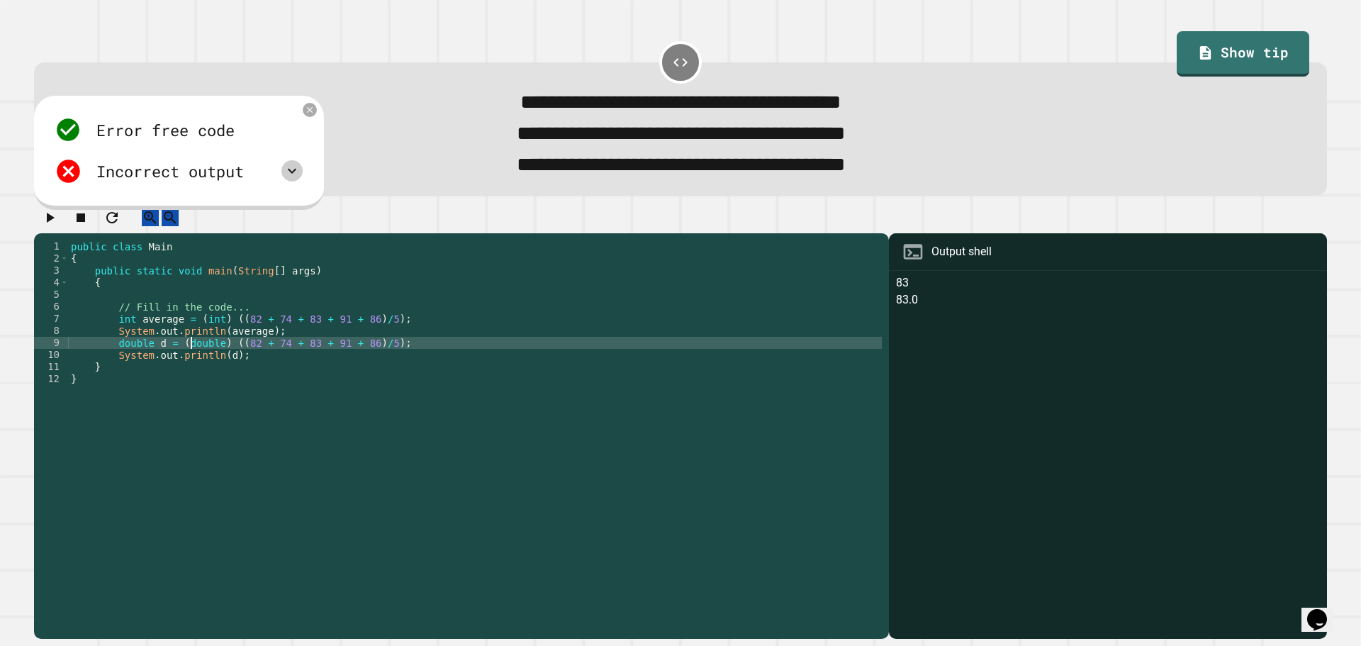
click at [194, 360] on div "public class Main { public static void main ( String [ ] args ) { // Fill in th…" at bounding box center [475, 421] width 814 height 362
drag, startPoint x: 216, startPoint y: 359, endPoint x: 172, endPoint y: 360, distance: 44.7
click at [172, 360] on div "public class Main { public static void main ( String [ ] args ) { // Fill in th…" at bounding box center [475, 421] width 814 height 362
click at [54, 223] on icon "button" at bounding box center [51, 218] width 8 height 10
click at [293, 179] on icon at bounding box center [292, 170] width 17 height 17
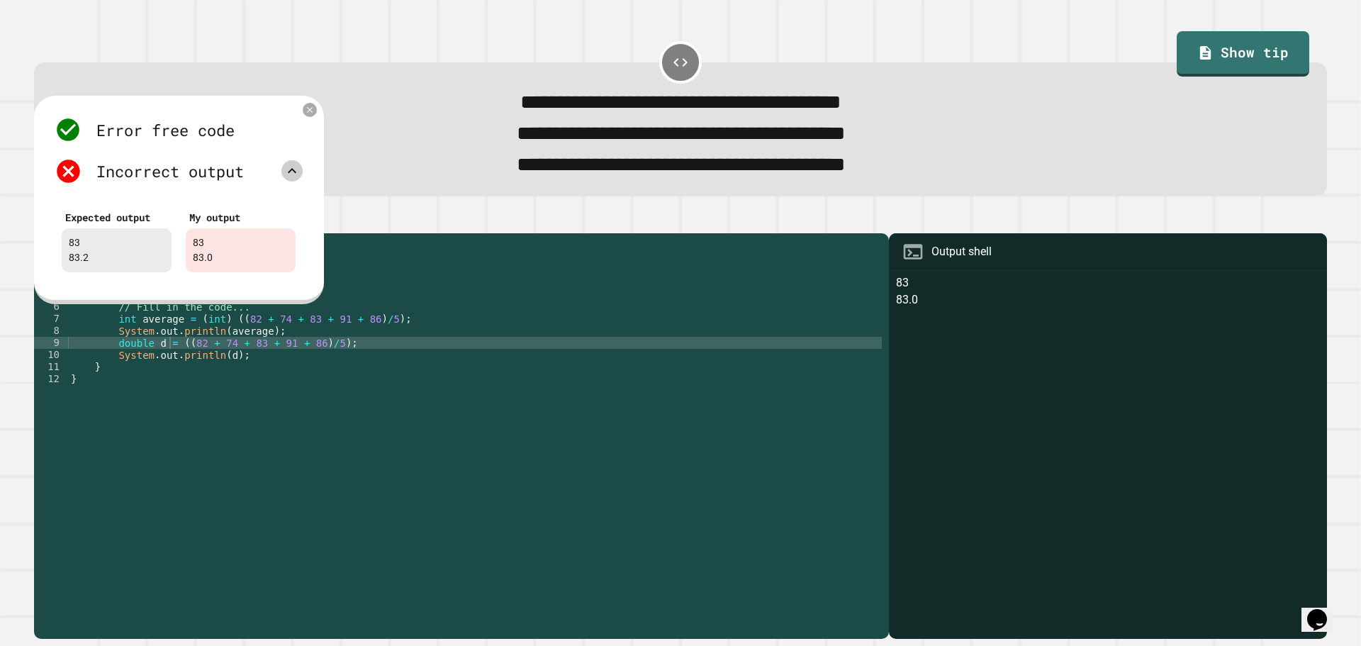
click at [294, 179] on icon at bounding box center [292, 170] width 17 height 17
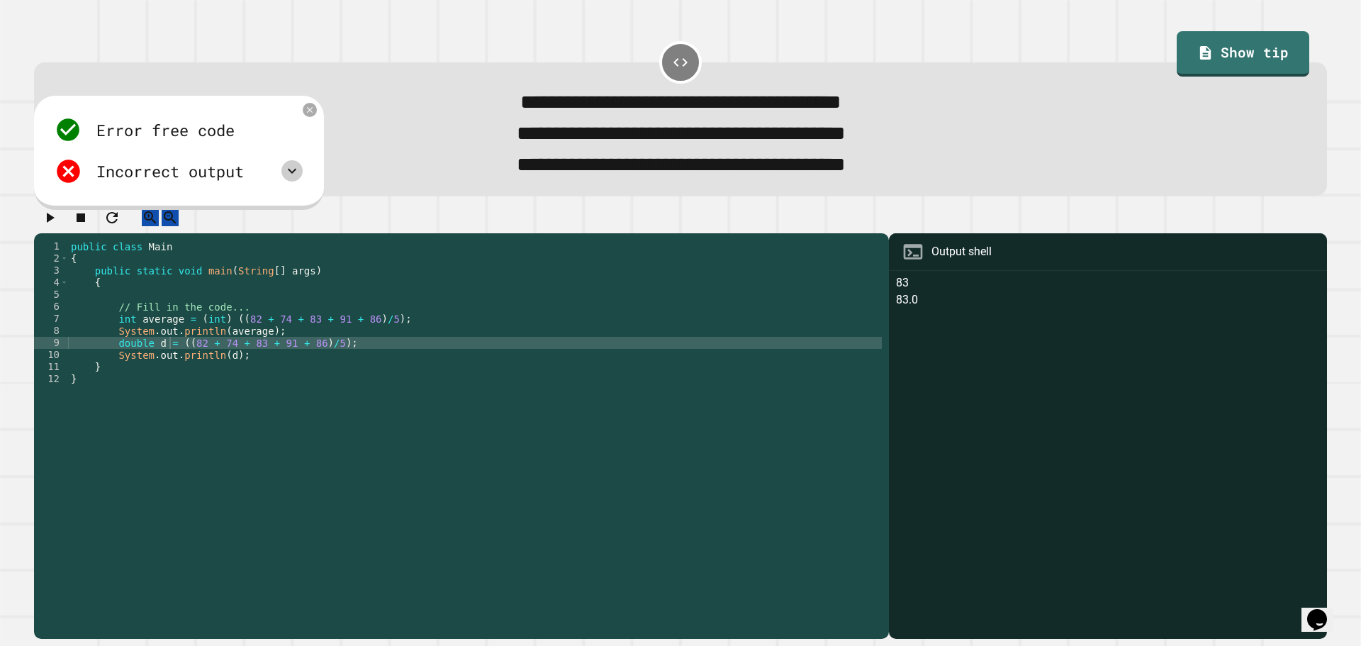
click at [169, 369] on div "public class Main { public static void main ( String [ ] args ) { // Fill in th…" at bounding box center [475, 421] width 814 height 362
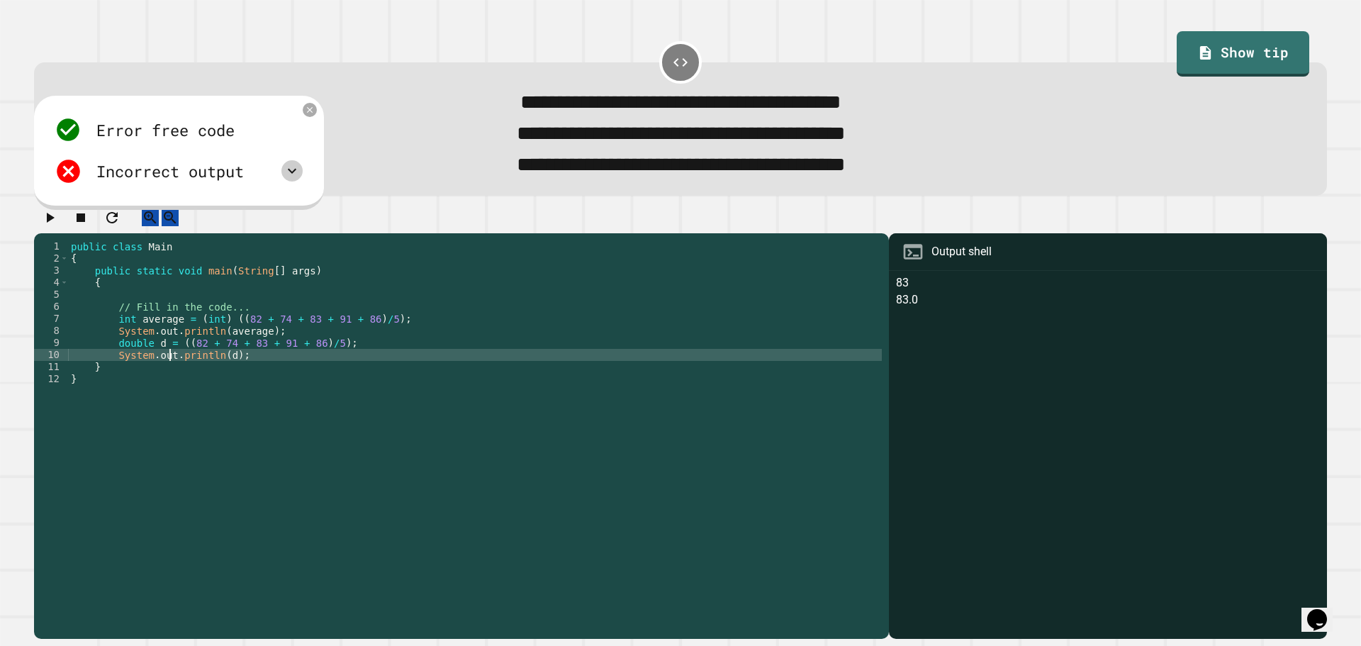
click at [172, 367] on div "public class Main { public static void main ( String [ ] args ) { // Fill in th…" at bounding box center [475, 421] width 814 height 362
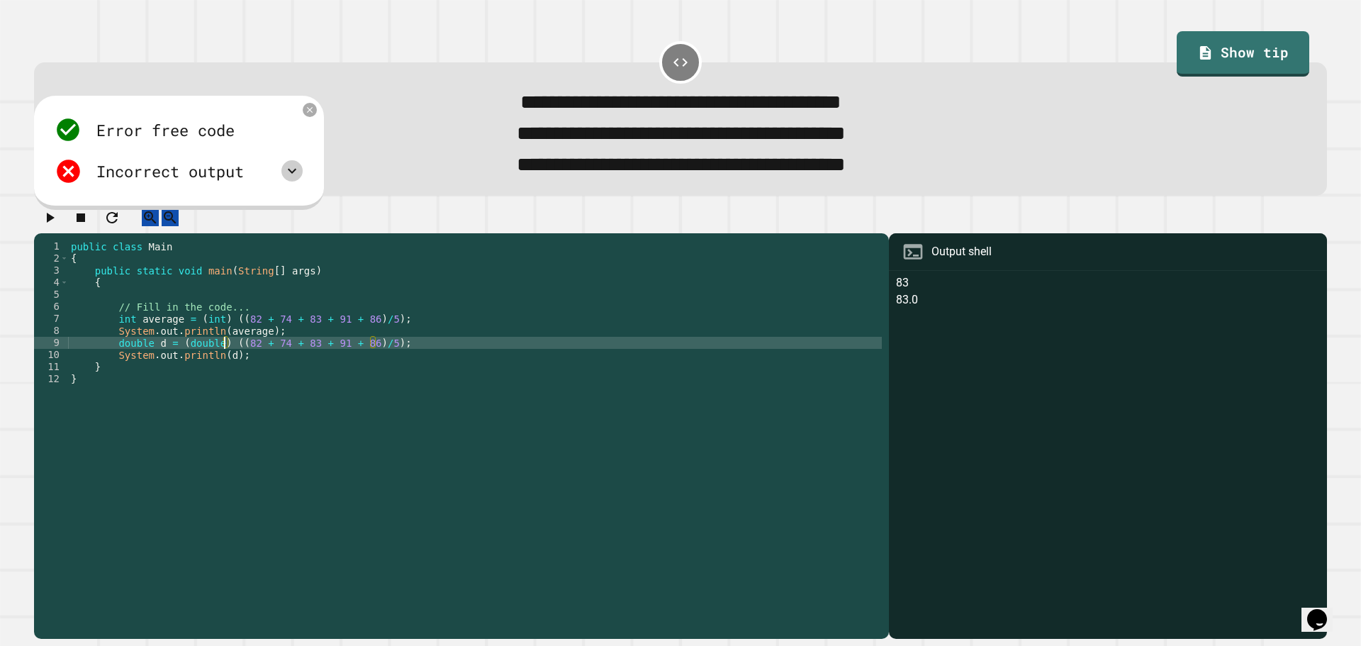
click at [301, 339] on div "public class Main { public static void main ( String [ ] args ) { // Fill in th…" at bounding box center [475, 421] width 814 height 362
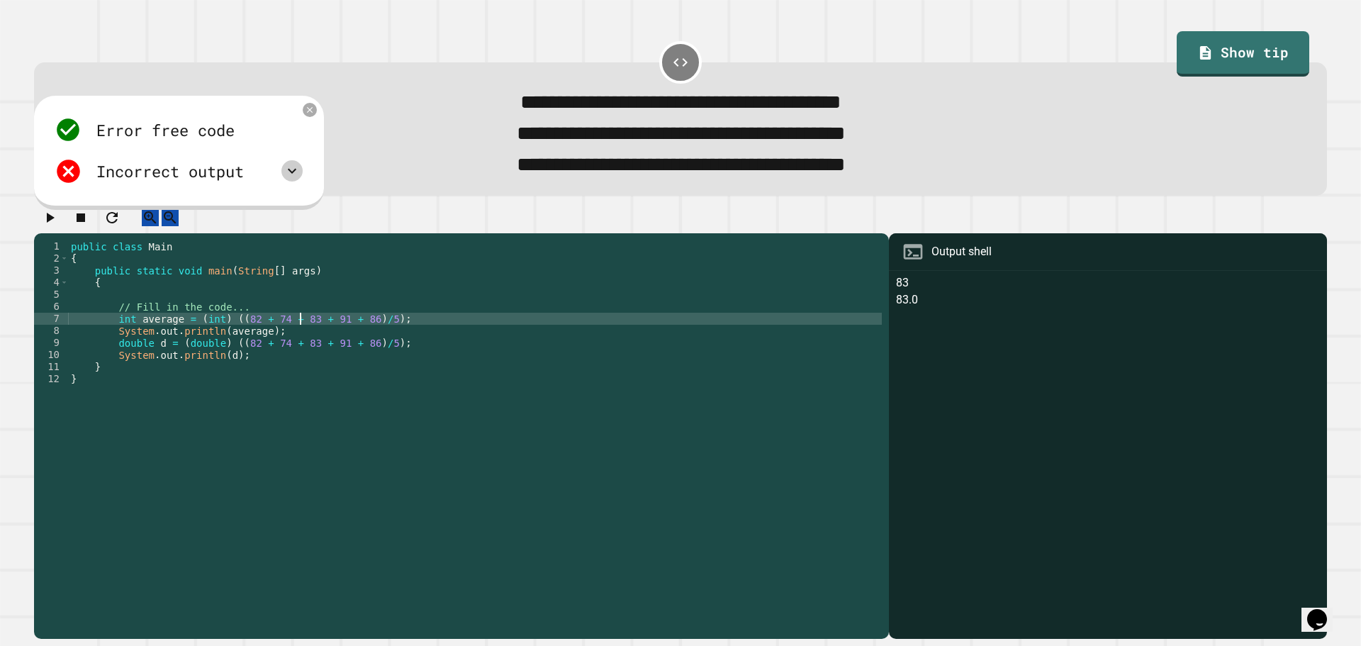
click at [335, 347] on div "public class Main { public static void main ( String [ ] args ) { // Fill in th…" at bounding box center [475, 421] width 814 height 362
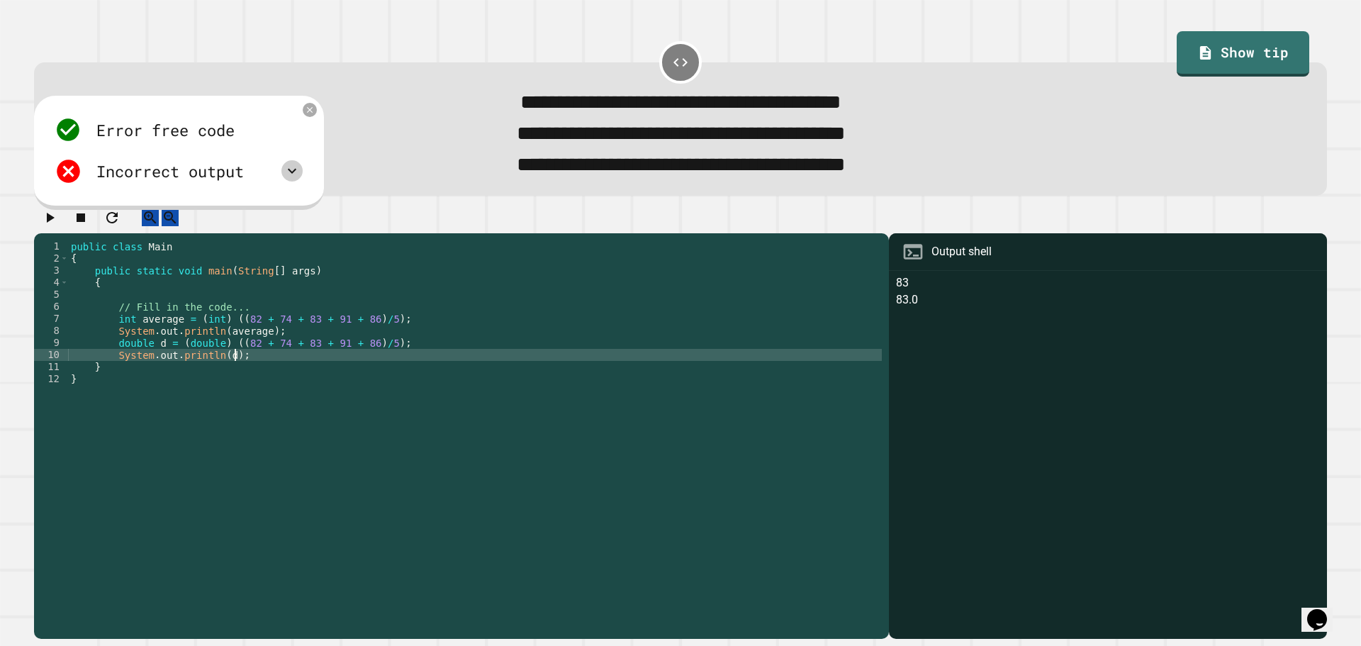
click at [250, 374] on div "public class Main { public static void main ( String [ ] args ) { // Fill in th…" at bounding box center [475, 421] width 814 height 362
click at [217, 374] on div "public class Main { public static void main ( String [ ] args ) { // Fill in th…" at bounding box center [475, 421] width 814 height 362
click at [58, 226] on icon "button" at bounding box center [49, 217] width 17 height 17
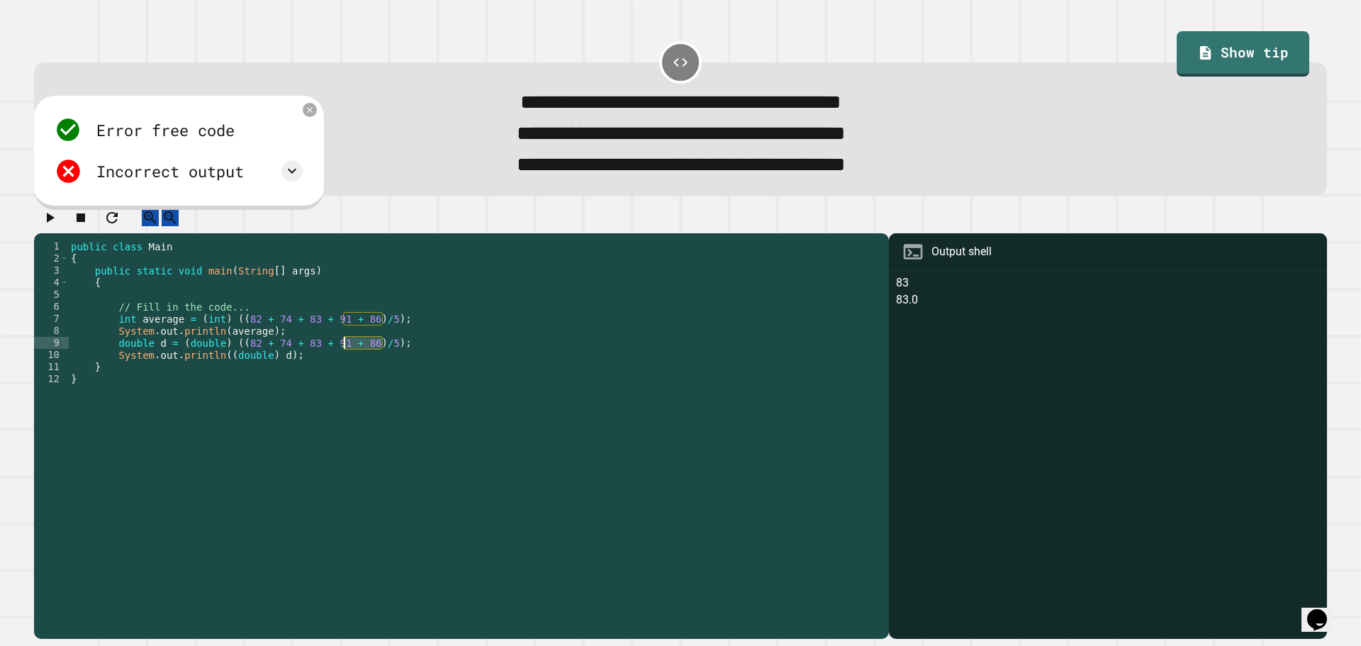
drag, startPoint x: 380, startPoint y: 358, endPoint x: 341, endPoint y: 360, distance: 39.0
click at [341, 360] on div "public class Main { public static void main ( String [ ] args ) { // Fill in th…" at bounding box center [475, 421] width 814 height 362
click at [362, 357] on div "public class Main { public static void main ( String [ ] args ) { // Fill in th…" at bounding box center [475, 409] width 814 height 338
click at [378, 362] on div "public class Main { public static void main ( String [ ] args ) { // Fill in th…" at bounding box center [475, 421] width 814 height 362
click at [375, 364] on div "public class Main { public static void main ( String [ ] args ) { // Fill in th…" at bounding box center [475, 421] width 814 height 362
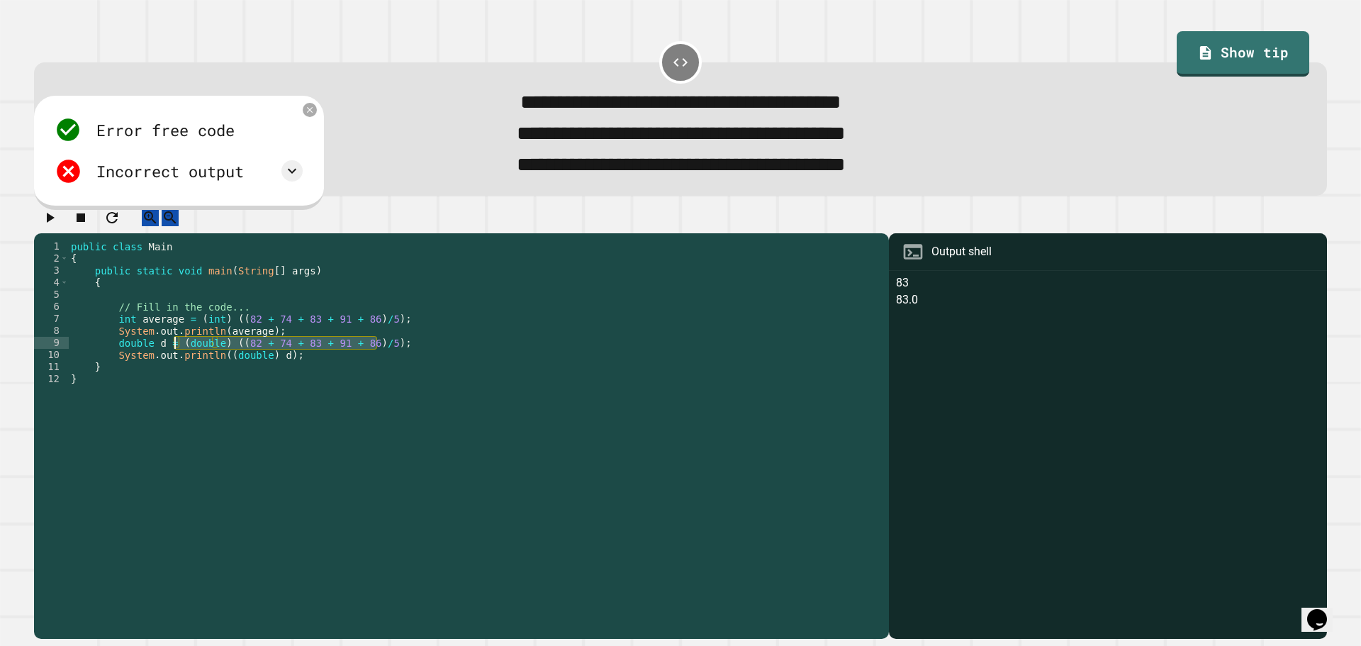
drag, startPoint x: 377, startPoint y: 361, endPoint x: 177, endPoint y: 363, distance: 200.7
click at [177, 363] on div "public class Main { public static void main ( String [ ] args ) { // Fill in th…" at bounding box center [475, 421] width 814 height 362
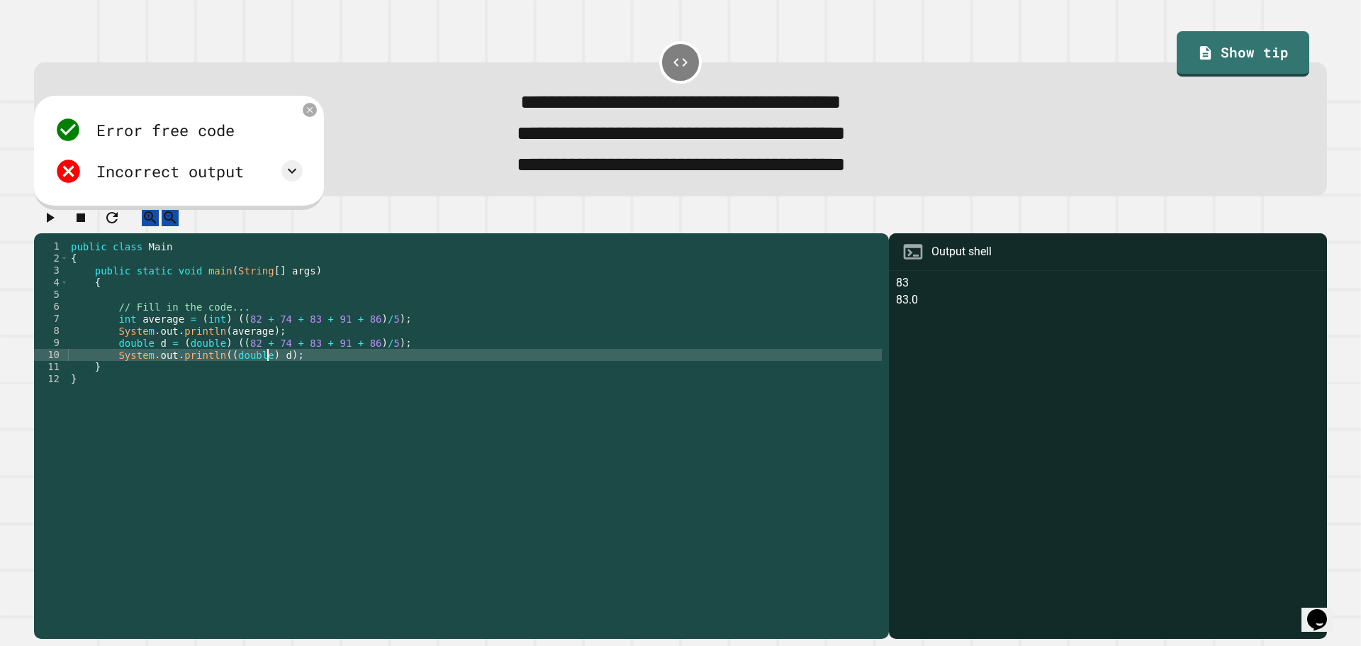
click at [270, 374] on div "public class Main { public static void main ( String [ ] args ) { // Fill in th…" at bounding box center [475, 421] width 814 height 362
drag, startPoint x: 272, startPoint y: 374, endPoint x: 221, endPoint y: 374, distance: 51.1
click at [221, 374] on div "public class Main { public static void main ( String [ ] args ) { // Fill in th…" at bounding box center [475, 421] width 814 height 362
paste textarea "**********"
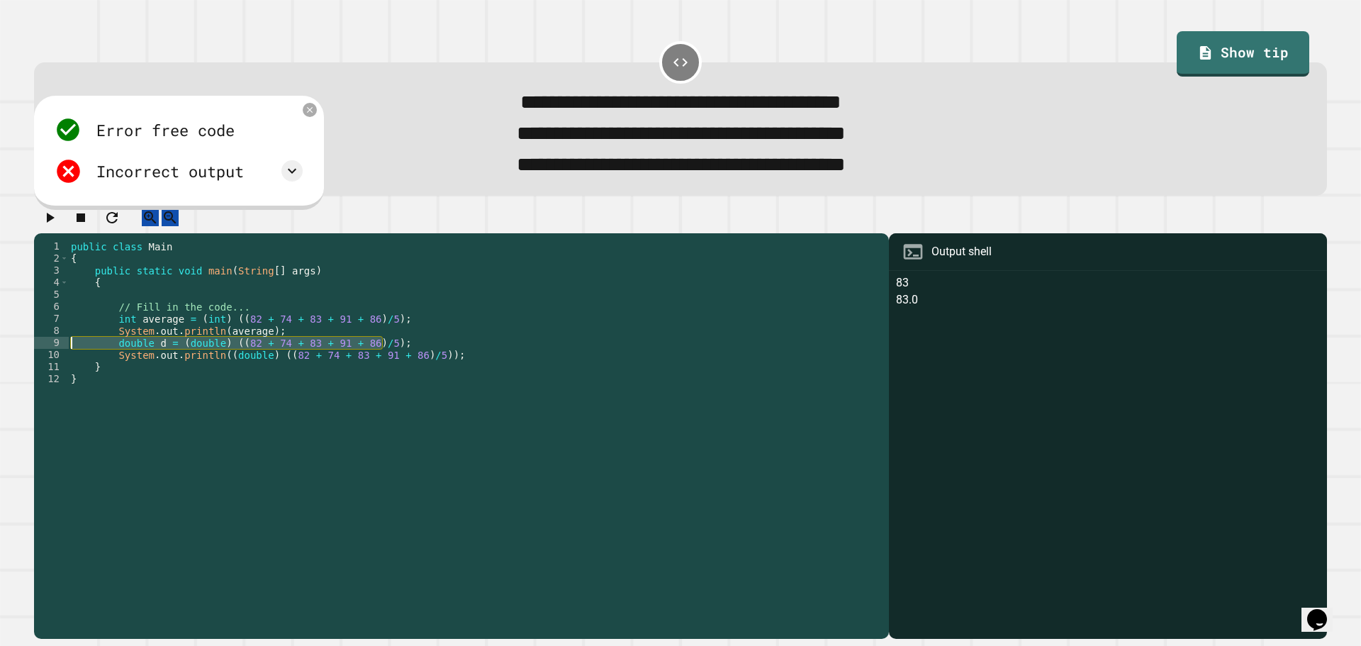
drag, startPoint x: 394, startPoint y: 360, endPoint x: 57, endPoint y: 359, distance: 336.1
click at [60, 359] on div "**********" at bounding box center [458, 409] width 848 height 338
type textarea "**********"
click at [67, 234] on div at bounding box center [680, 221] width 1293 height 25
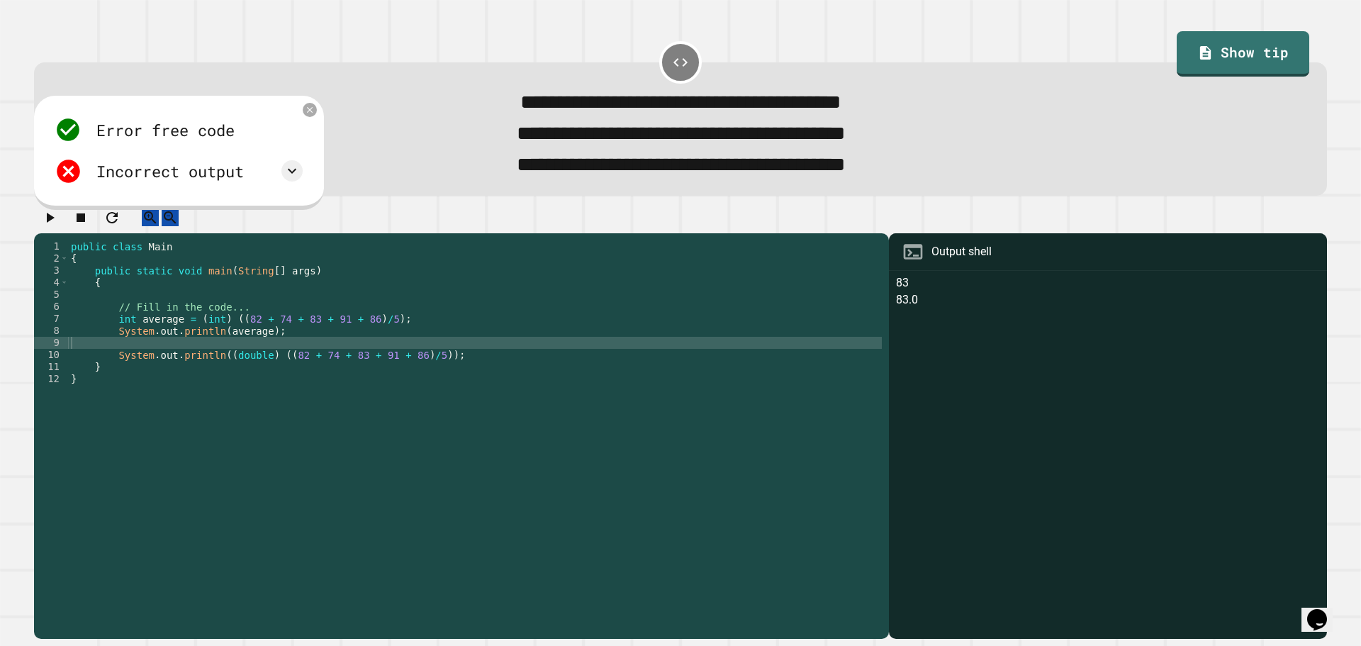
click at [58, 226] on icon "button" at bounding box center [49, 217] width 17 height 17
click at [214, 367] on div "public class Main { public static void main ( String [ ] args ) { // Fill in th…" at bounding box center [475, 421] width 814 height 362
paste textarea "**********"
click at [165, 359] on div "public class Main { public static void main ( String [ ] args ) { // Fill in th…" at bounding box center [475, 421] width 814 height 362
click at [157, 359] on div "public class Main { public static void main ( String [ ] args ) { // Fill in th…" at bounding box center [475, 421] width 814 height 362
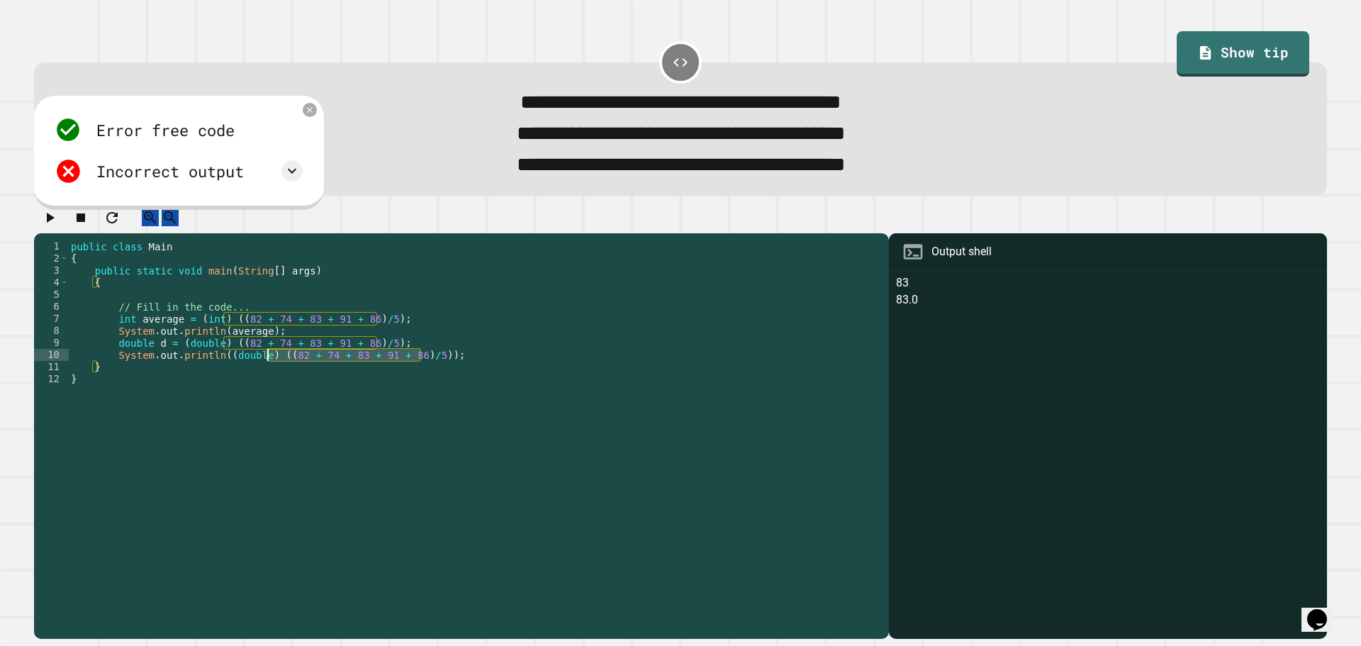
drag, startPoint x: 419, startPoint y: 372, endPoint x: 269, endPoint y: 377, distance: 149.7
click at [269, 377] on div "public class Main { public static void main ( String [ ] args ) { // Fill in th…" at bounding box center [475, 421] width 814 height 362
click at [323, 369] on div "public class Main { public static void main ( String [ ] args ) { // Fill in th…" at bounding box center [475, 421] width 814 height 362
drag, startPoint x: 263, startPoint y: 377, endPoint x: 220, endPoint y: 377, distance: 43.3
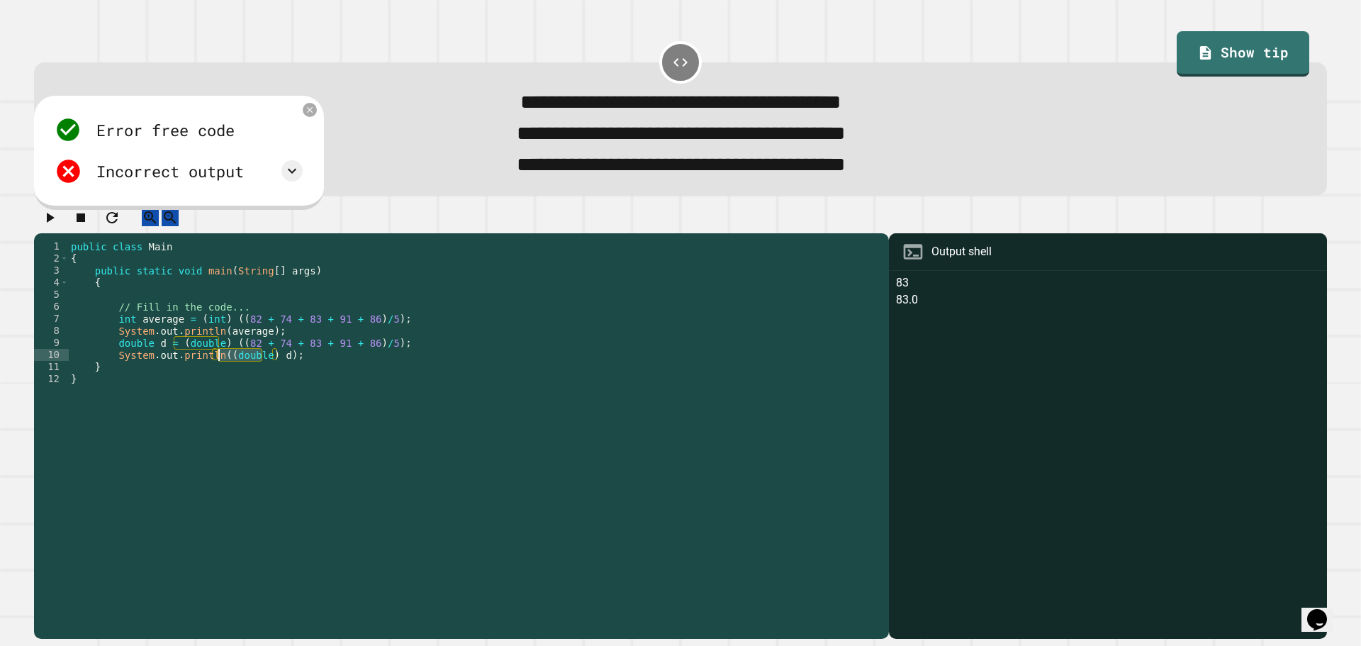
click at [220, 377] on div "public class Main { public static void main ( String [ ] args ) { // Fill in th…" at bounding box center [475, 421] width 814 height 362
click at [223, 371] on div "public class Main { public static void main ( String [ ] args ) { // Fill in th…" at bounding box center [475, 421] width 814 height 362
click at [224, 372] on div "public class Main { public static void main ( String [ ] args ) { // Fill in th…" at bounding box center [475, 421] width 814 height 362
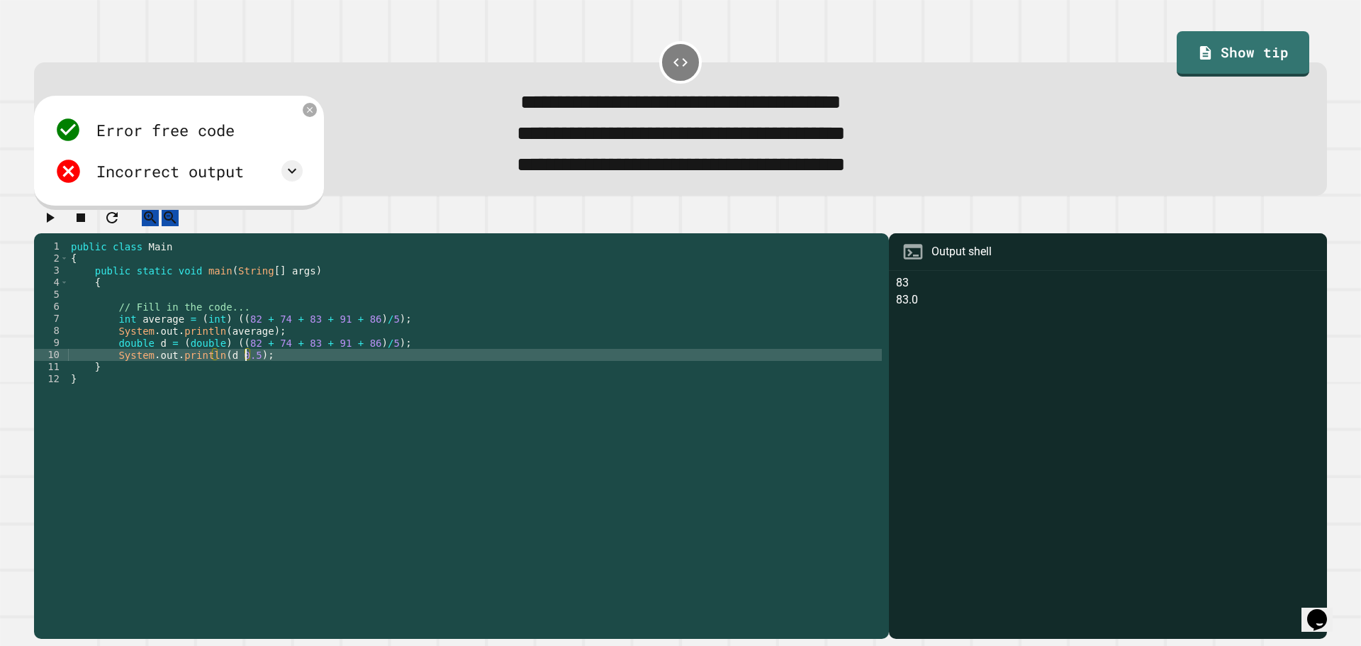
type textarea "**********"
click at [51, 226] on icon "button" at bounding box center [49, 217] width 17 height 17
